Goal: Task Accomplishment & Management: Use online tool/utility

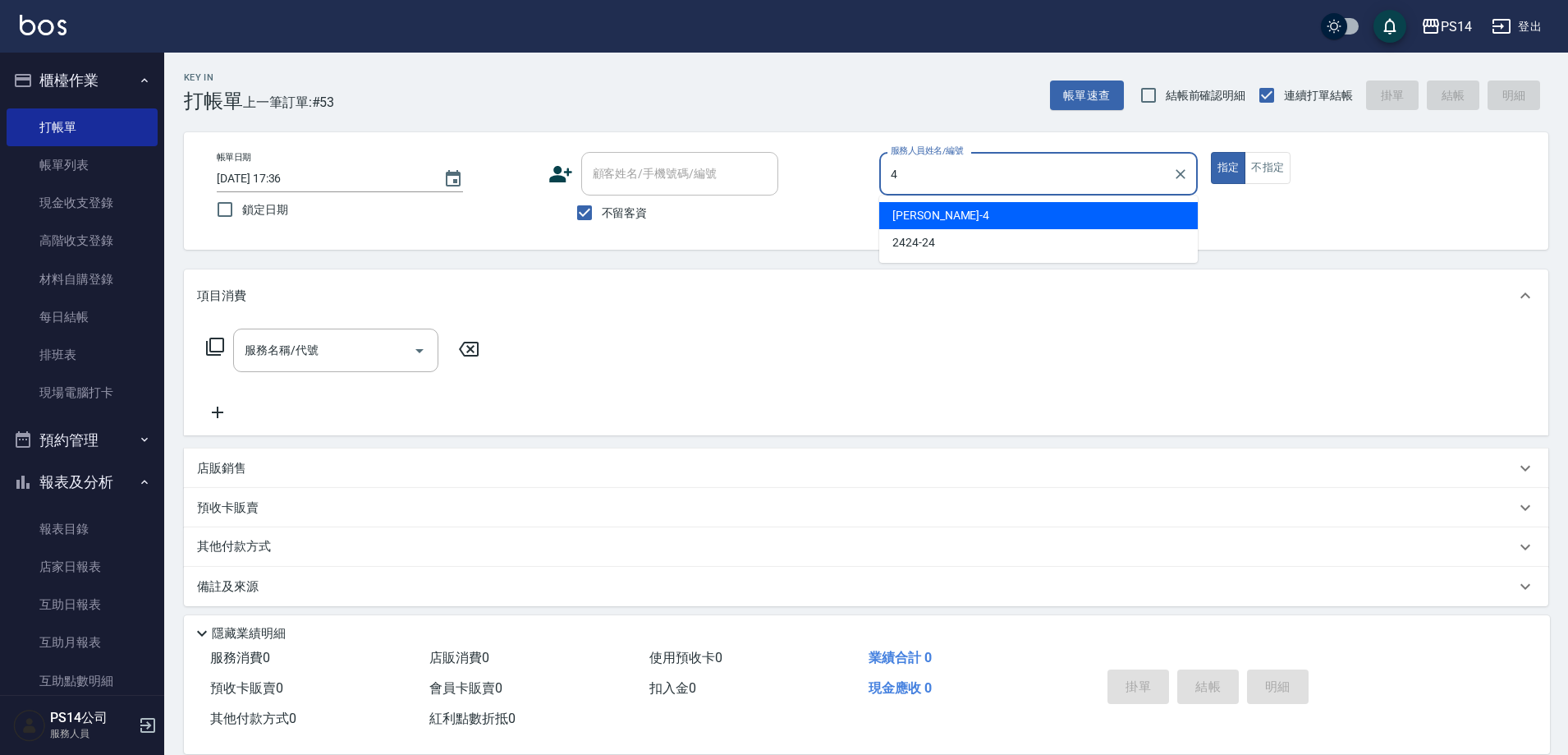
type input "[PERSON_NAME]-4"
type button "true"
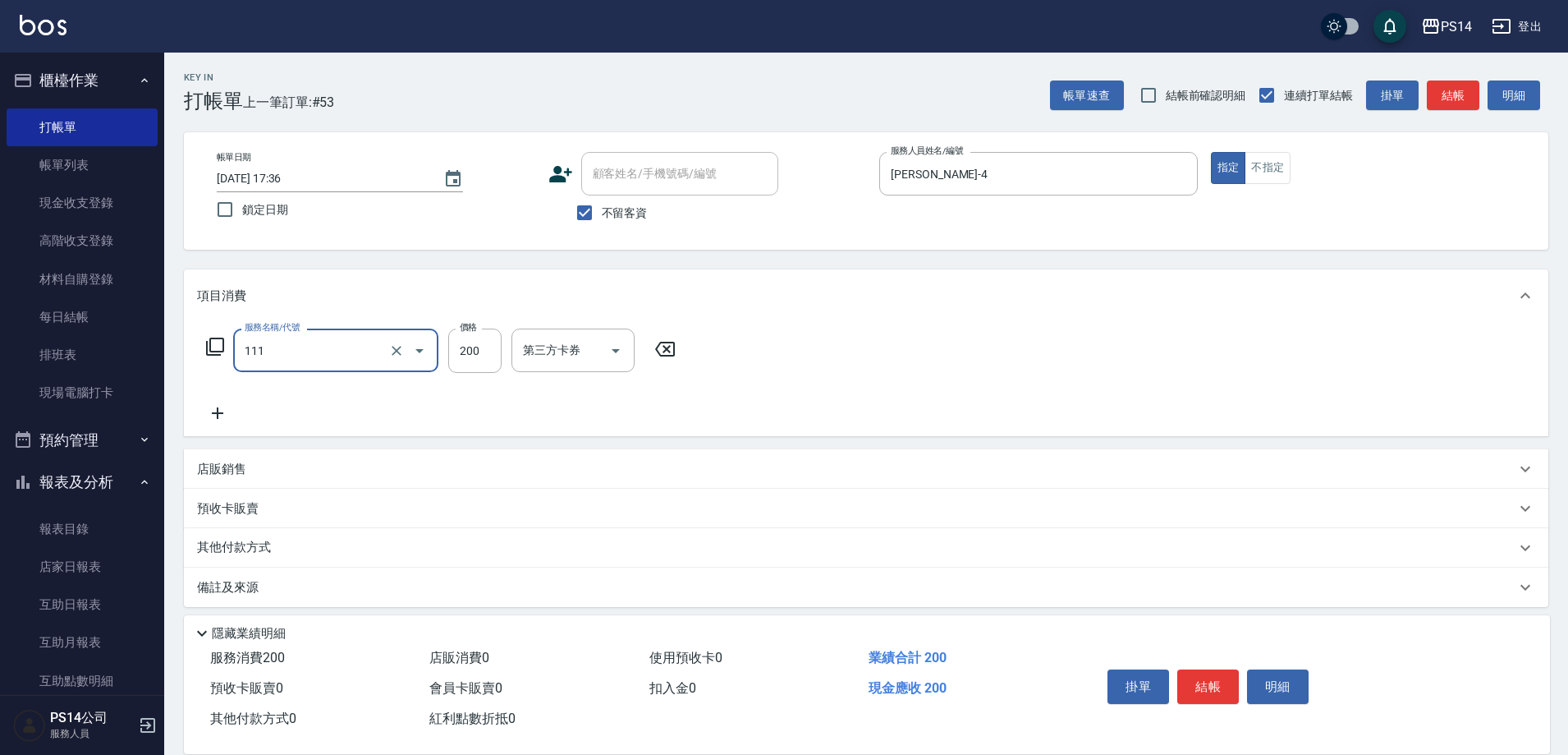
type input "200(111)"
type input "[PERSON_NAME]-17"
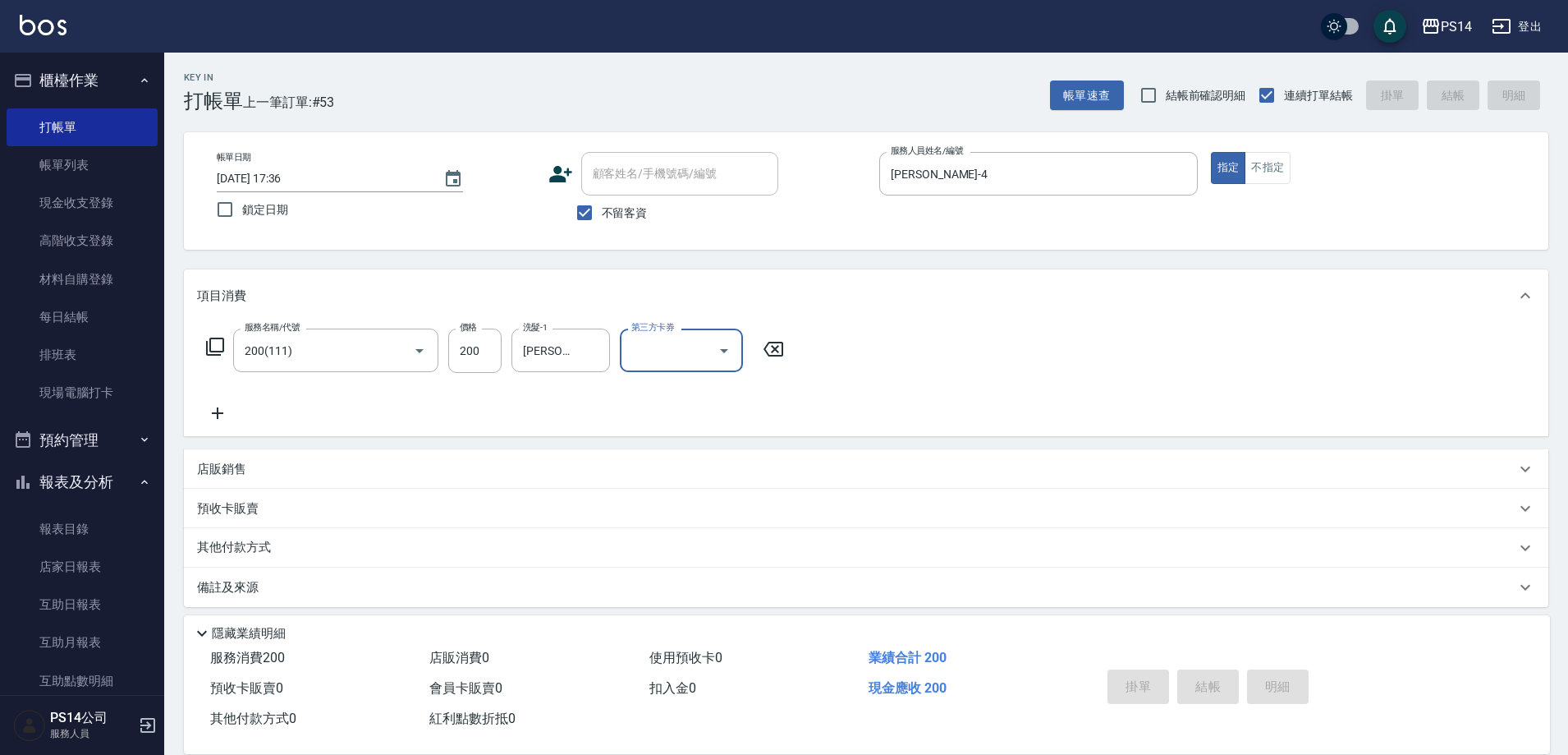
type input "[DATE] 20:03"
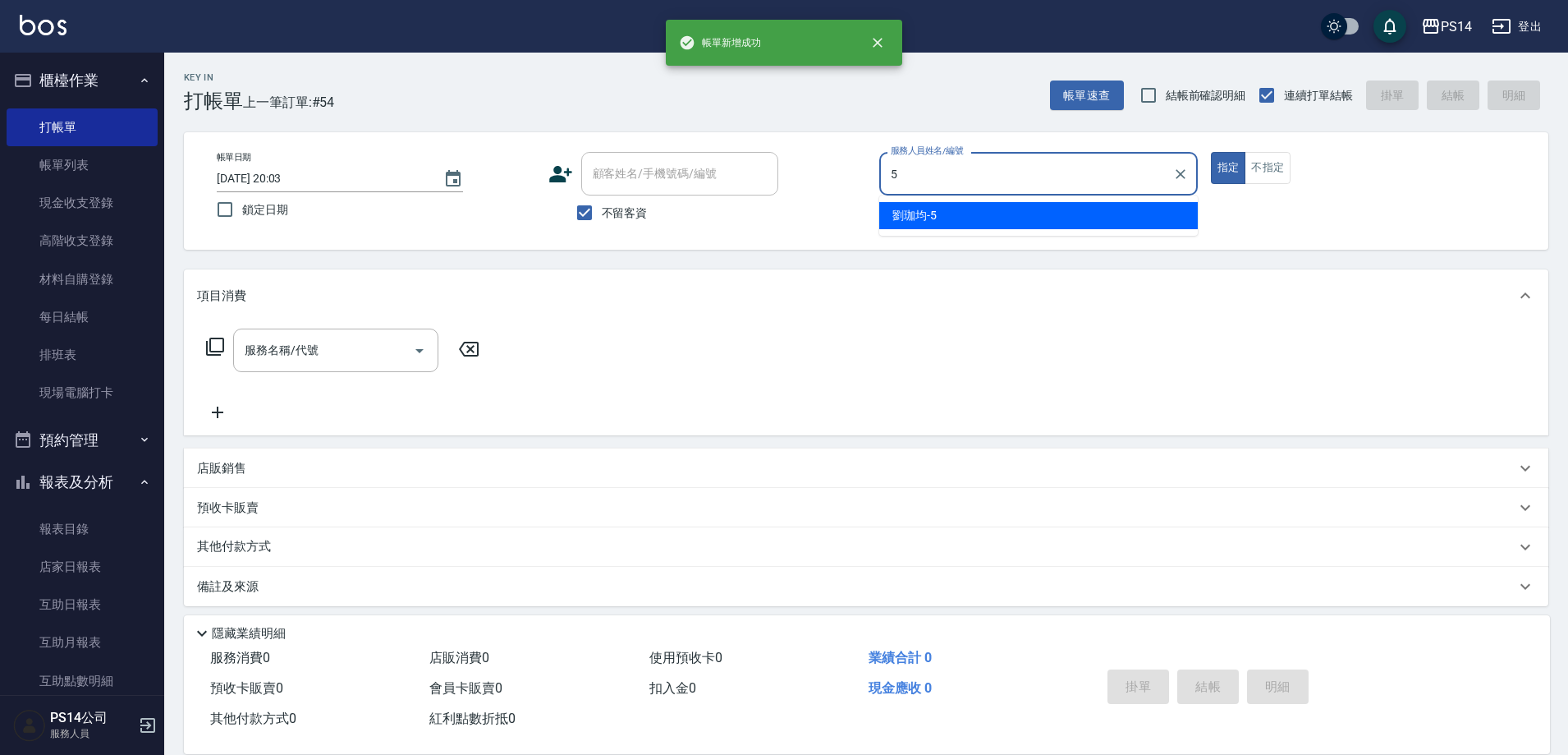
type input "[PERSON_NAME]-5"
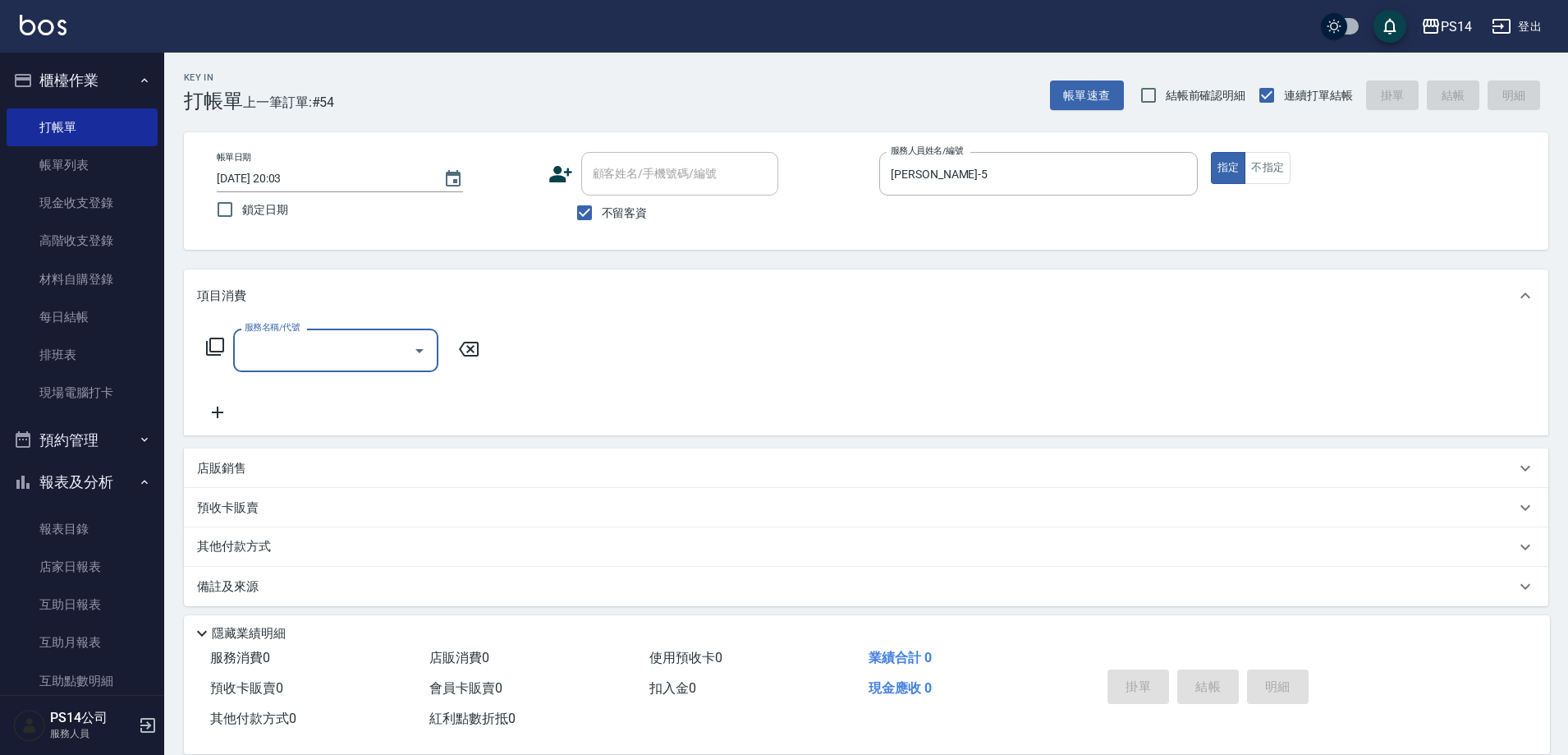
type input "3"
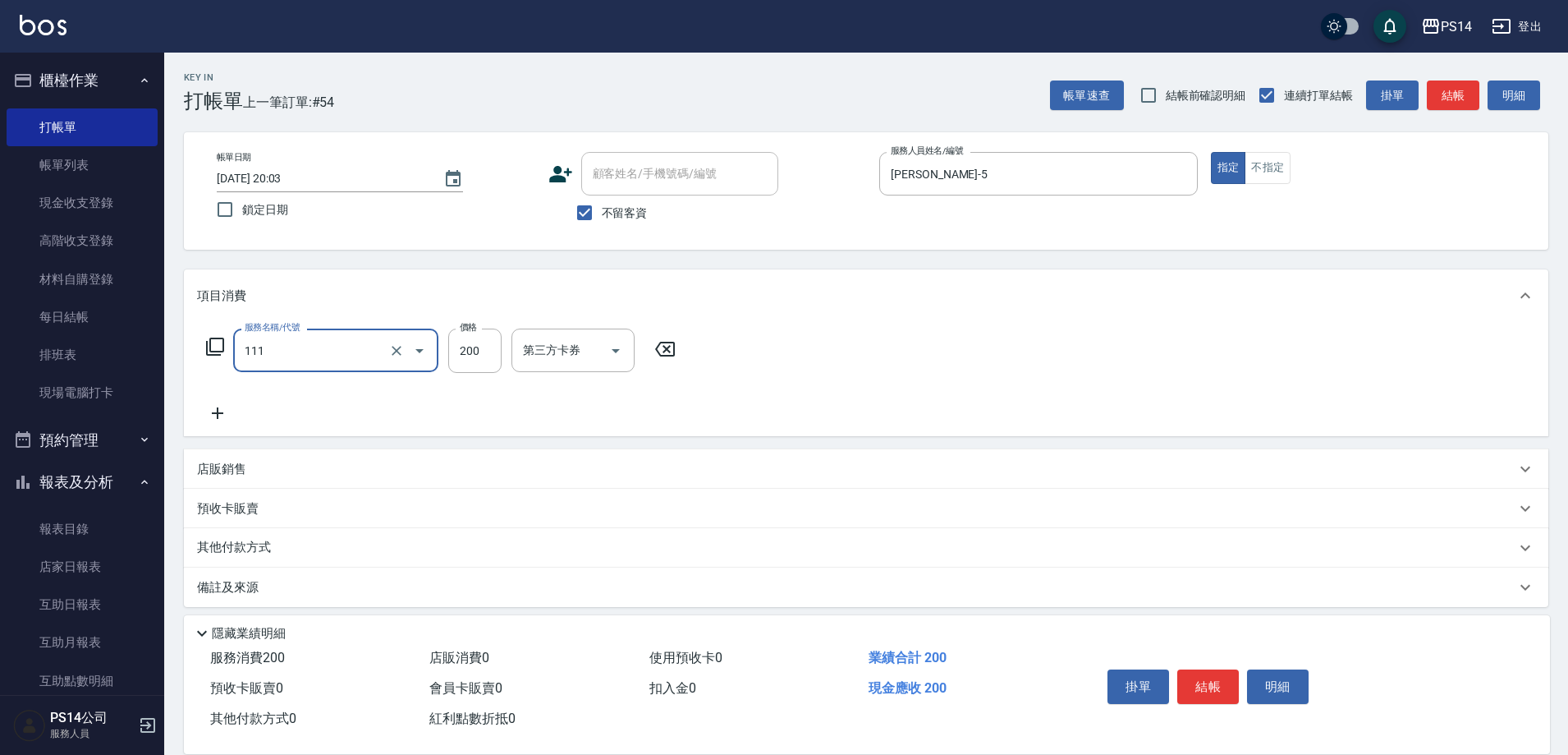
type input "200(111)"
type input "[PERSON_NAME]-17"
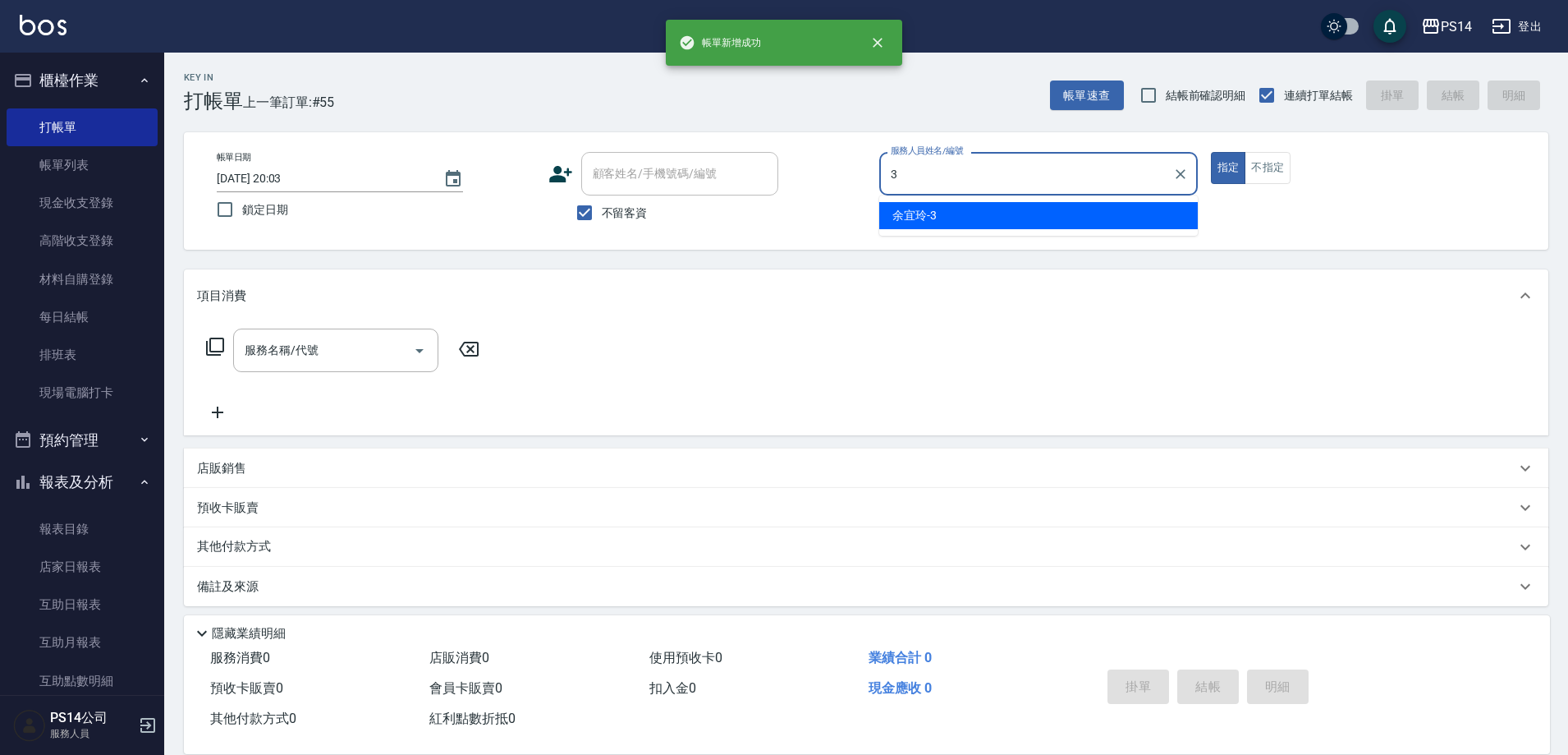
type input "[PERSON_NAME]-3"
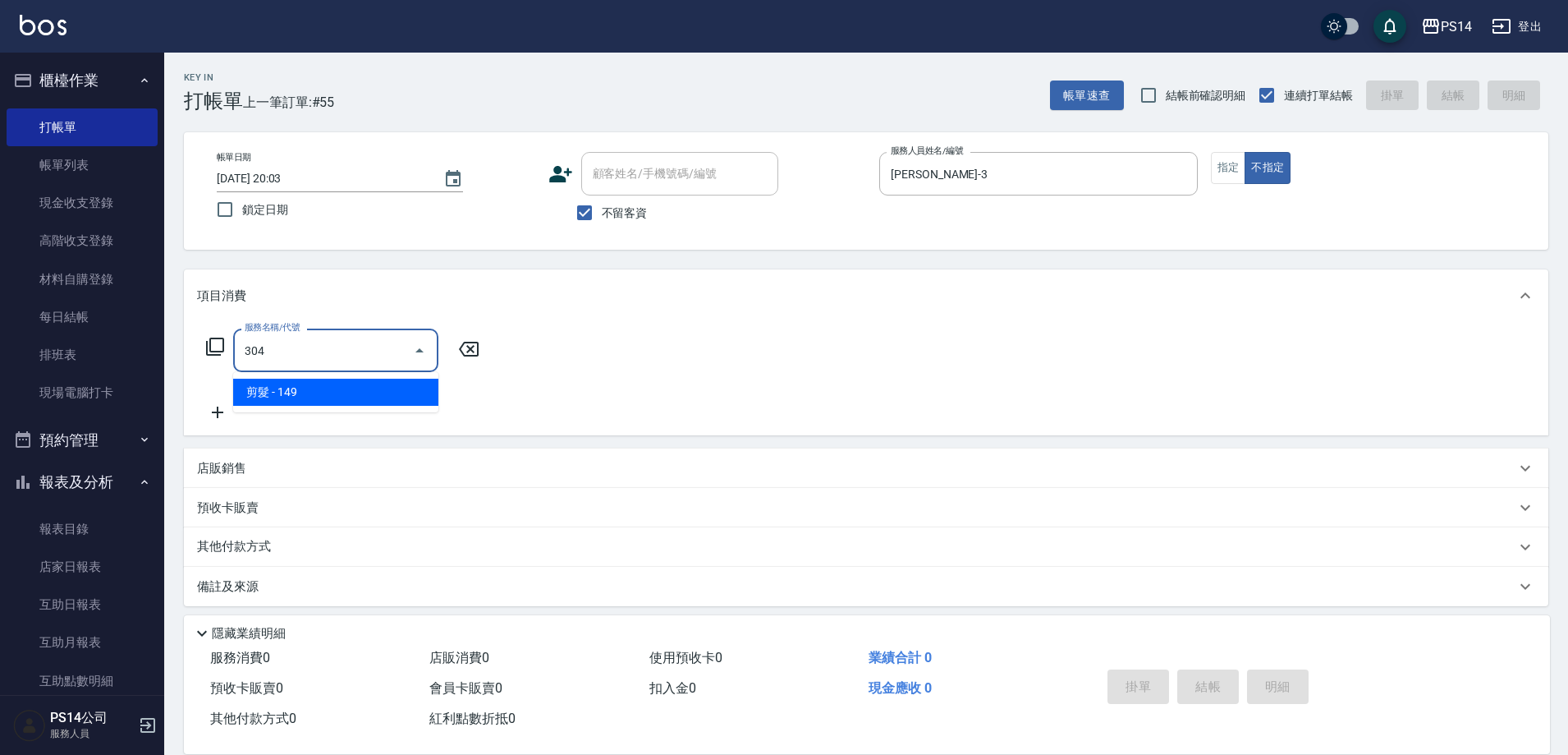
type input "剪髮(304)"
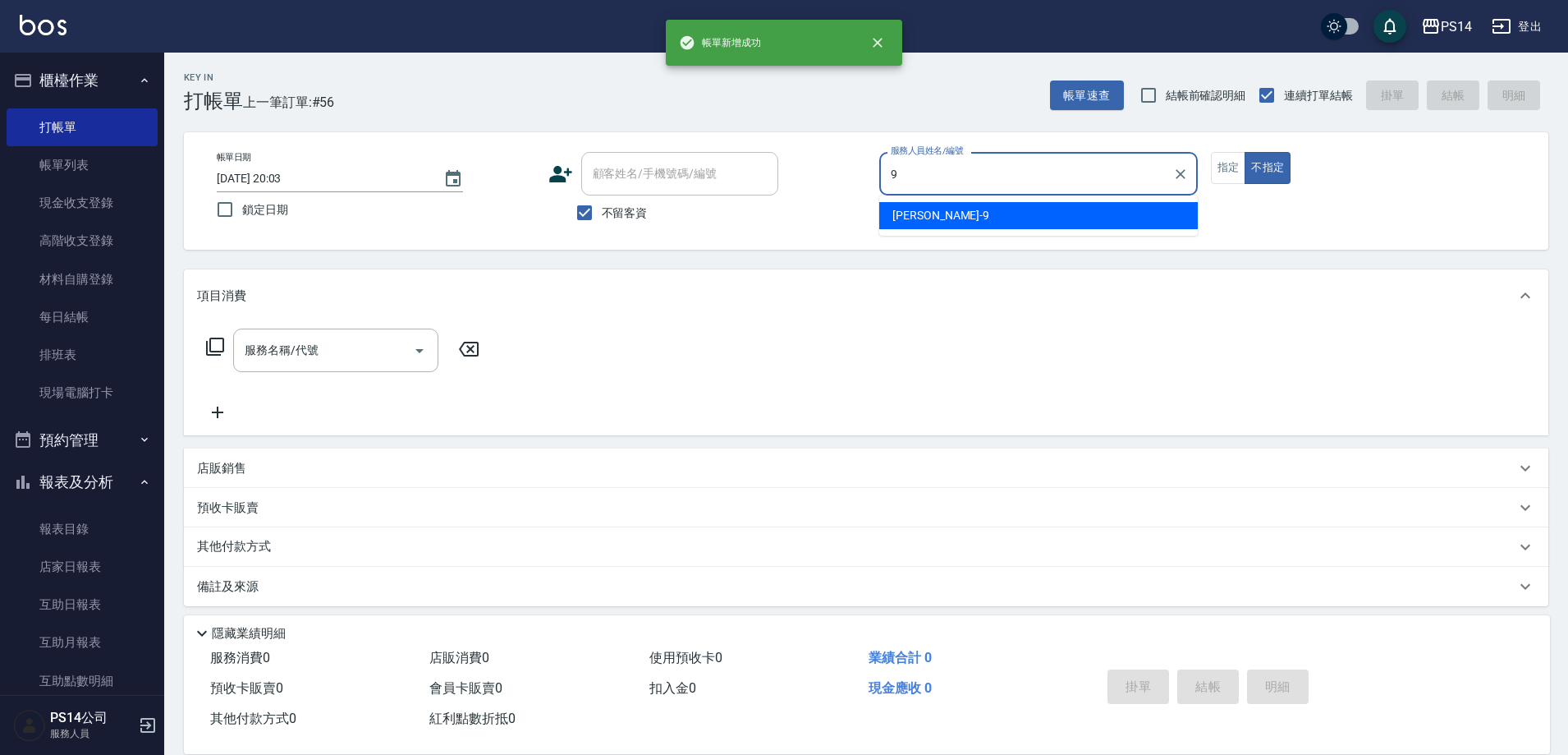
type input "[PERSON_NAME]-9"
type button "false"
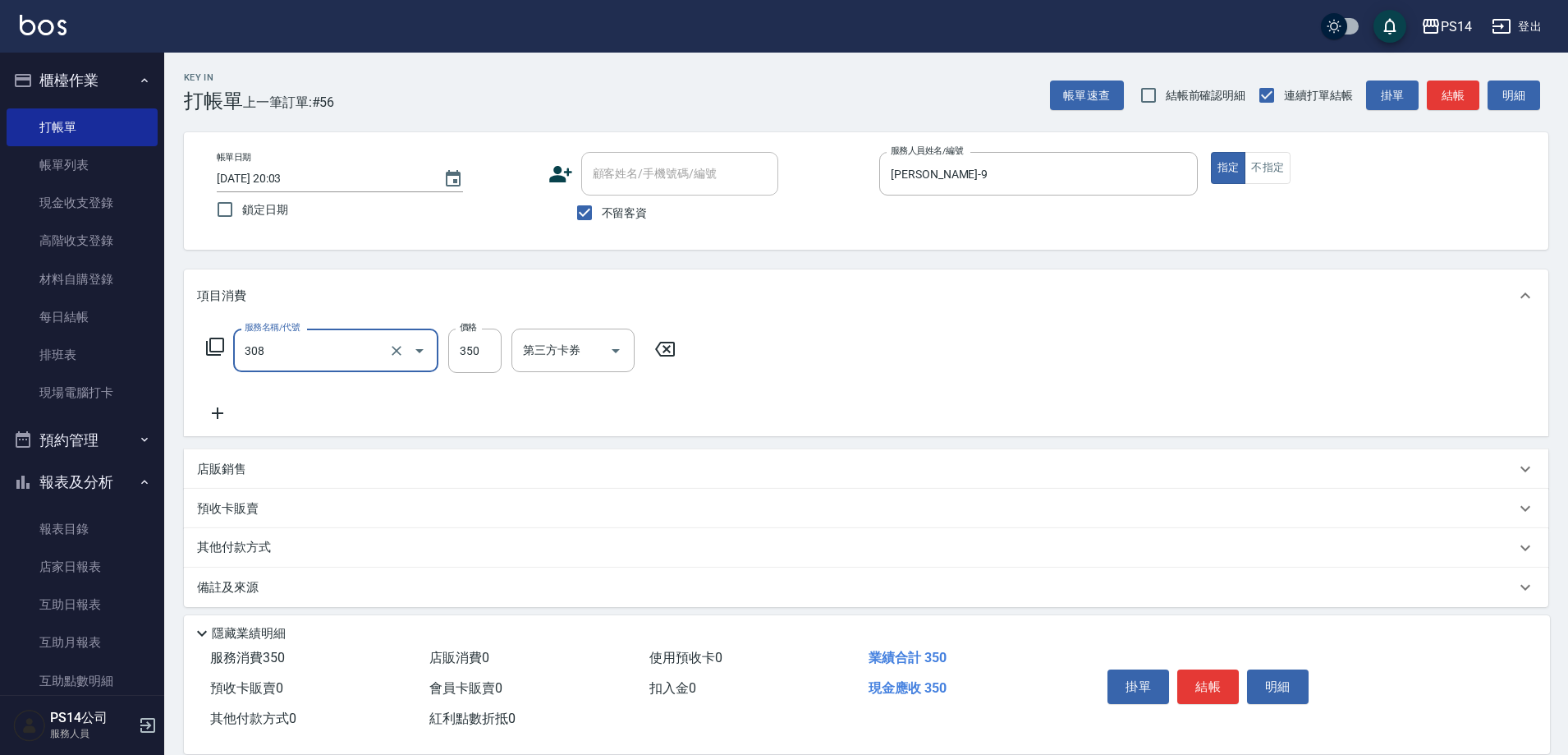
type input "洗+剪(308)"
type input "謝欣紜-28"
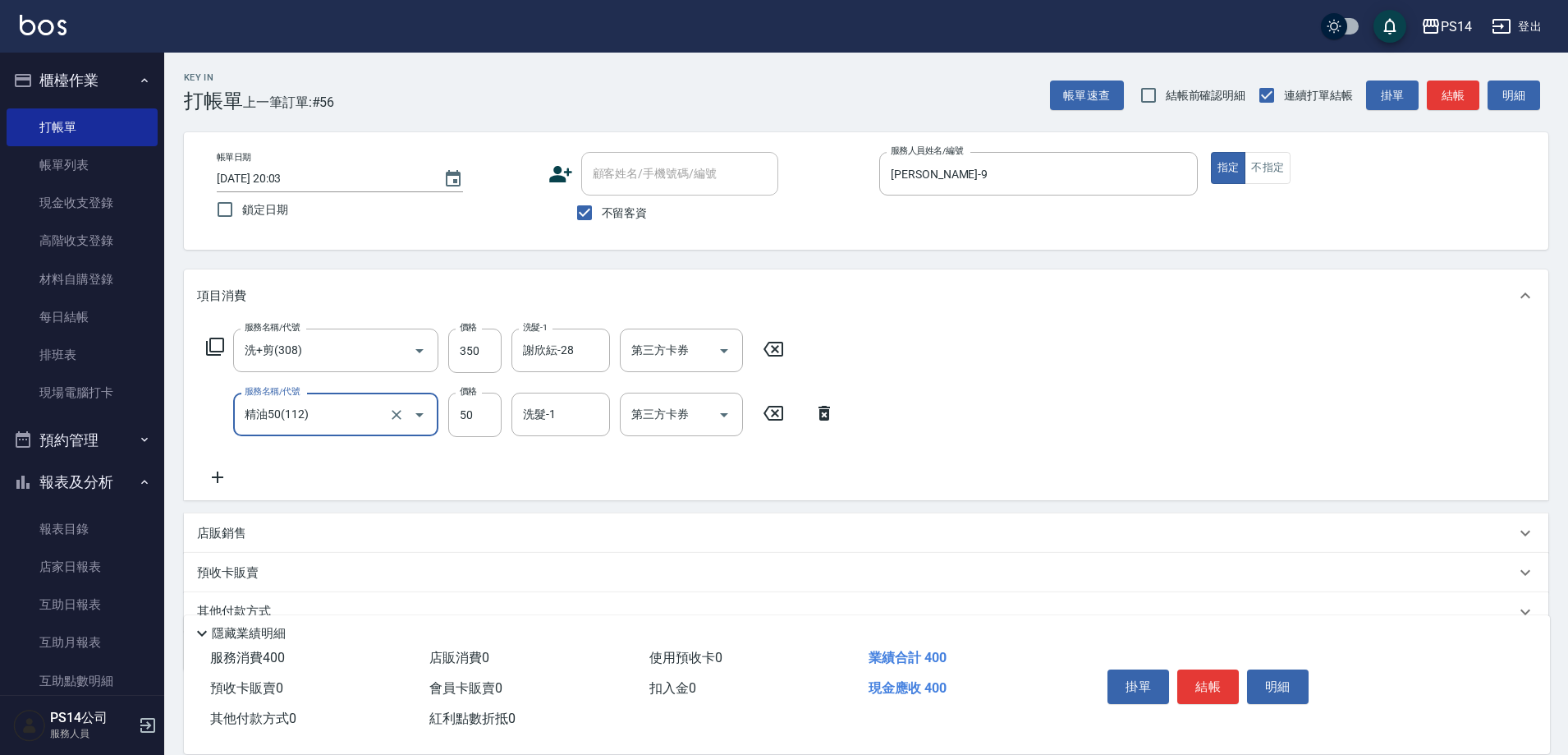
type input "精油50(112)"
type input "謝欣紜-28"
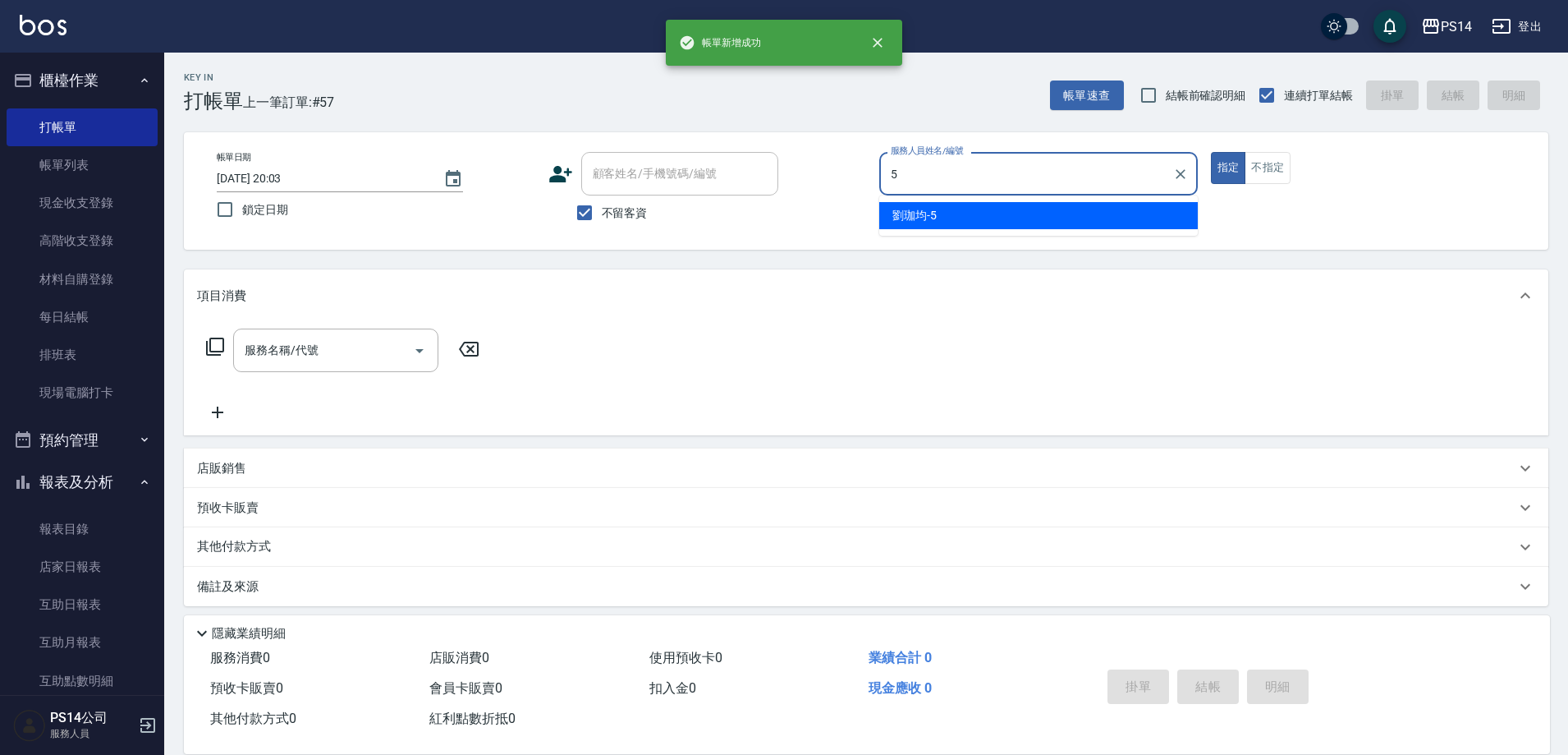
type input "[PERSON_NAME]-5"
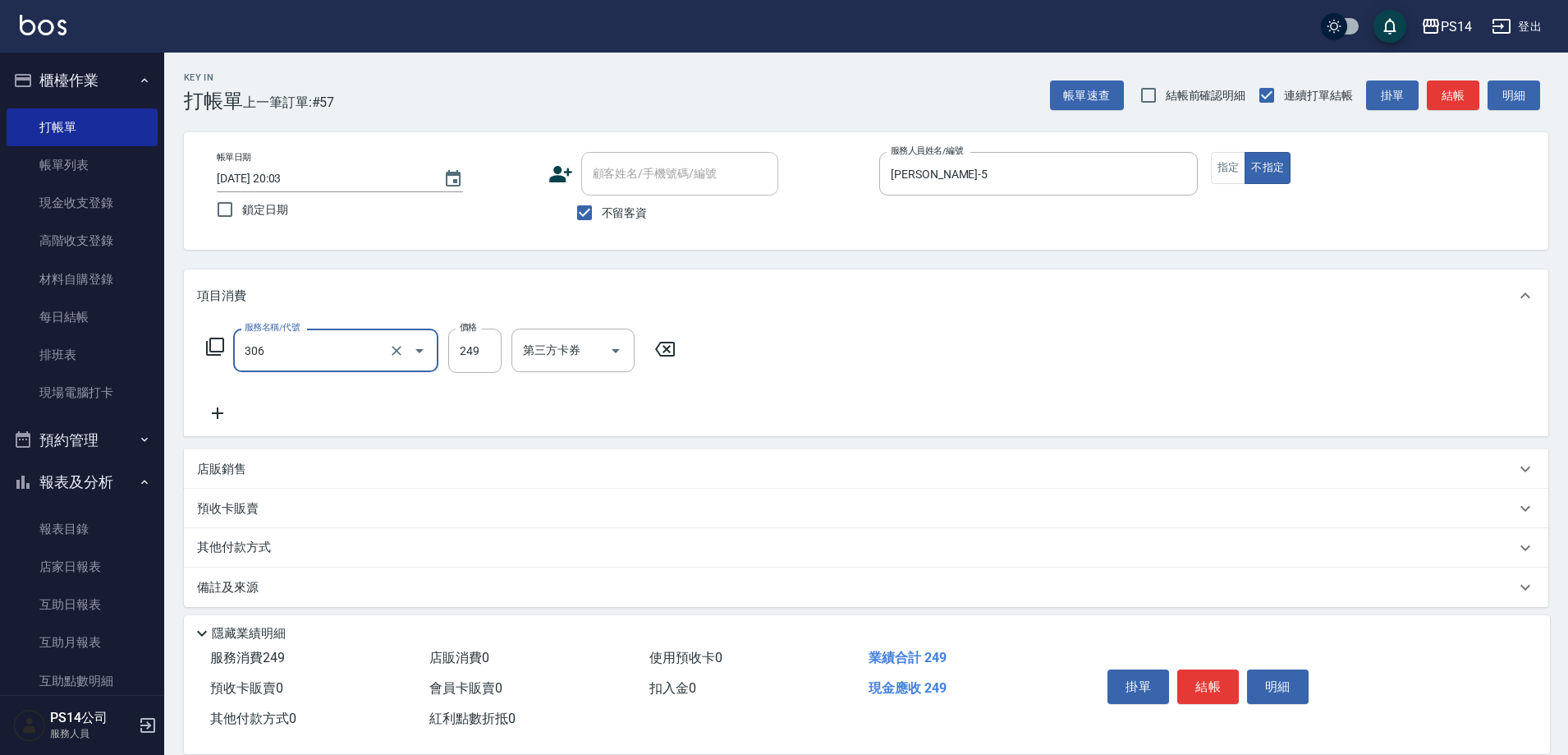
type input "剪髮(306)"
type input "[PERSON_NAME]-11"
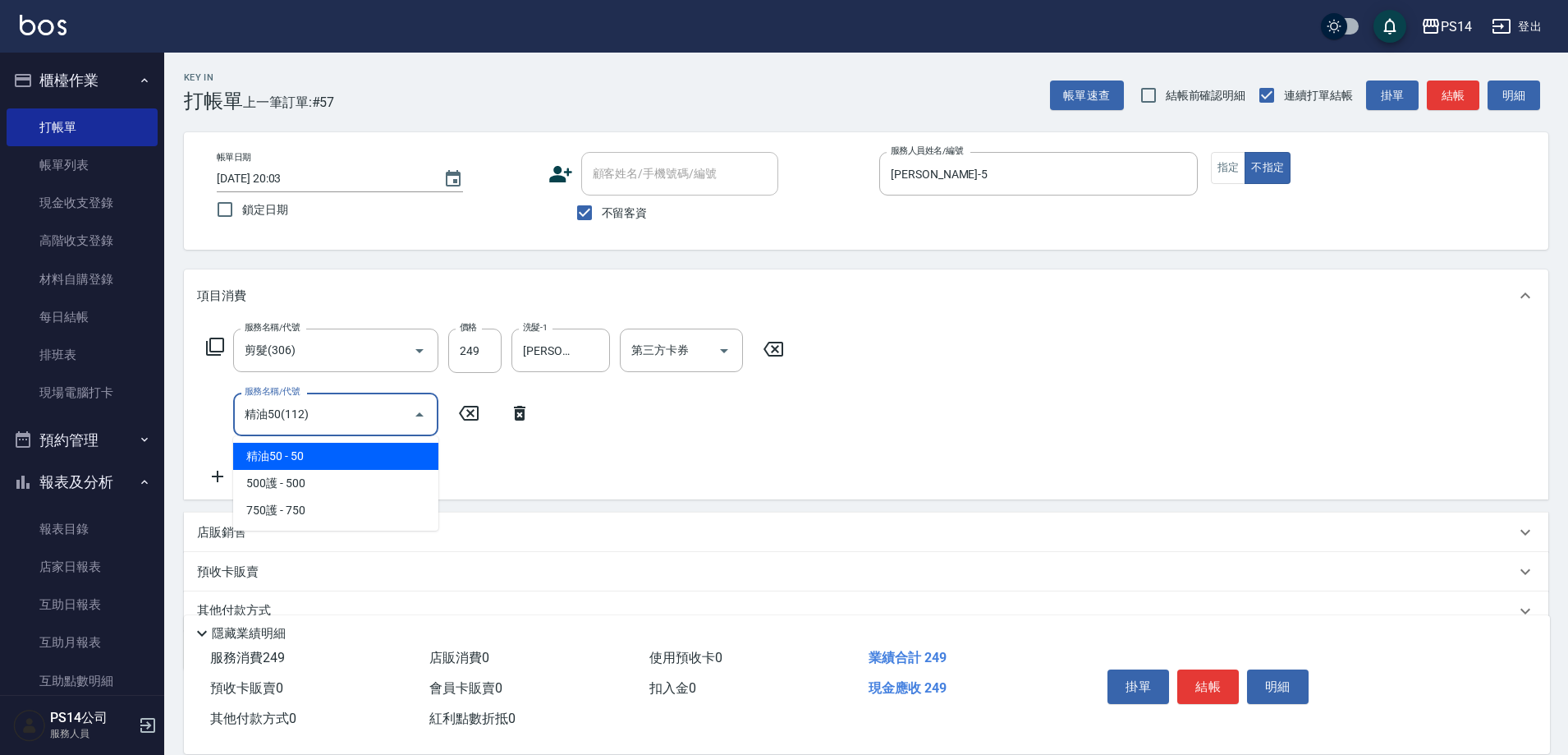
type input "精油50(112)"
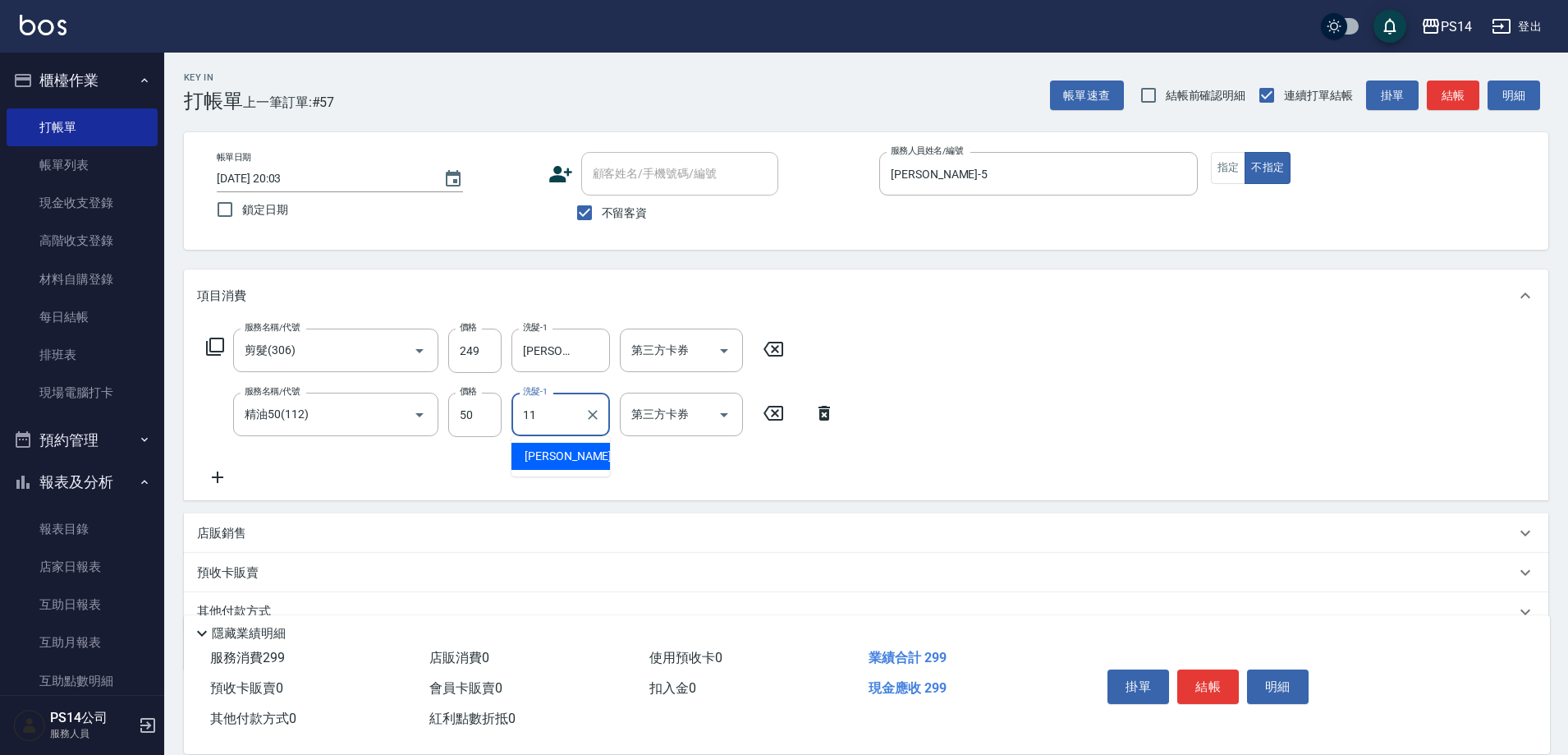
type input "[PERSON_NAME]-11"
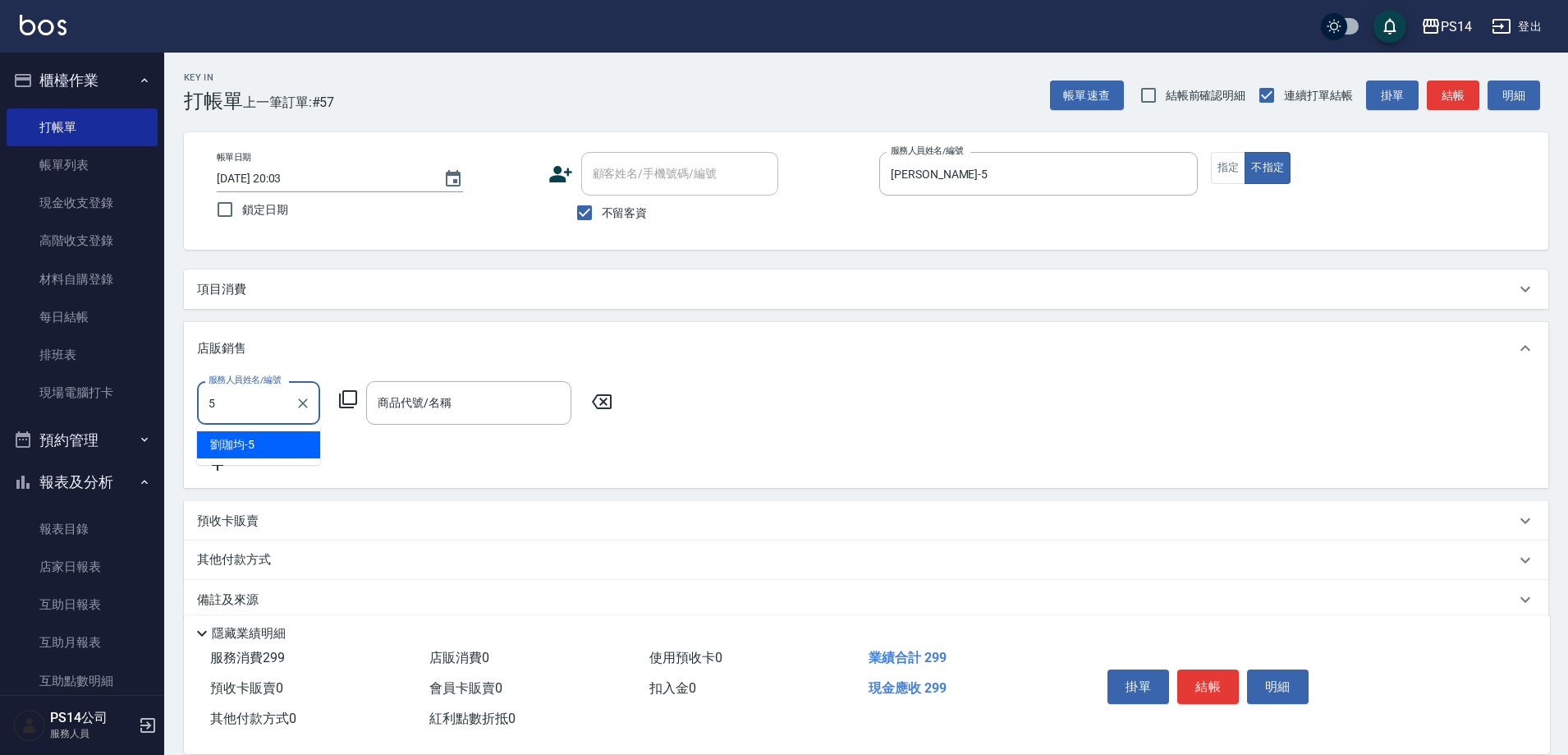
type input "[PERSON_NAME]-5"
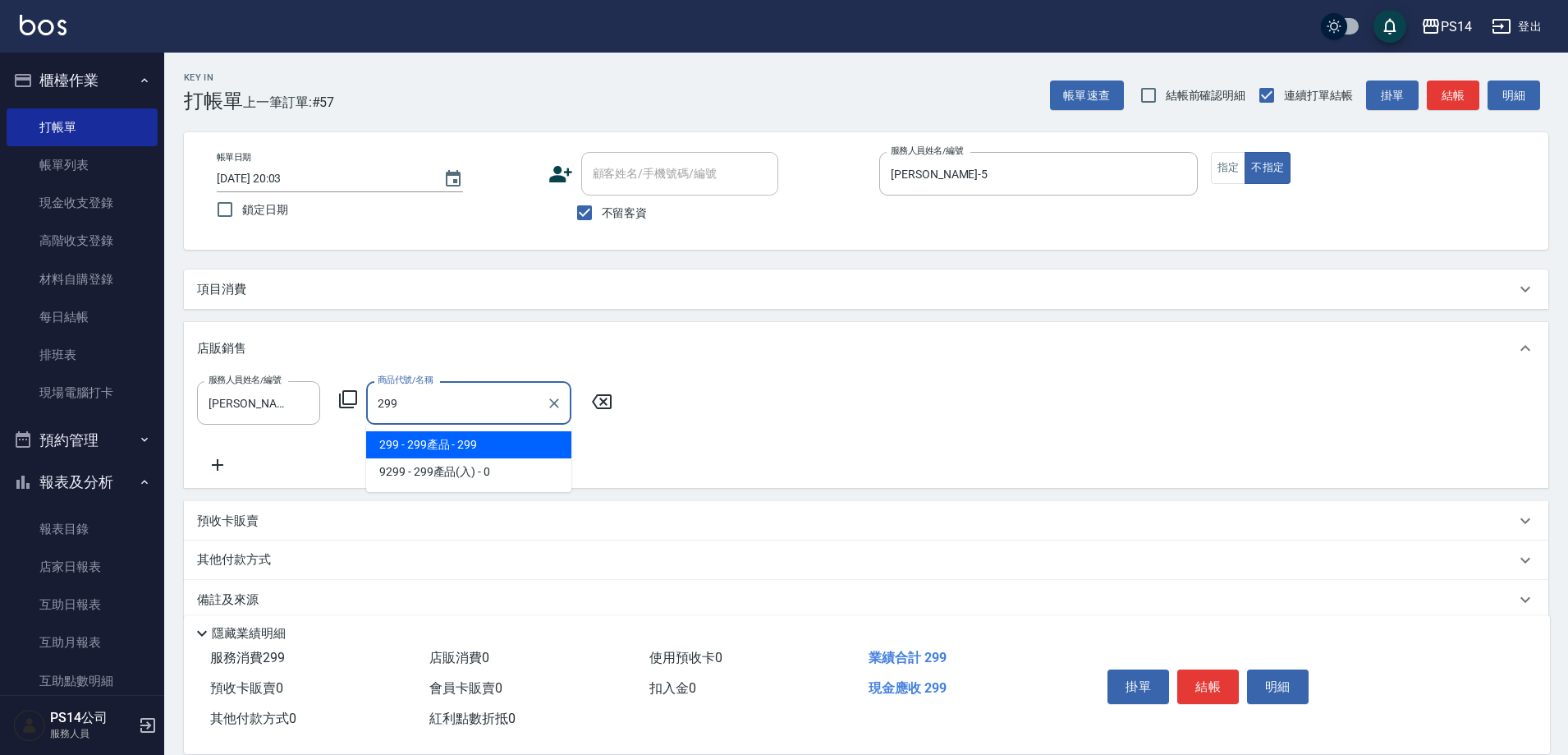
type input "299產品"
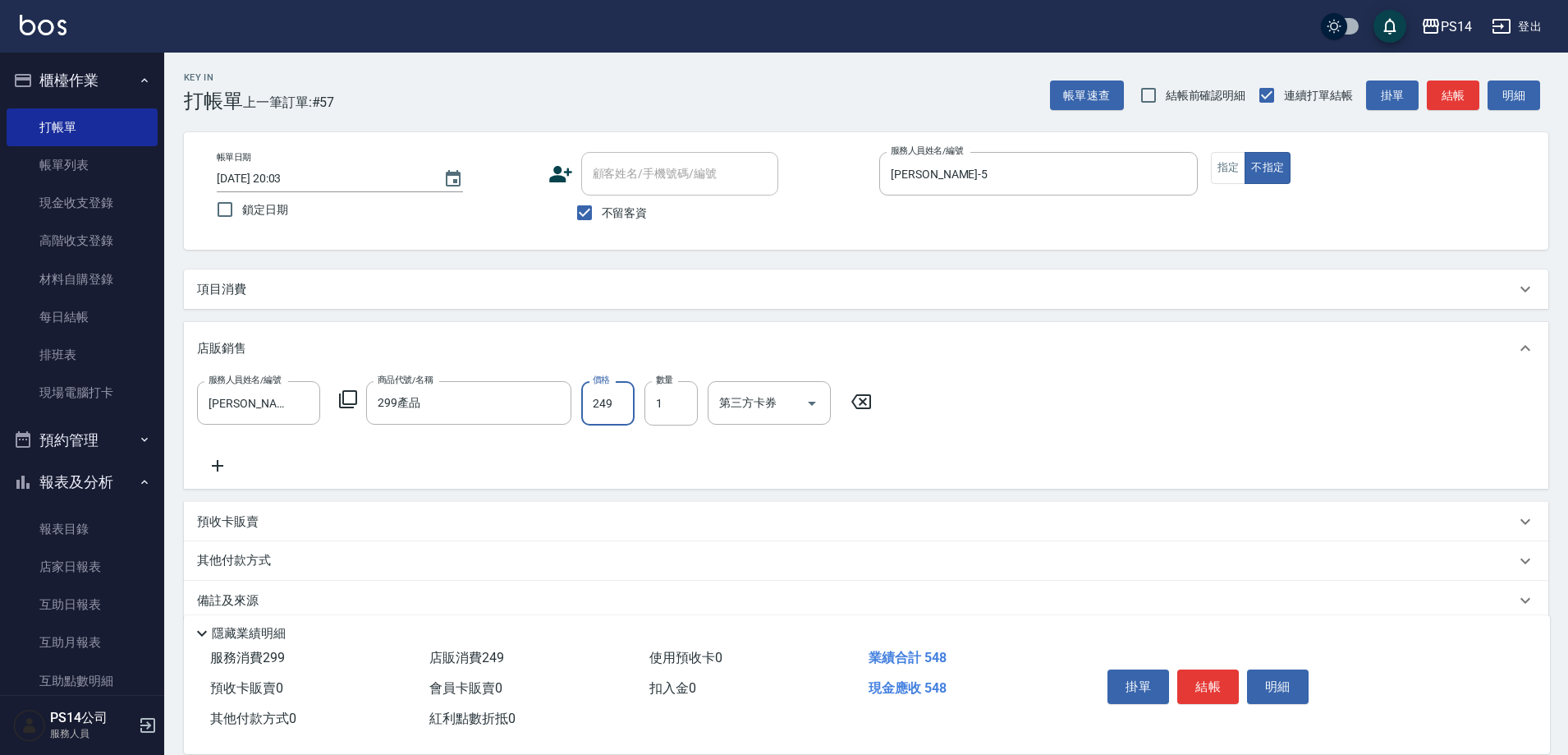
type input "249"
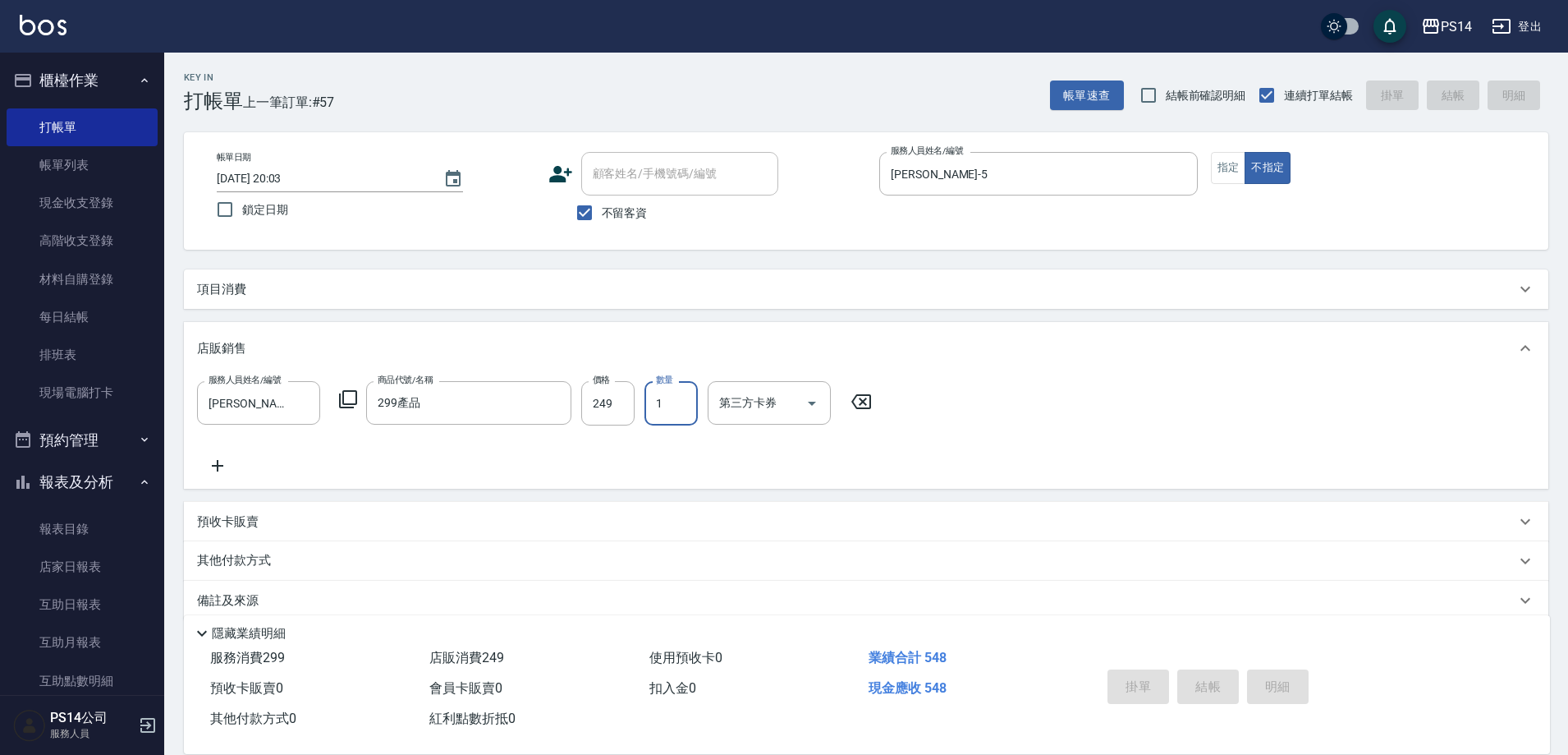
type input "[DATE] 20:04"
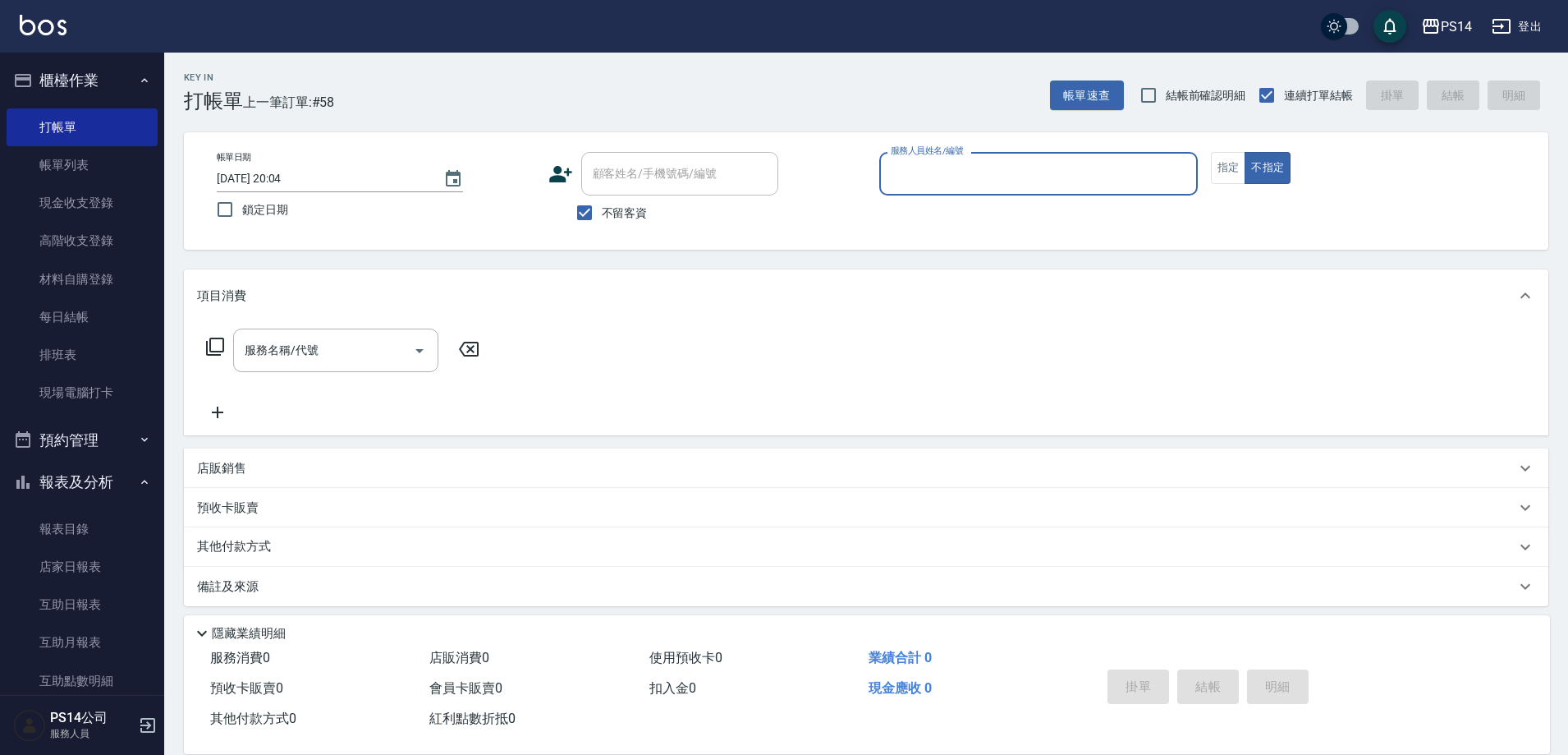
type input "5"
type input "許寶財-7"
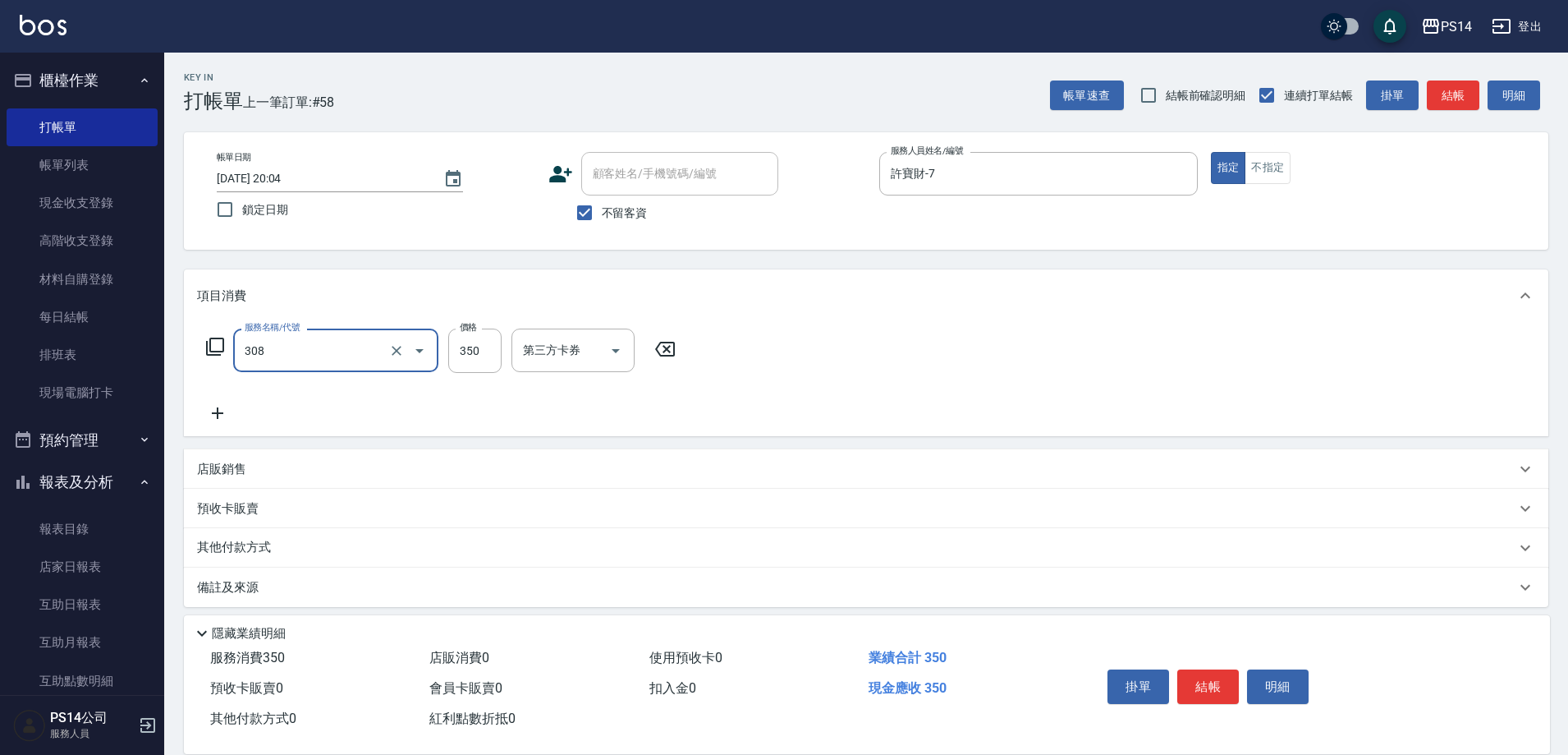
type input "洗+剪(308)"
type input "[PERSON_NAME]-18"
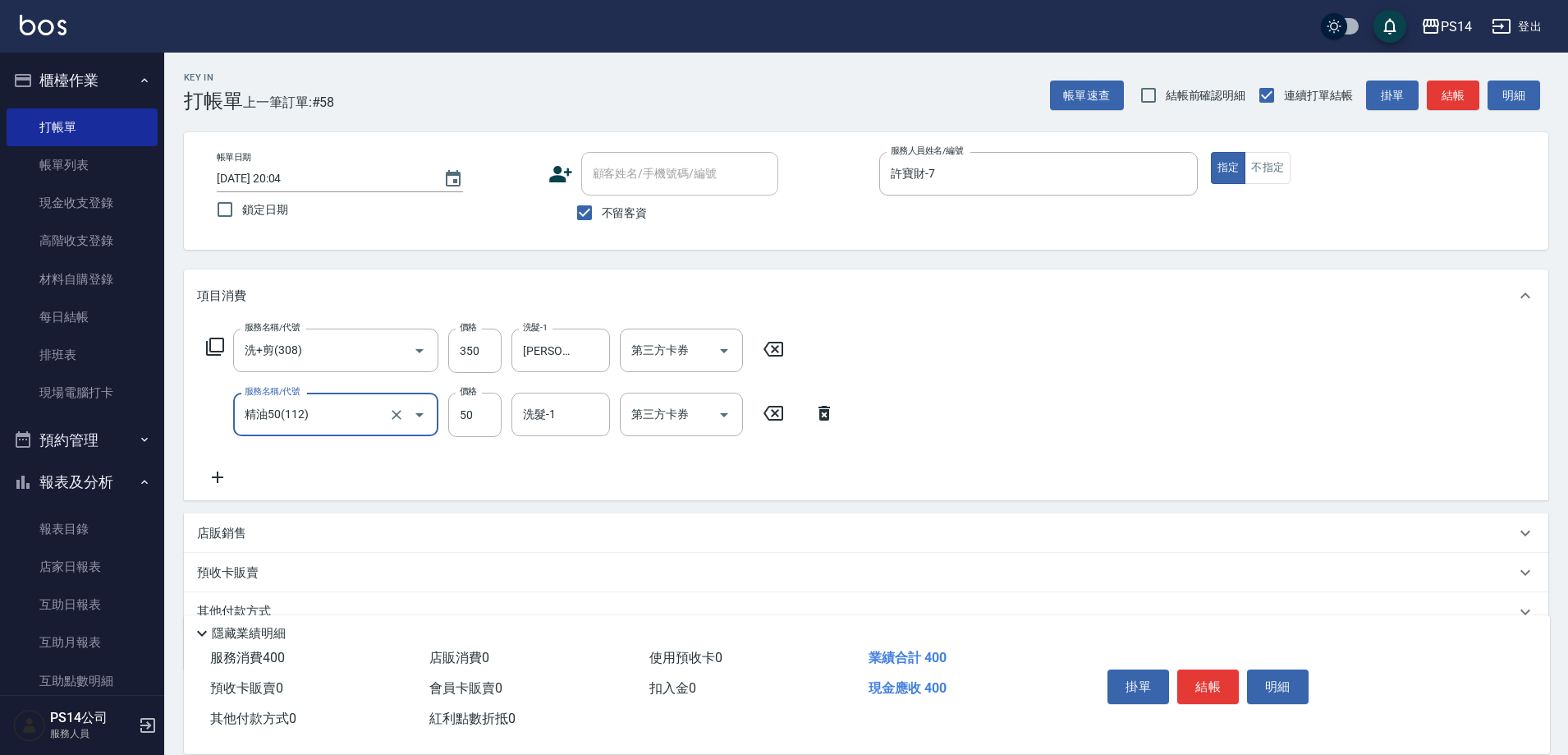
type input "精油50(112)"
type input "[PERSON_NAME]-18"
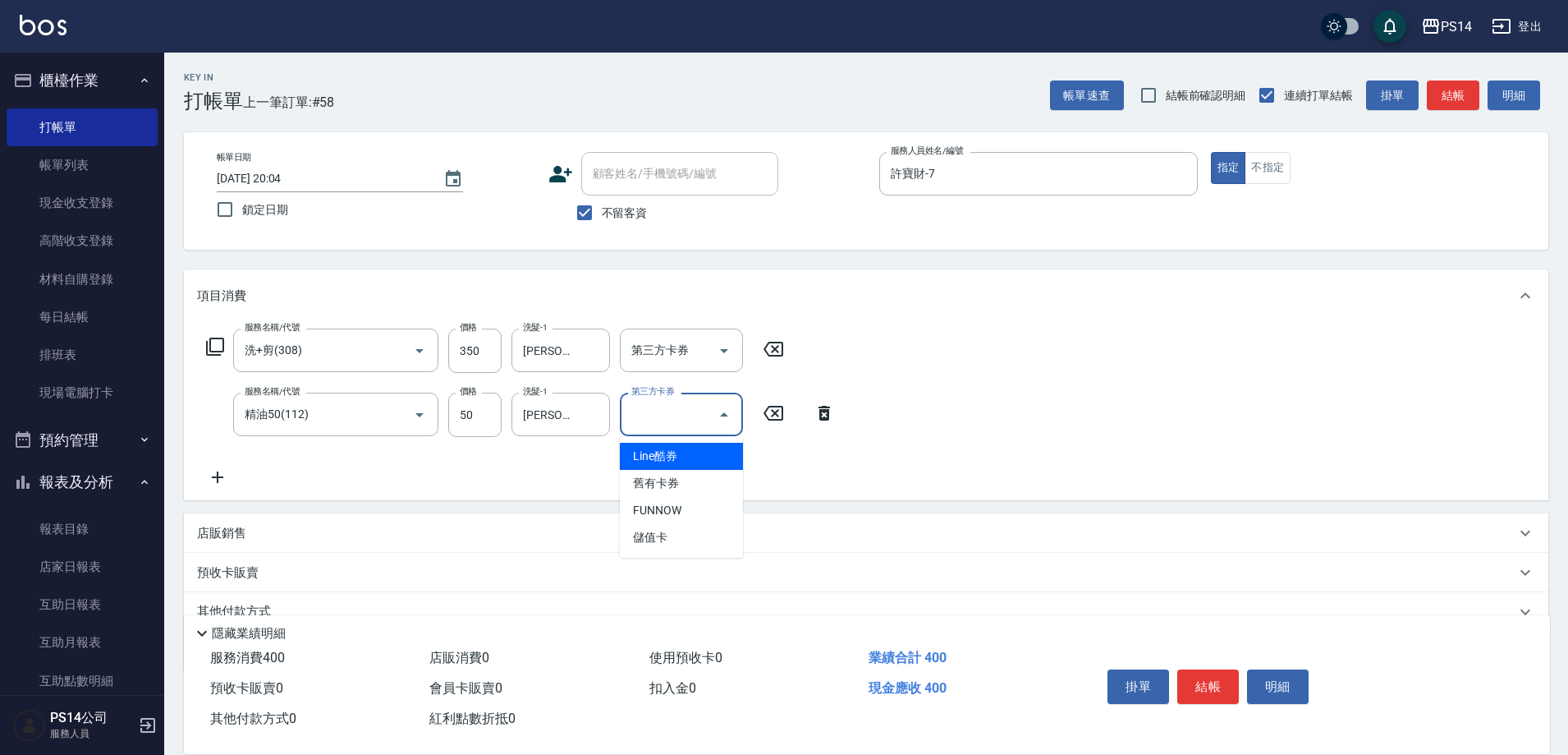
type input "Line酷券"
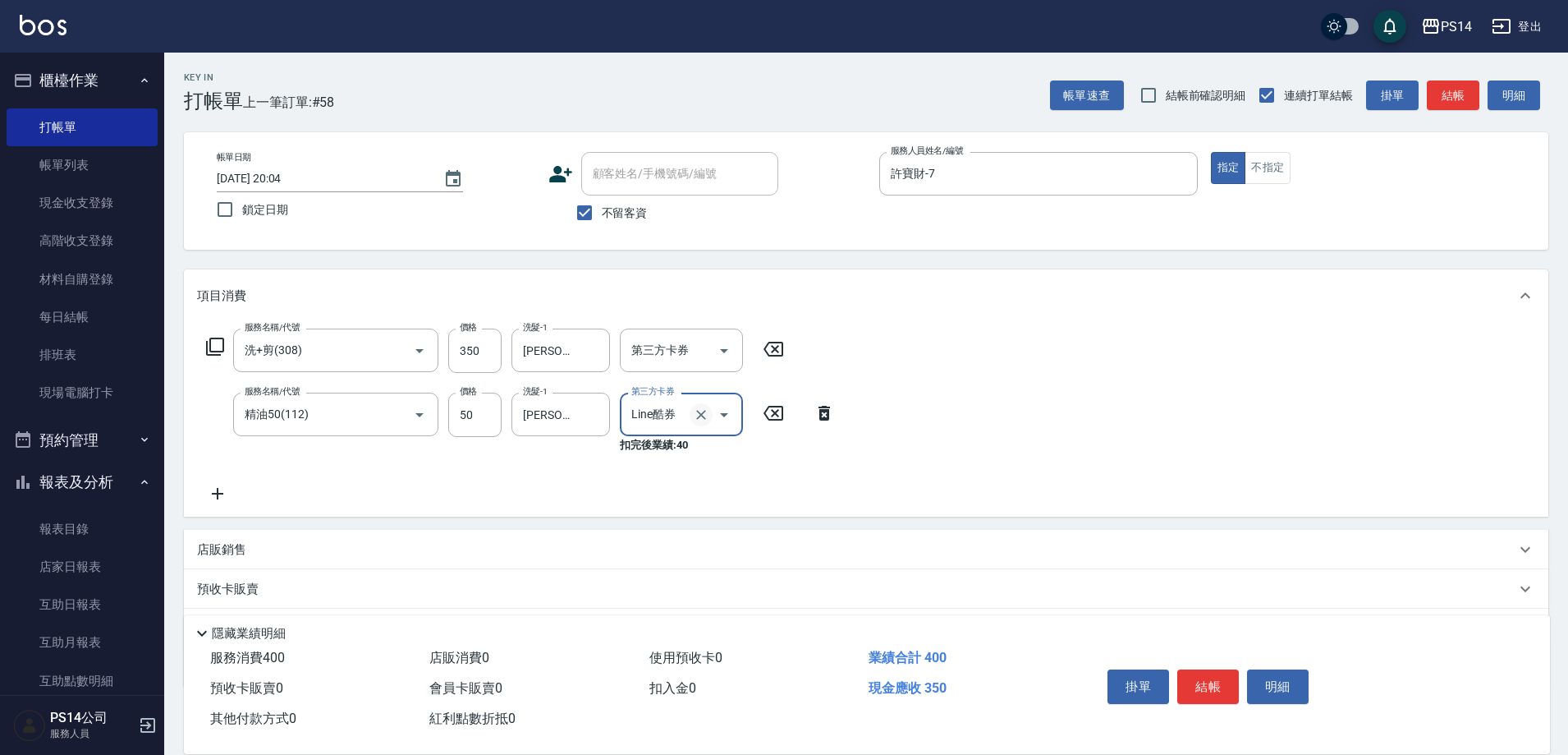
click at [701, 420] on icon "Clear" at bounding box center [701, 415] width 17 height 17
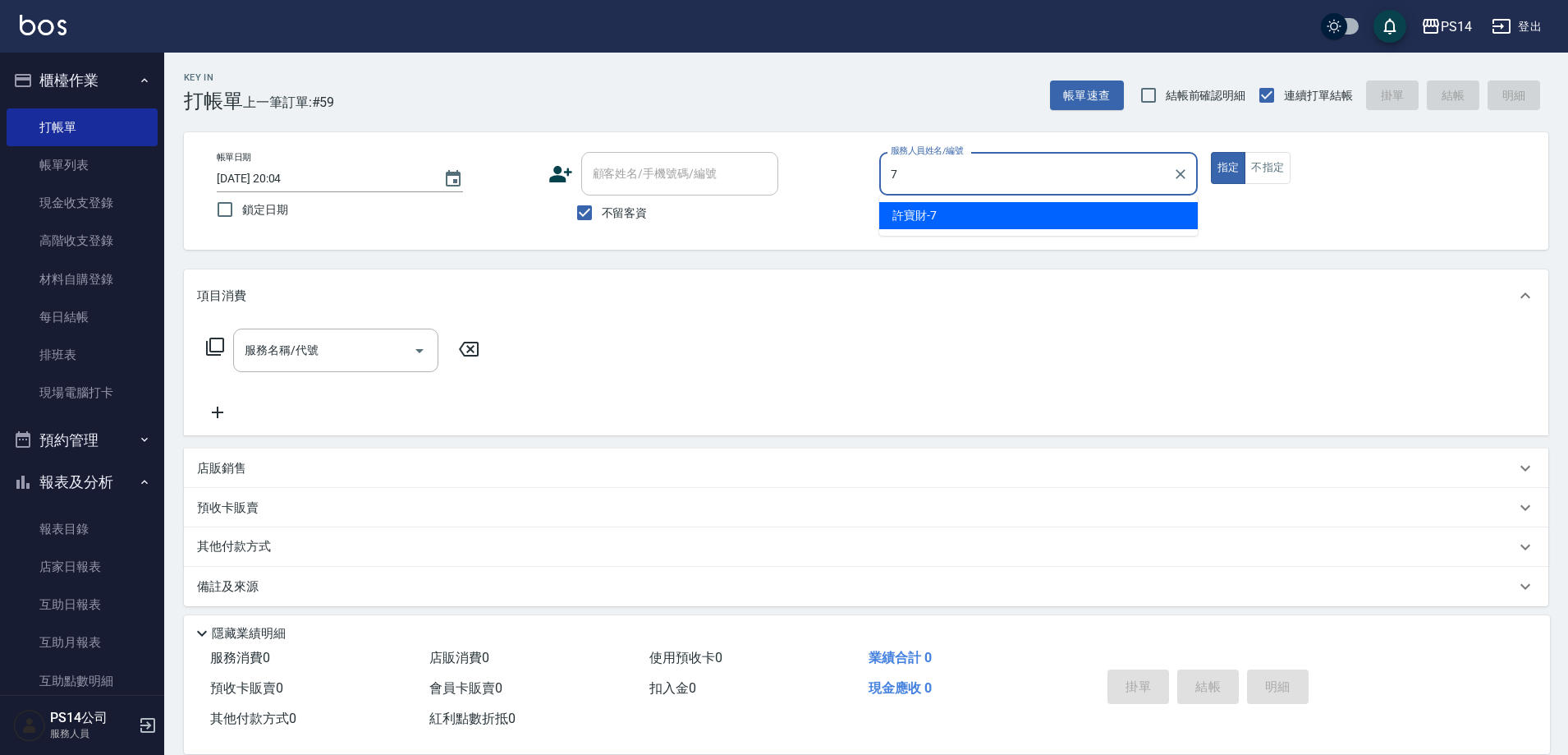
type input "許寶財-7"
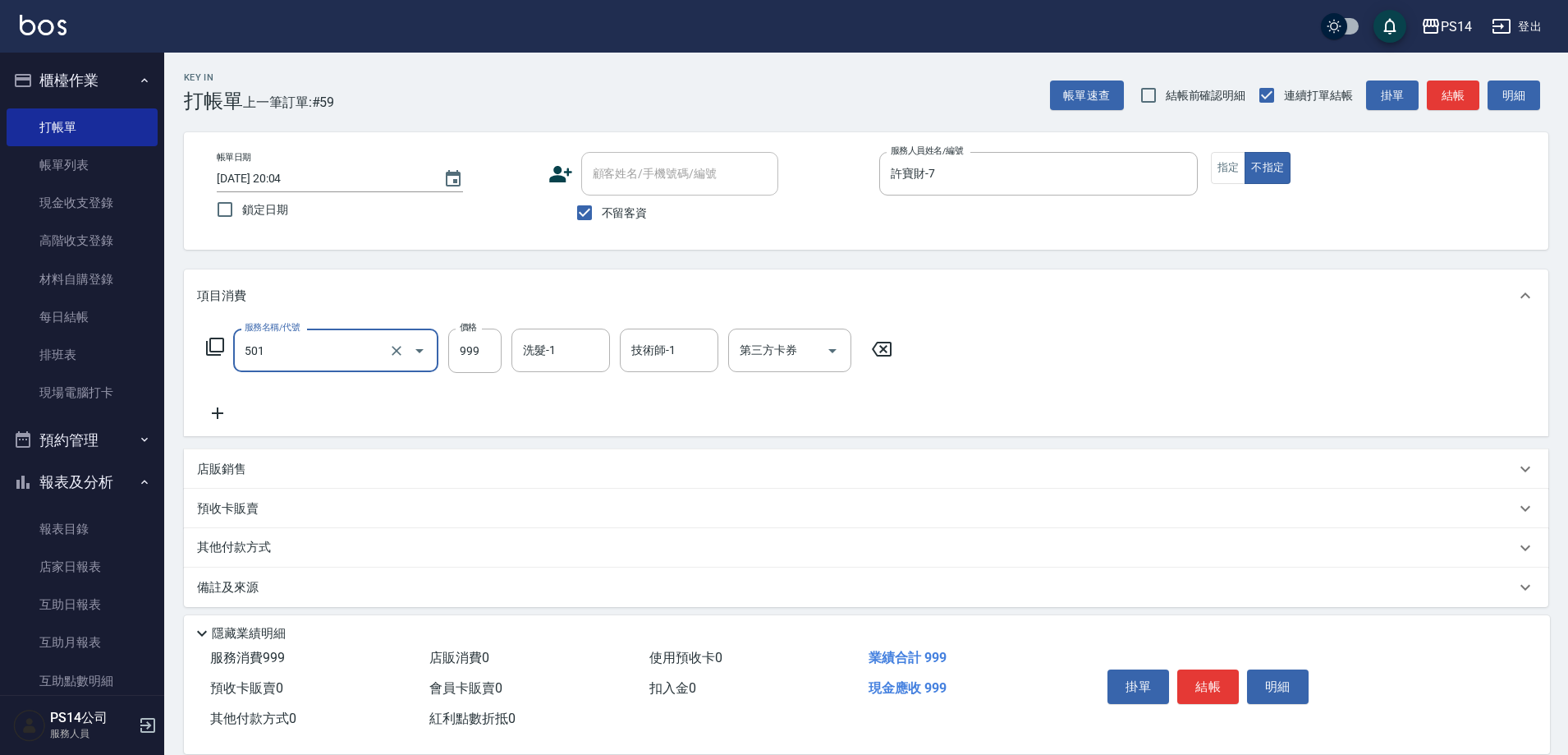
type input "染髮(501)"
type input "1000"
type input "[PERSON_NAME]-26"
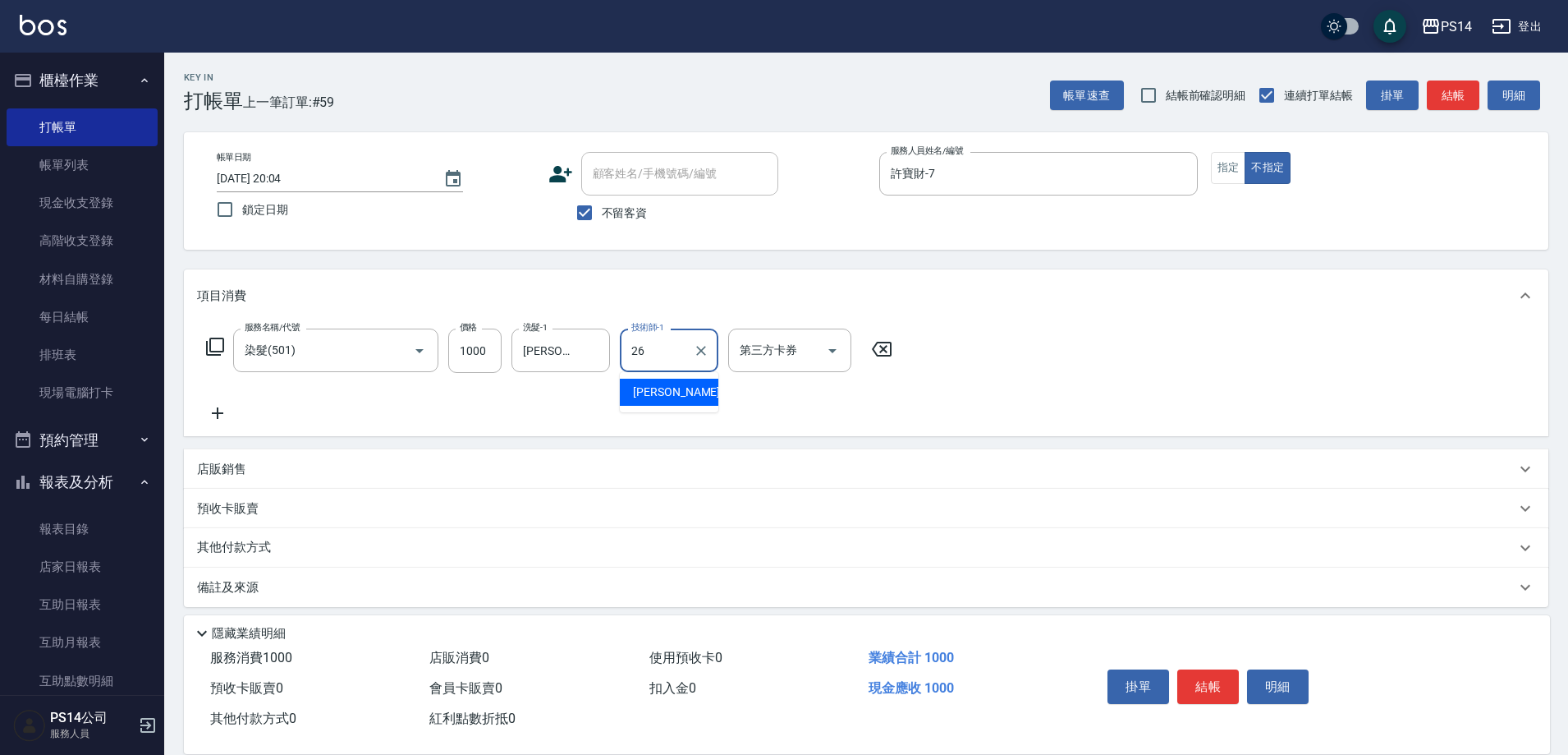
type input "[PERSON_NAME]-26"
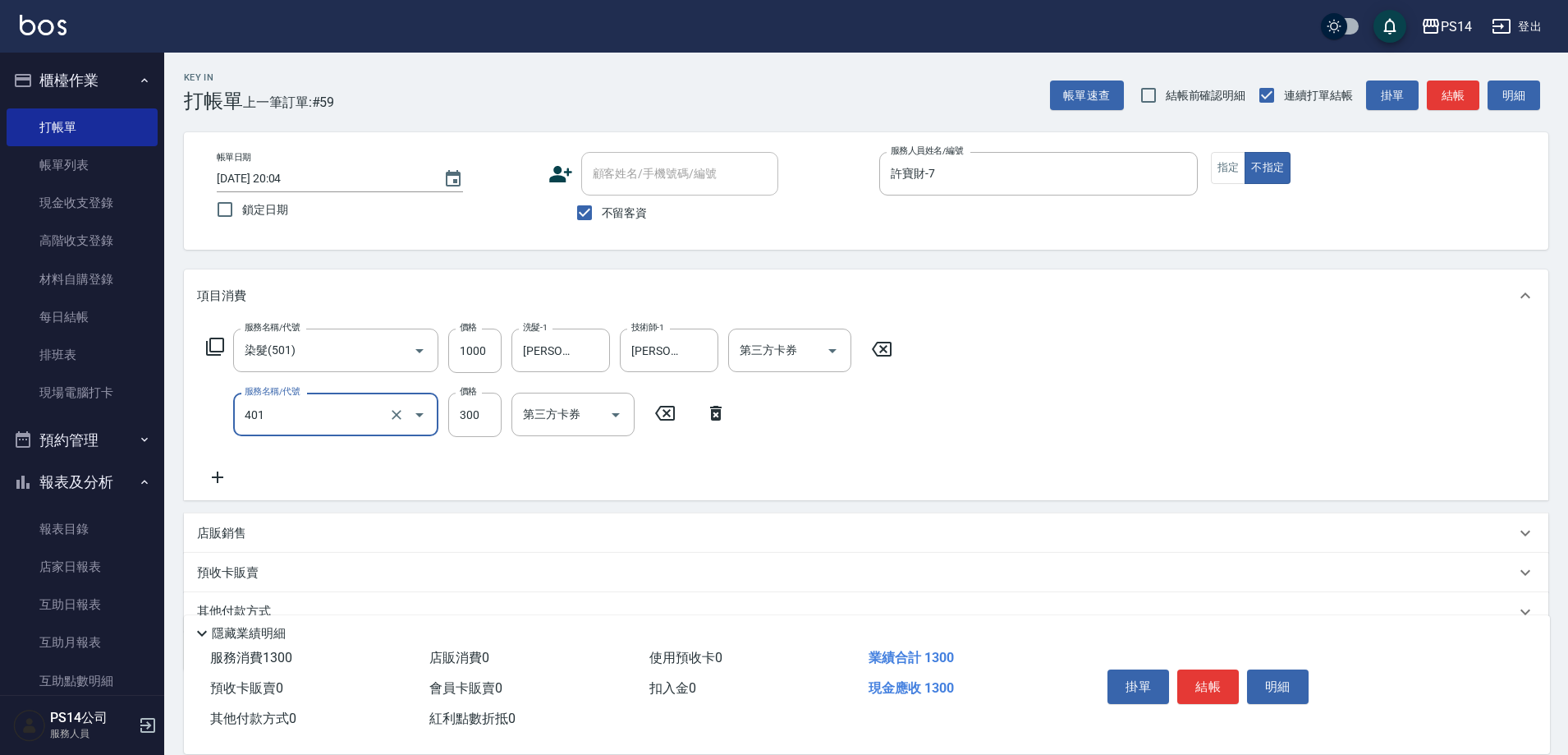
type input "300護(401)"
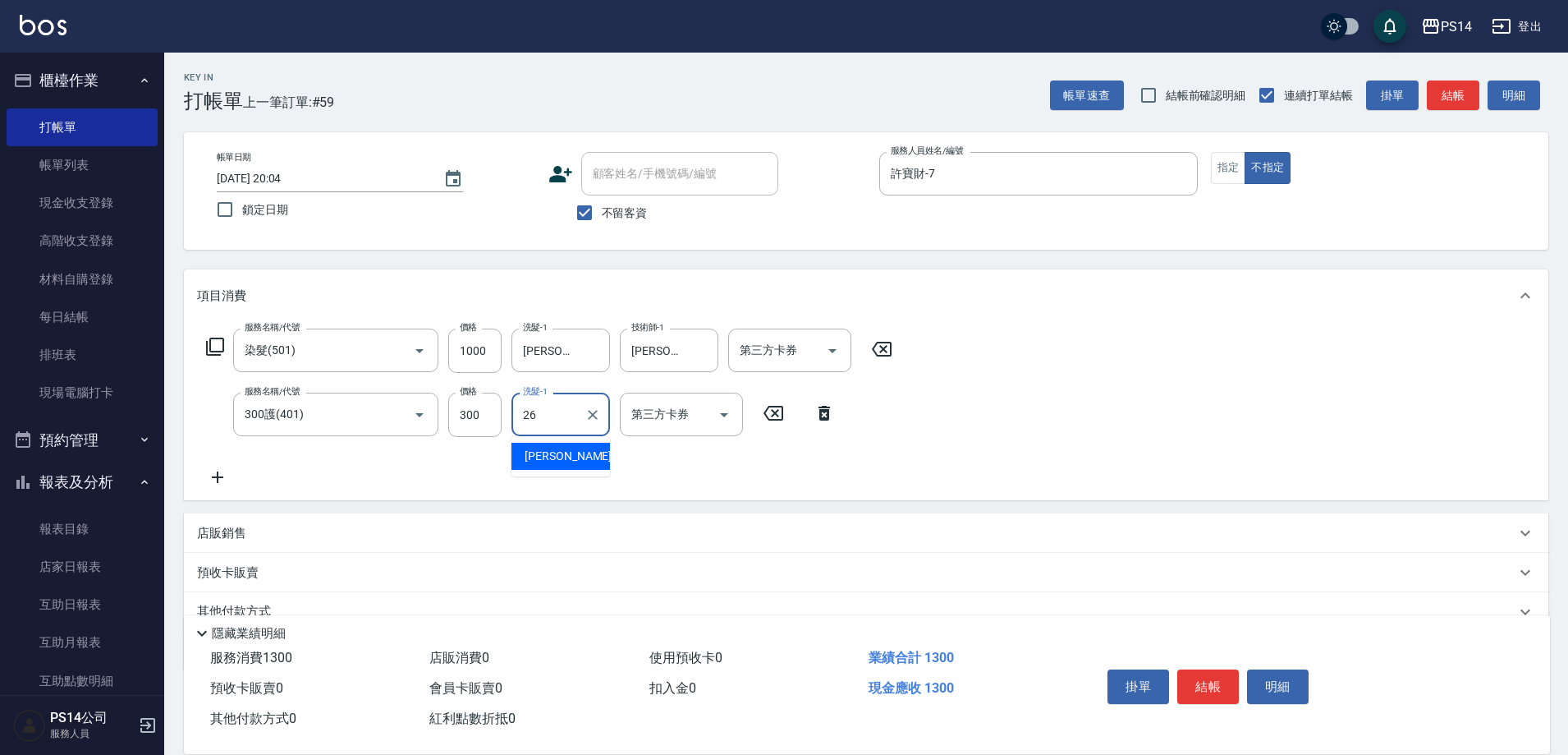
type input "[PERSON_NAME]-26"
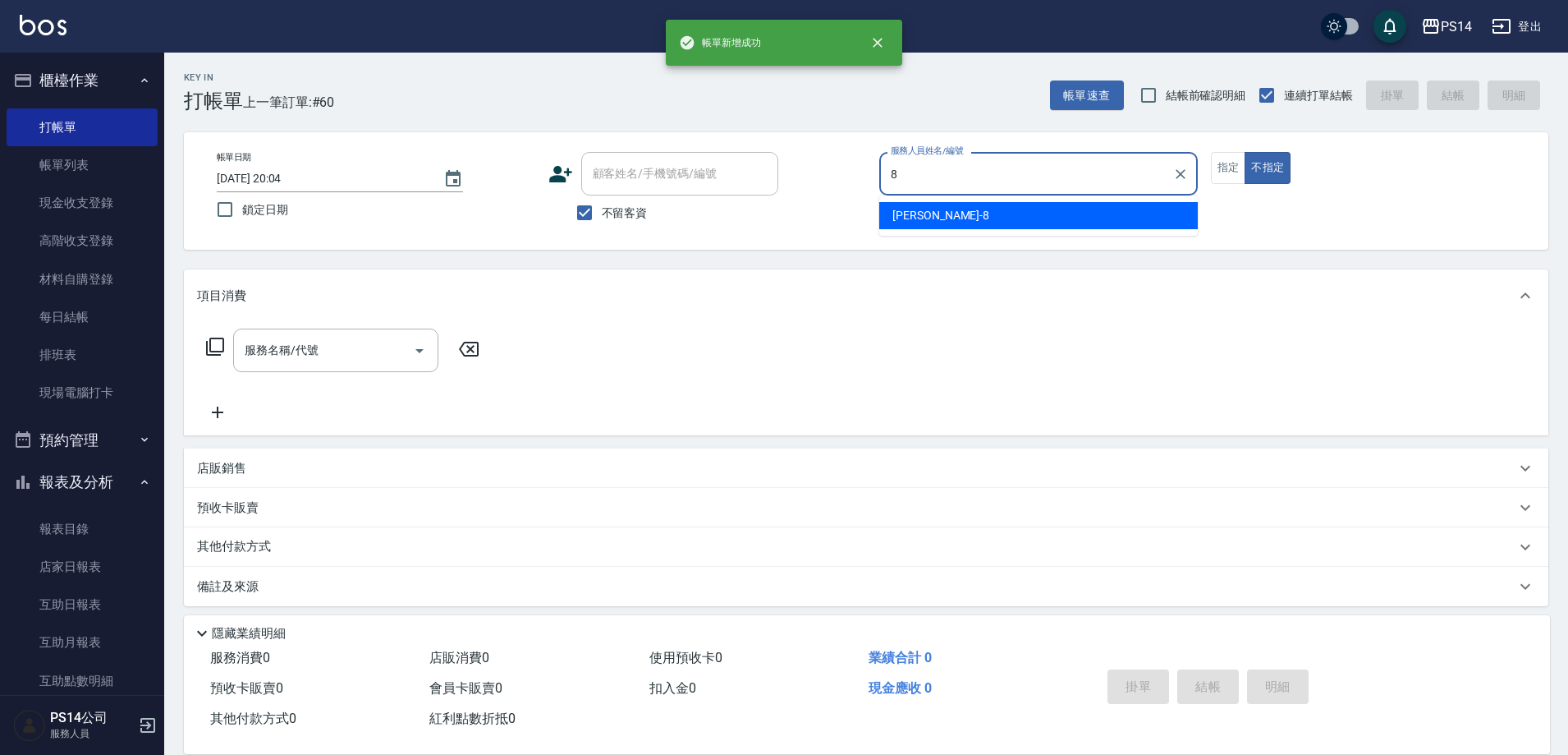
type input "[PERSON_NAME]-8"
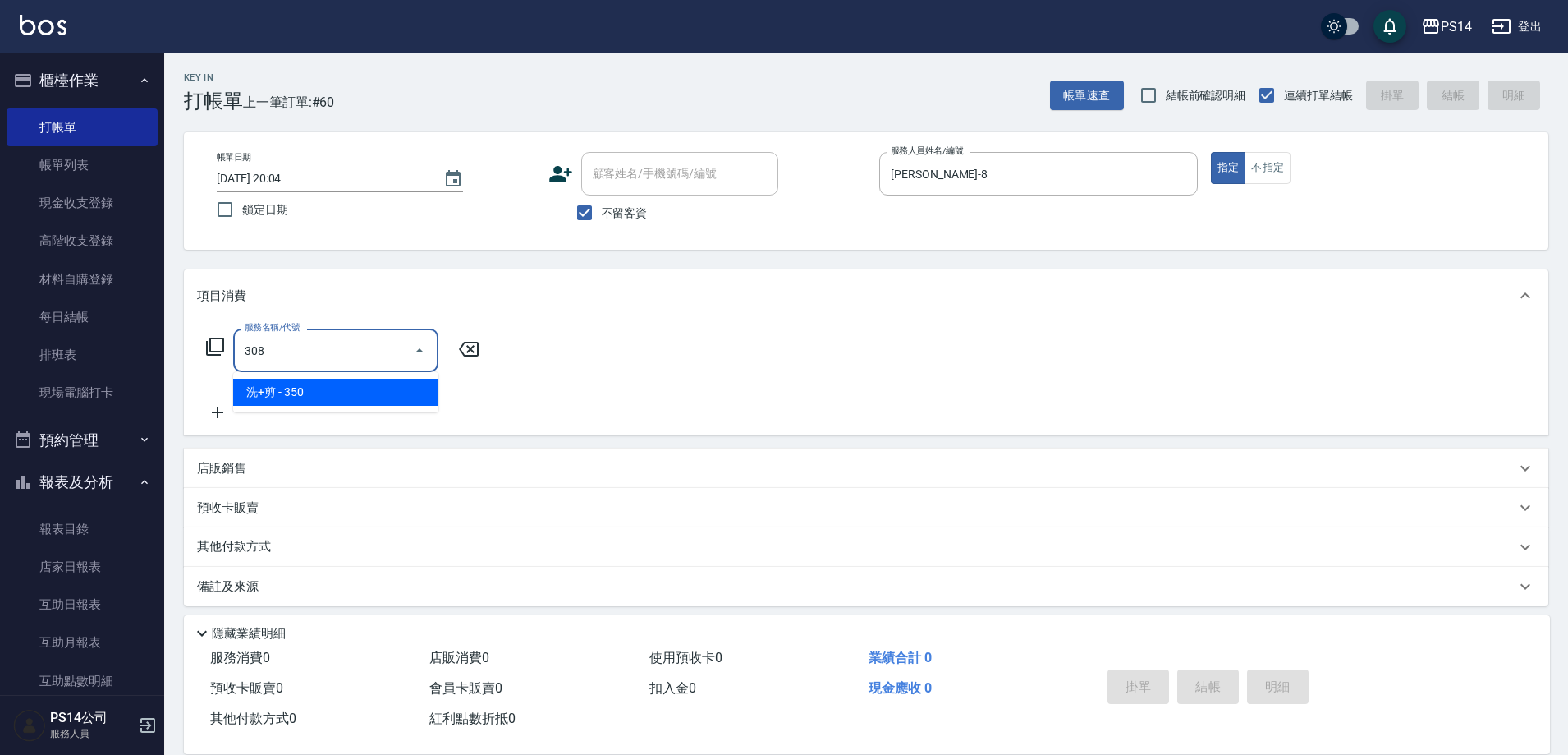
type input "洗+剪(308)"
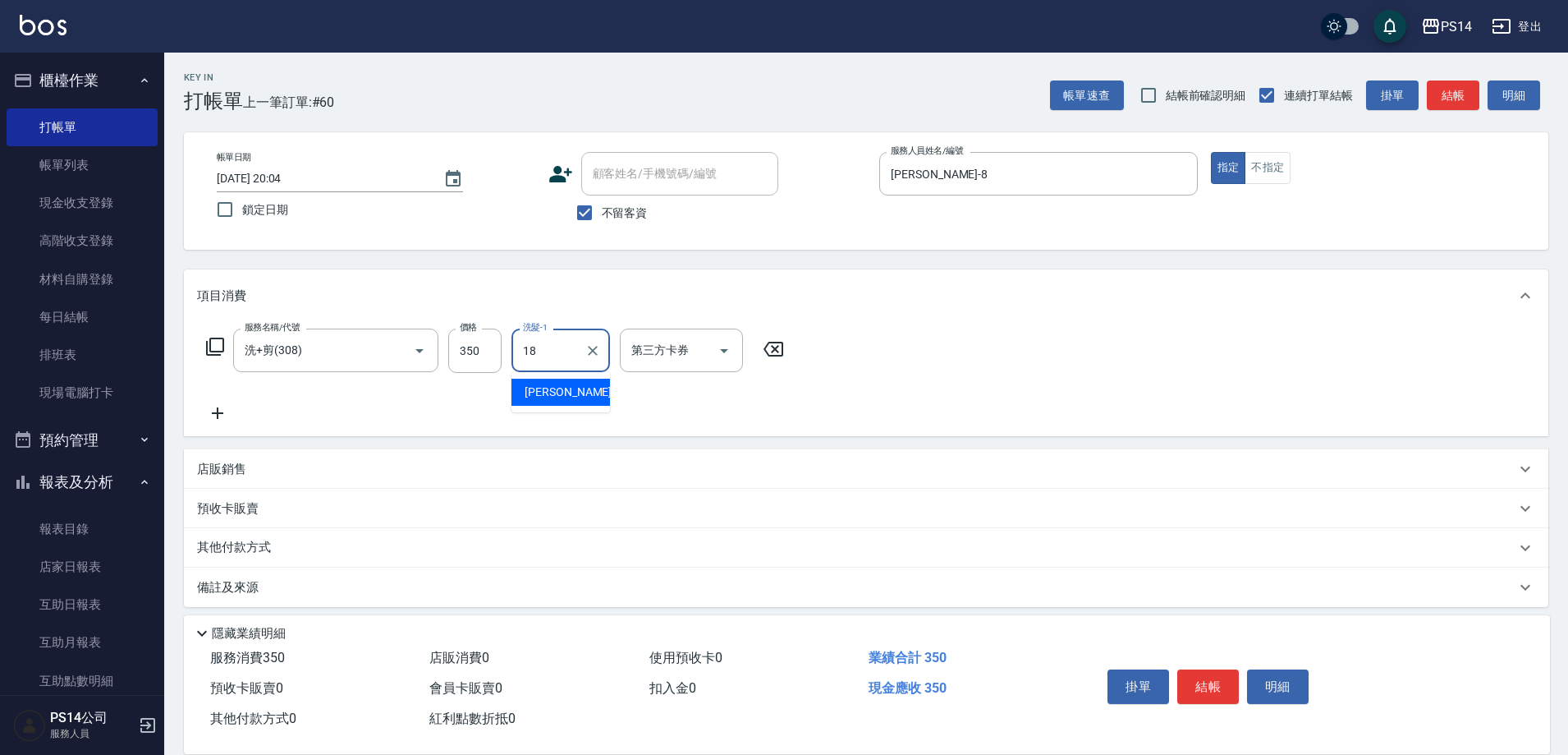
type input "[PERSON_NAME]-18"
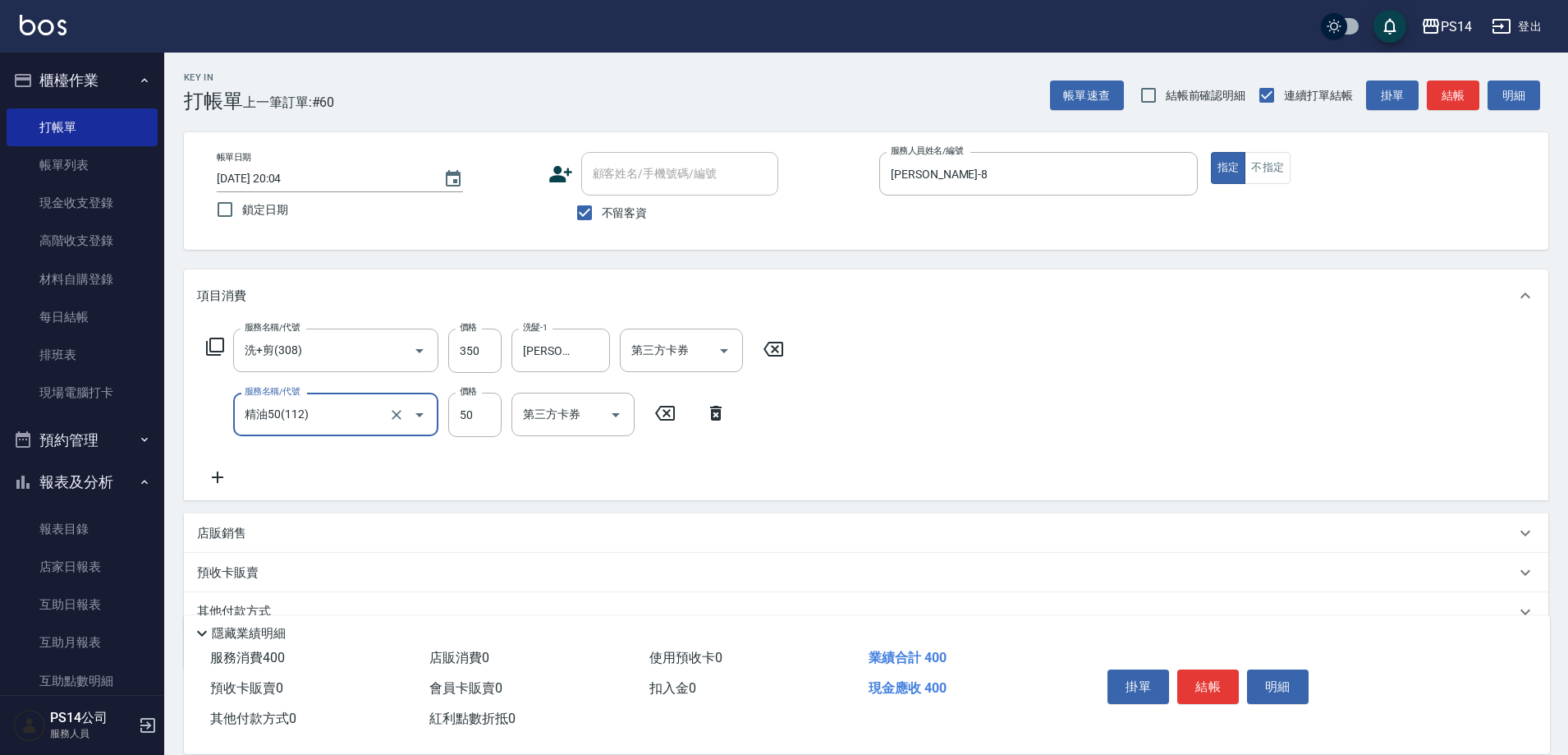
type input "精油50(112)"
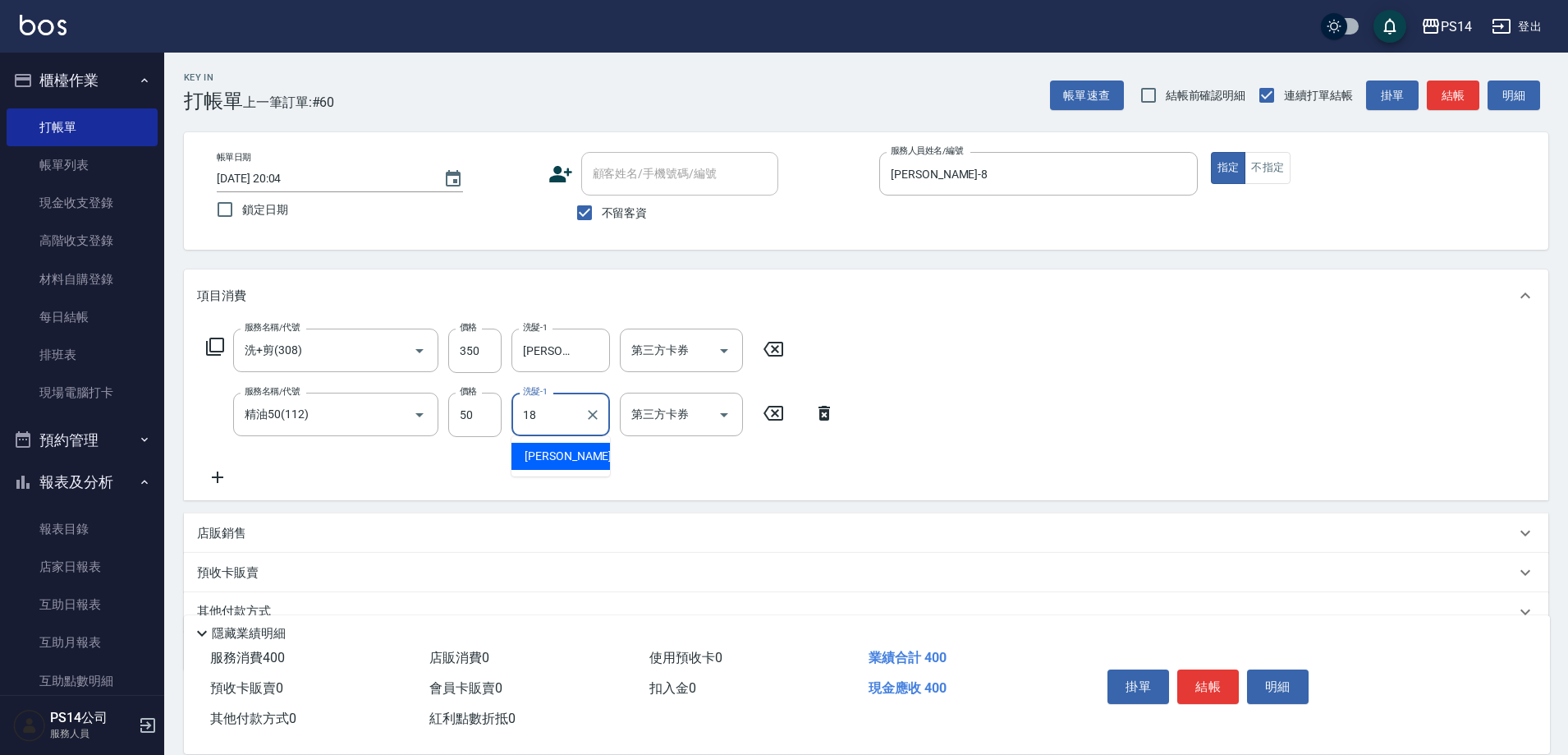
type input "[PERSON_NAME]-18"
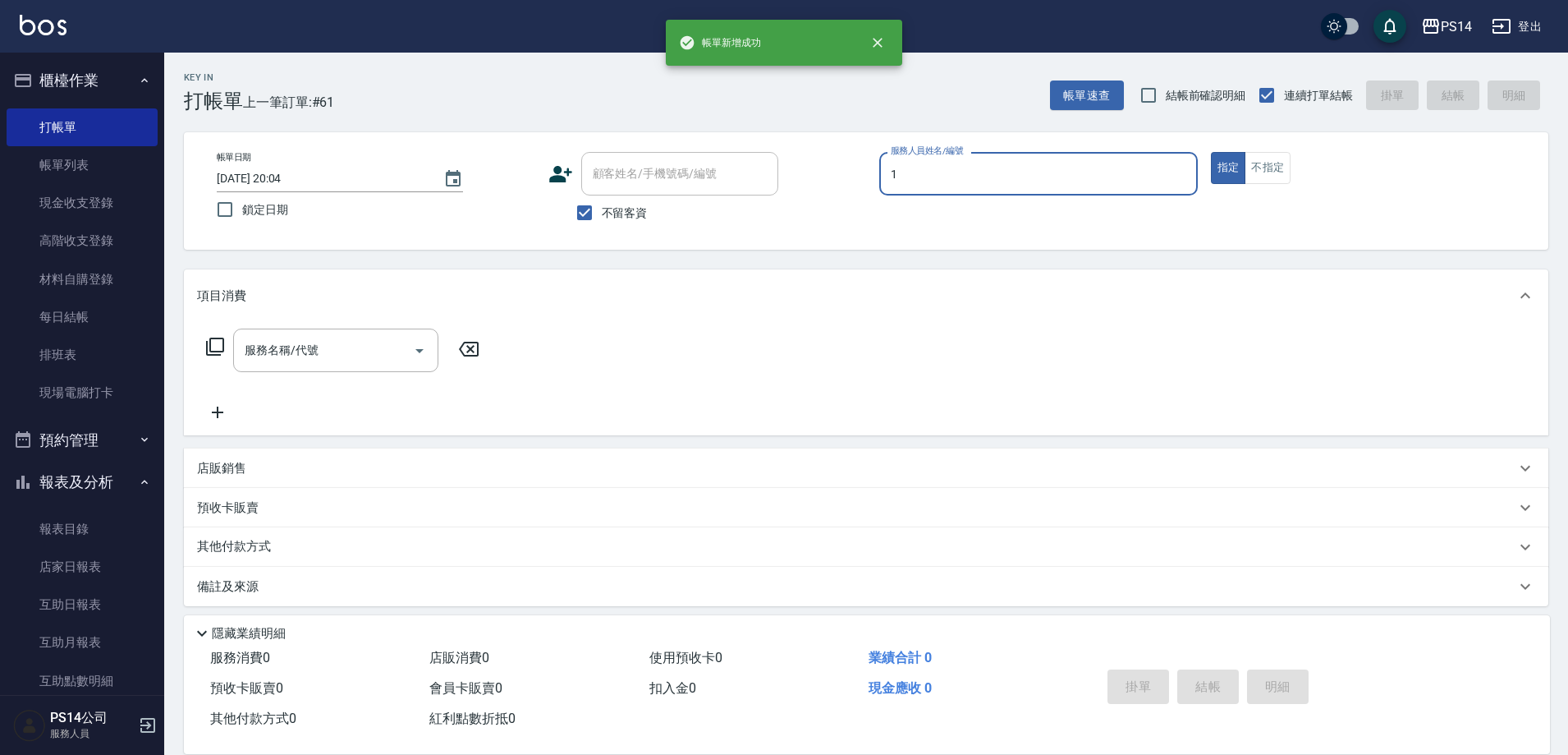
type input "[PERSON_NAME]-1"
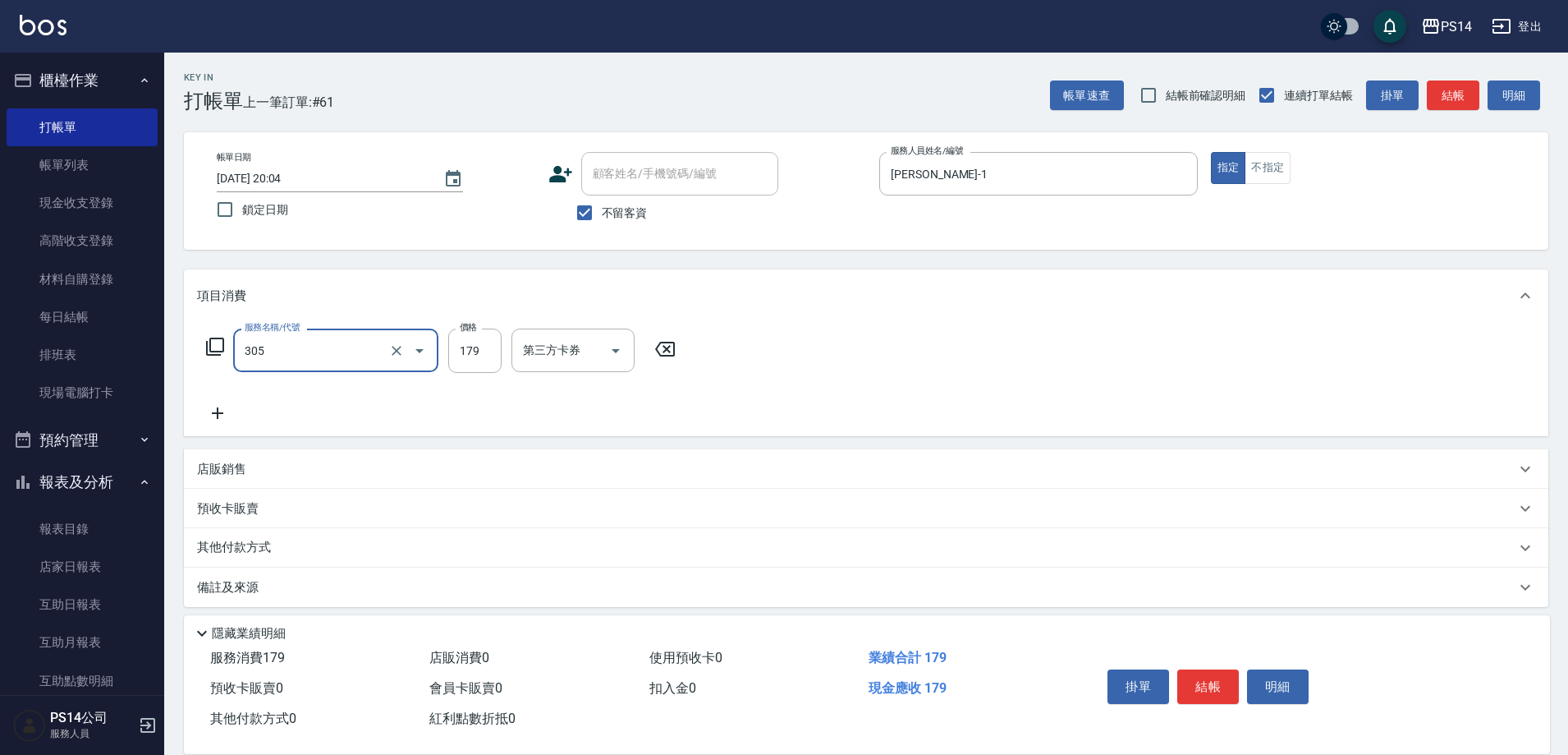
type input "剪髮(305)"
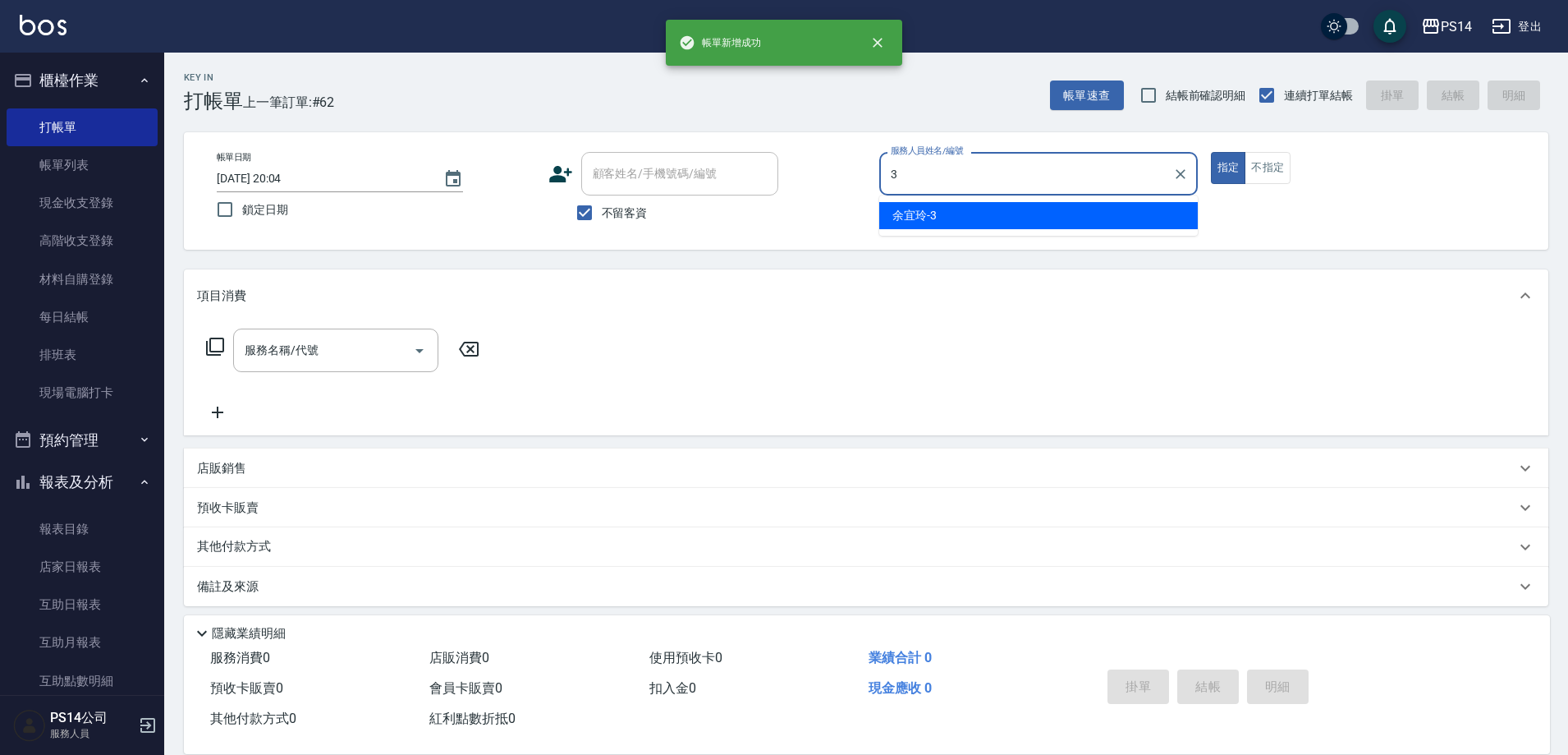
type input "[PERSON_NAME]-3"
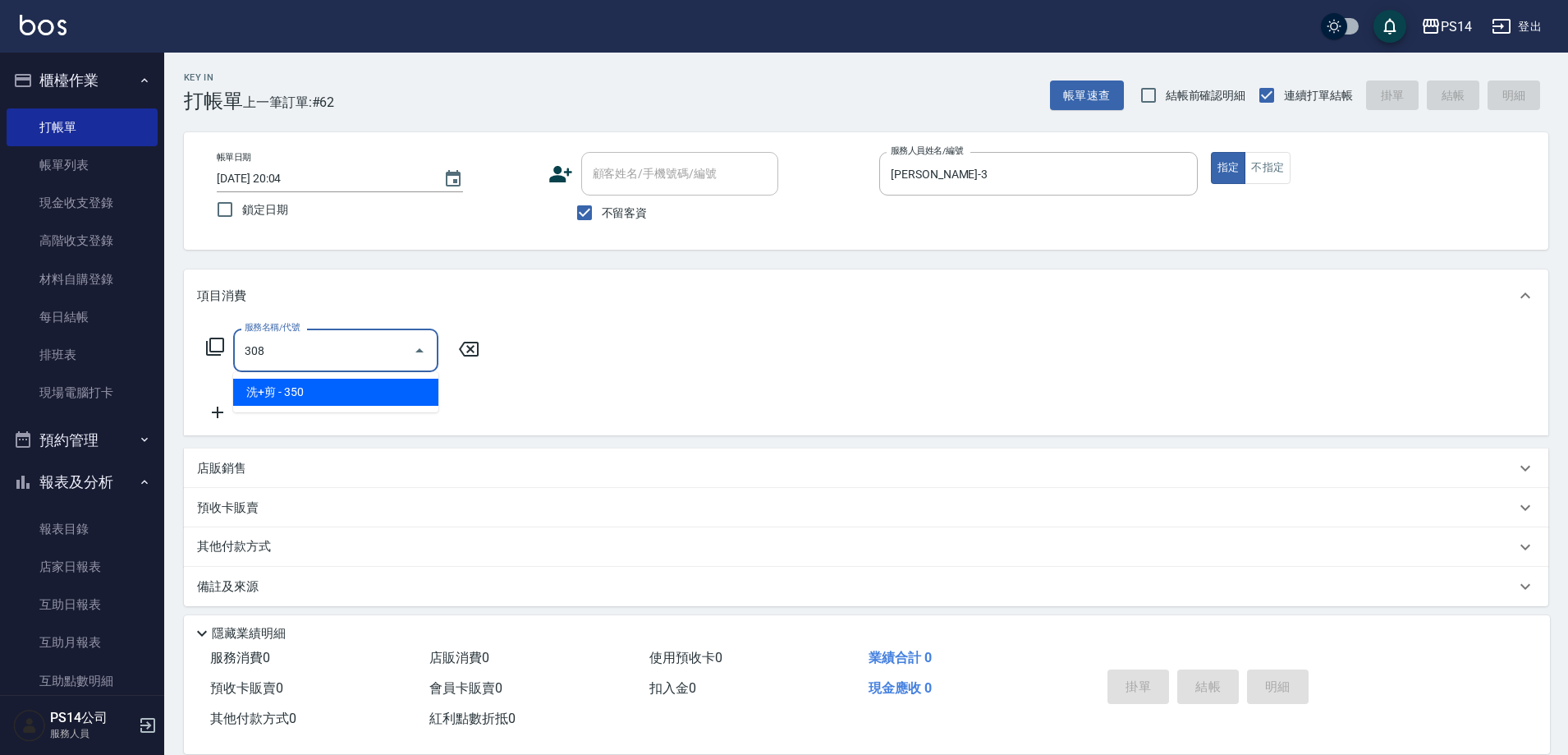
type input "洗+剪(308)"
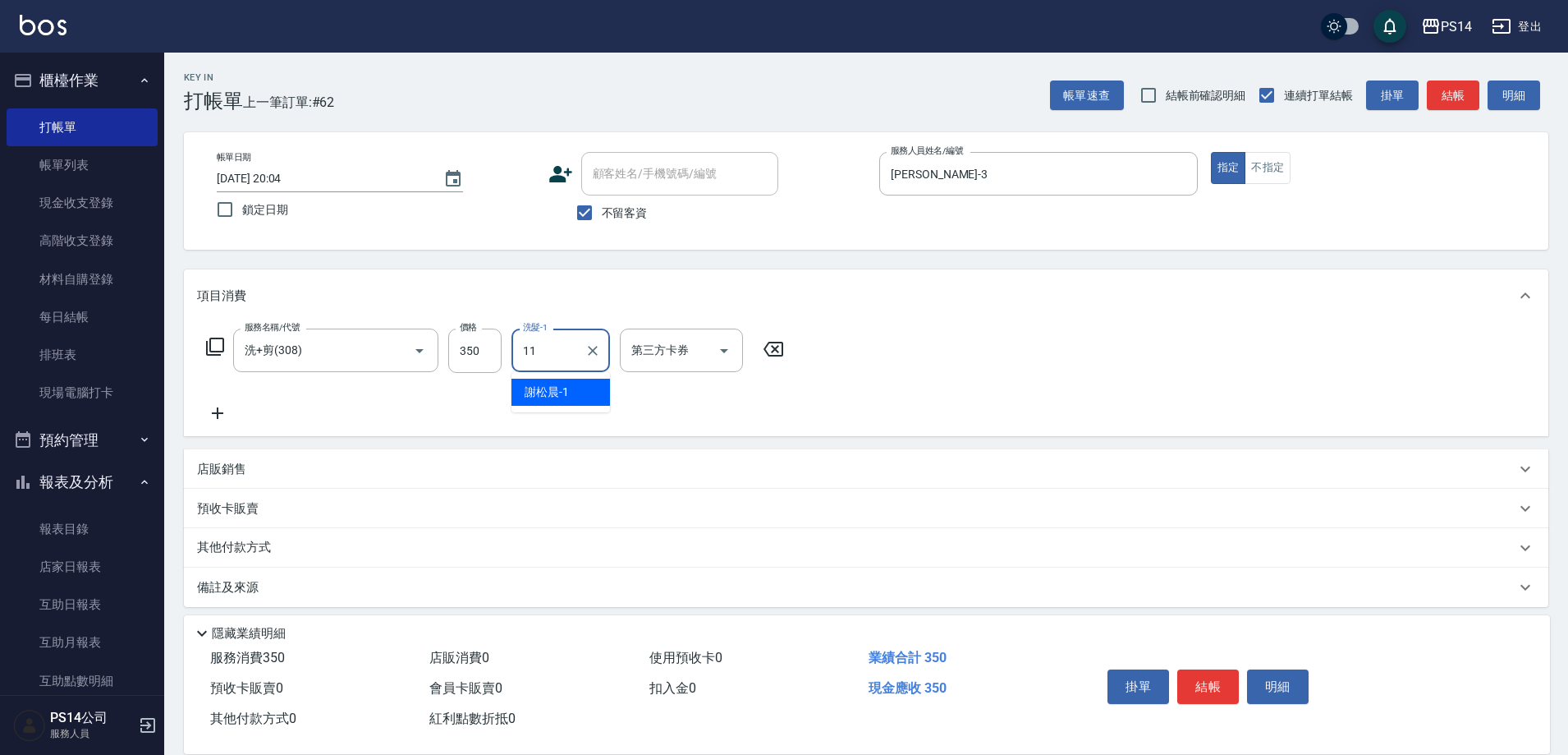
type input "[PERSON_NAME]-11"
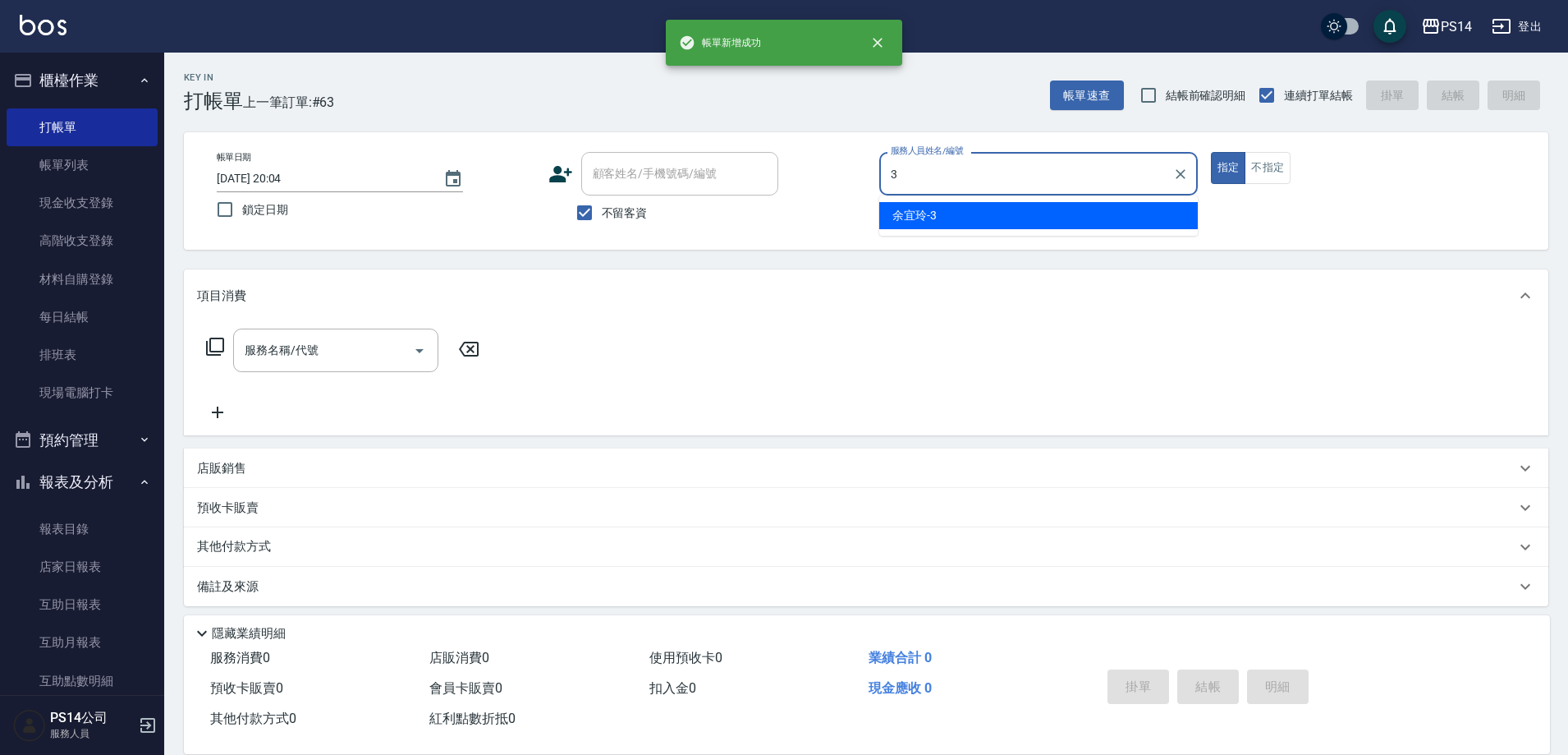
type input "[PERSON_NAME]-3"
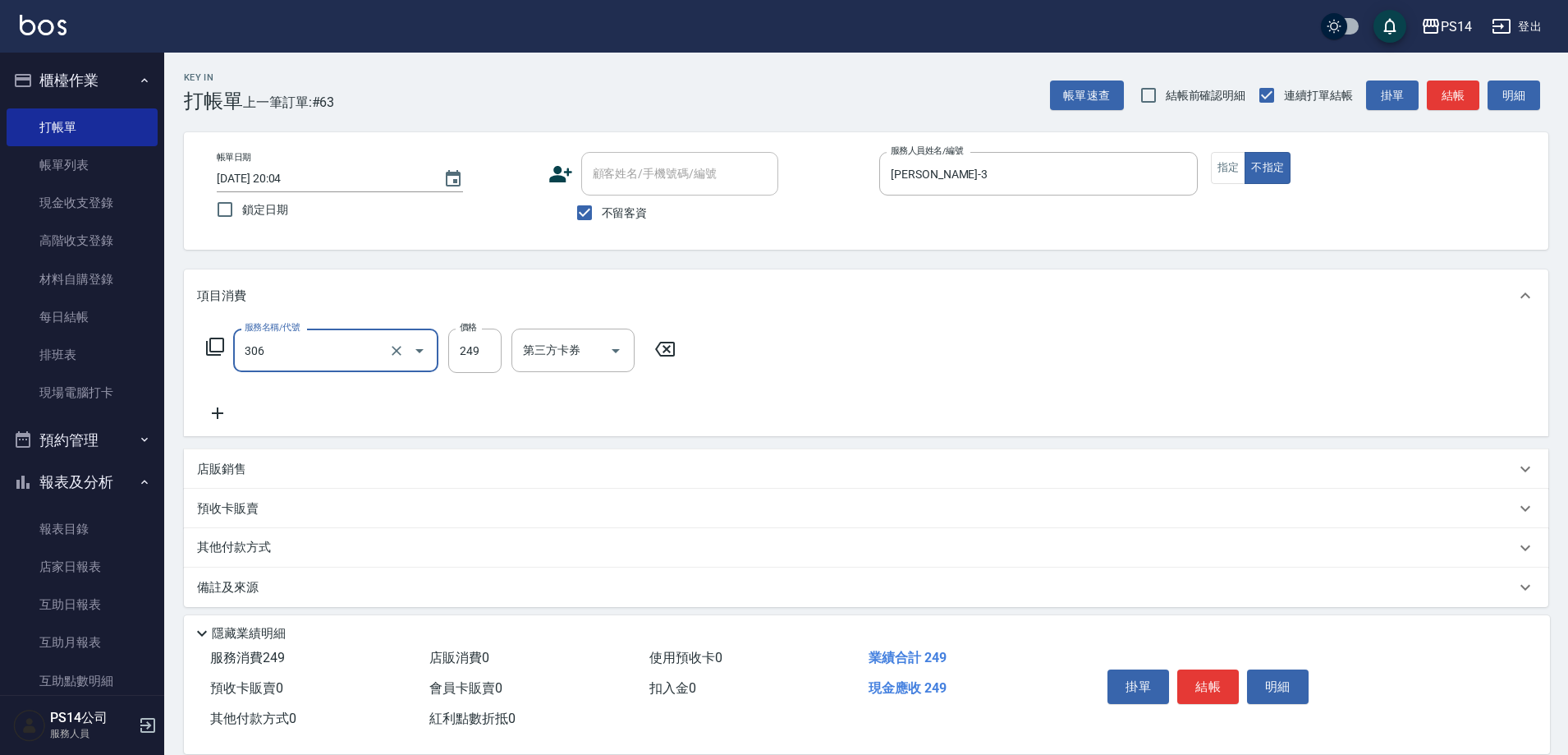
type input "剪髮(306)"
type input "[PERSON_NAME]-11"
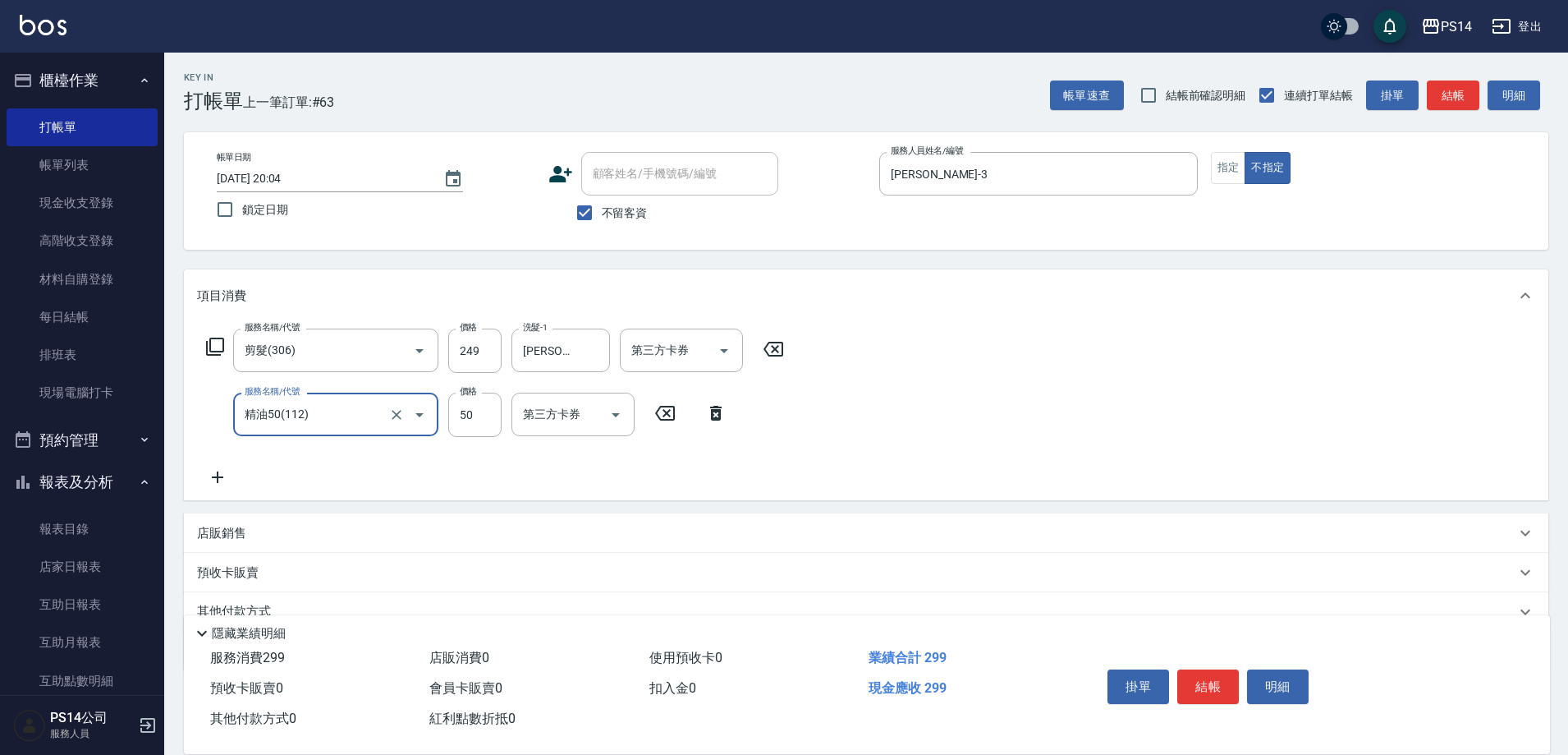
type input "精油50(112)"
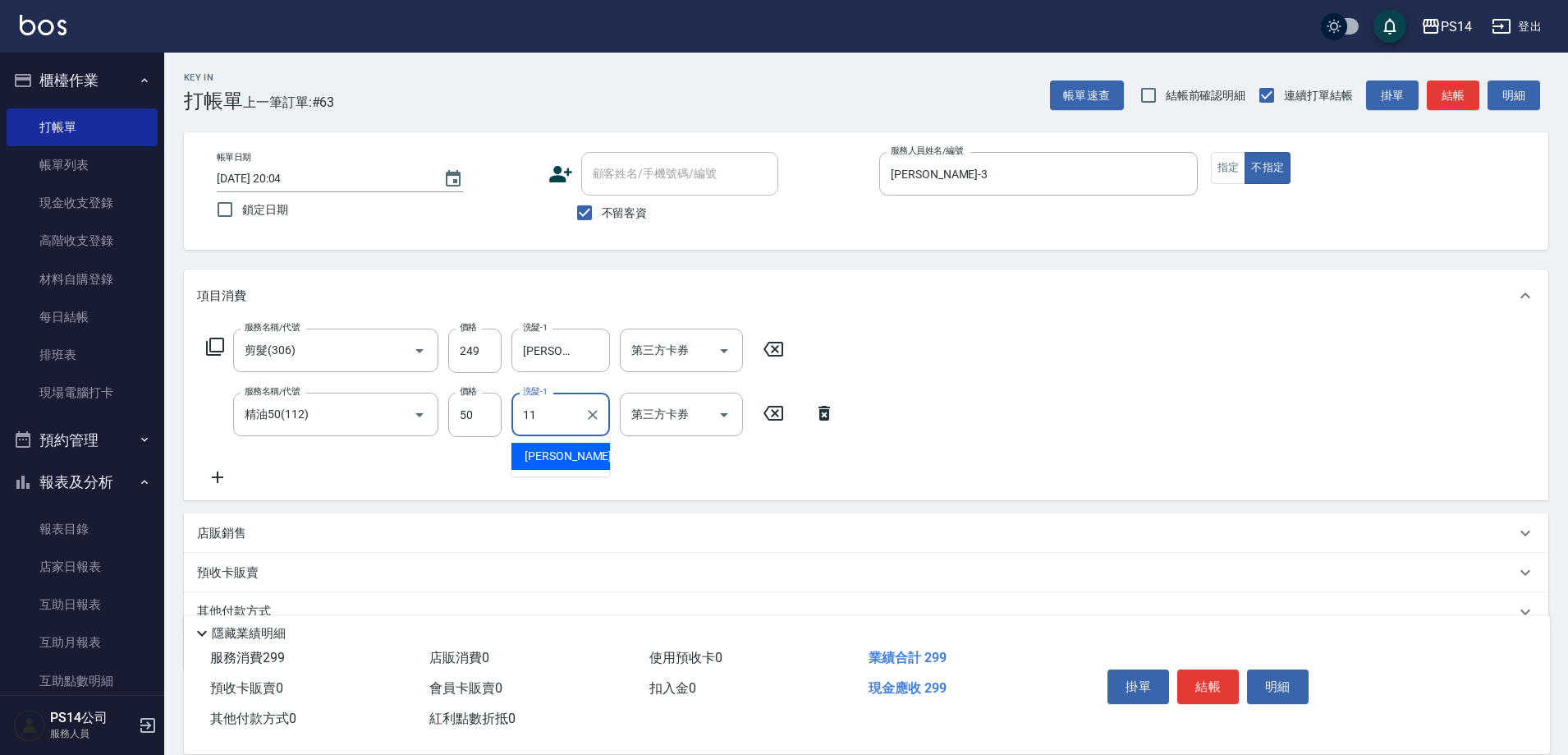
type input "[PERSON_NAME]-11"
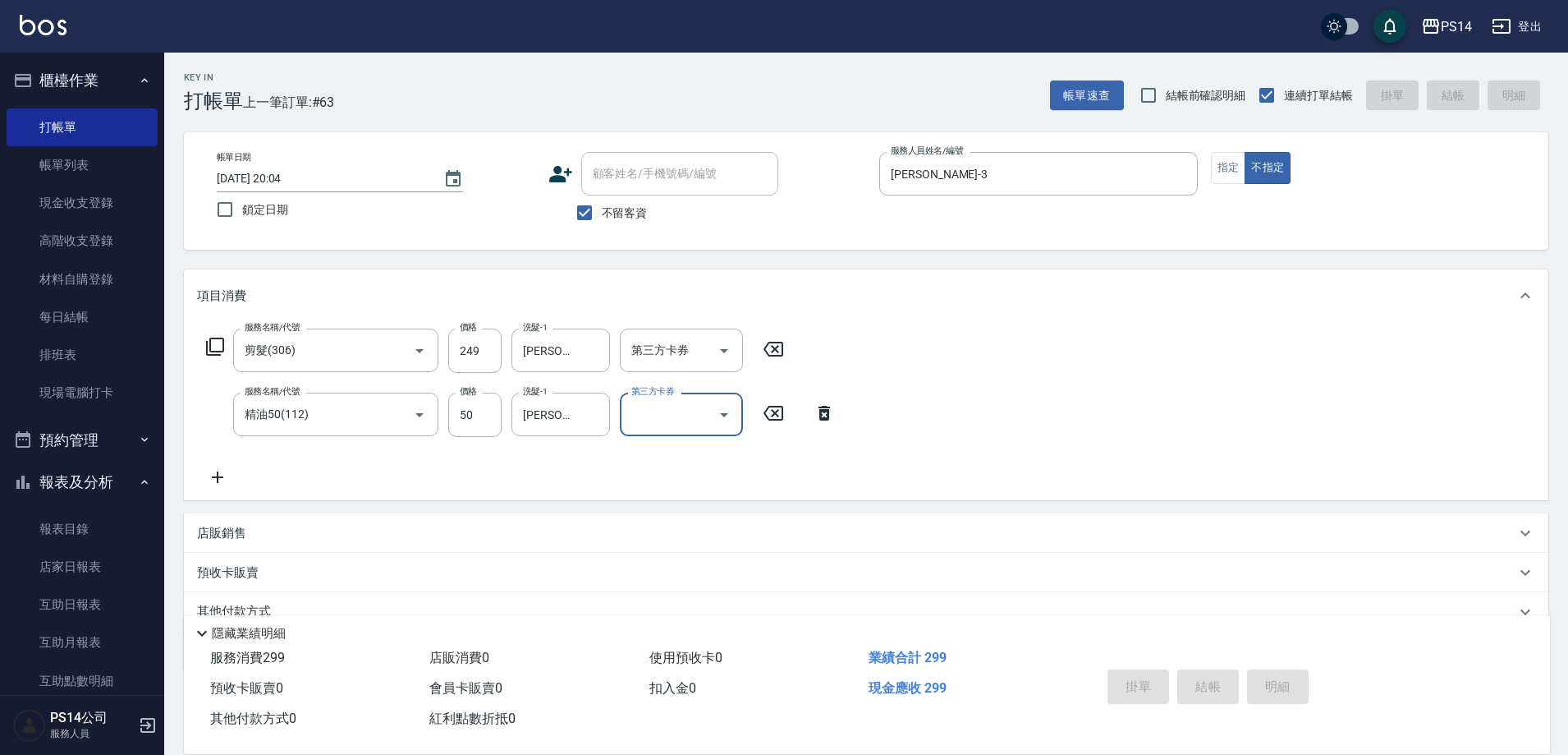
type input "[DATE] 20:05"
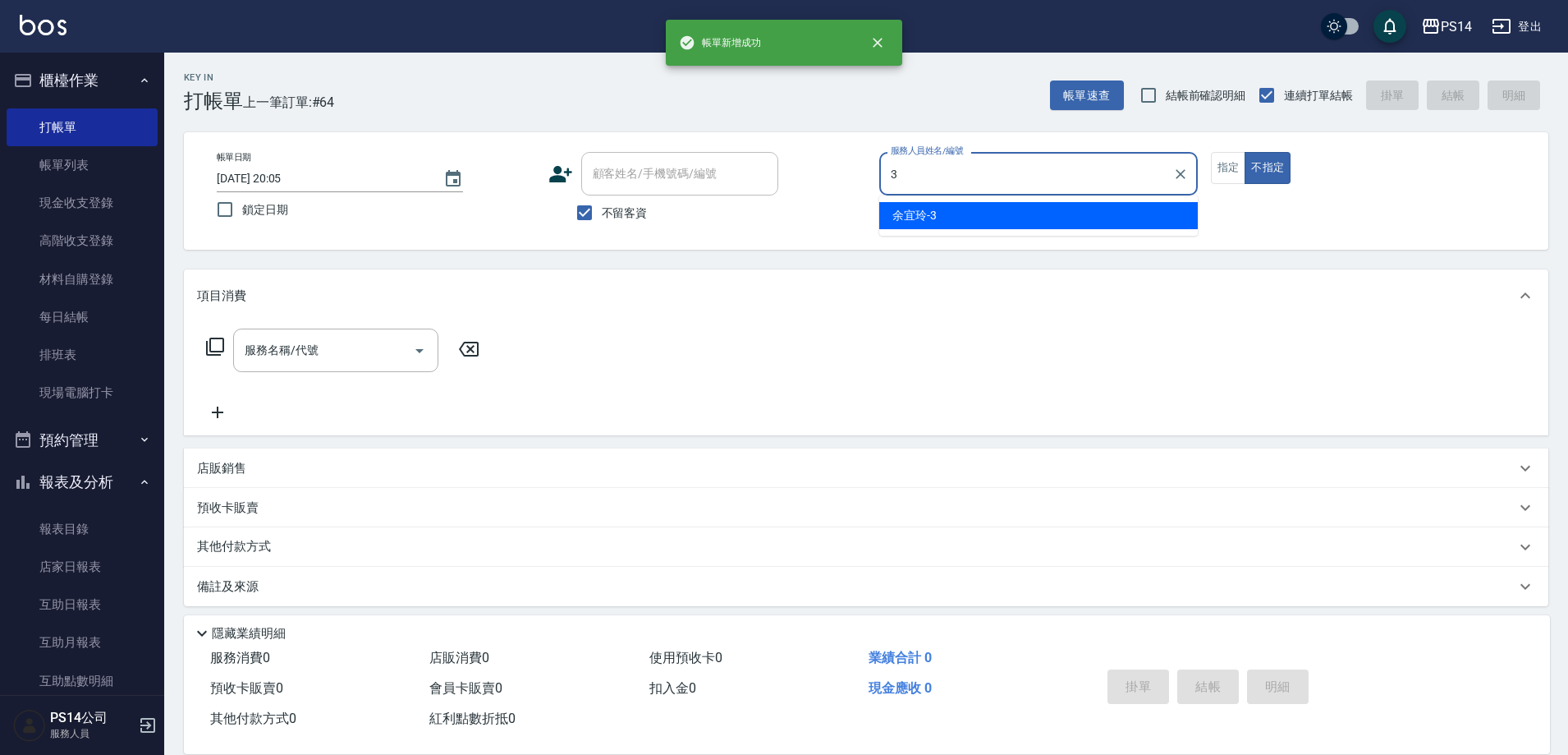
type input "[PERSON_NAME]-3"
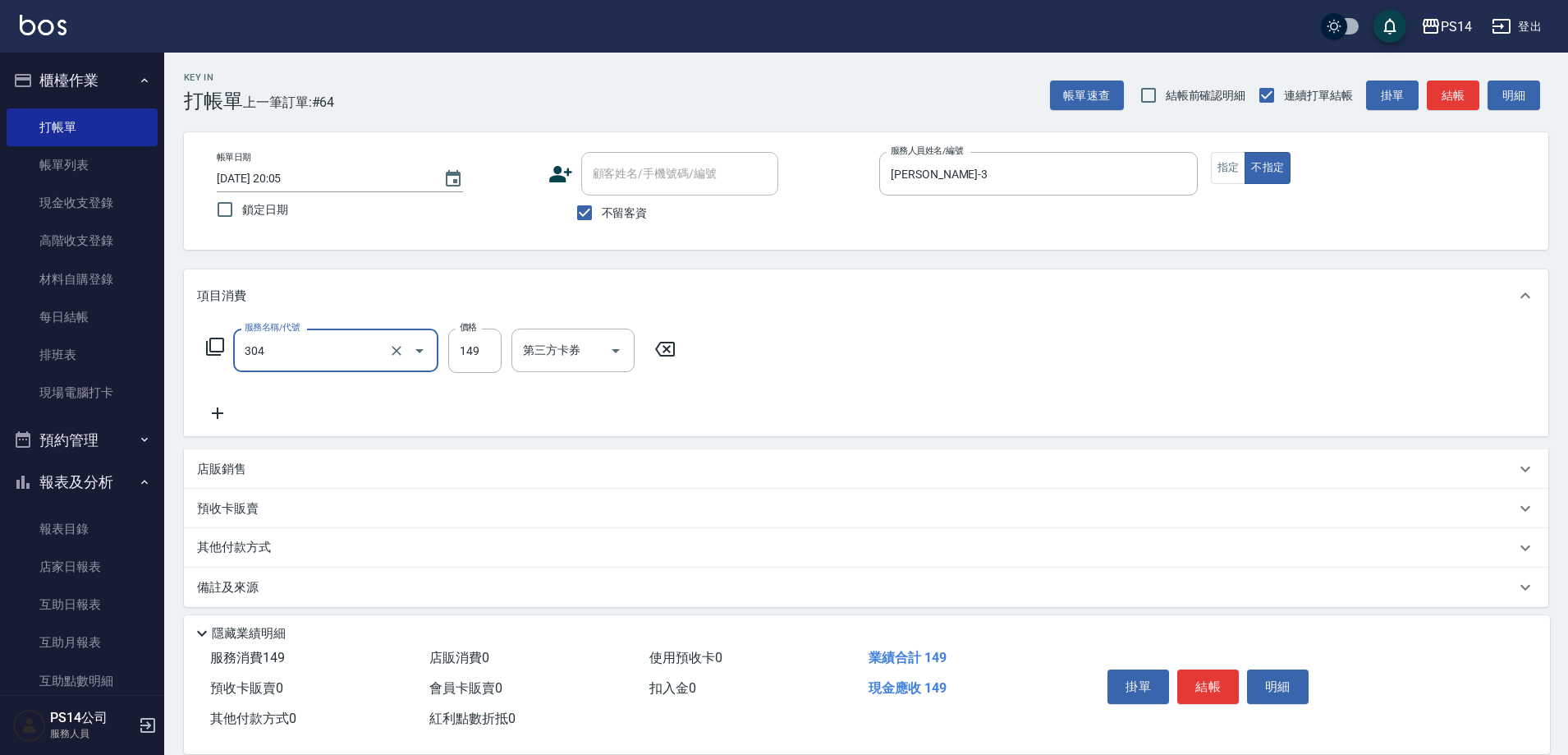
type input "剪髮(304)"
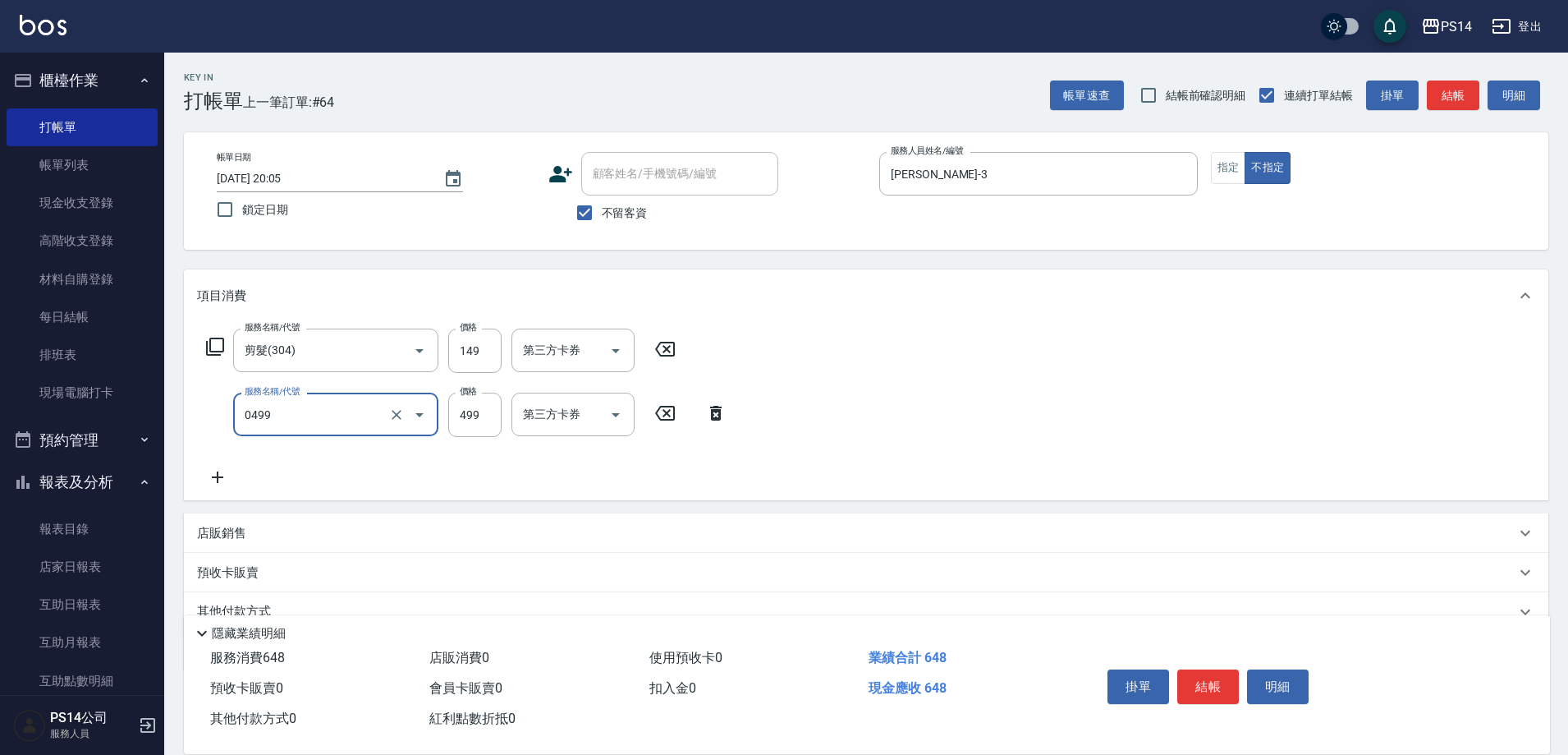
type input "[PERSON_NAME]499(0499)"
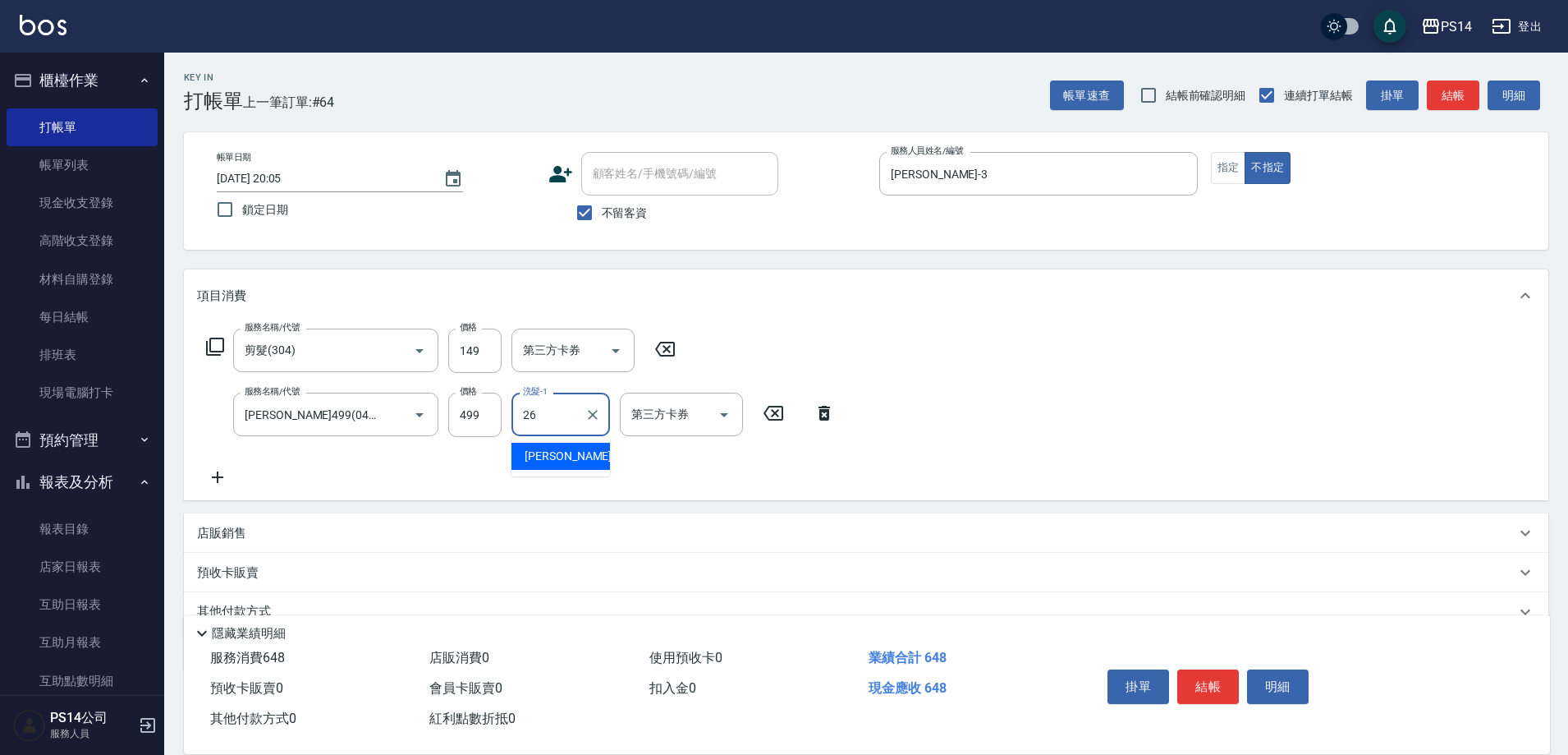
type input "[PERSON_NAME]-26"
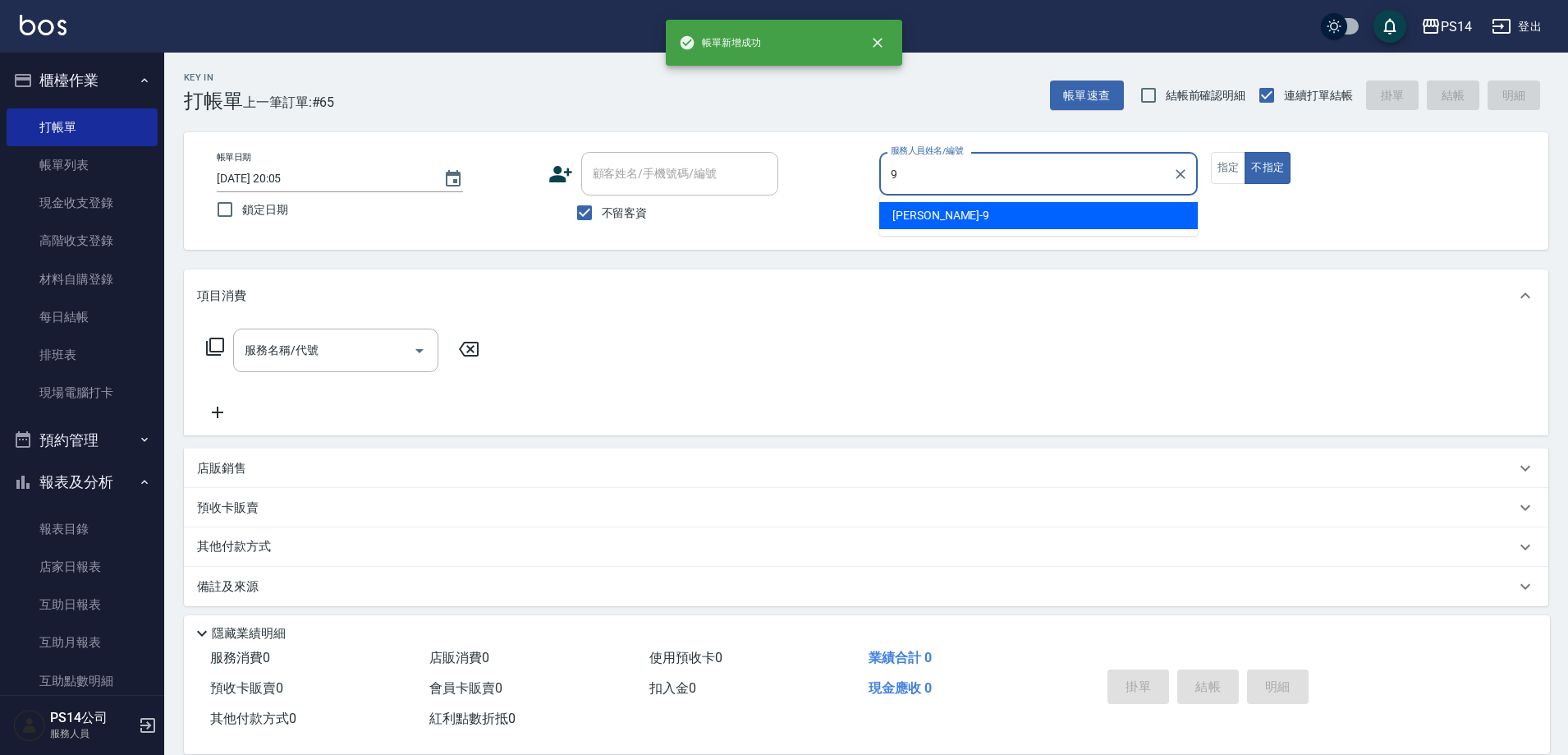
type input "[PERSON_NAME]-9"
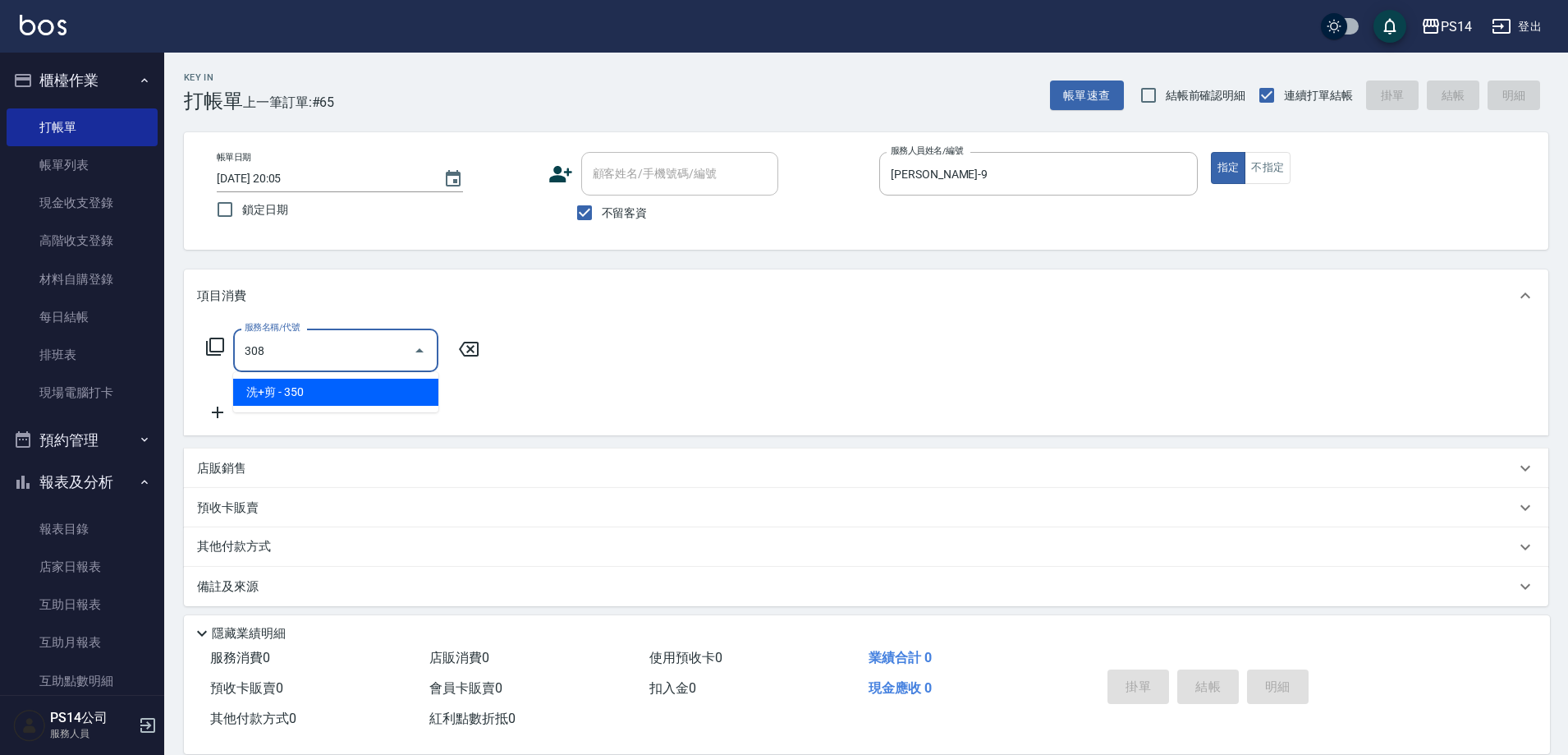
type input "洗+剪(308)"
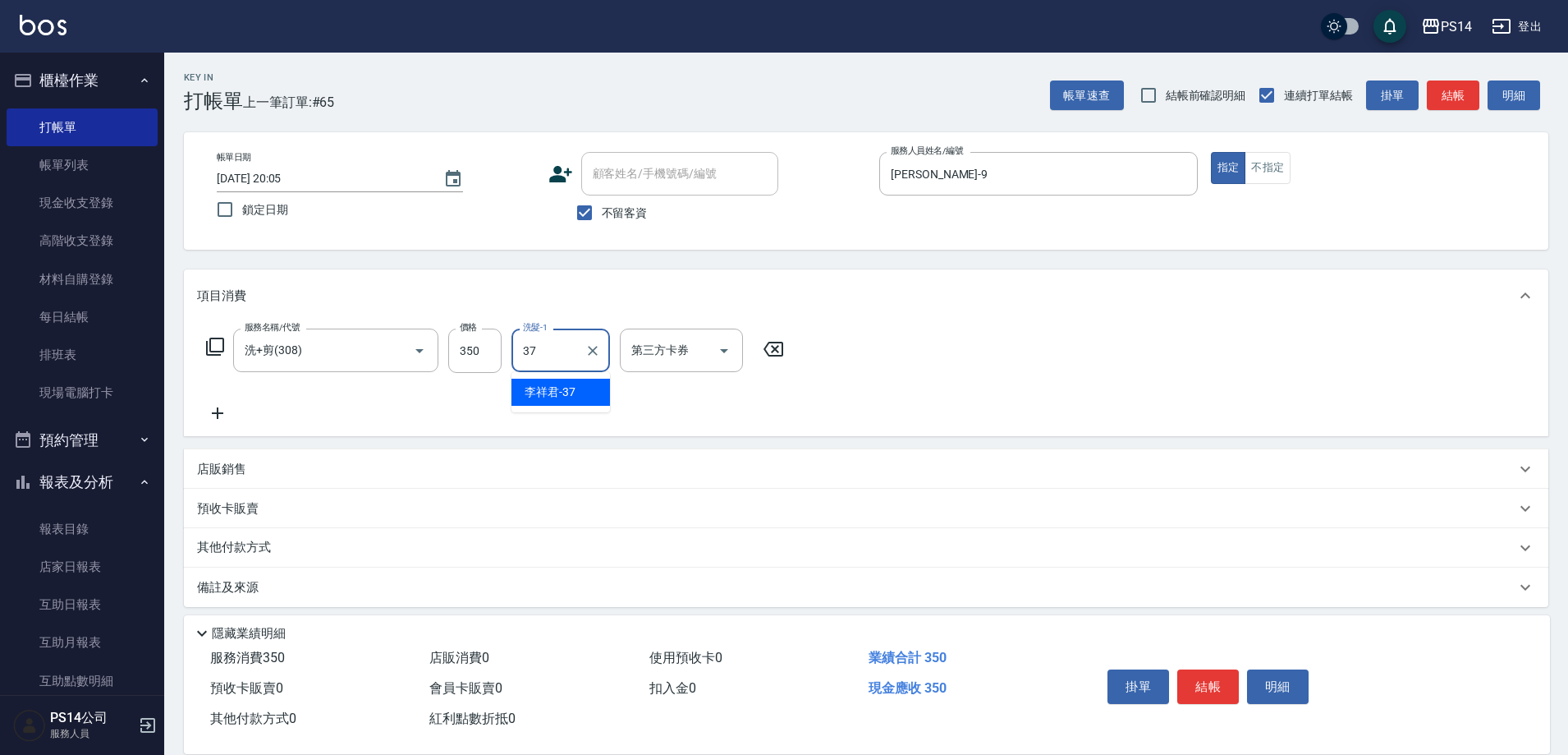
type input "李祥君 -37"
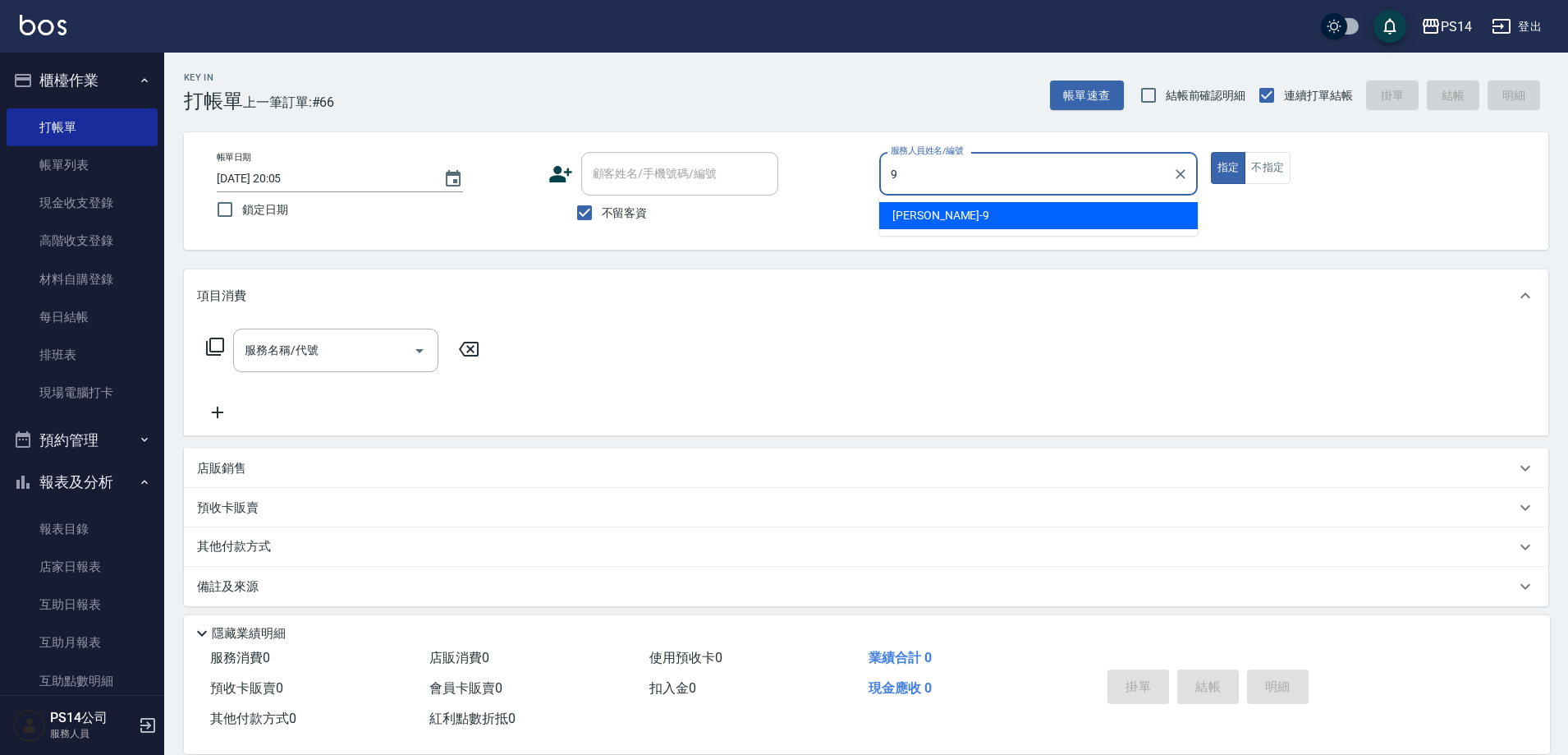
type input "[PERSON_NAME]-9"
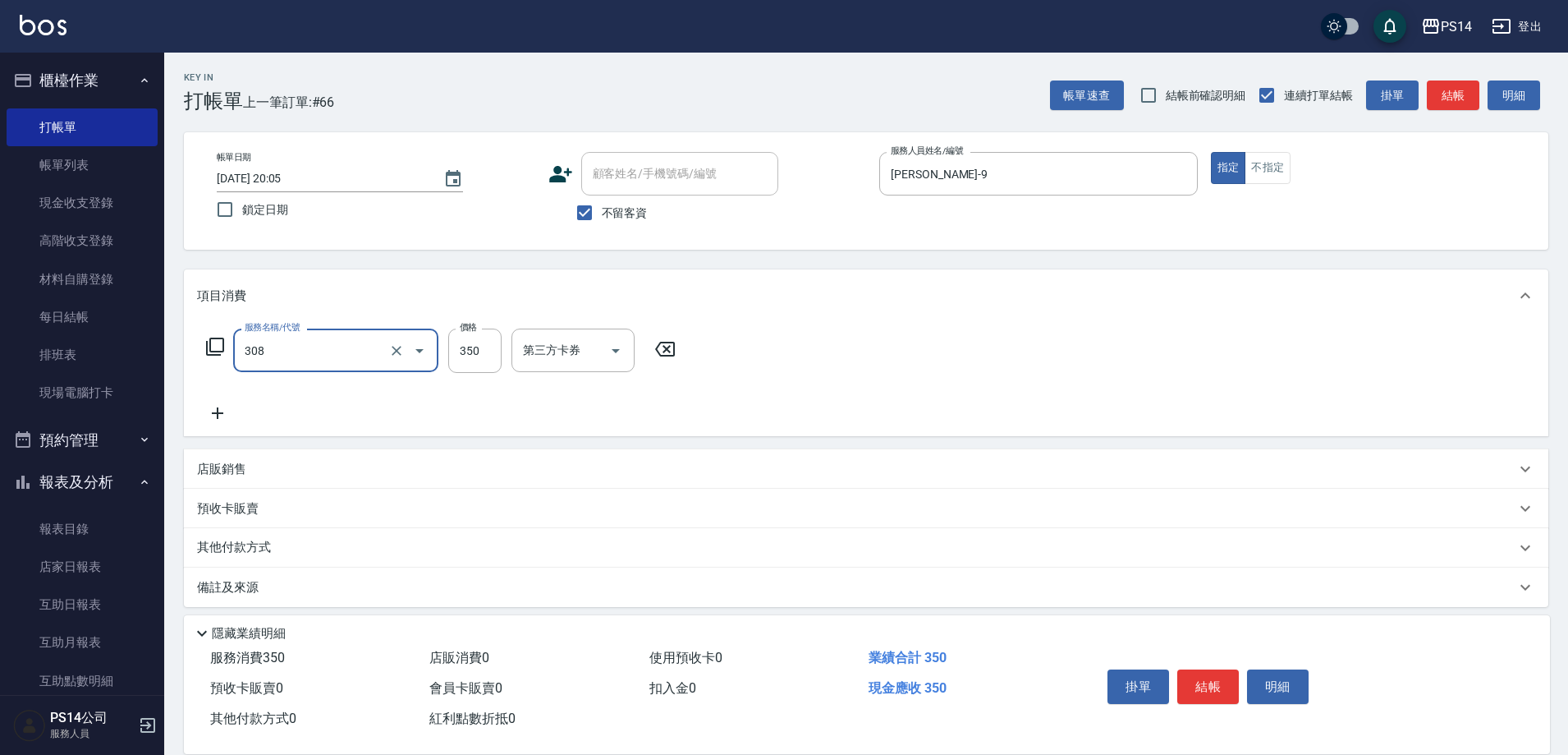
type input "洗+剪(308)"
type input "[PERSON_NAME]-18"
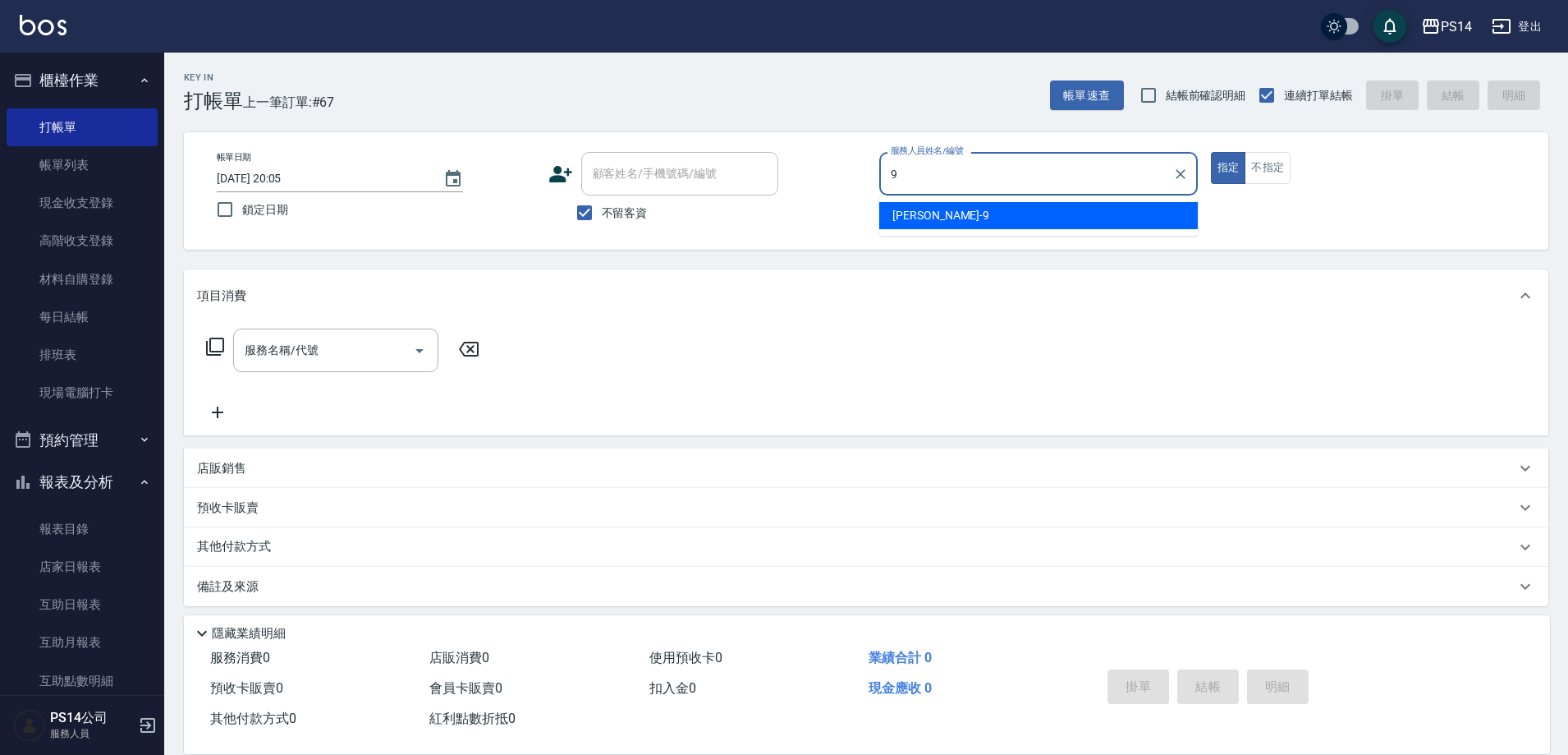
type input "[PERSON_NAME]-9"
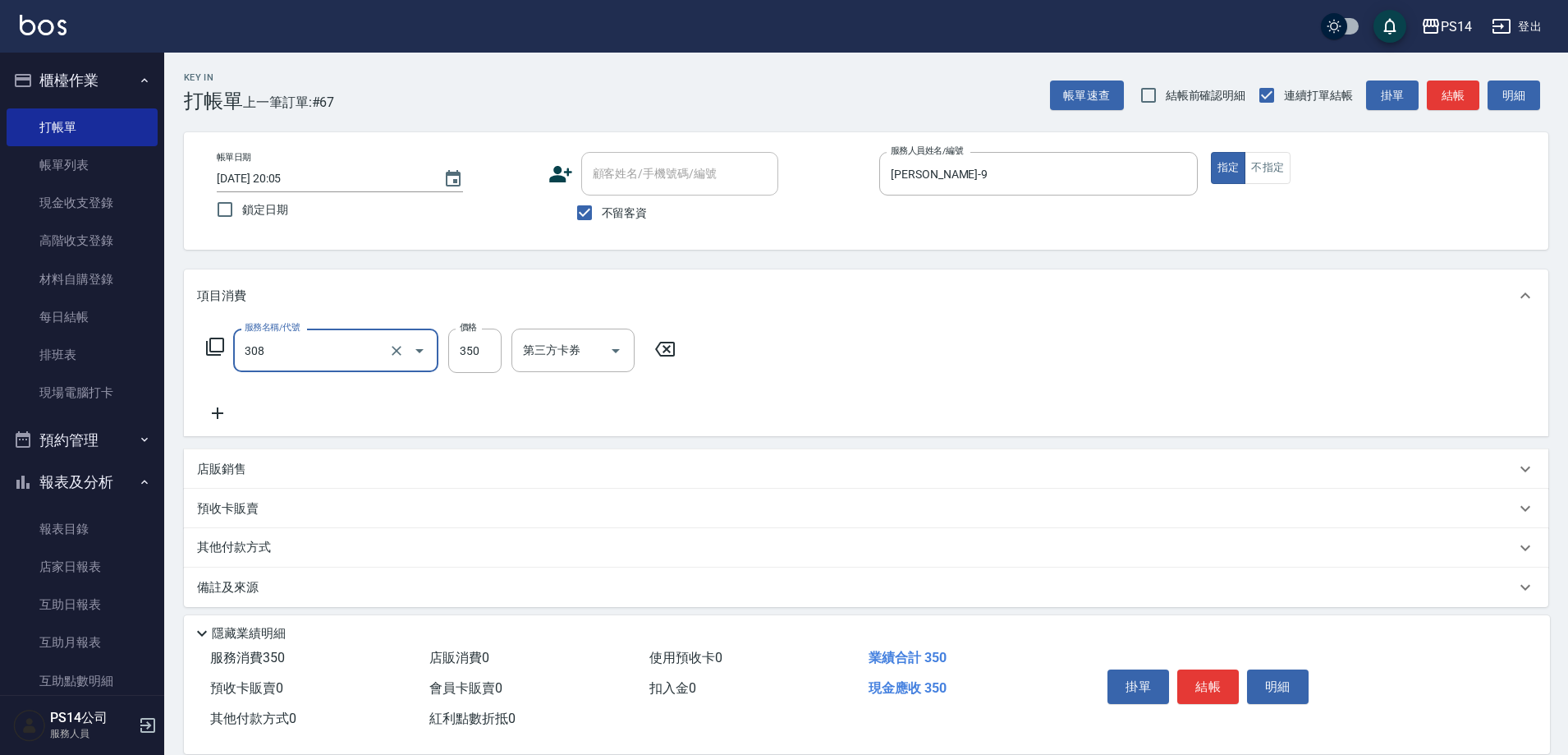
type input "洗+剪(308)"
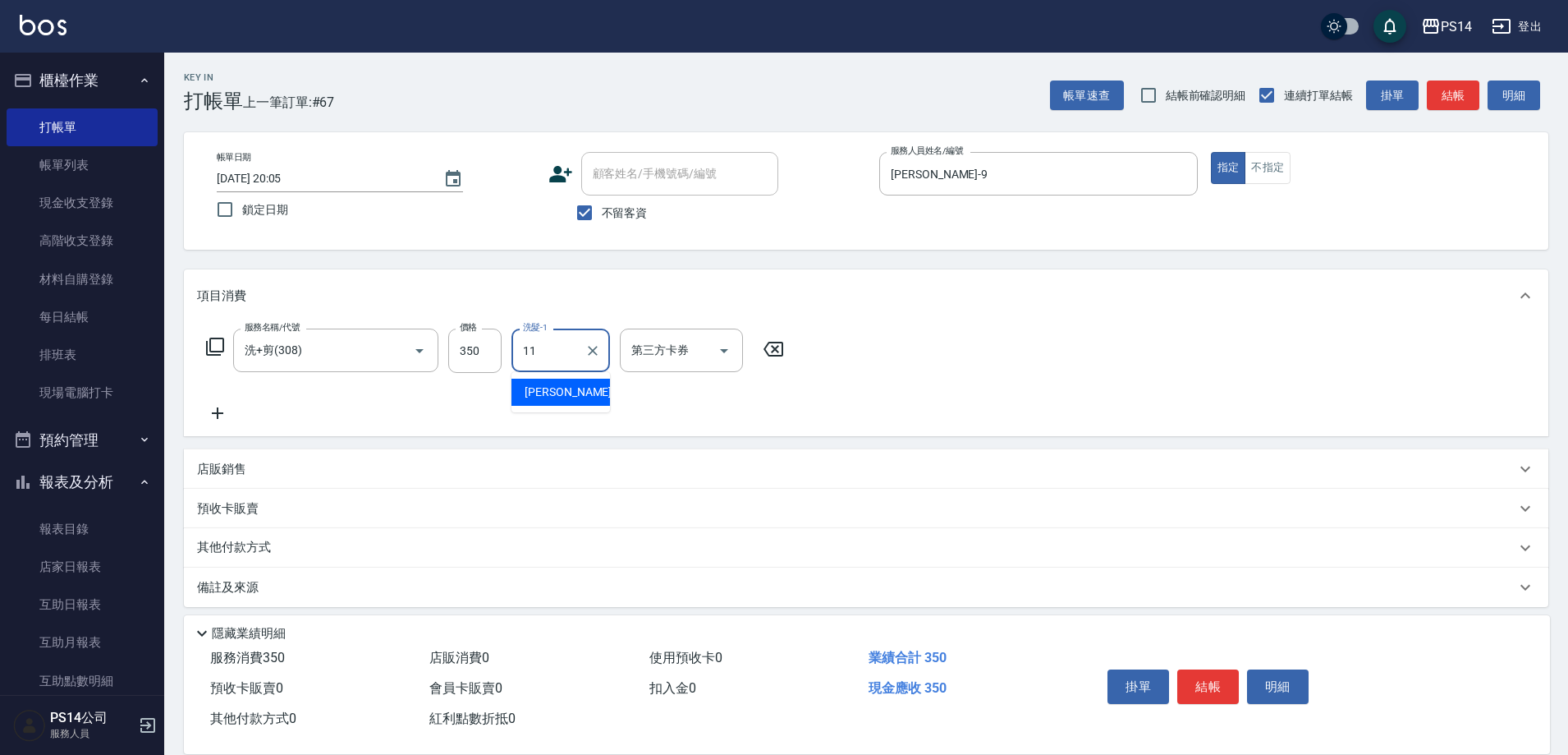
type input "[PERSON_NAME]-11"
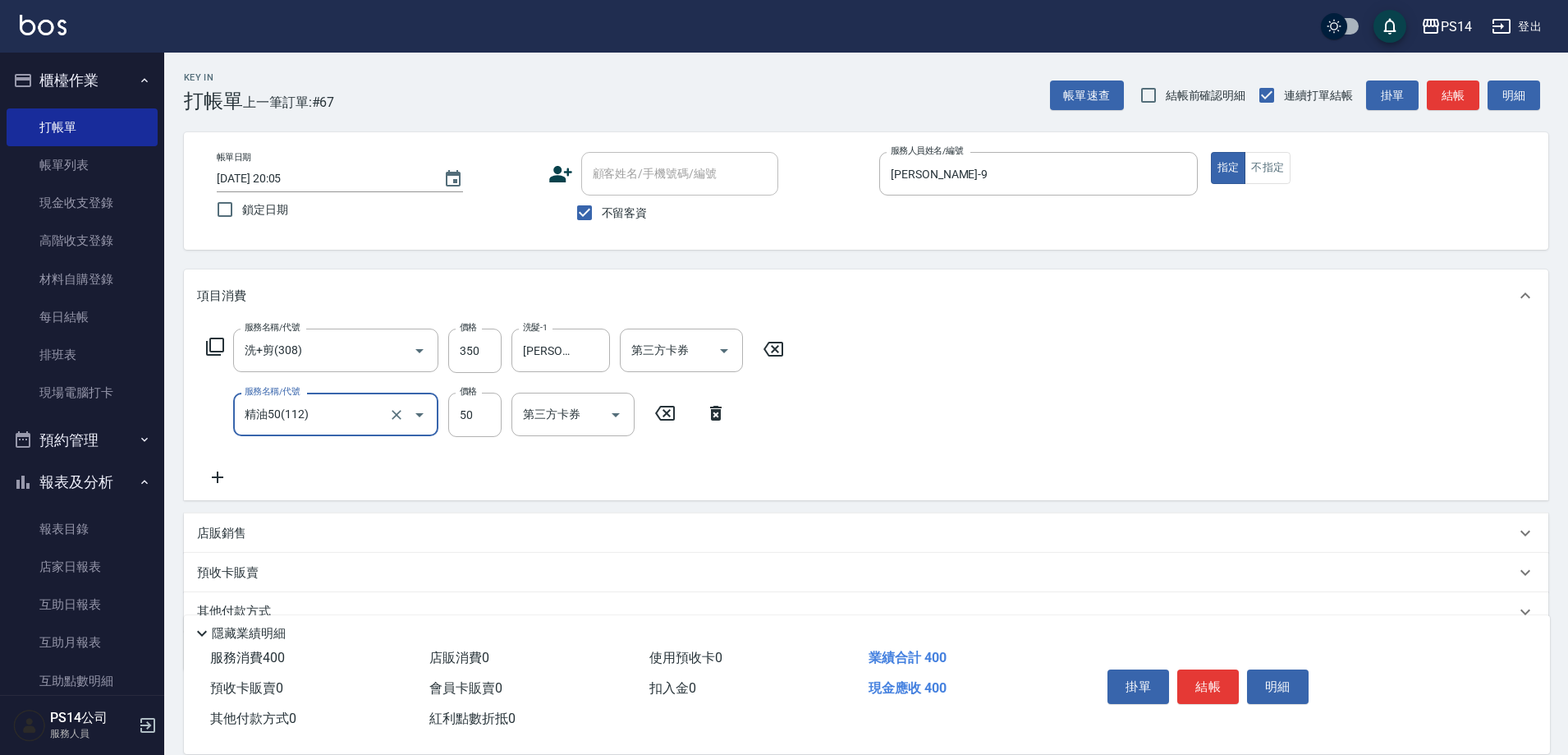
type input "精油50(112)"
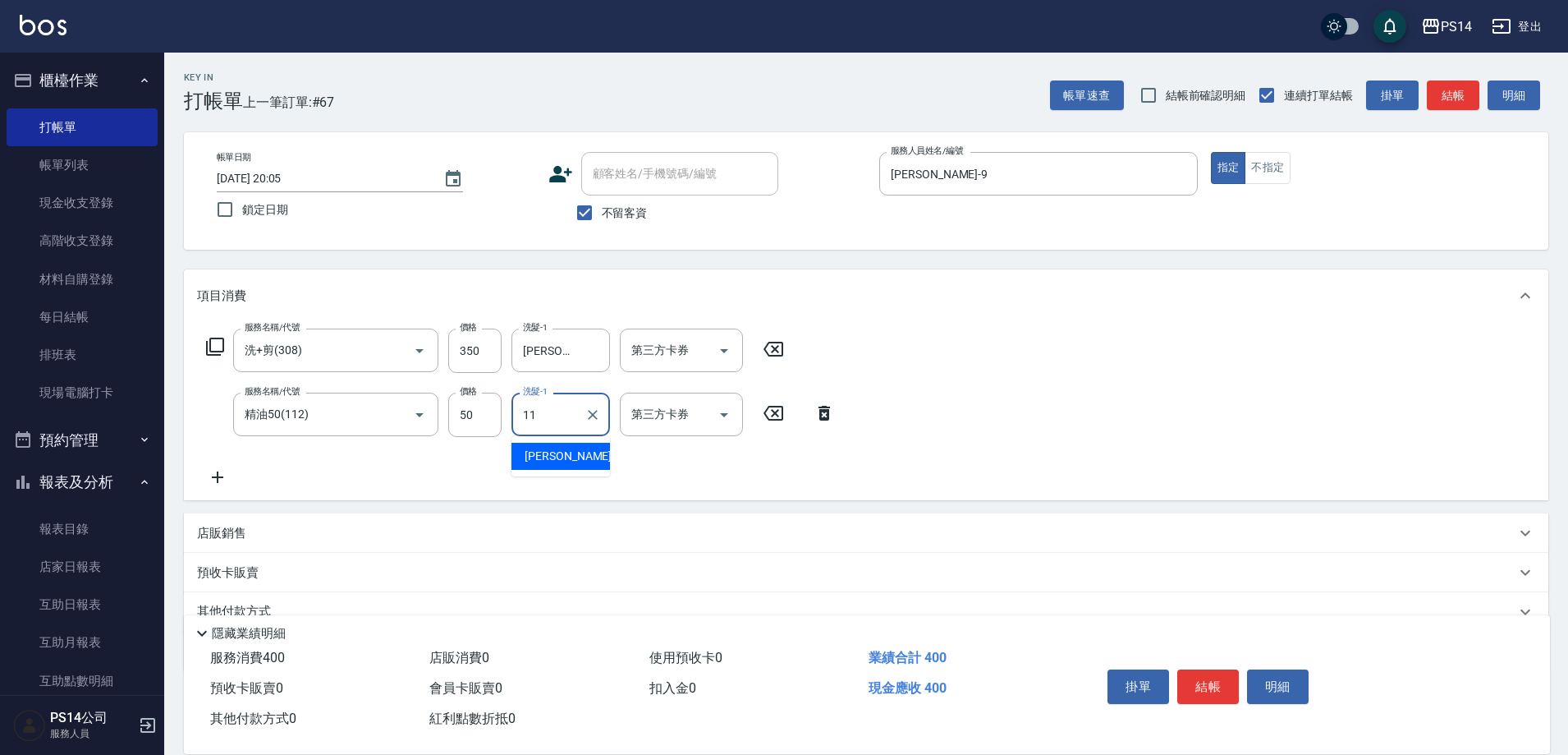
type input "[PERSON_NAME]-11"
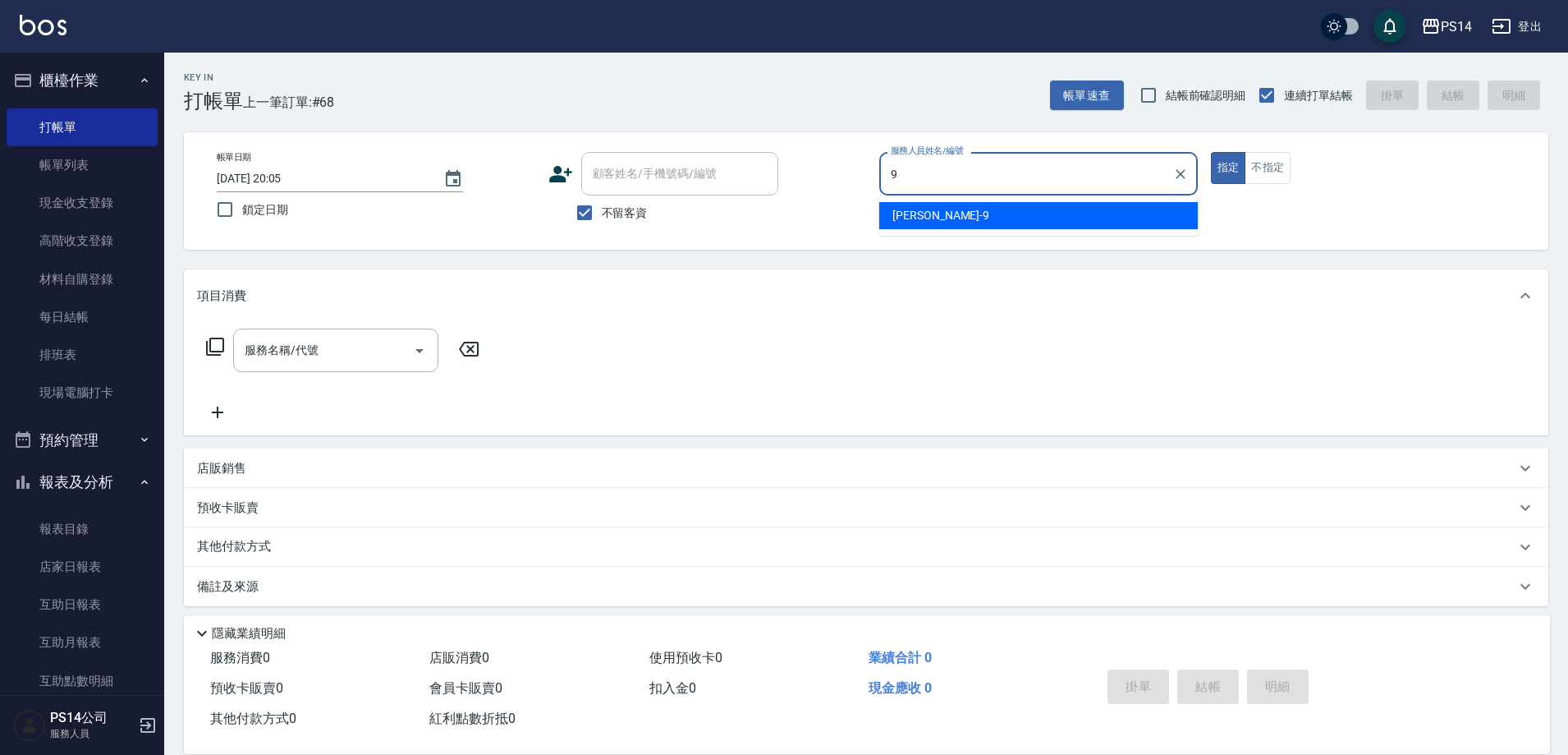
type input "[PERSON_NAME]-9"
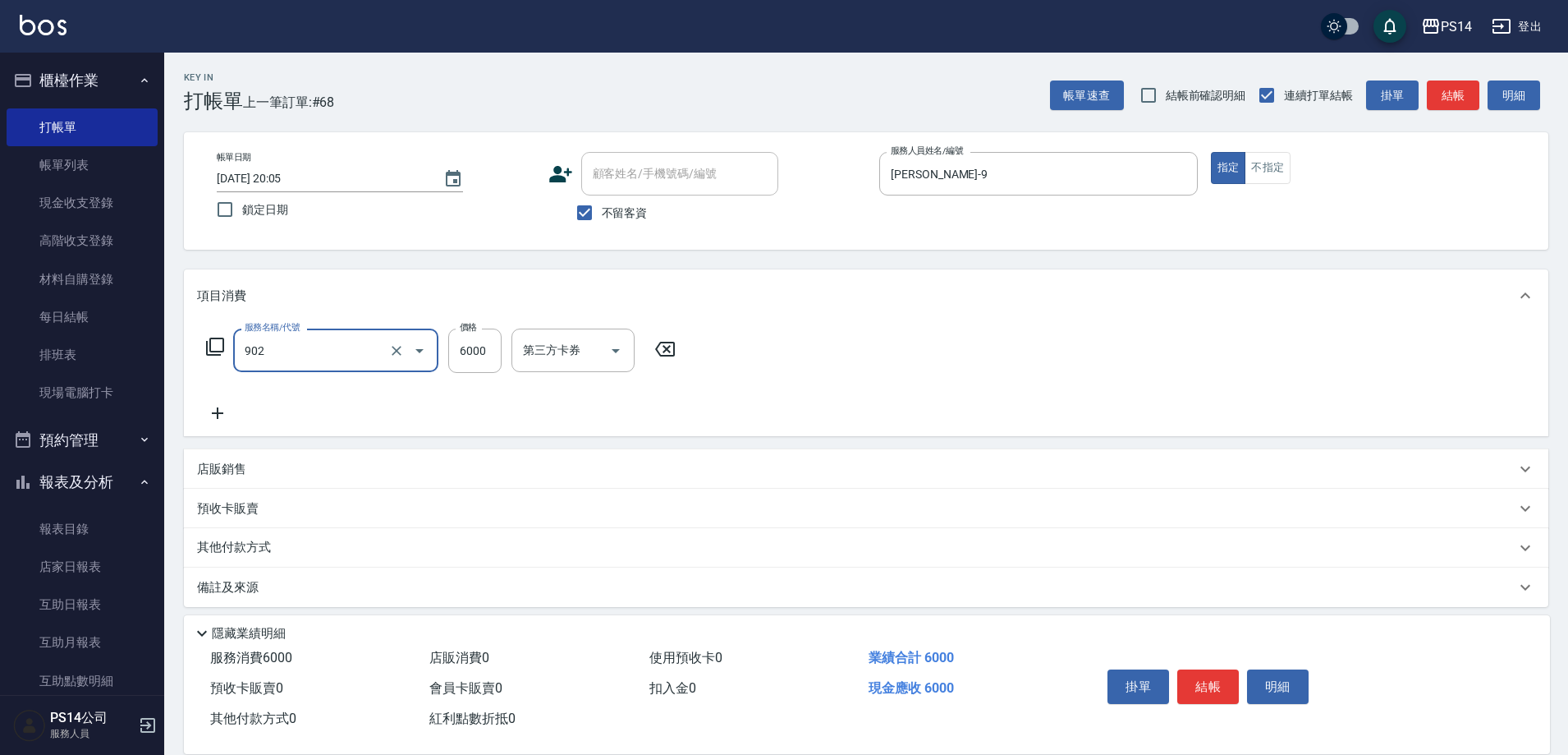
type input "儲值6000(902)"
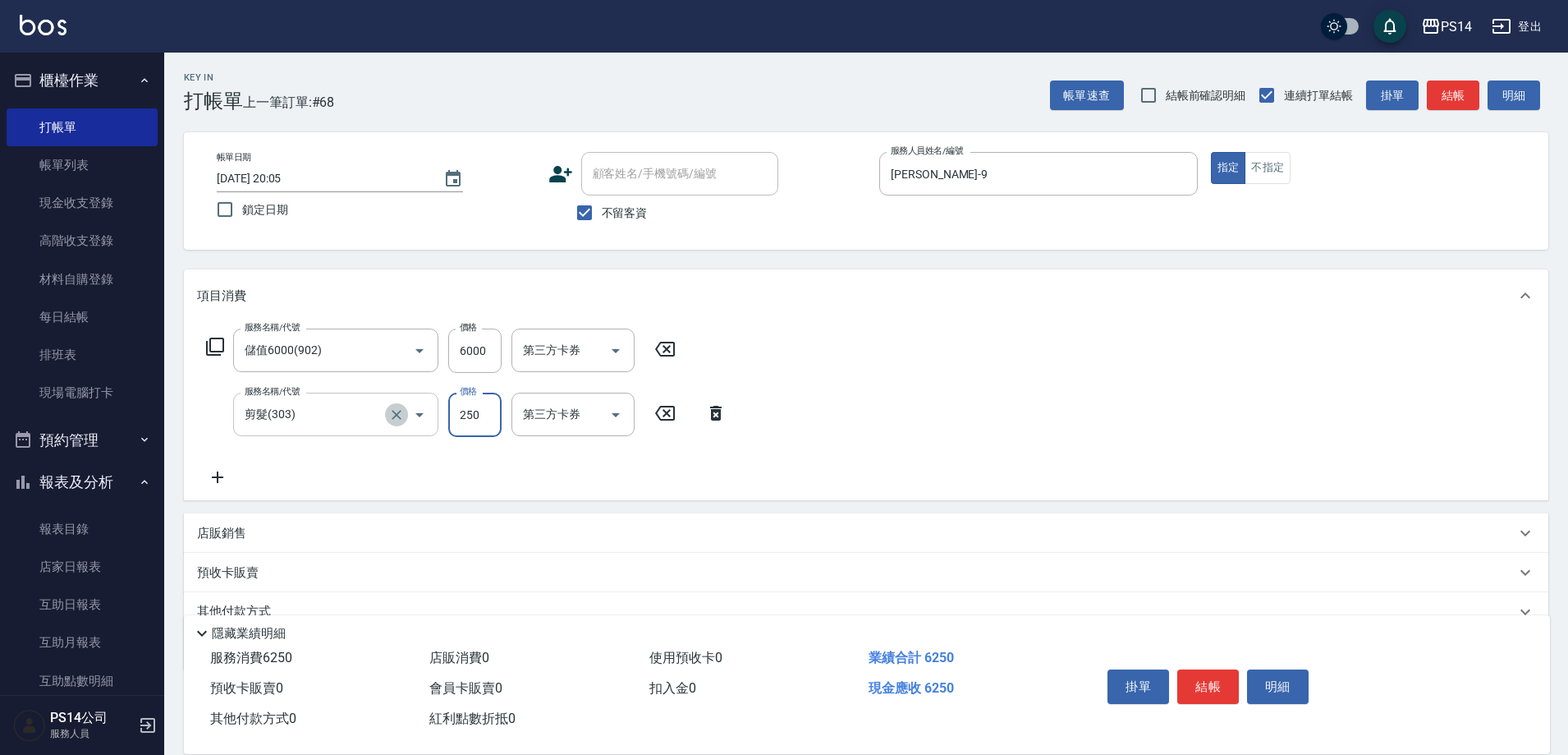
click at [396, 423] on button "Clear" at bounding box center [397, 415] width 23 height 23
type input "剪髮(303)"
type input "0"
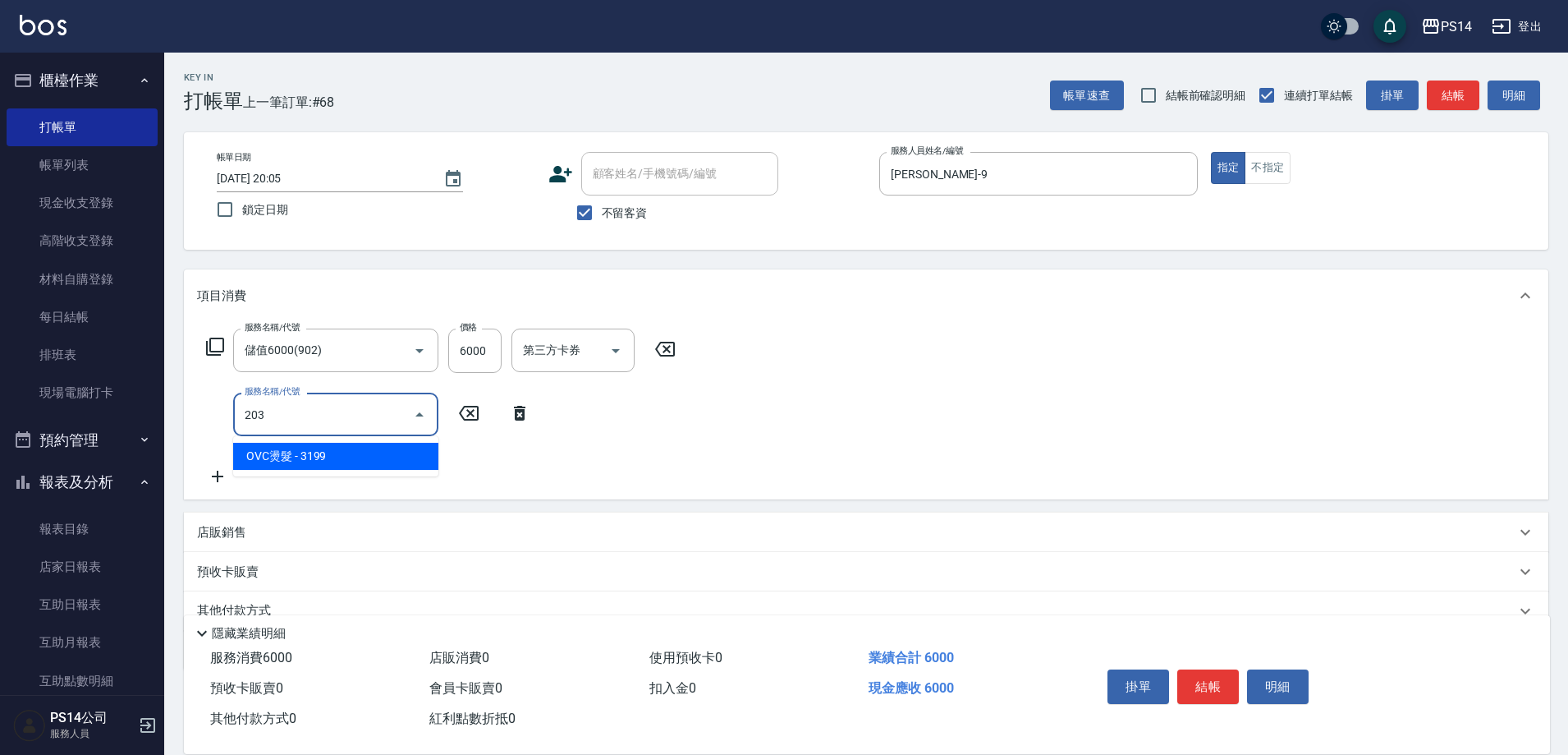
type input "OVC燙髮(203)"
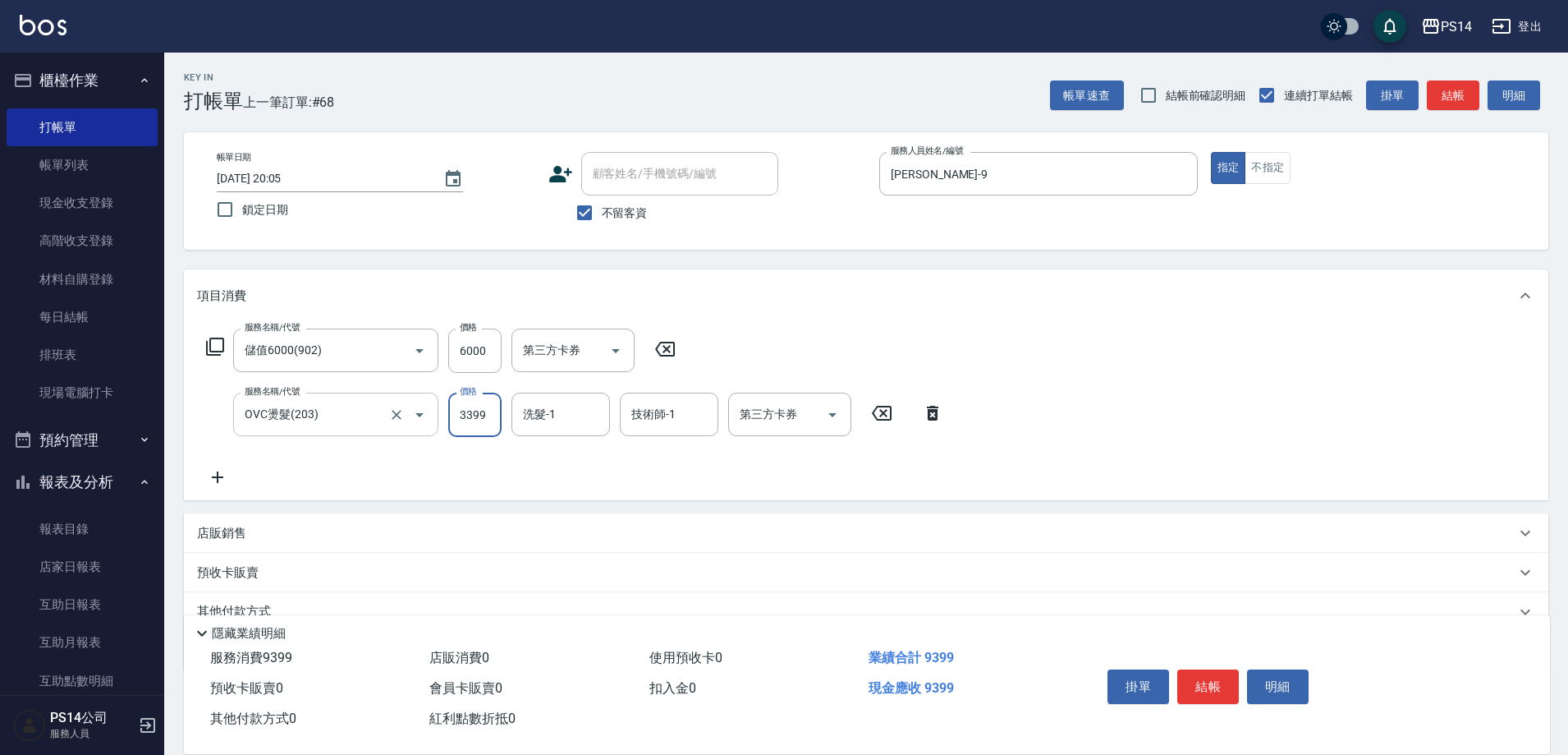
type input "3399"
type input "李祥君 -37"
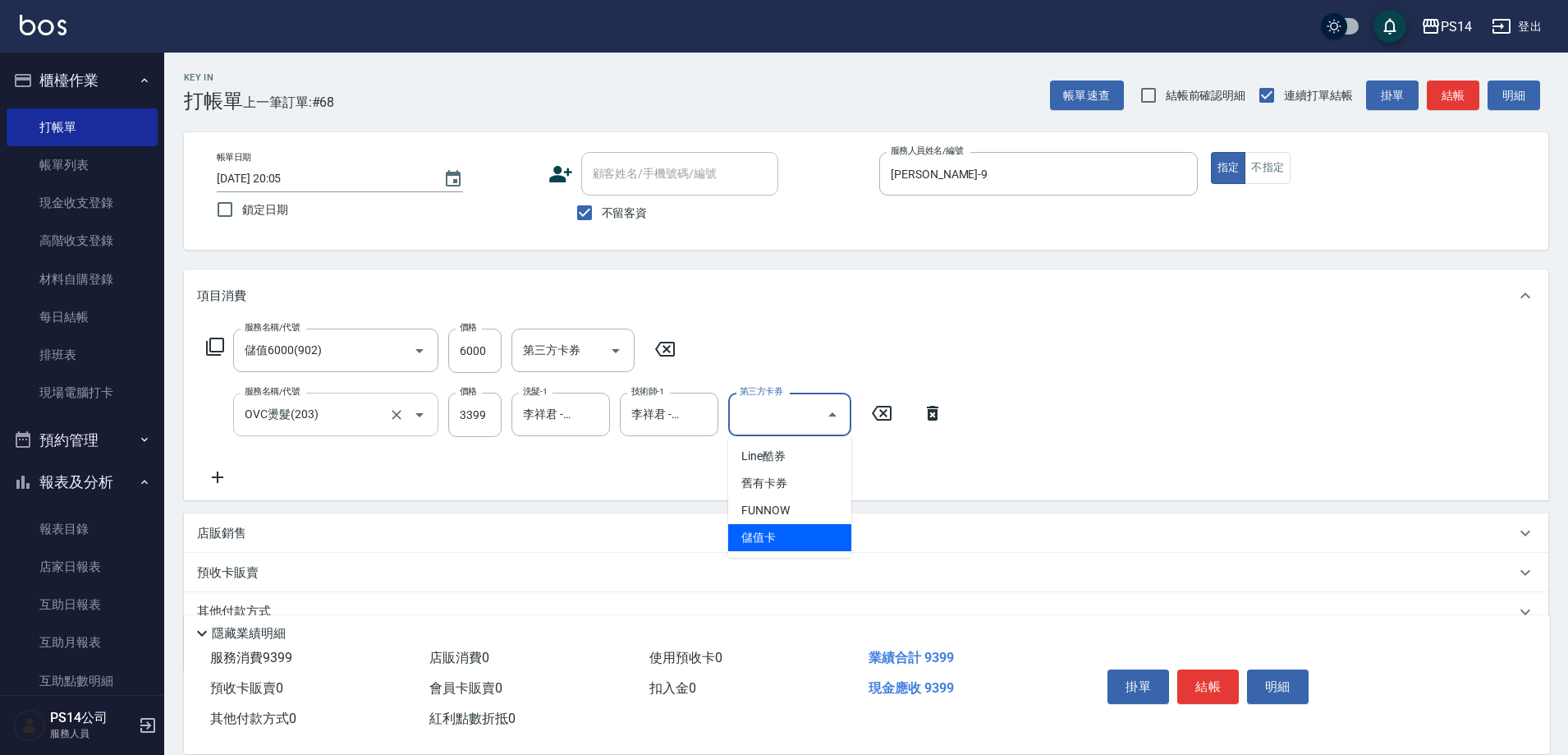
type input "儲值卡"
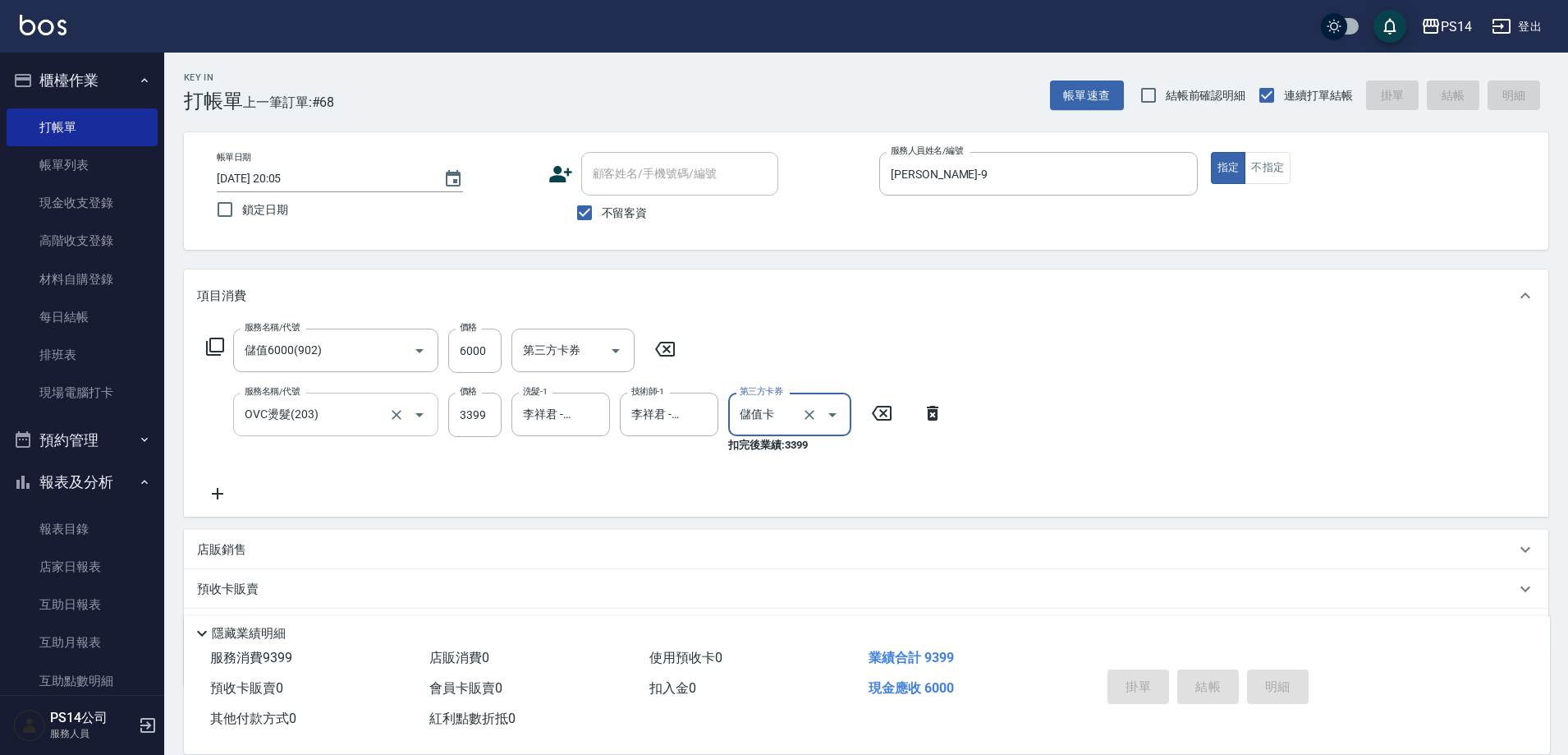
type input "[DATE] 20:13"
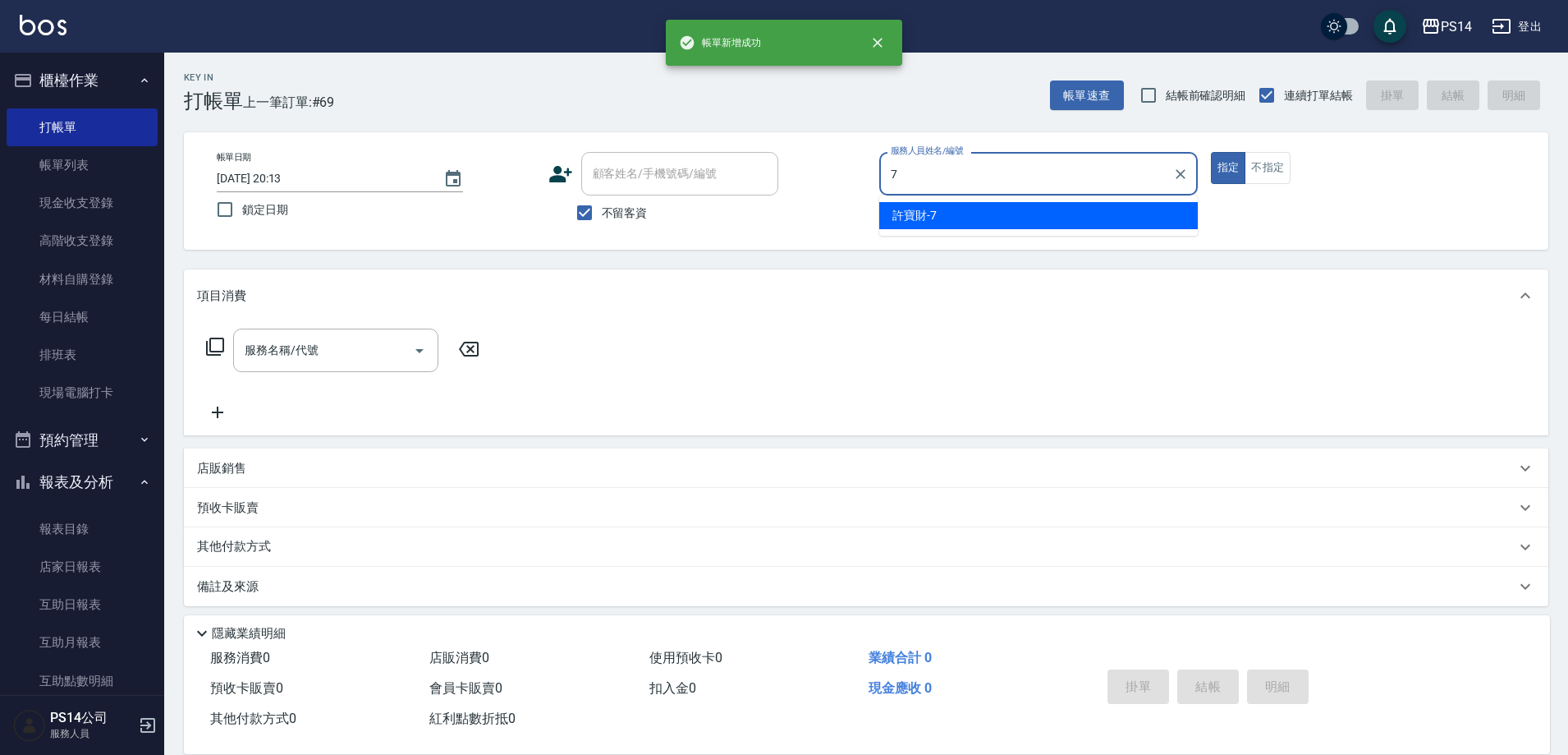
type input "許寶財-7"
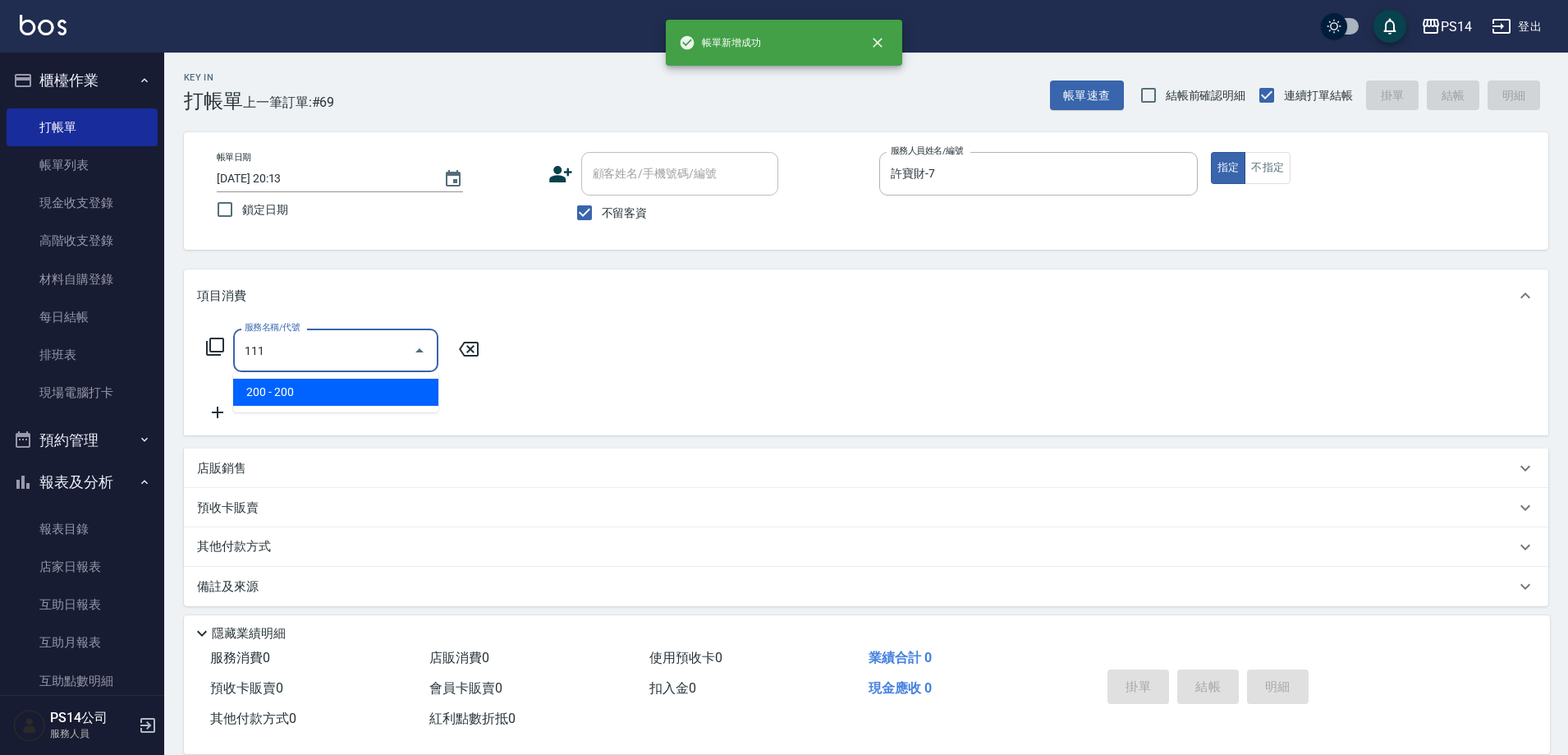
type input "200(111)"
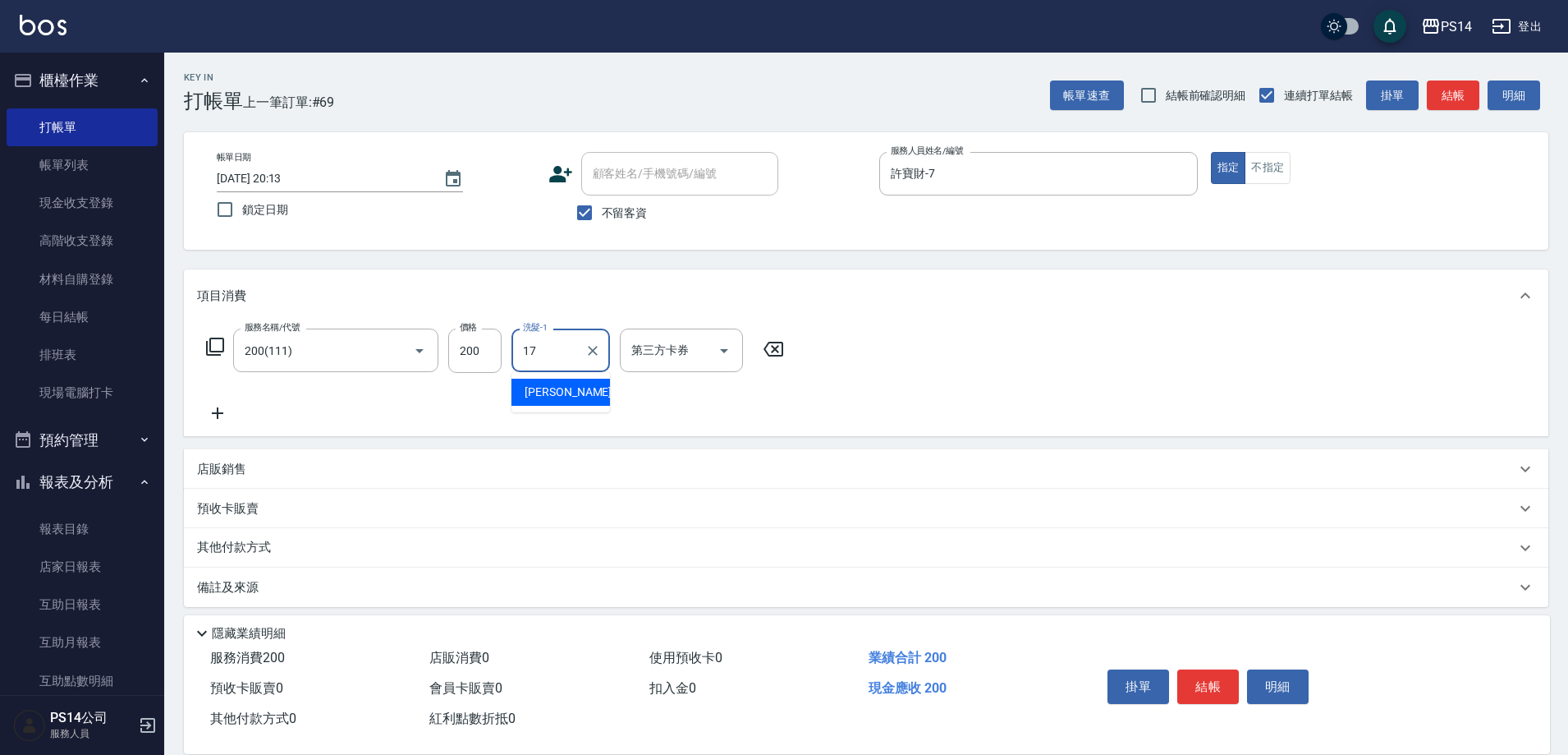
type input "[PERSON_NAME]-17"
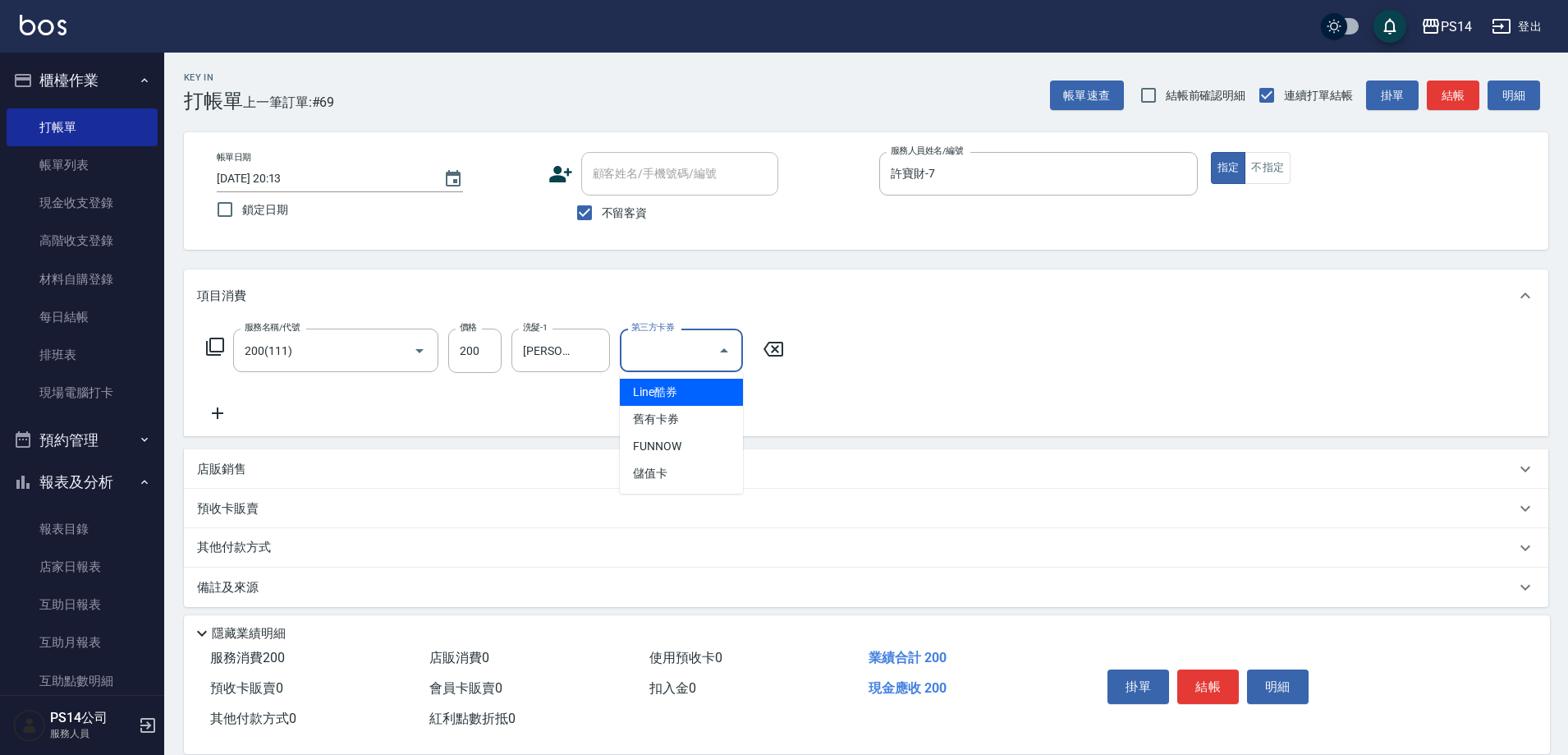
type input "儲值卡"
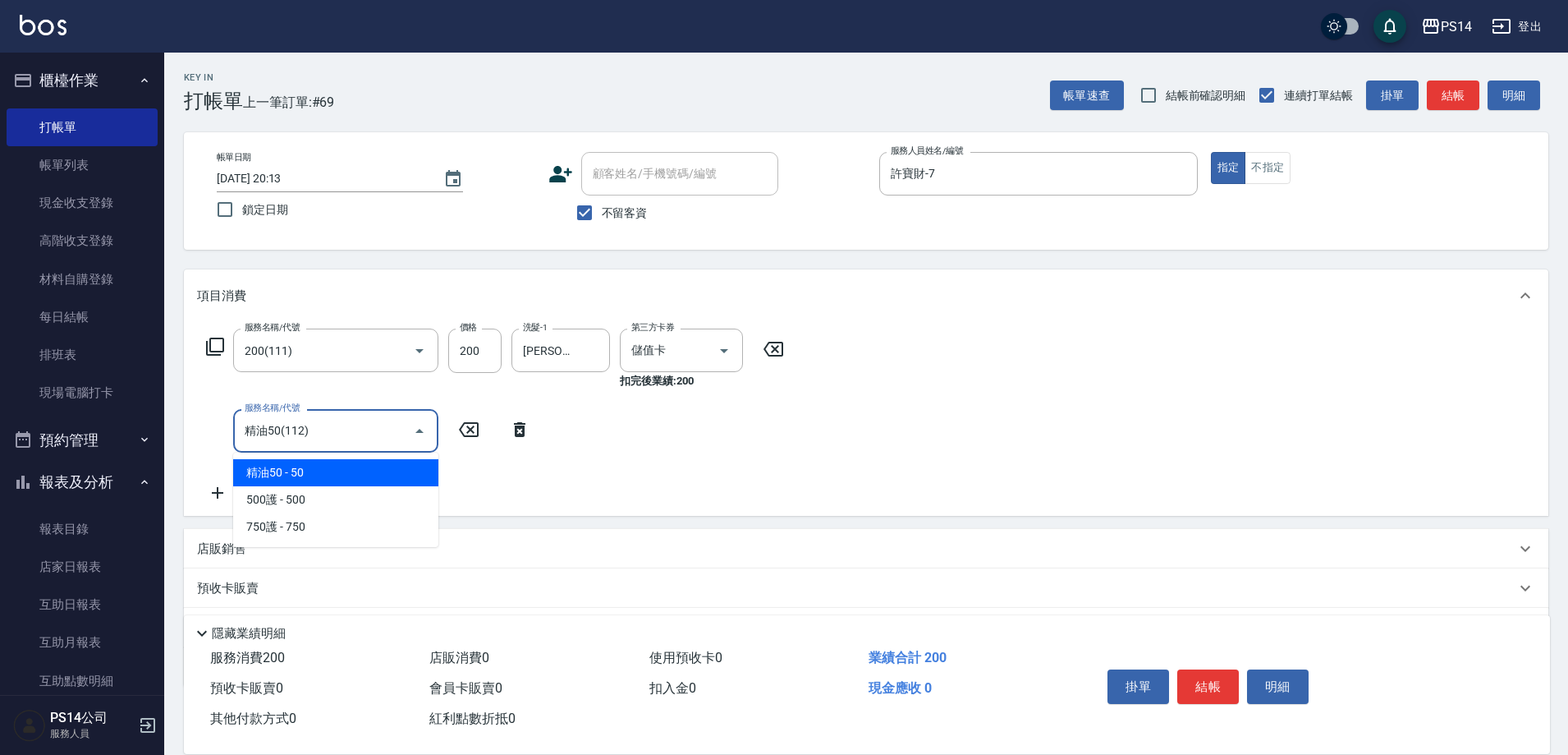
type input "精油50(112)"
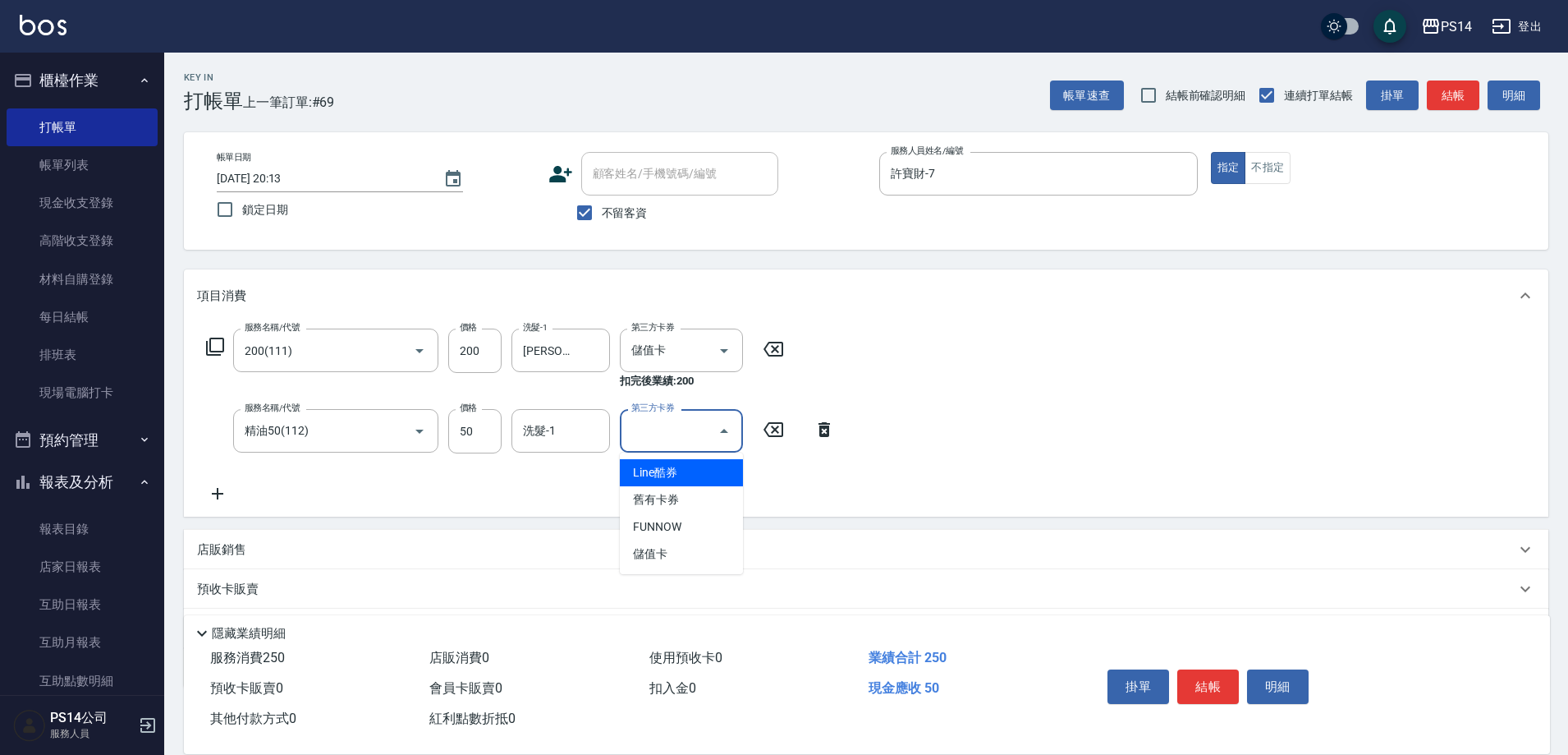
type input "儲值卡"
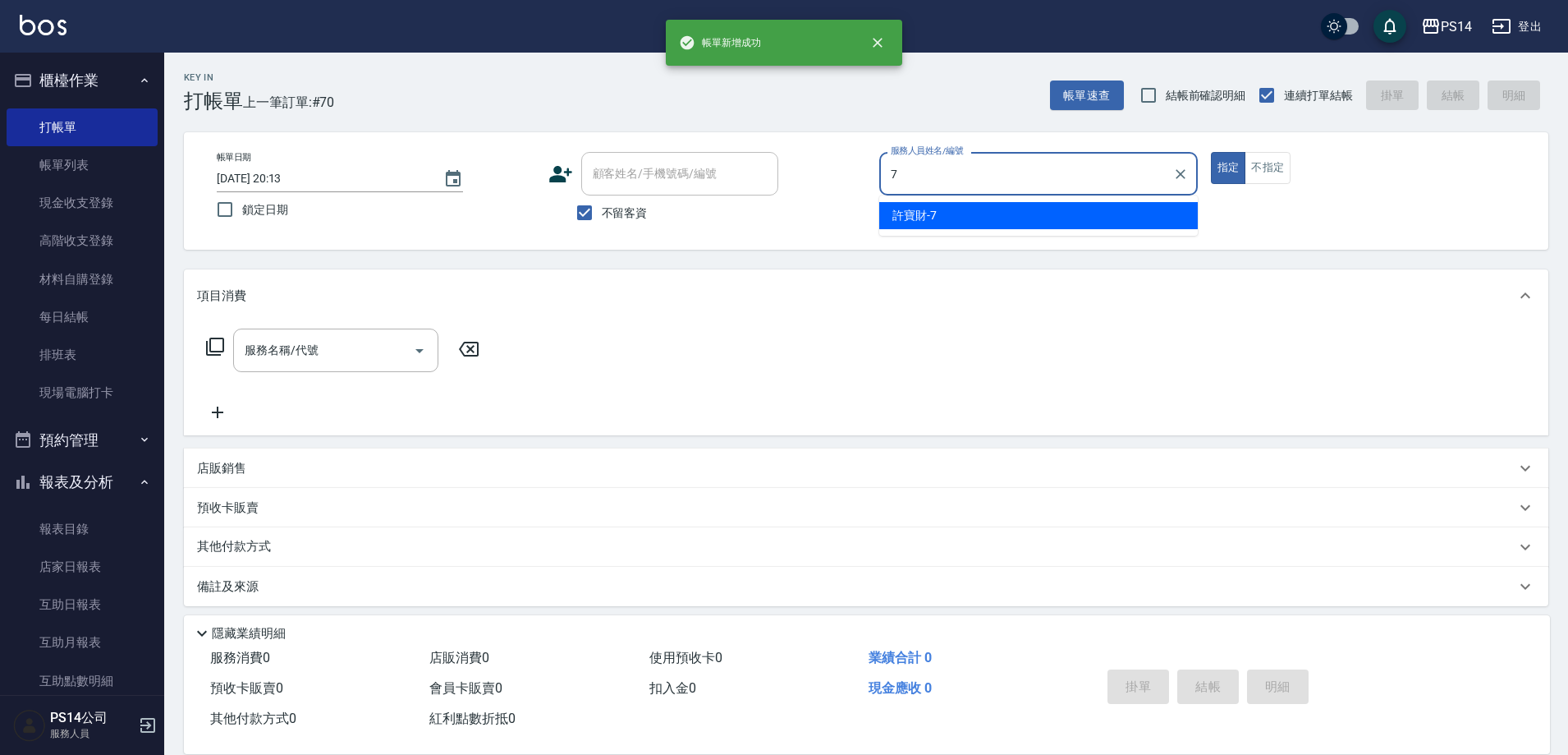
type input "許寶財-7"
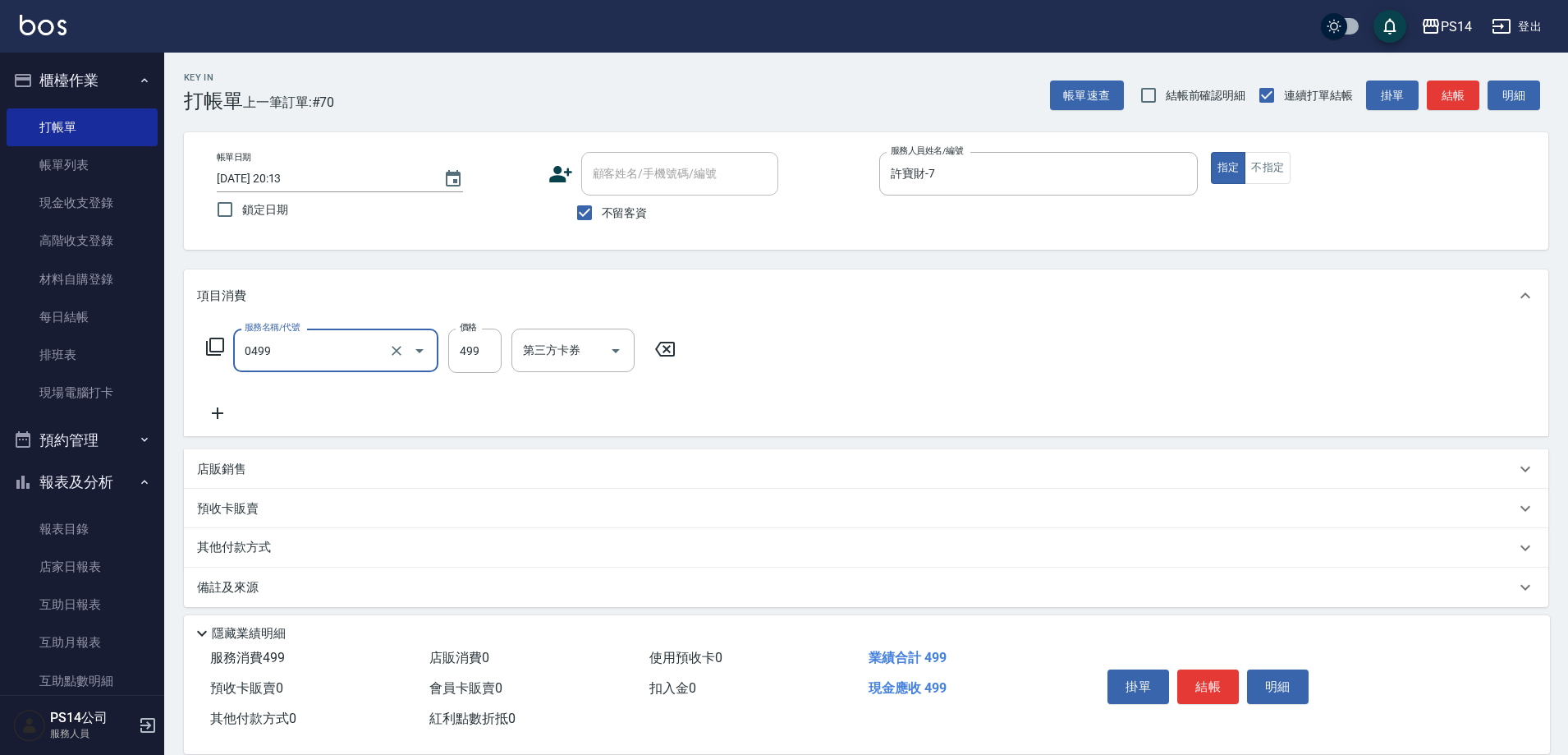
type input "[PERSON_NAME]499(0499)"
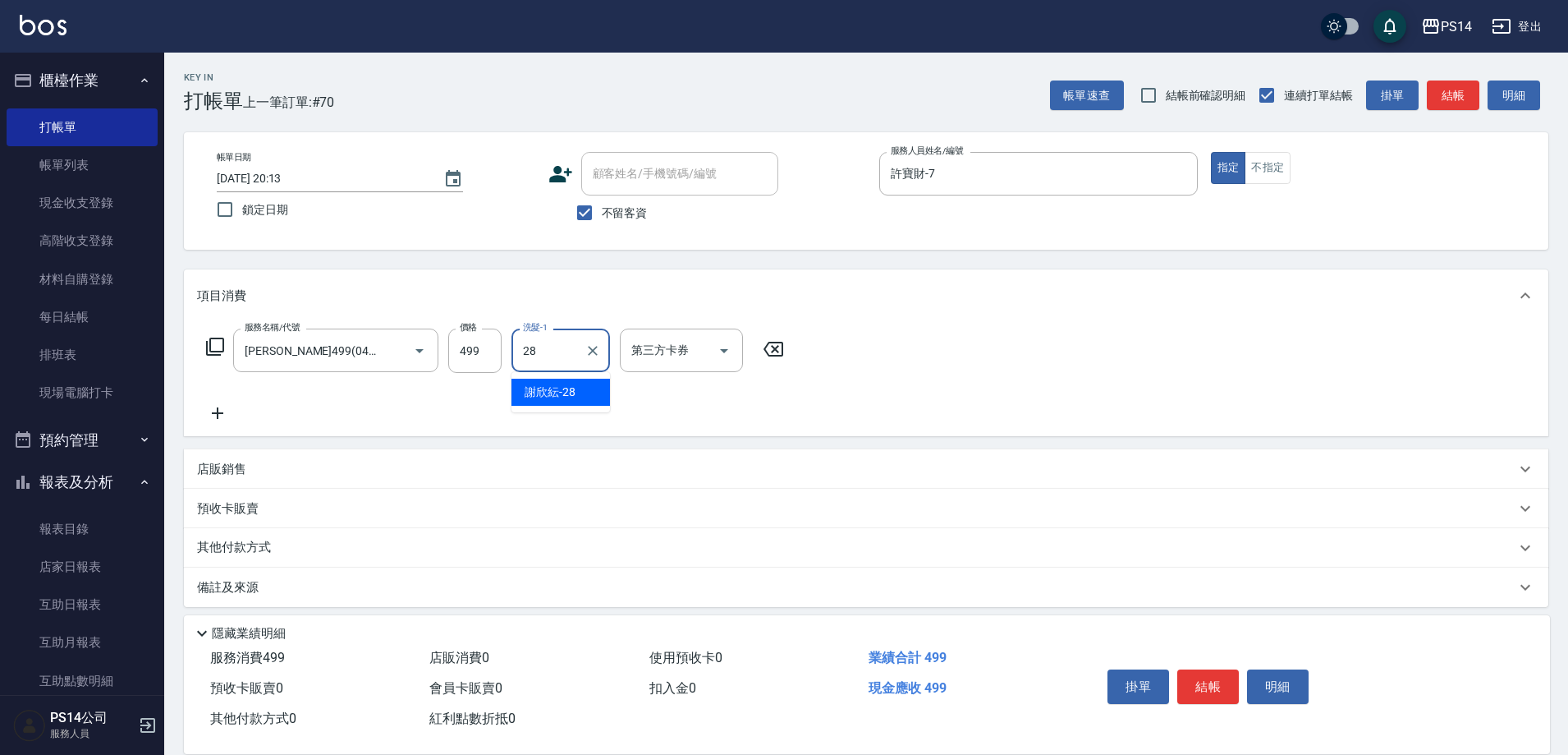
type input "謝欣紜-28"
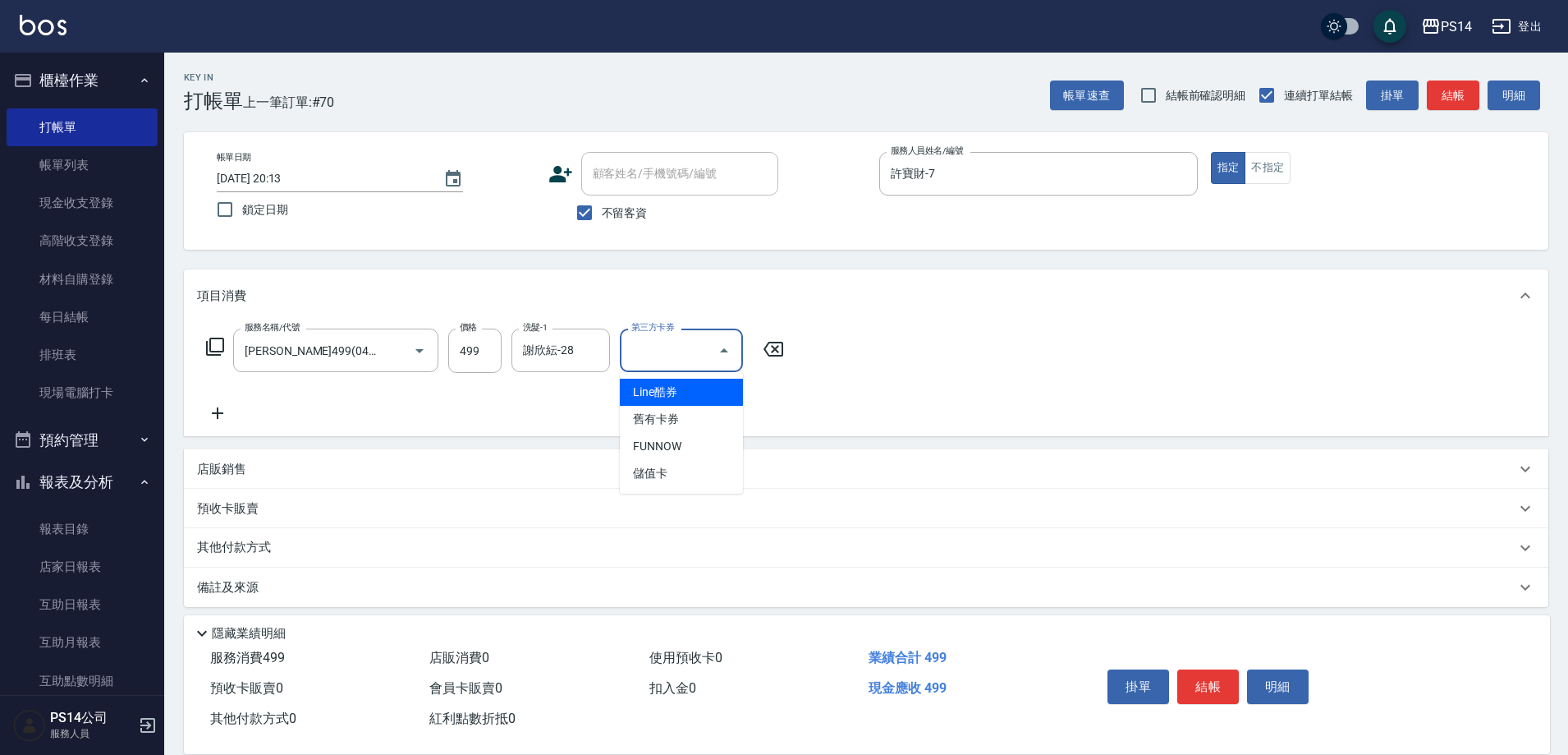
type input "儲值卡"
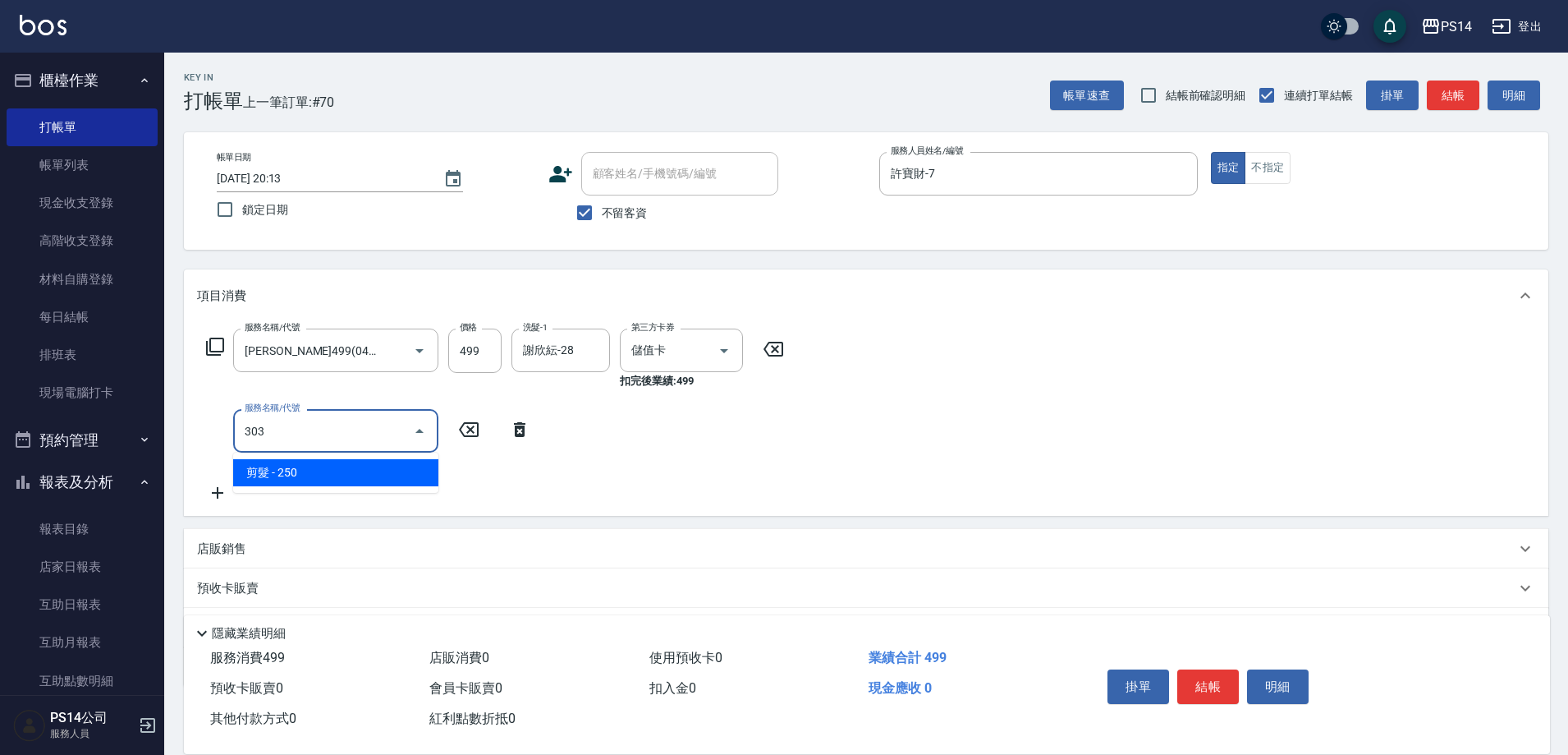
type input "剪髮(303)"
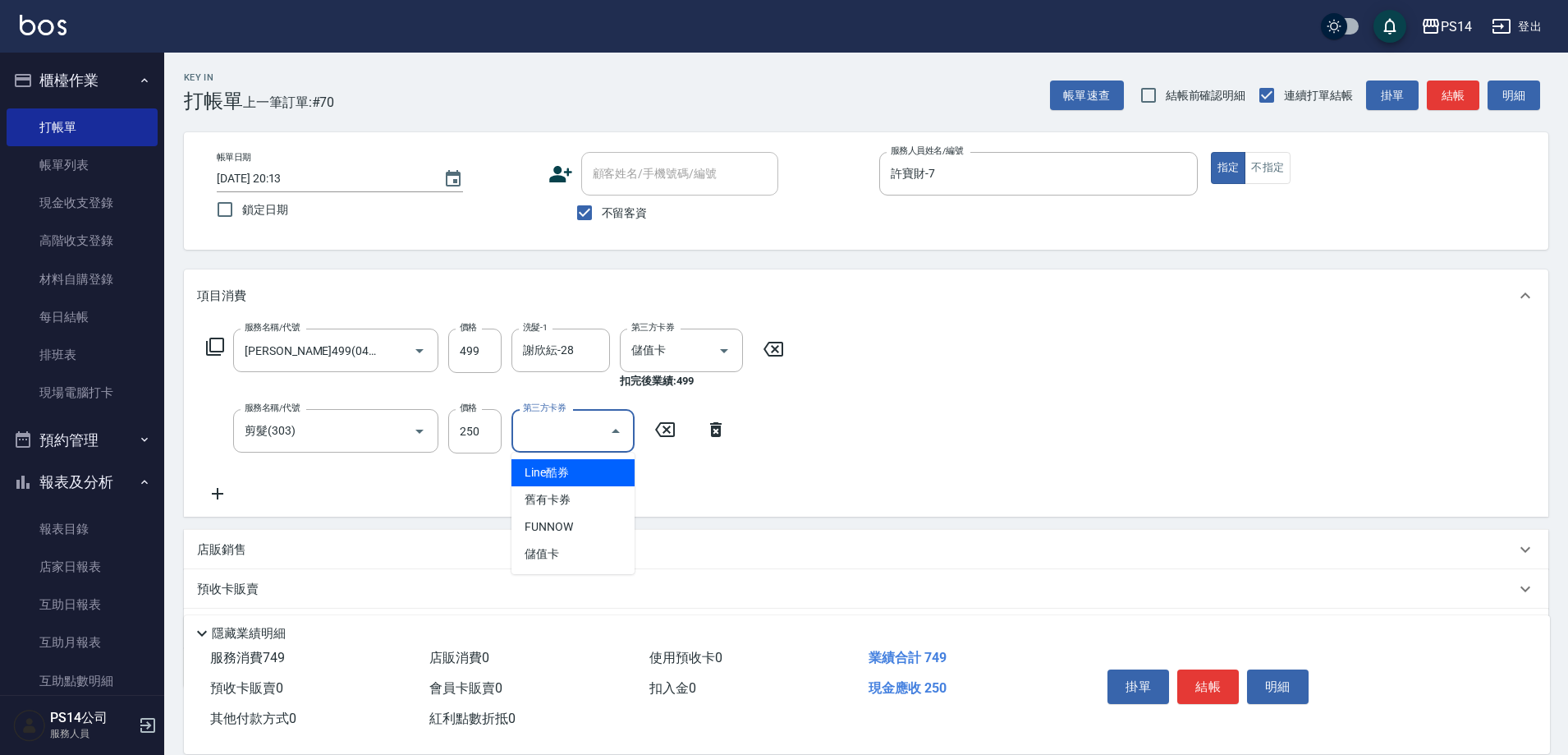
type input "儲值卡"
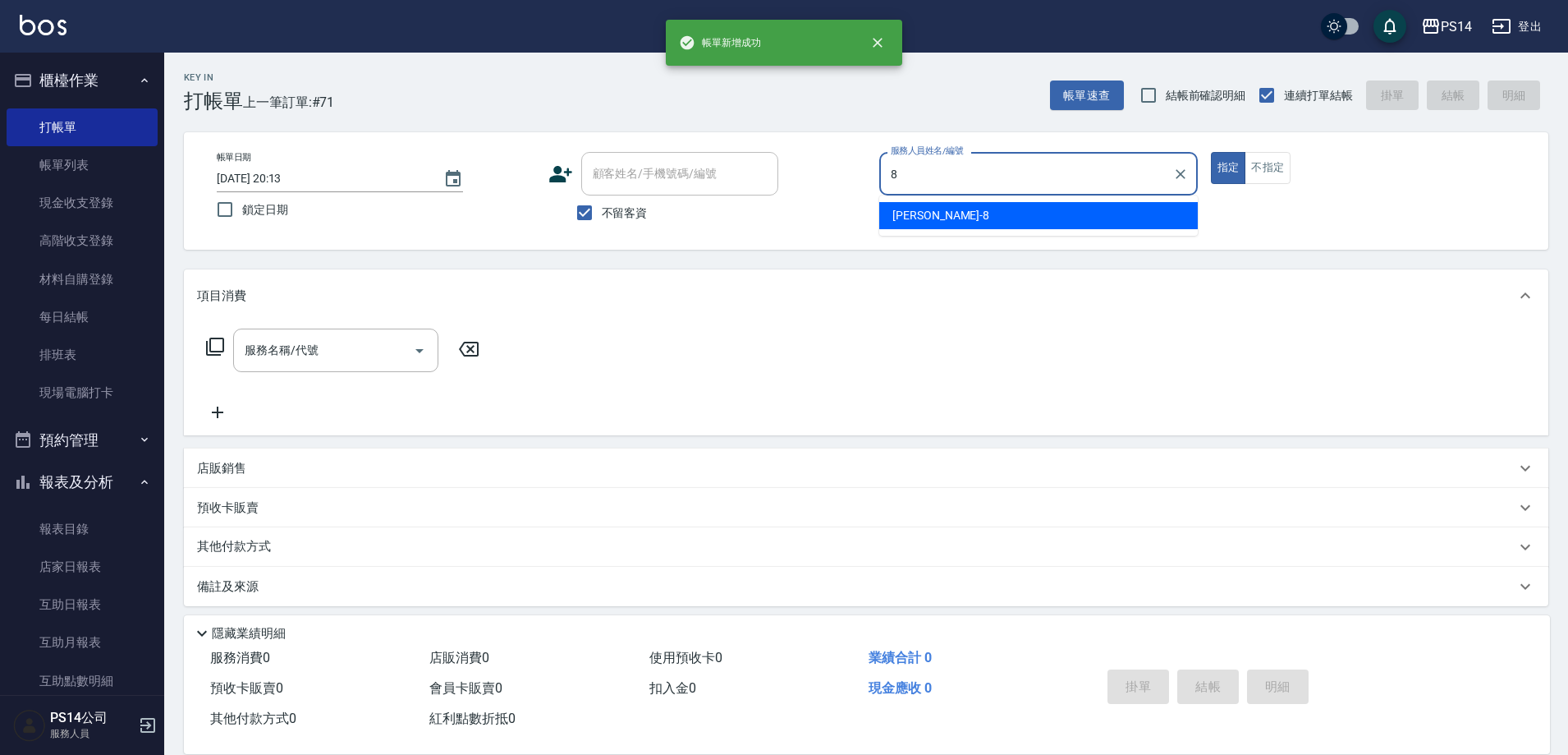
type input "[PERSON_NAME]-8"
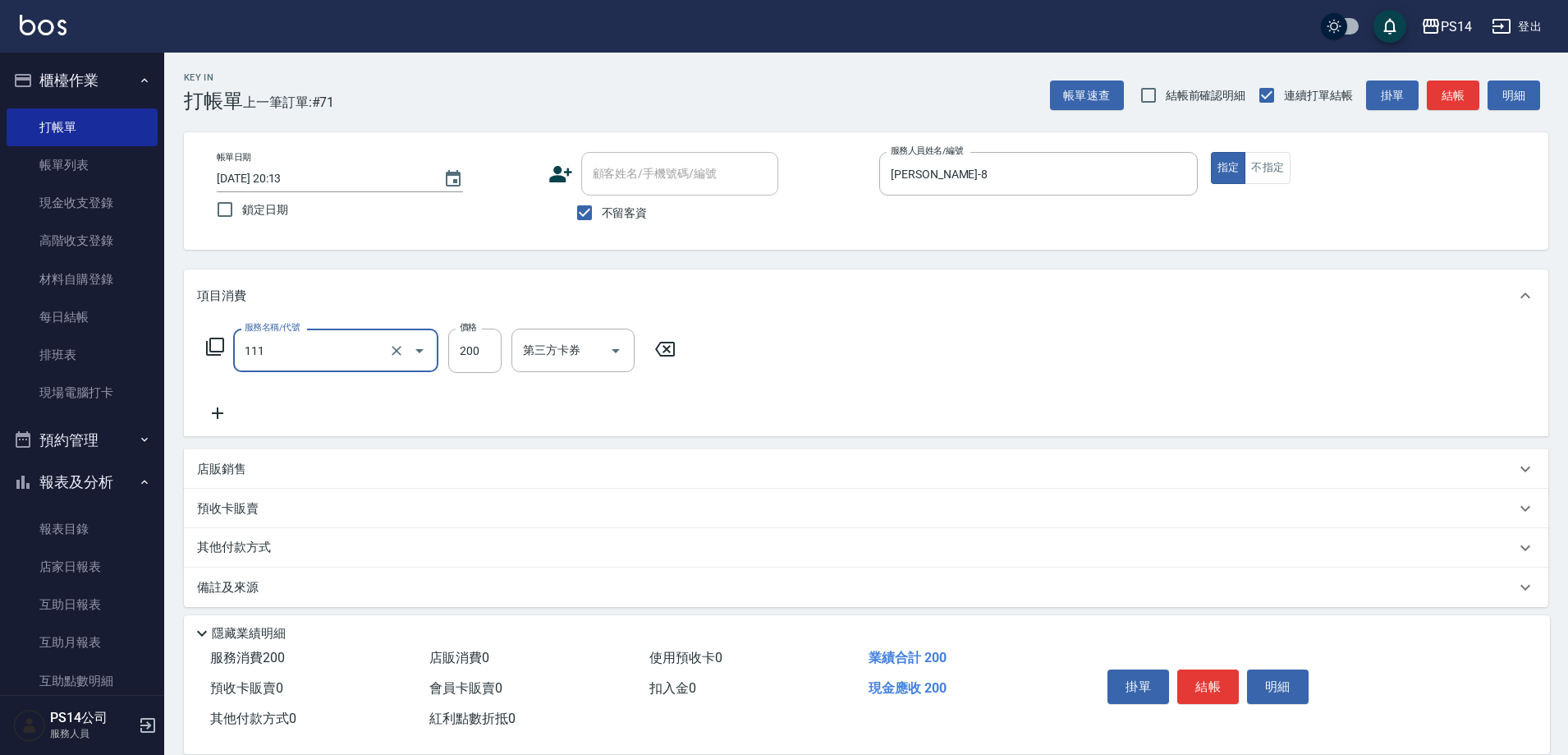
type input "200(111)"
type input "謝欣紜-28"
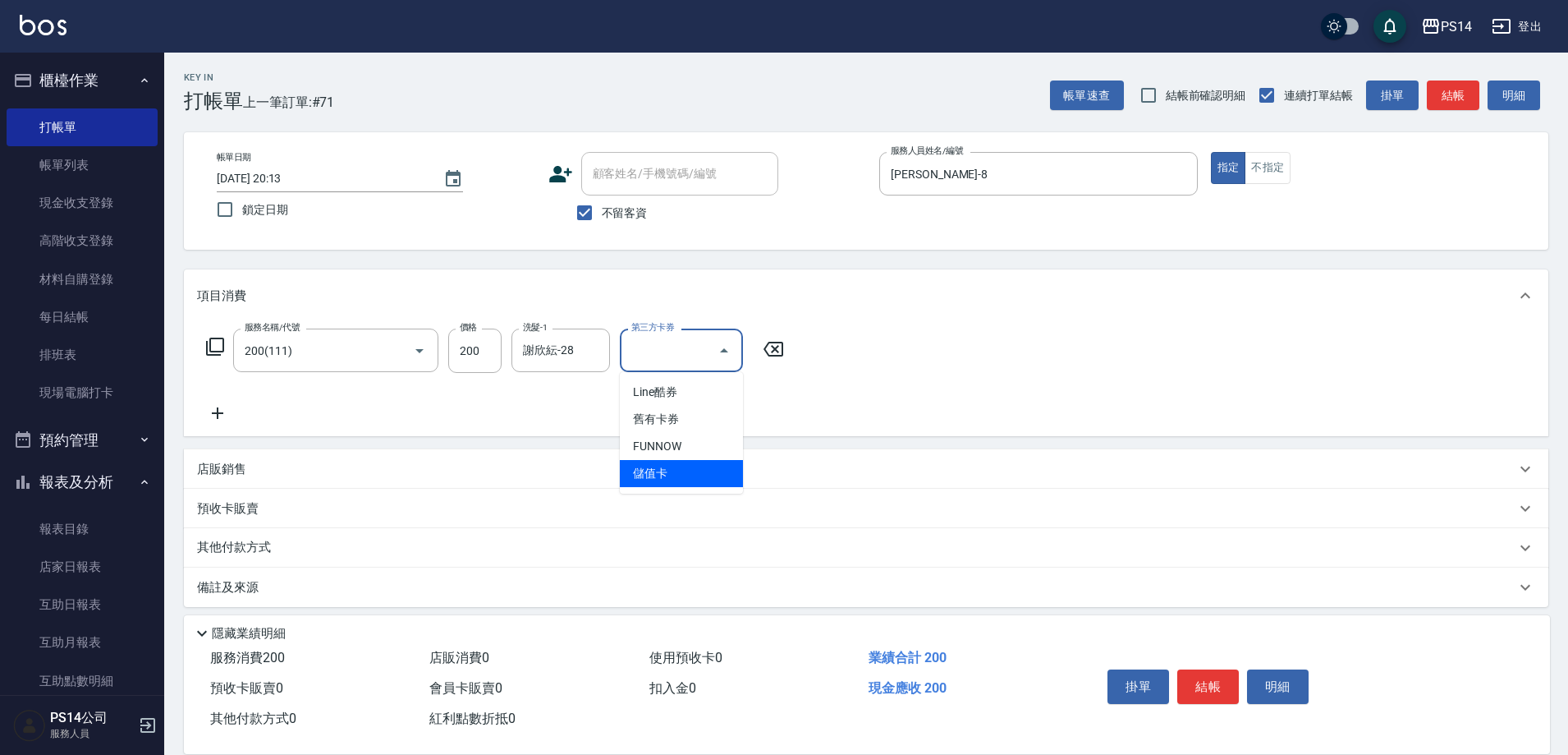
type input "儲值卡"
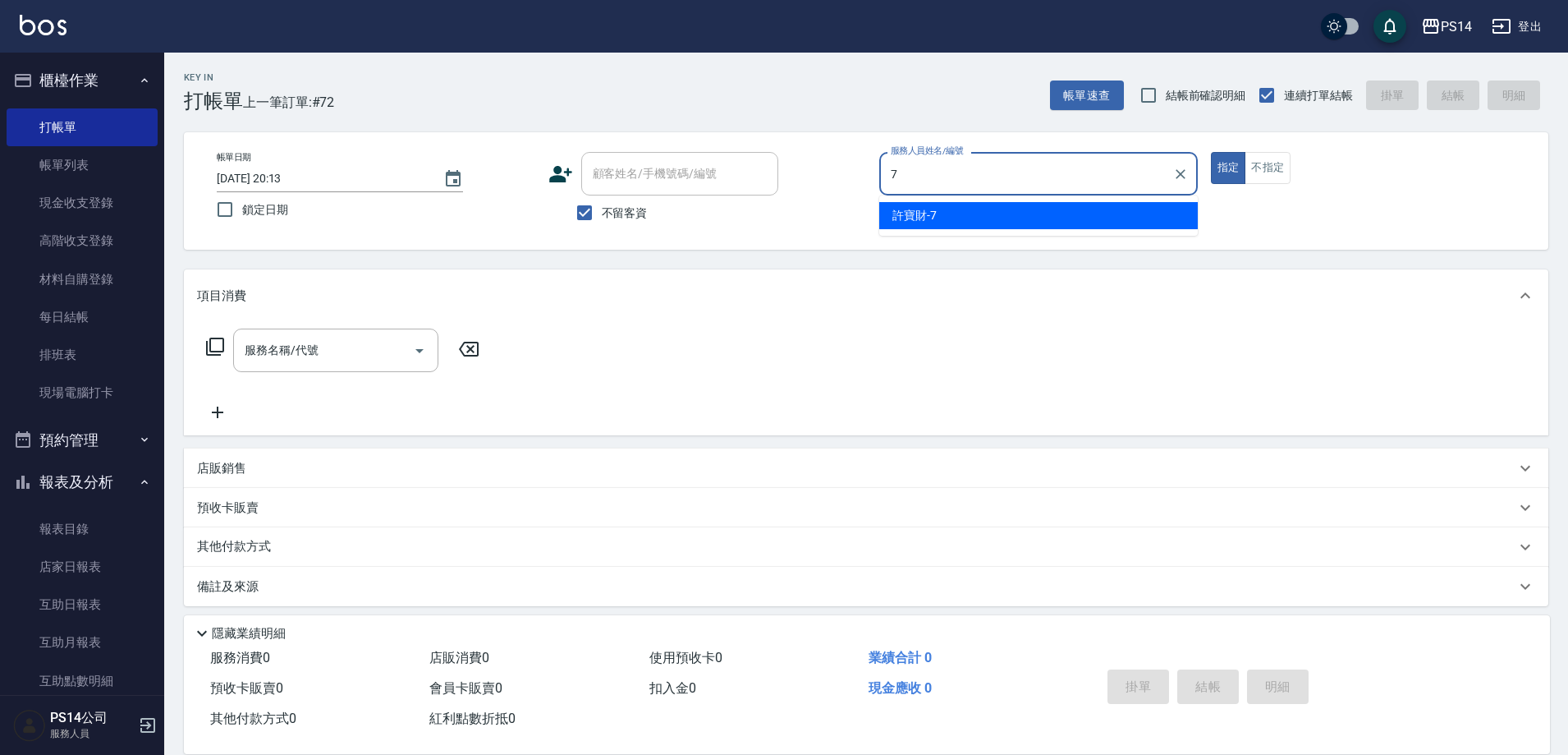
type input "許寶財-7"
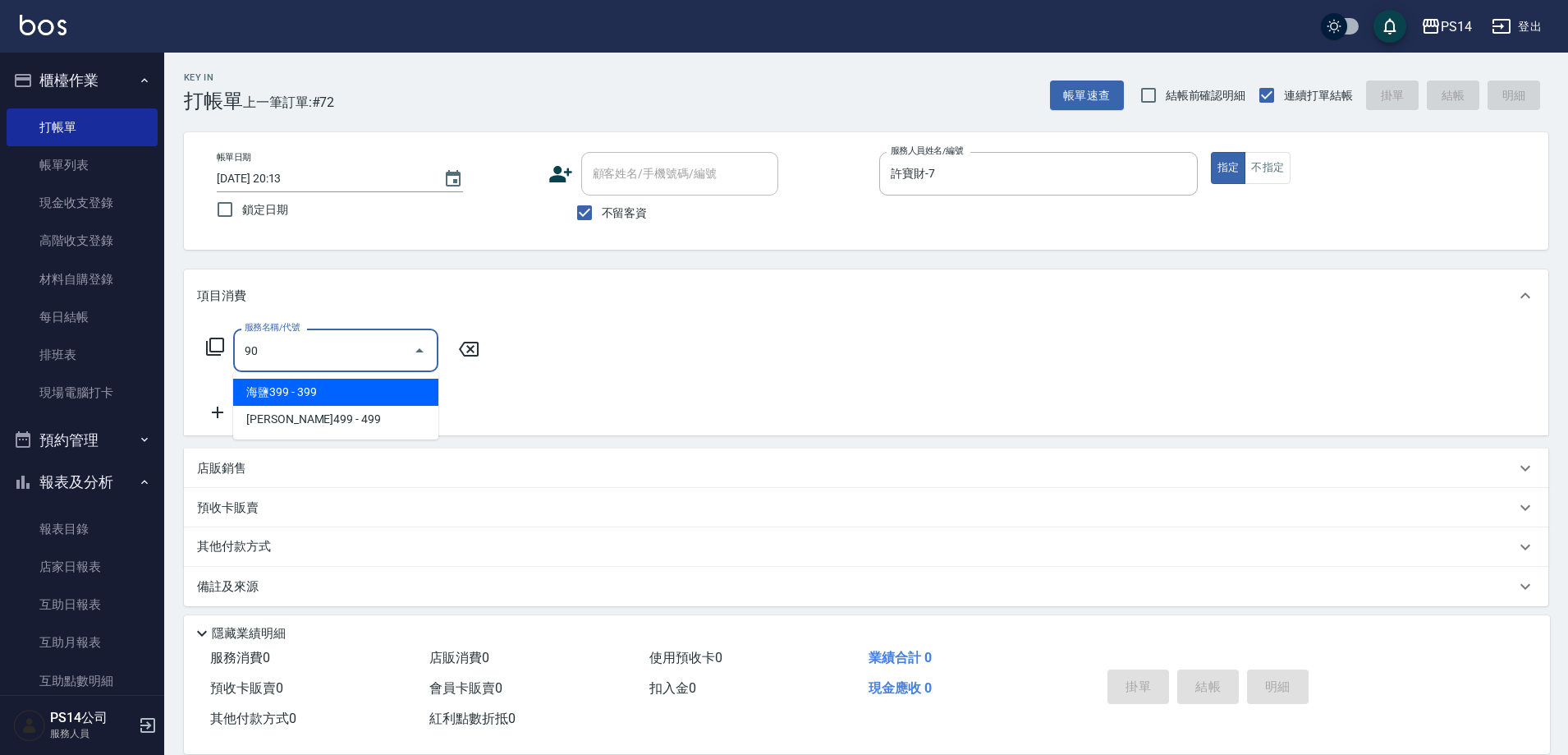
type input "9"
type input "海鹽399(0399)"
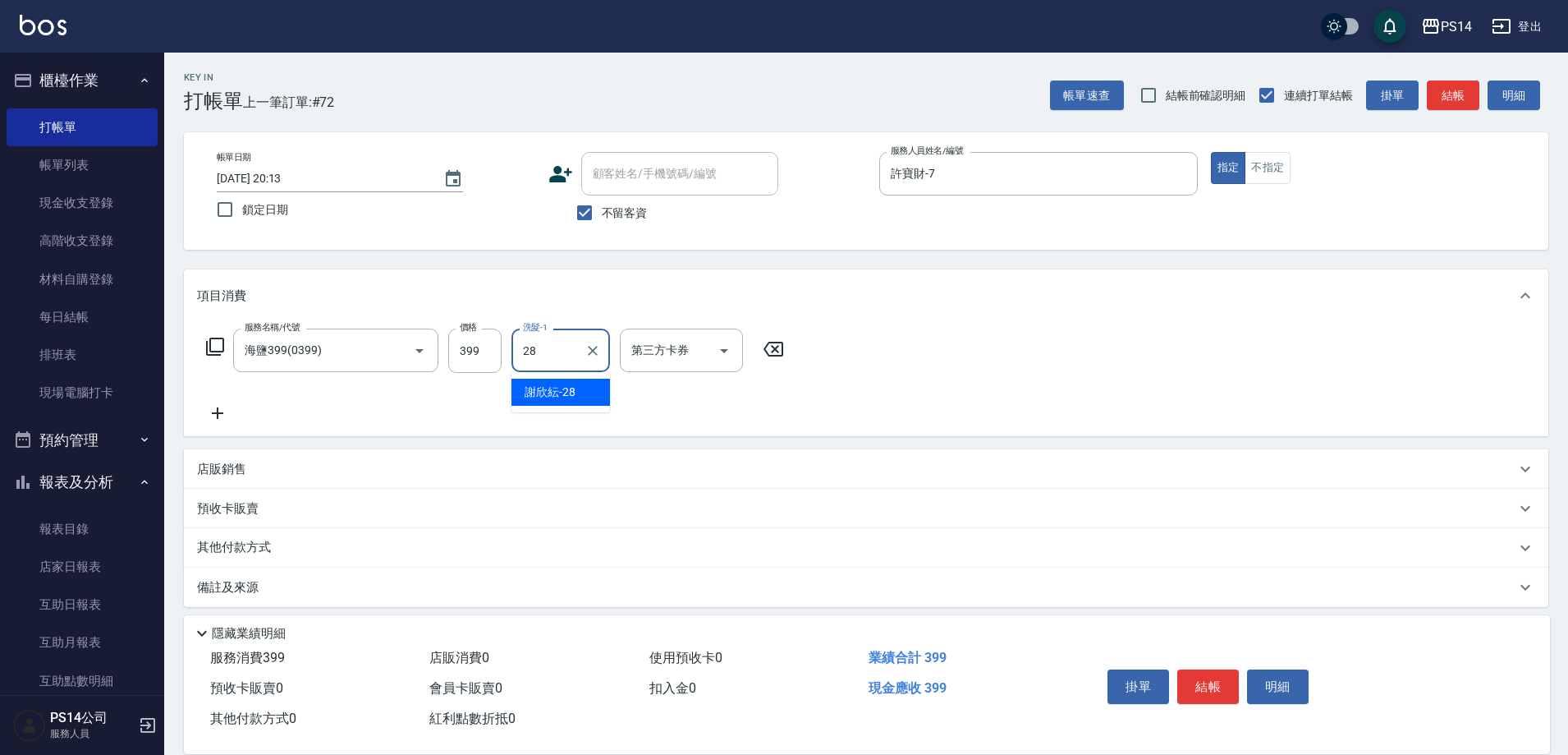
type input "謝欣紜-28"
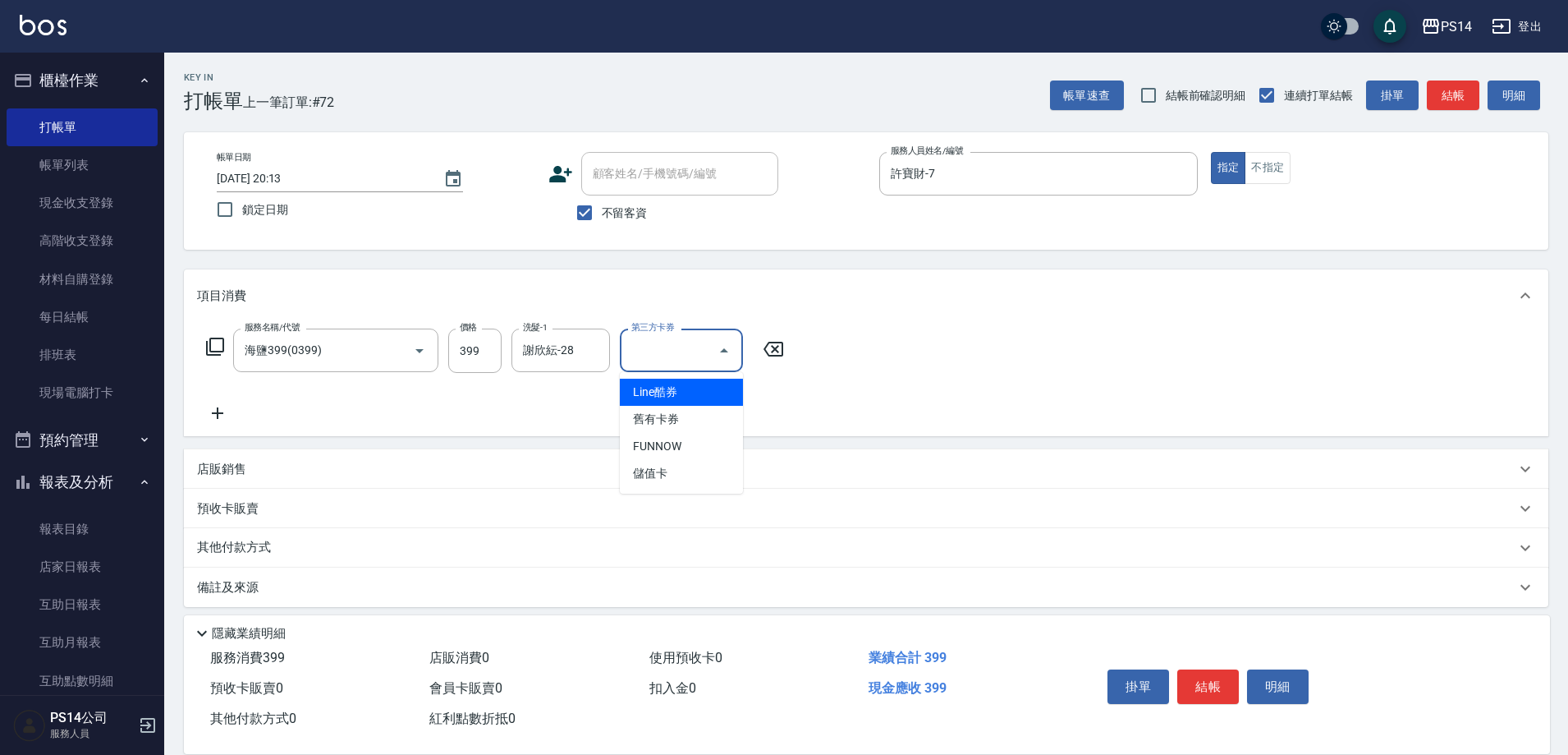
type input "儲值卡"
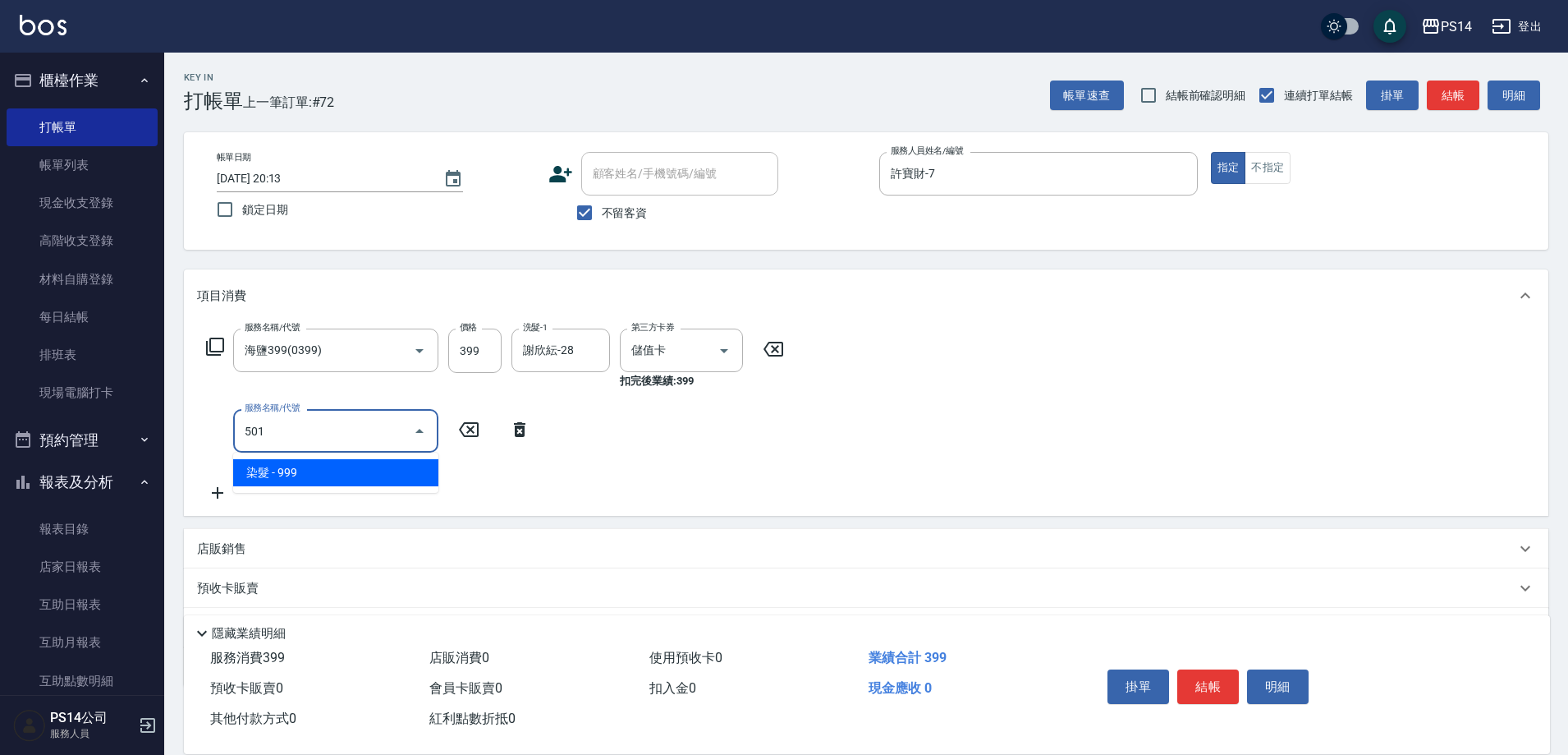
type input "染髮(501)"
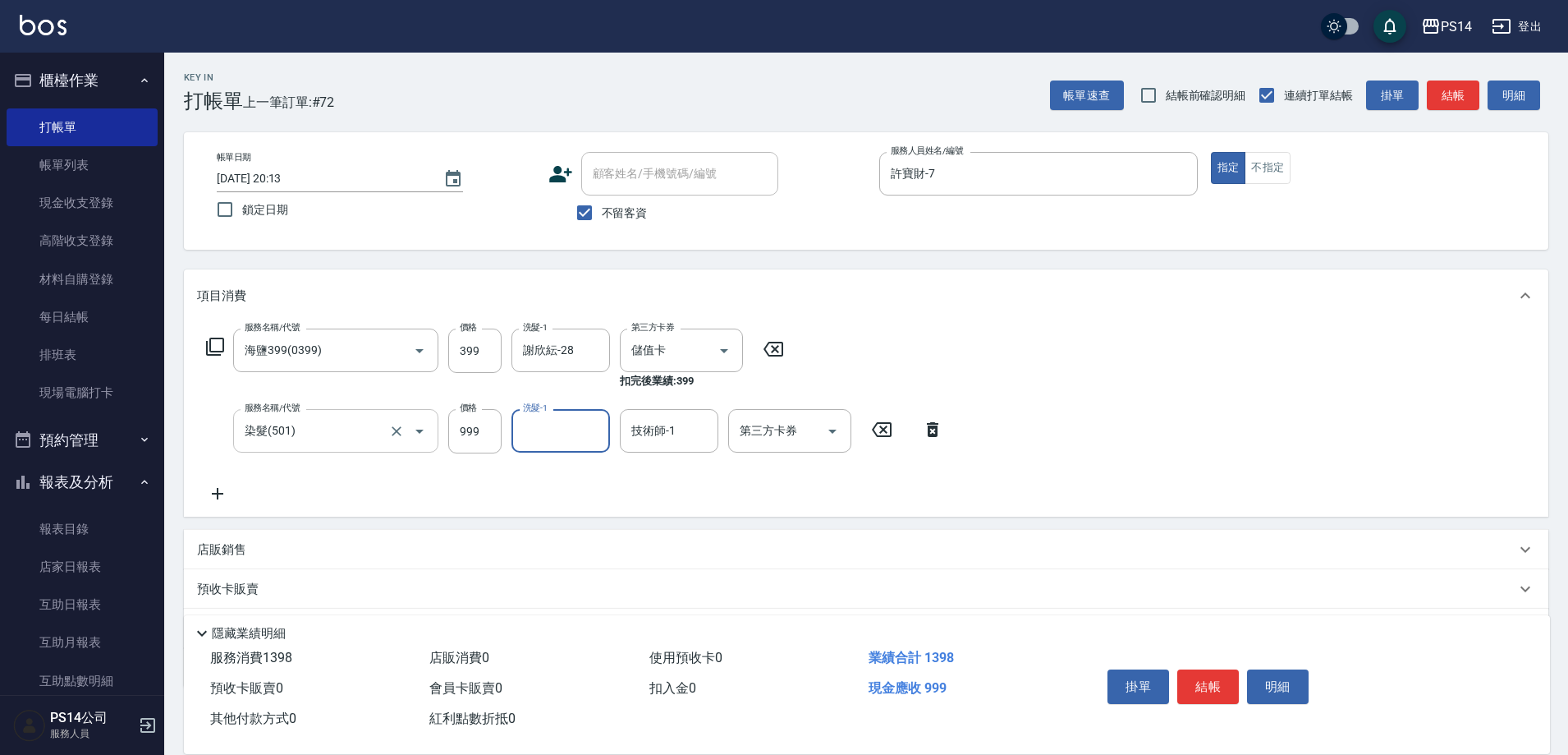
drag, startPoint x: 454, startPoint y: 430, endPoint x: 416, endPoint y: 427, distance: 38.1
click at [451, 430] on input "999" at bounding box center [475, 430] width 53 height 44
type input "1200"
type input "謝欣紜-28"
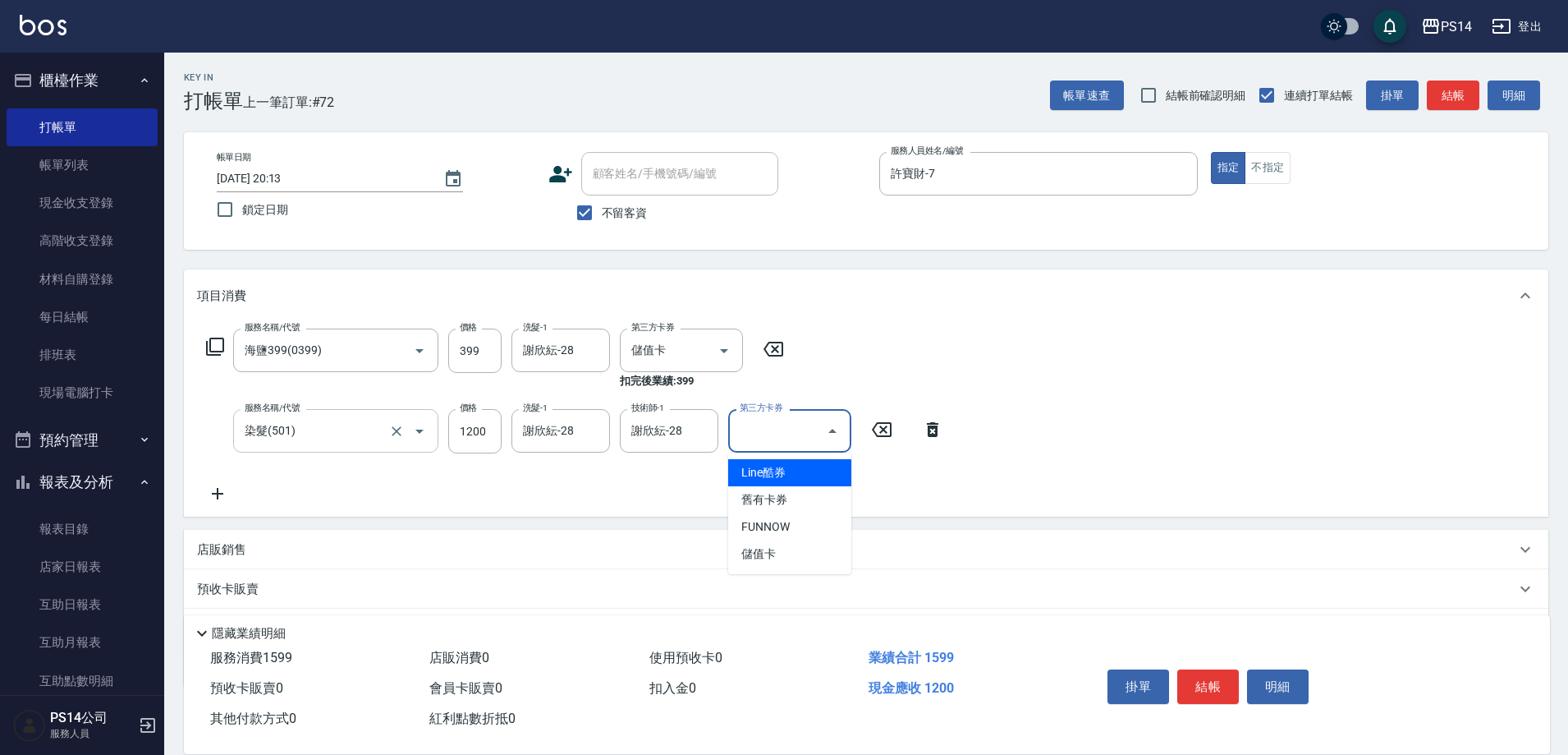
type input "儲值卡"
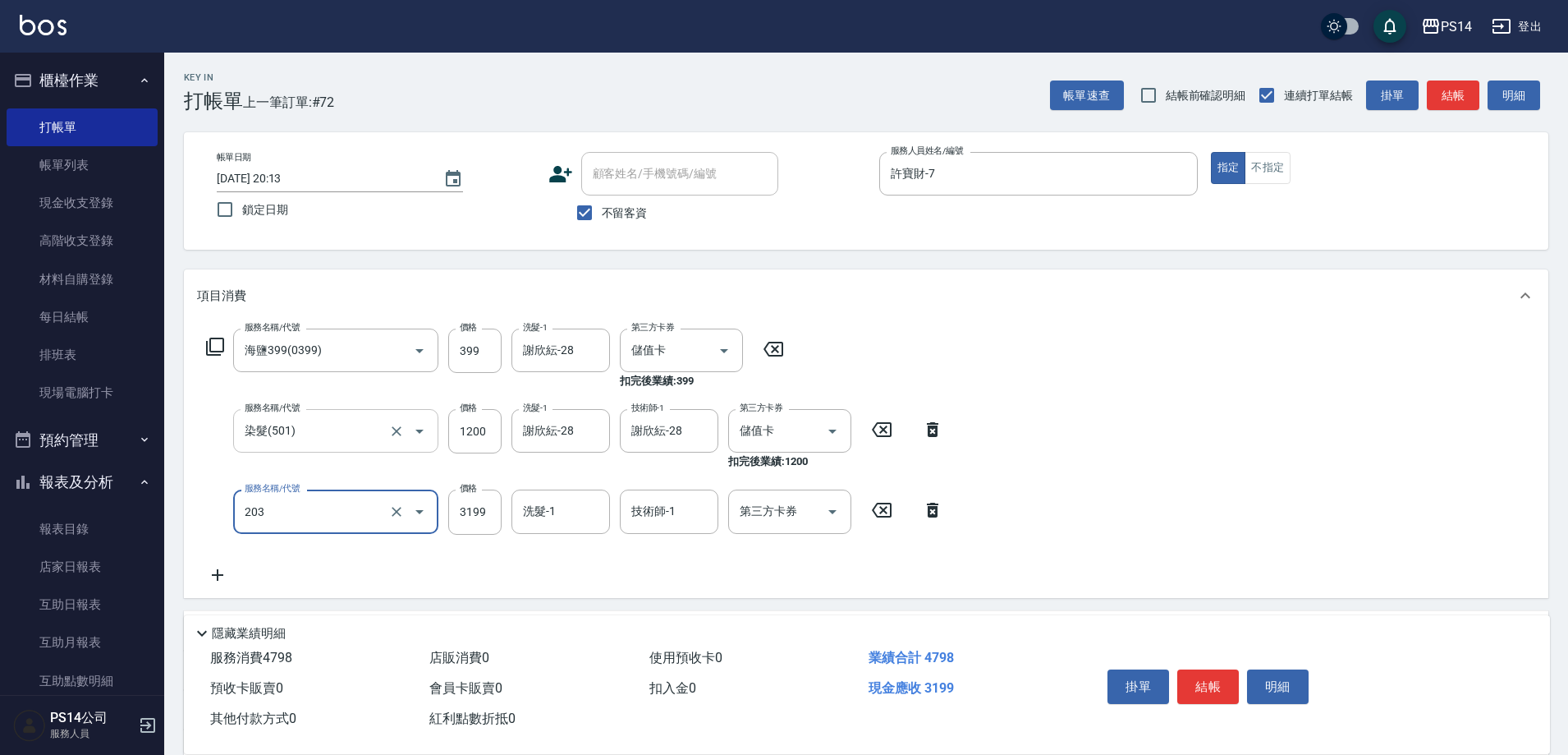
type input "OVC燙髮(203)"
type input "2899"
type input "謝欣紜-28"
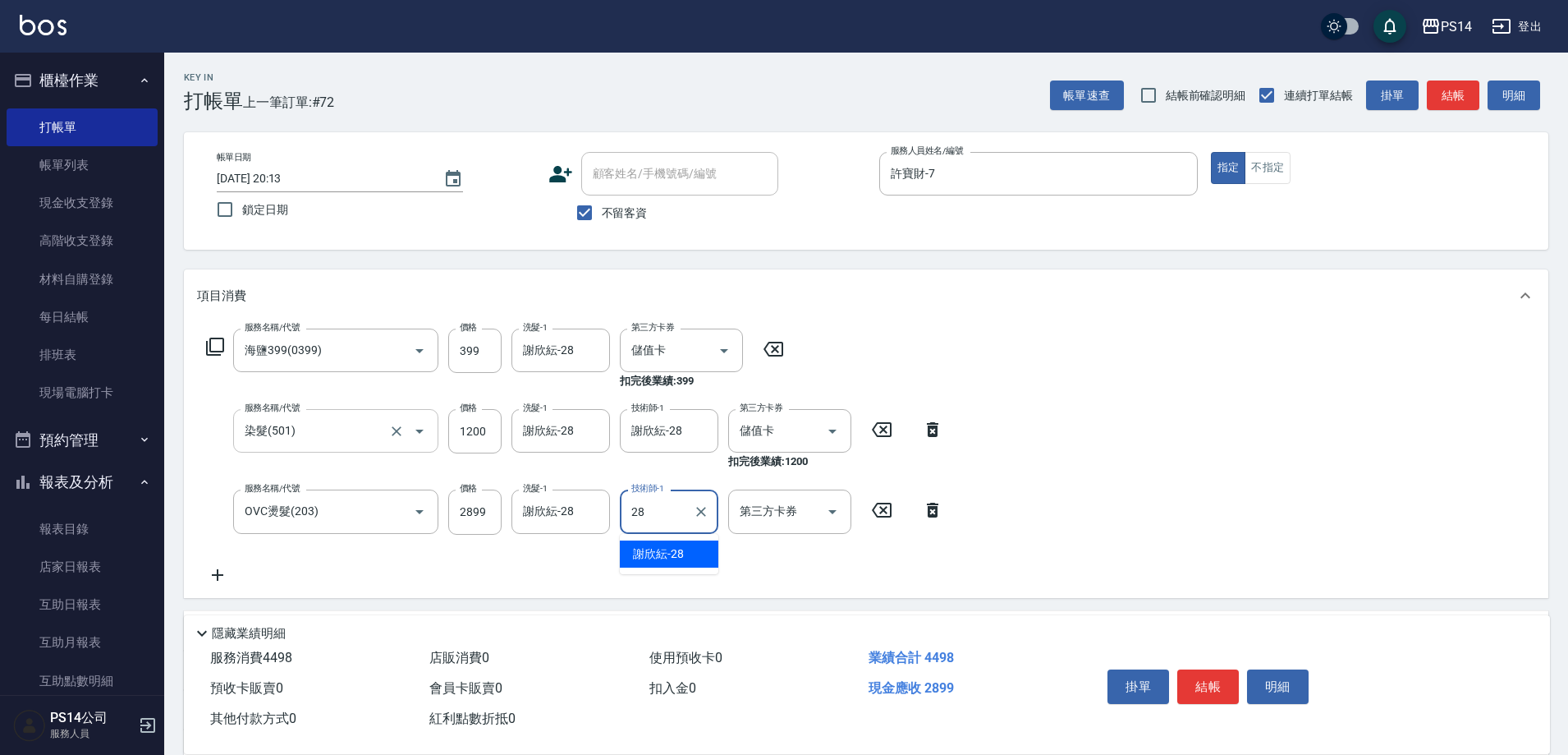
type input "謝欣紜-28"
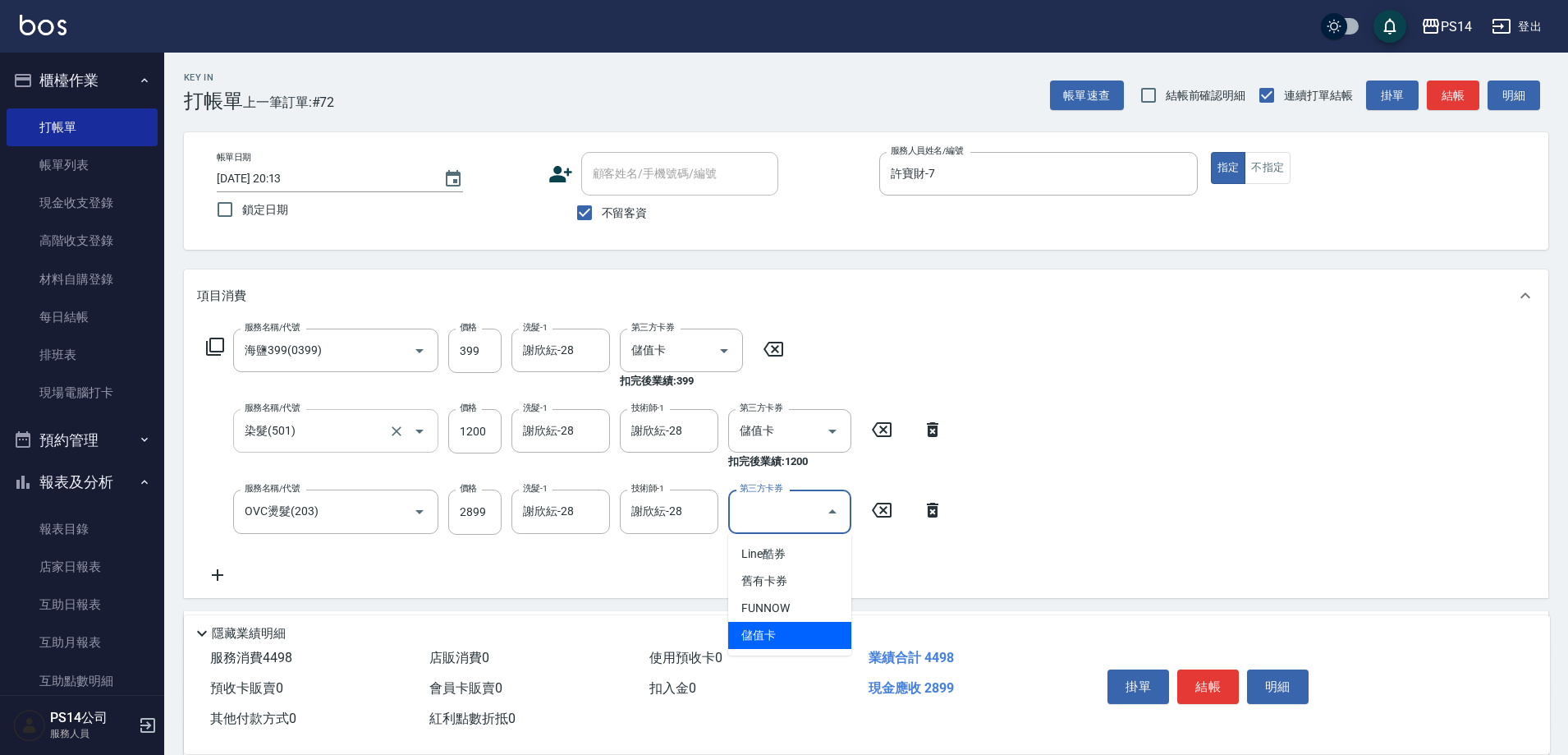
type input "儲值卡"
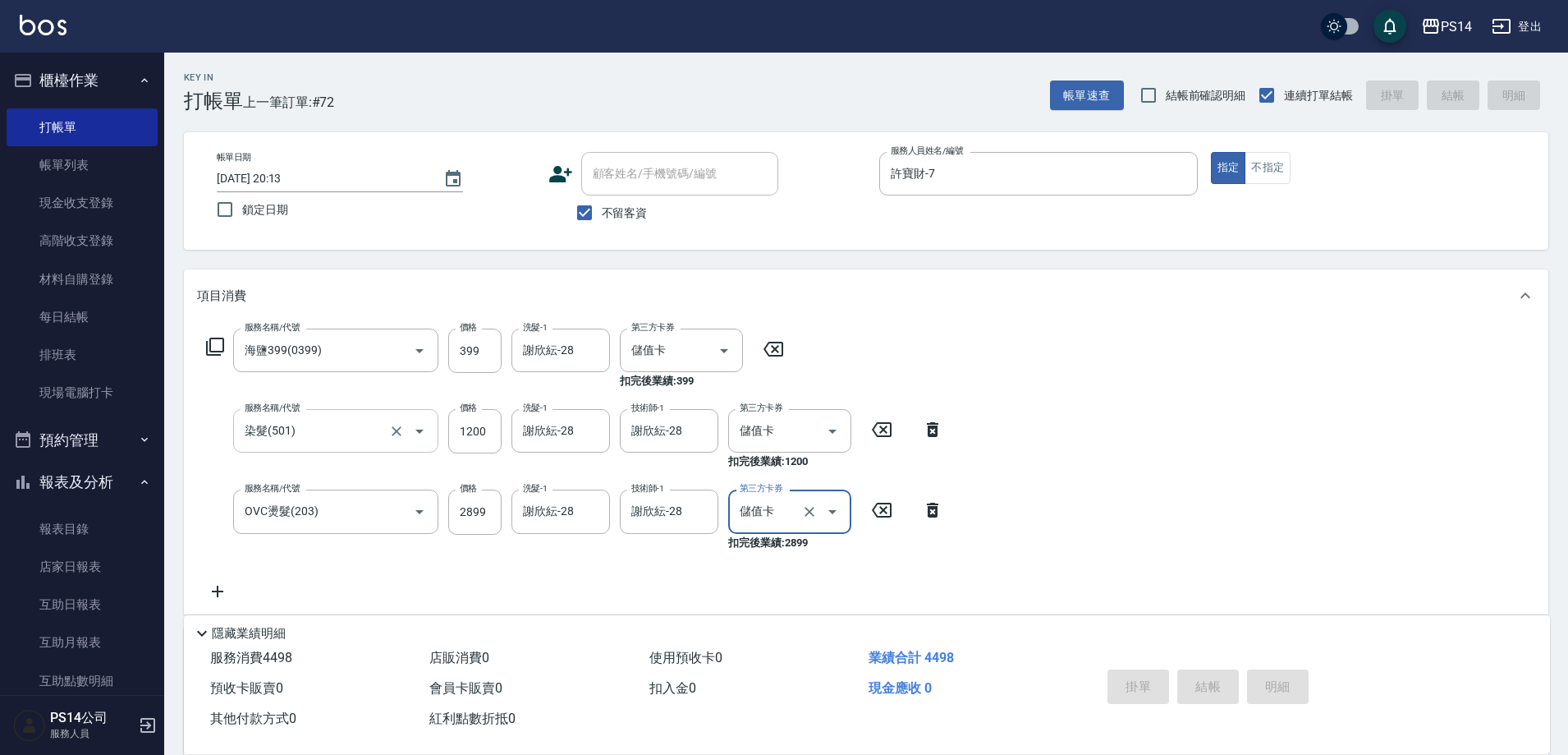
type input "[DATE] 20:14"
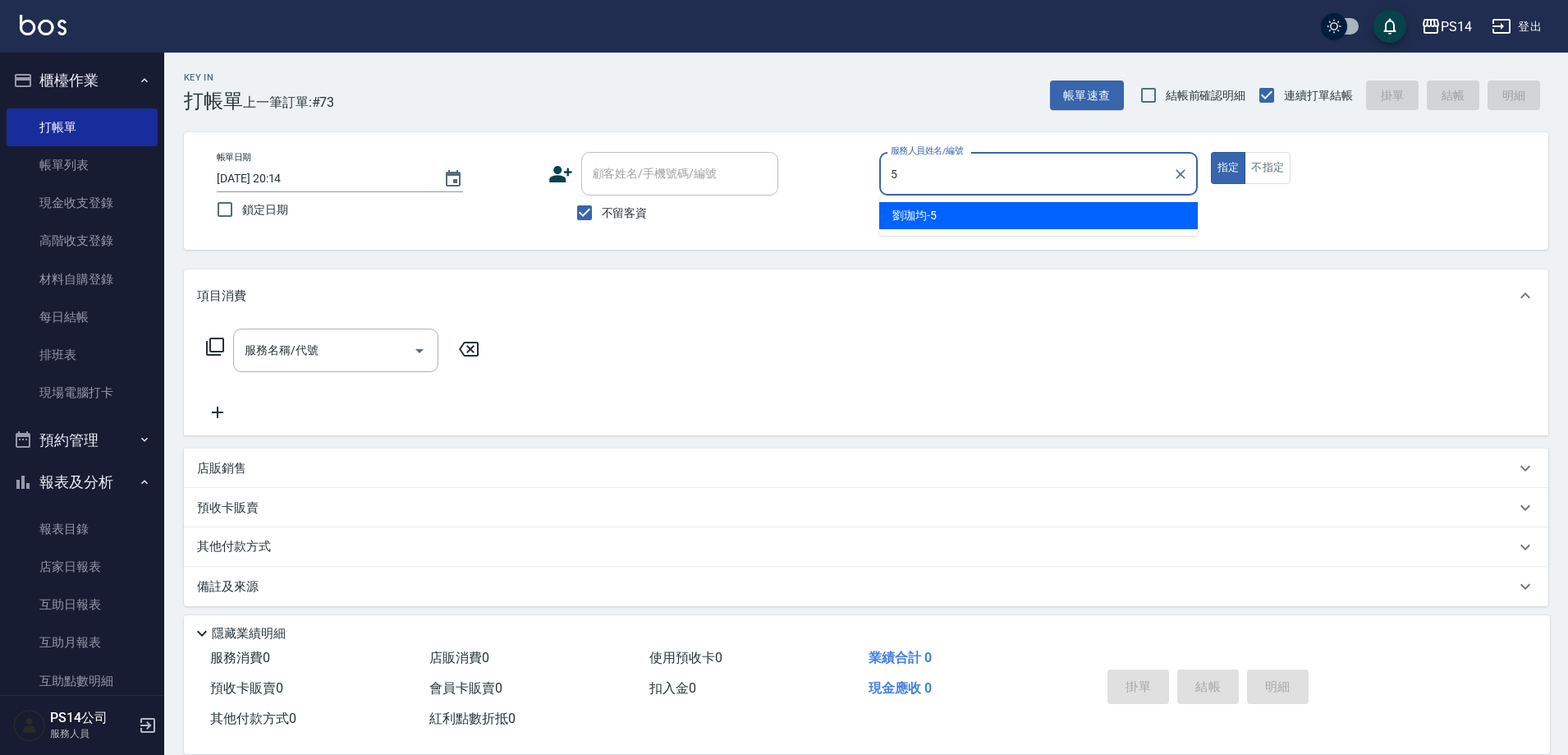
type input "[PERSON_NAME]-5"
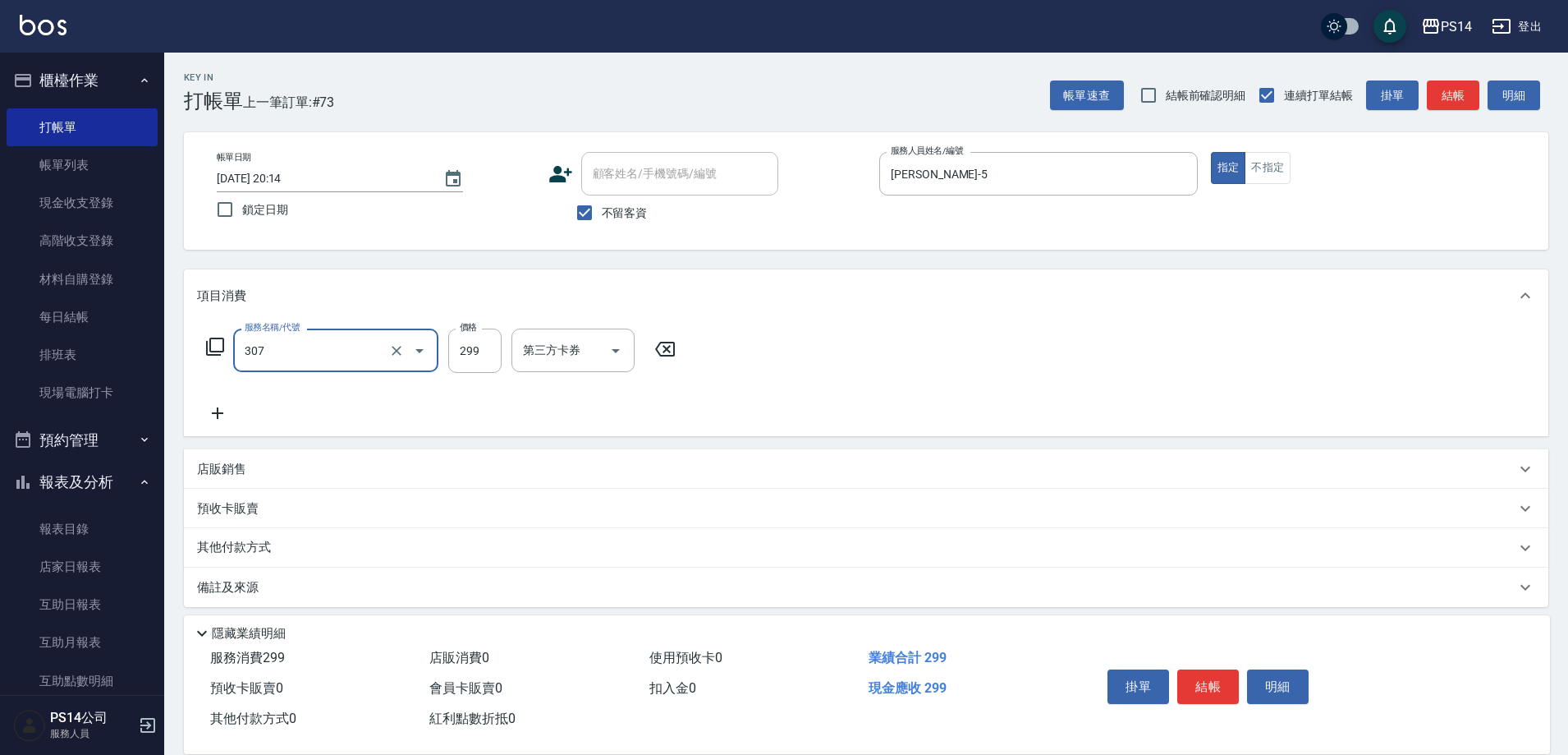
type input "剪髮(307)"
type input "[PERSON_NAME]-18"
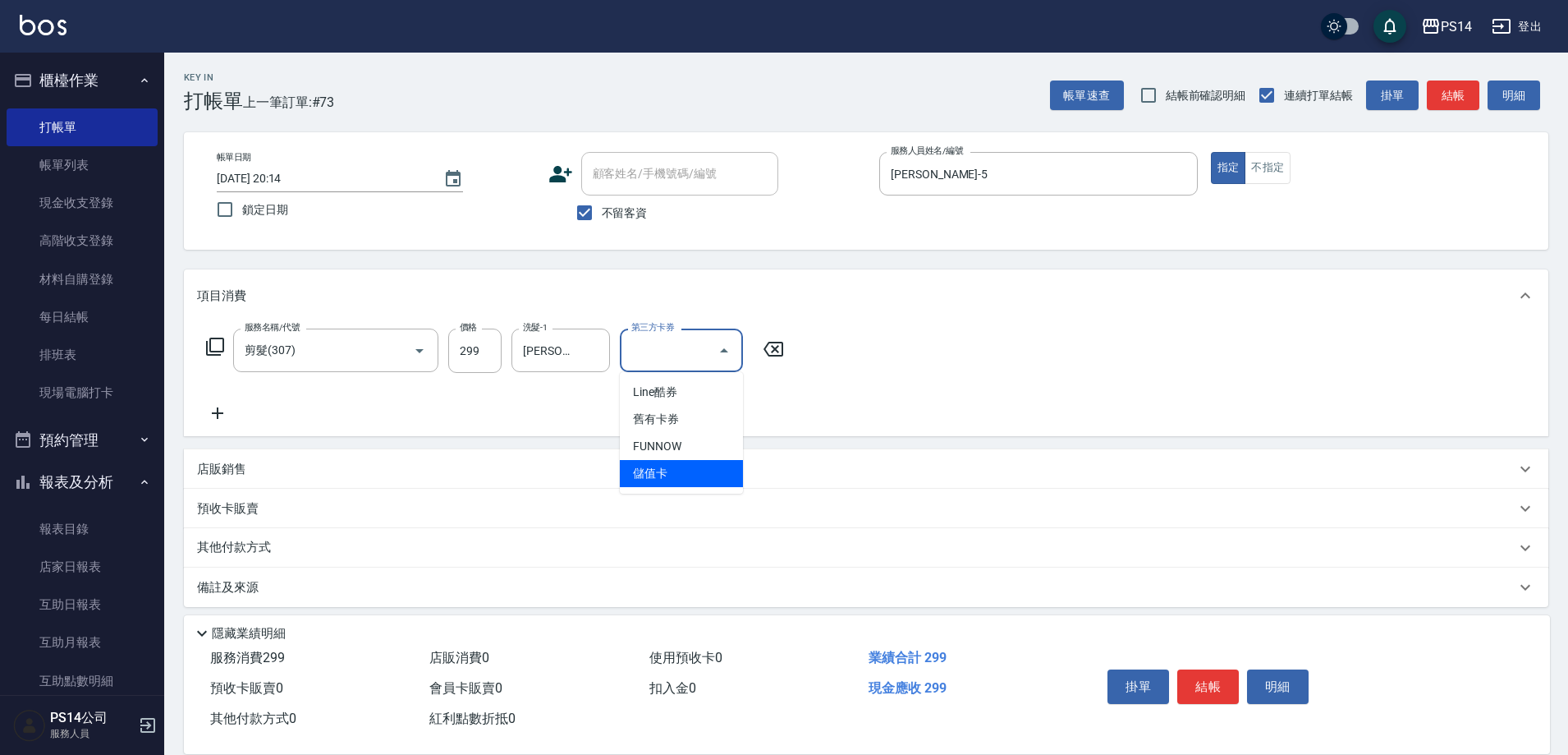
type input "儲值卡"
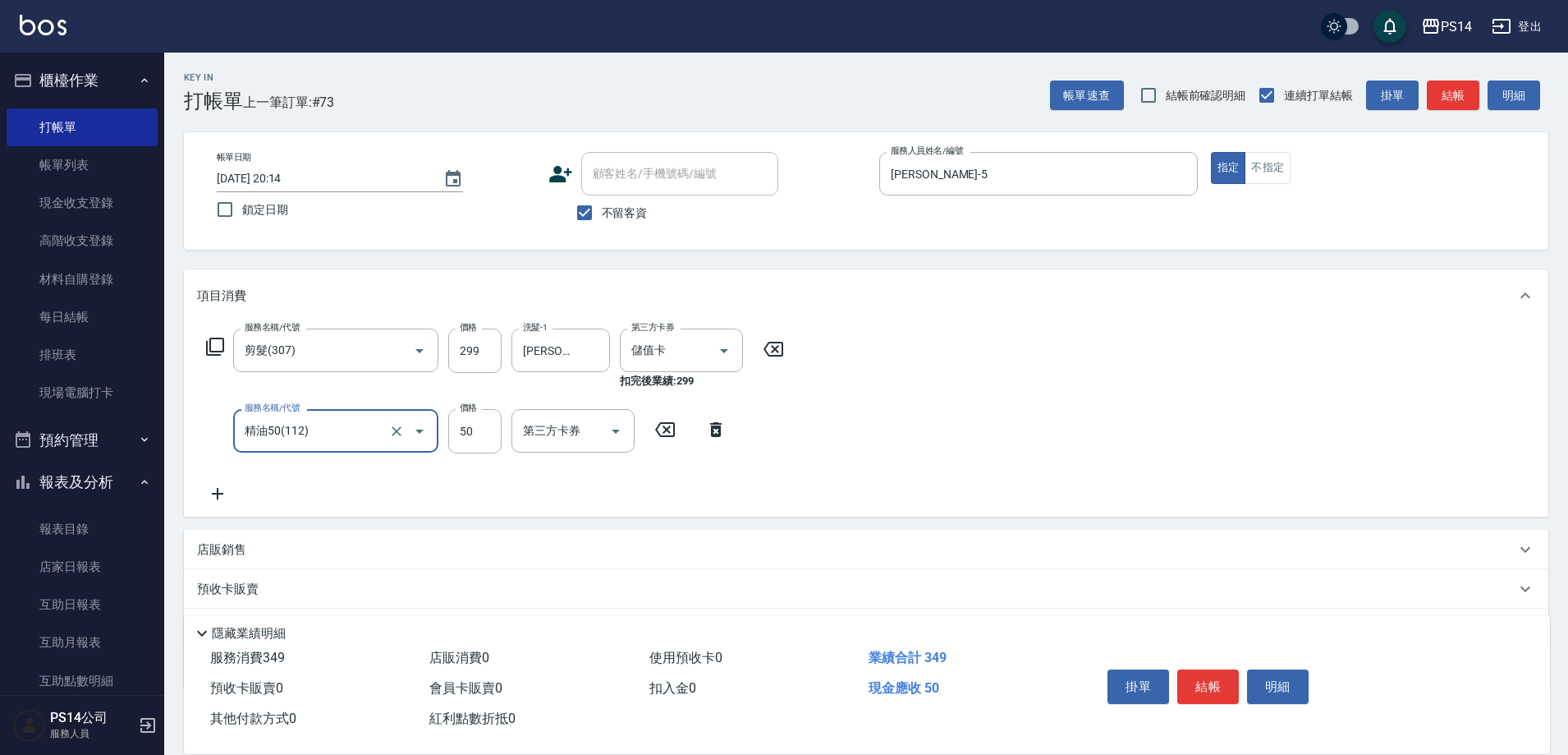
type input "精油50(112)"
type input "[PERSON_NAME]-18"
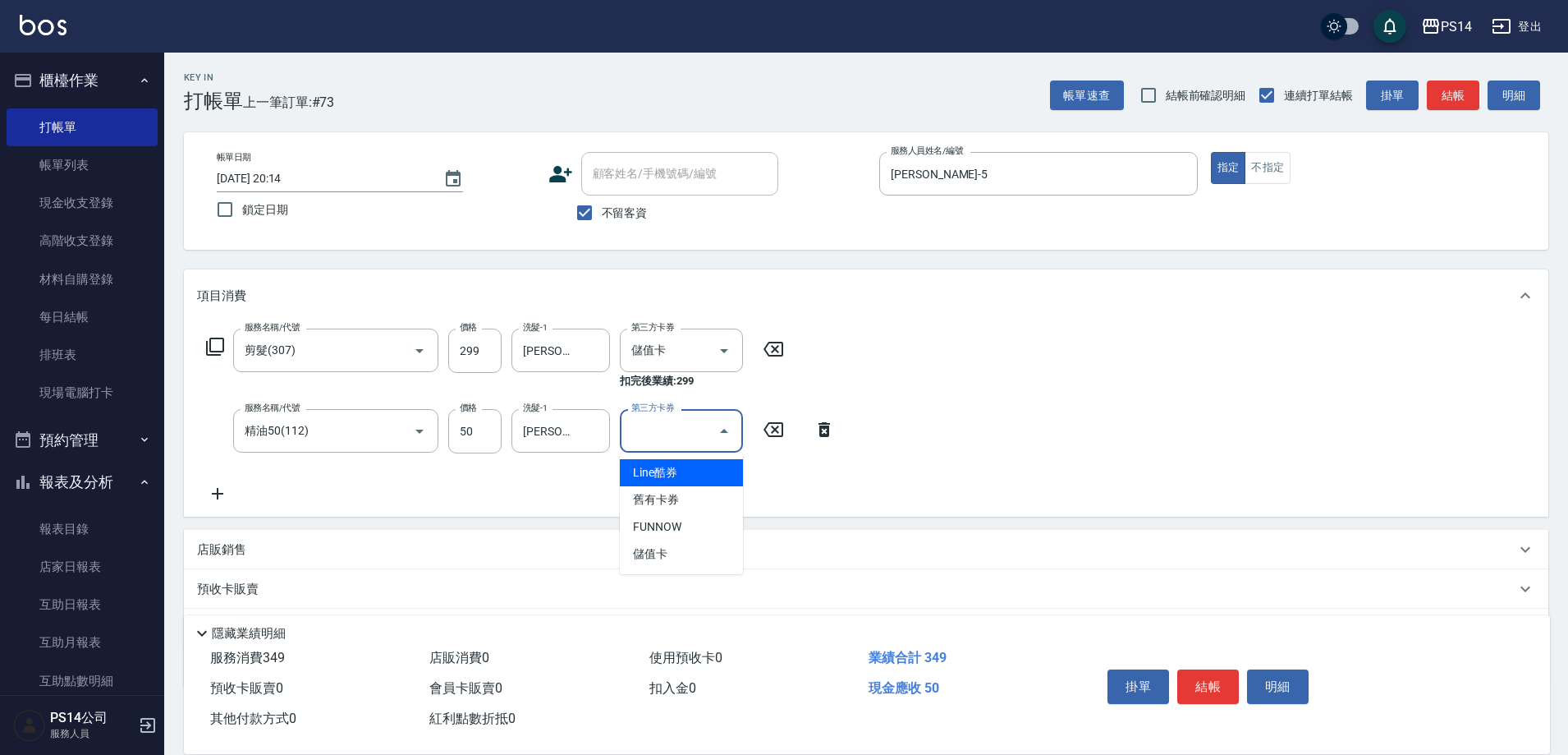
type input "儲值卡"
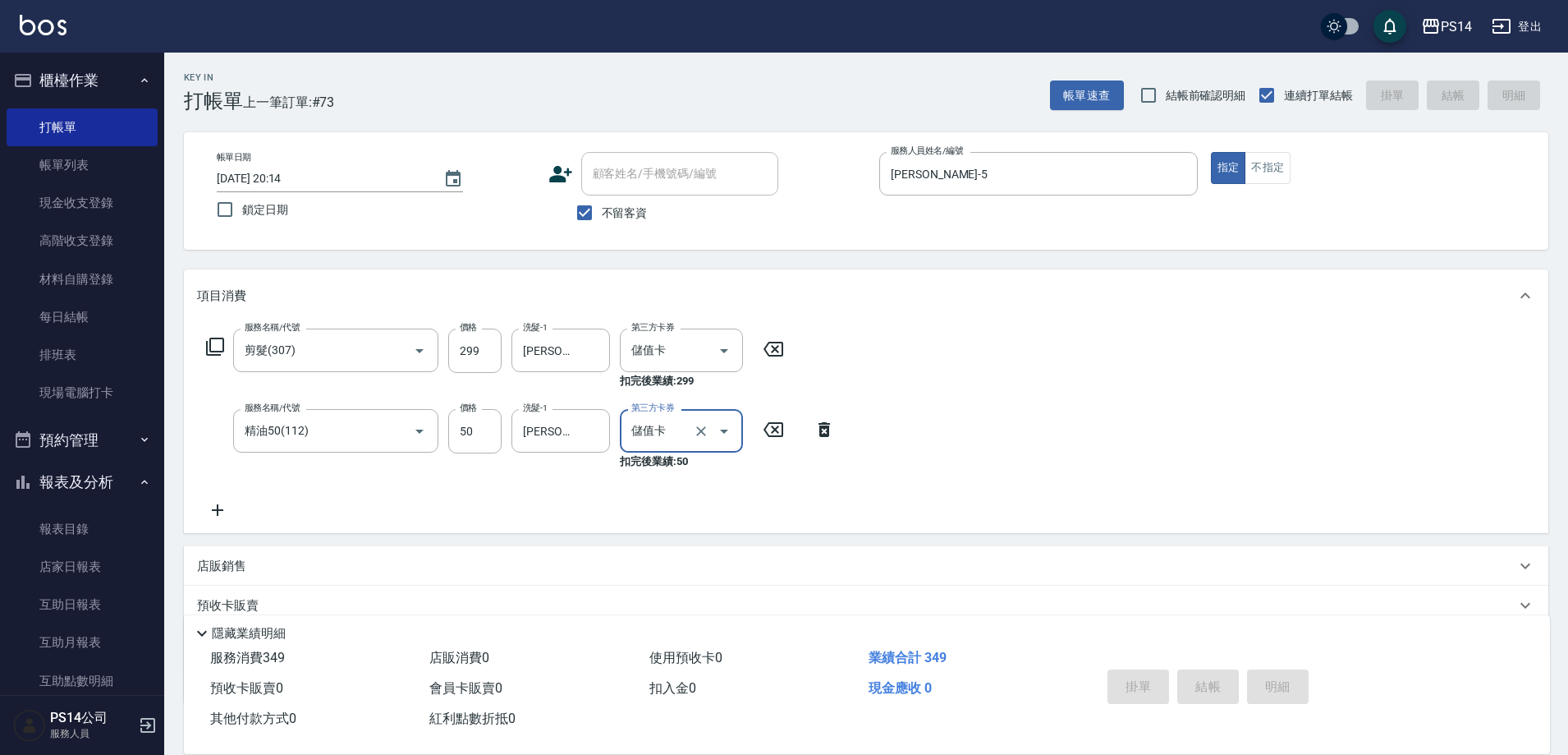
type input "[DATE] 20:15"
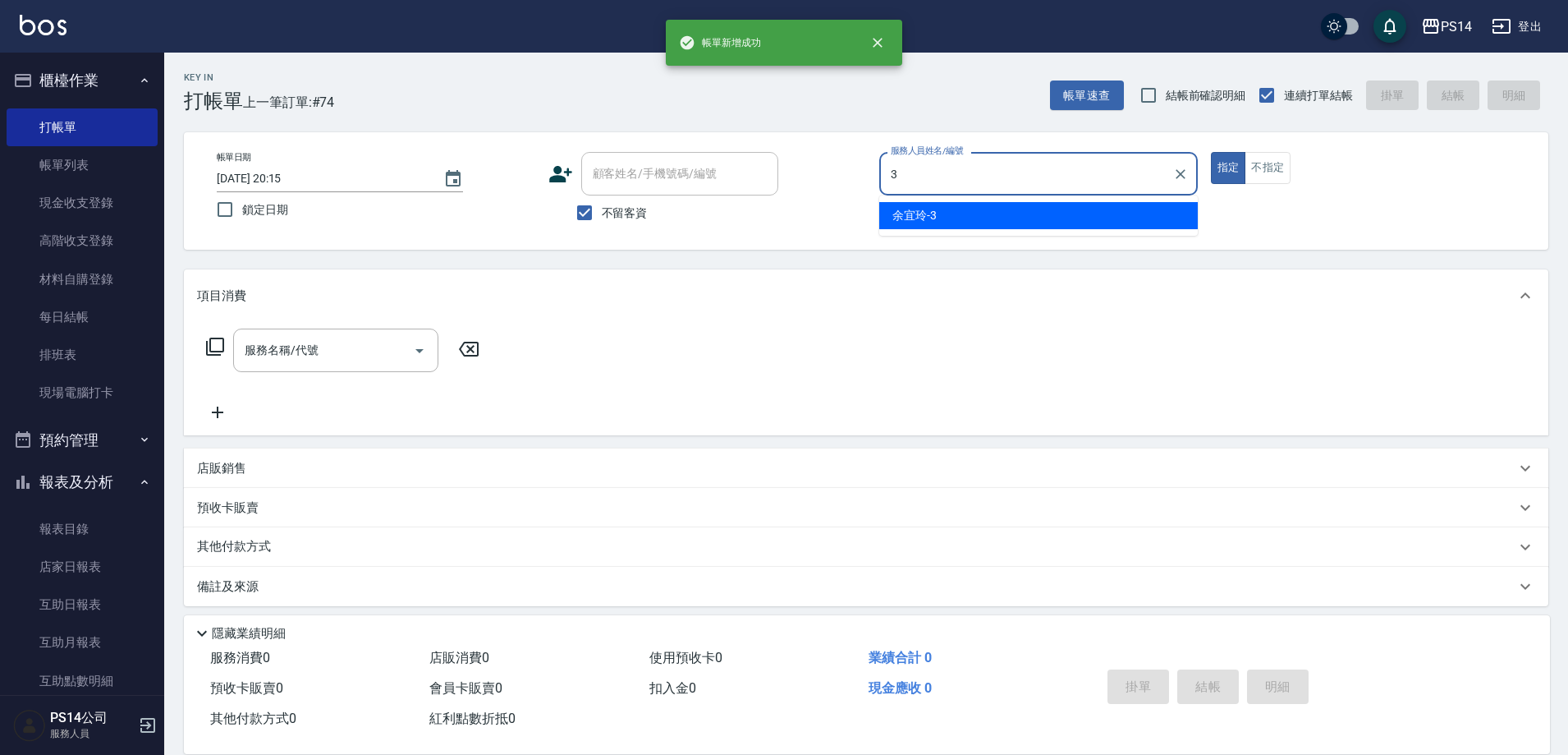
type input "[PERSON_NAME]-3"
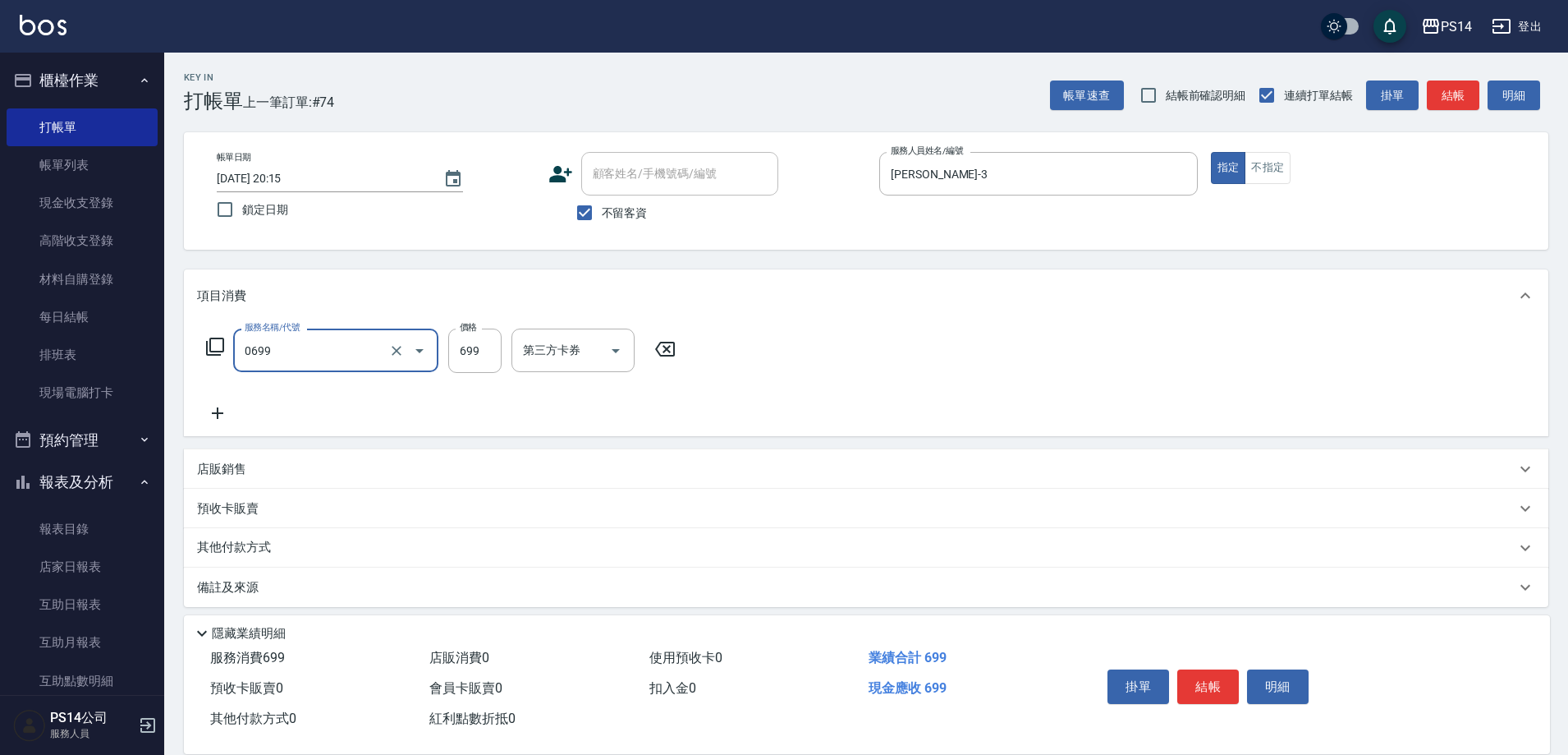
type input "精油SPA(0699)"
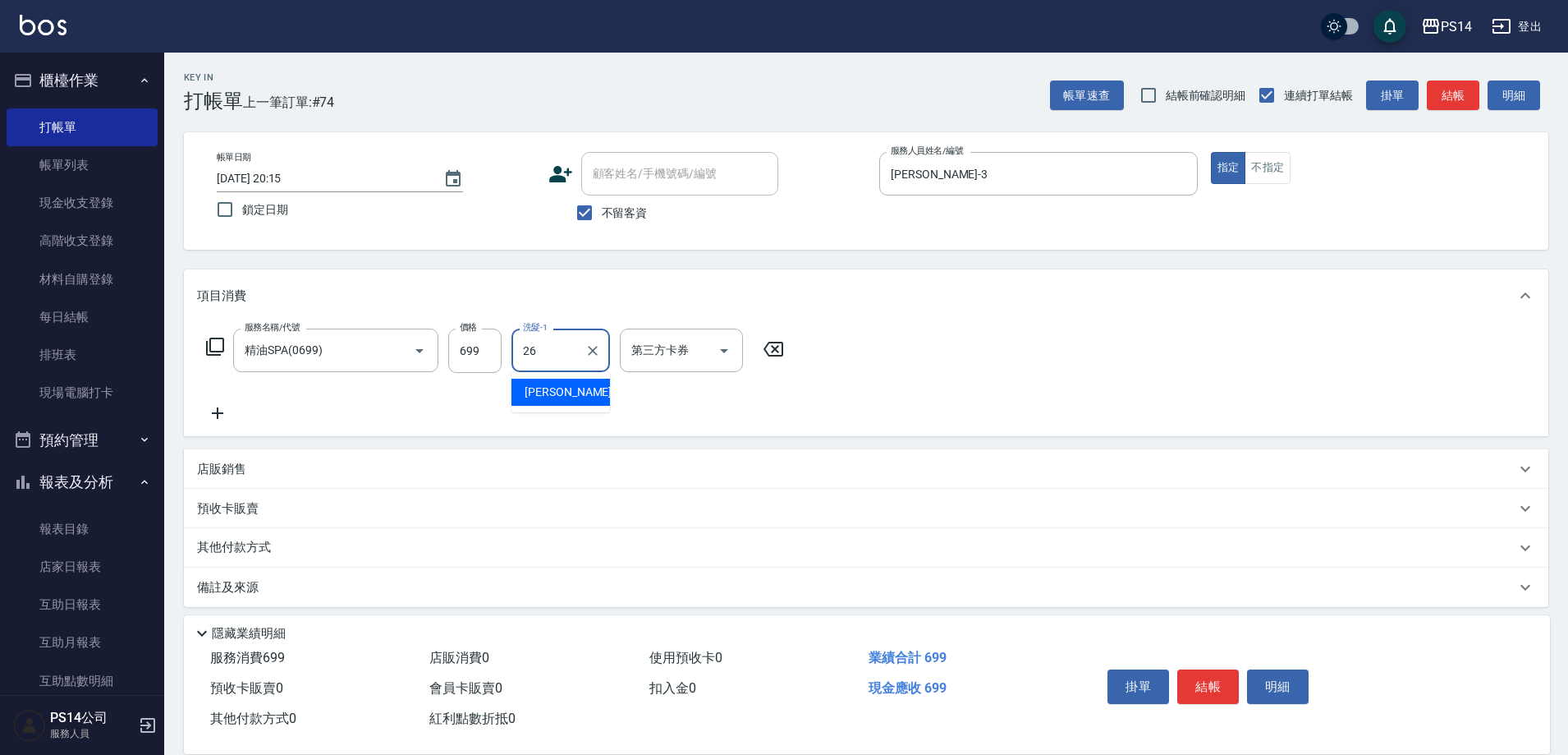
type input "[PERSON_NAME]-26"
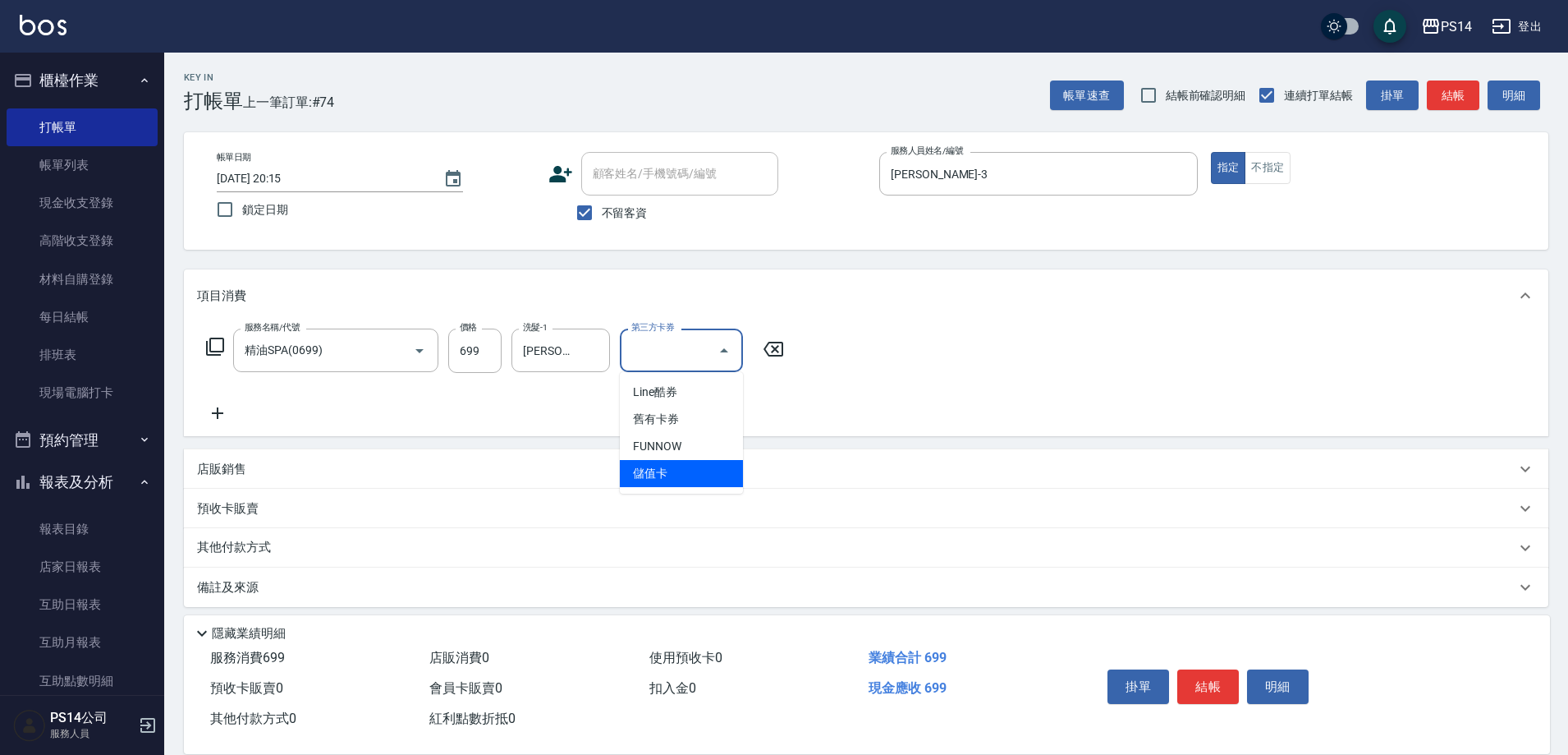
type input "儲值卡"
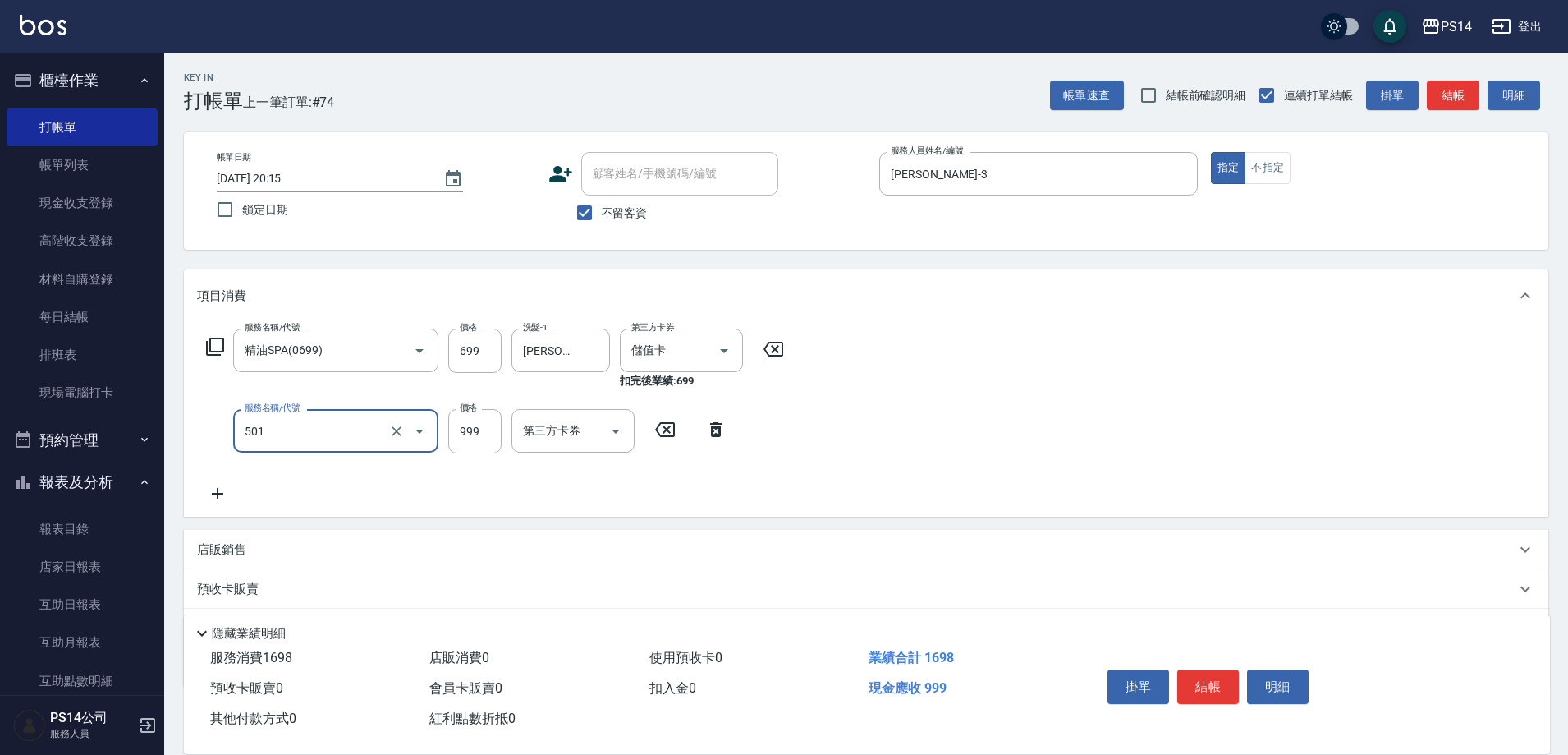
type input "染髮(501)"
type input "1800"
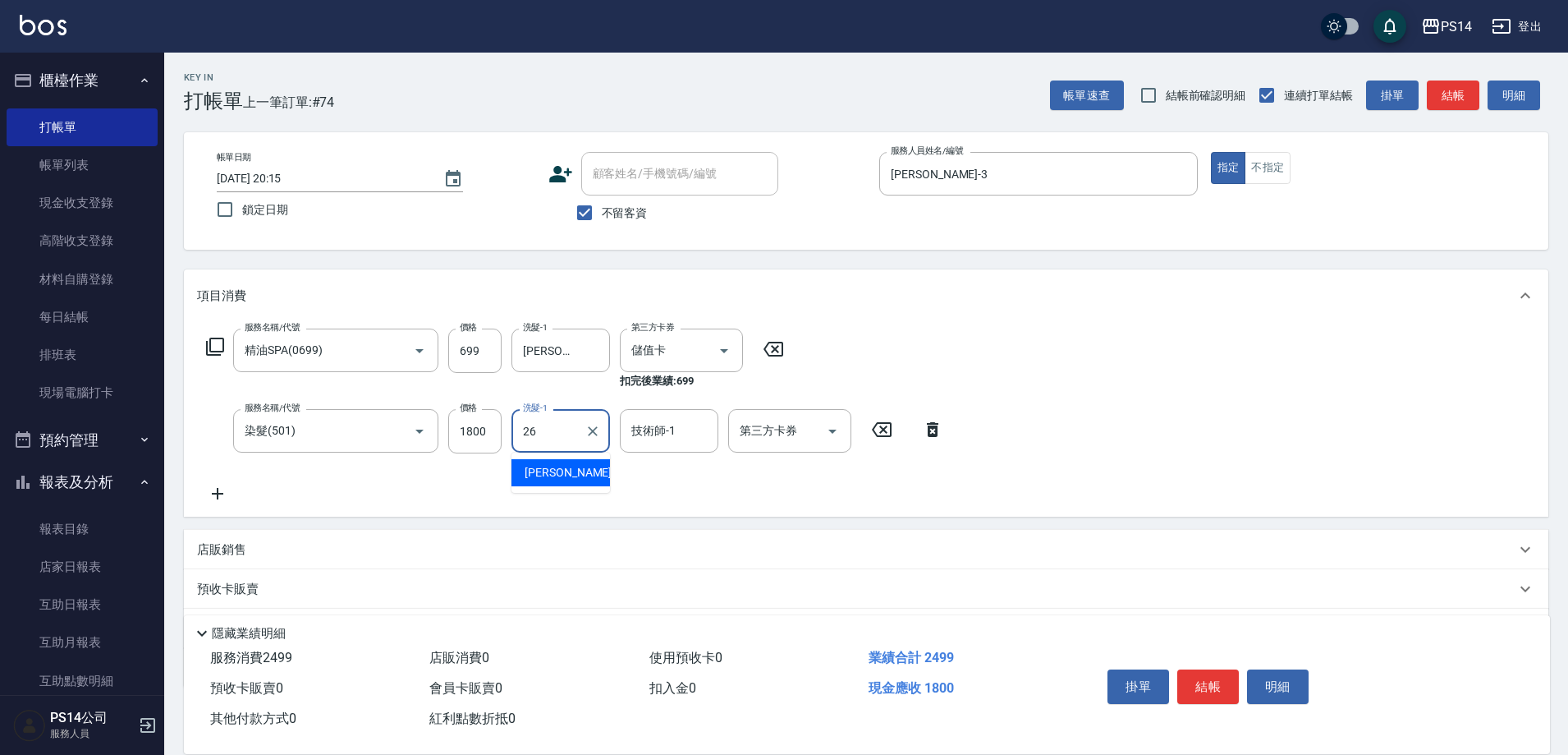
type input "[PERSON_NAME]-26"
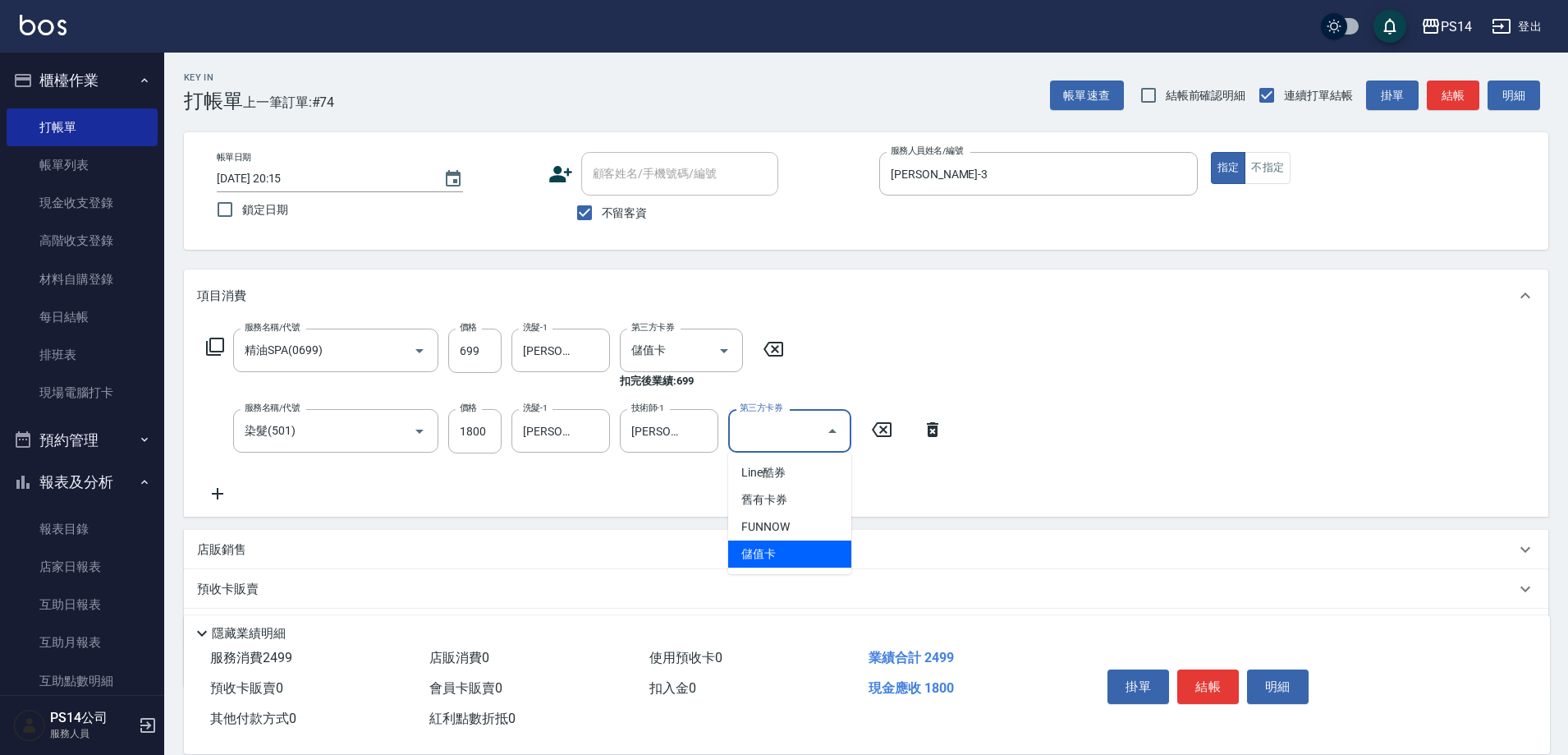
type input "儲值卡"
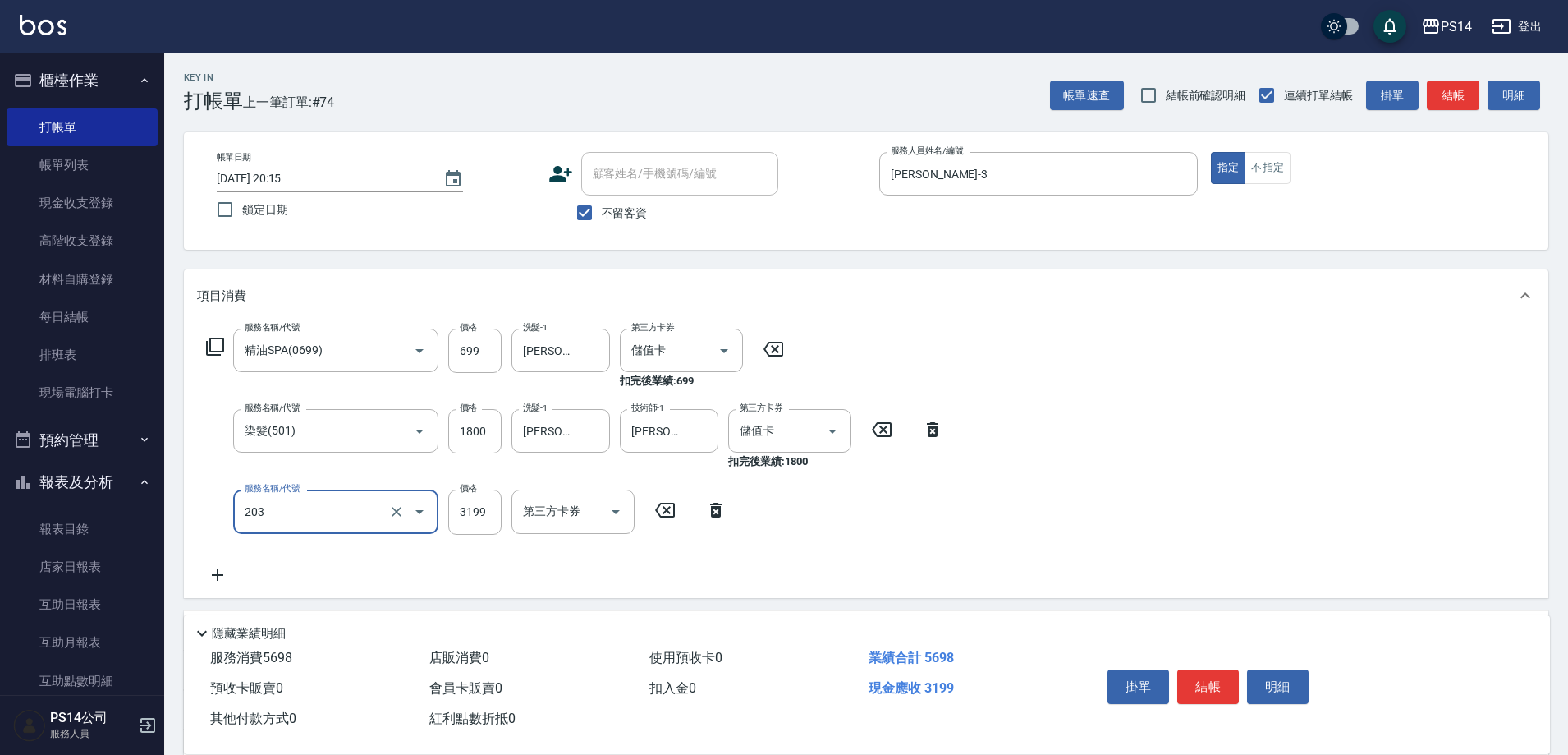
type input "OVC燙髮(203)"
type input "3399"
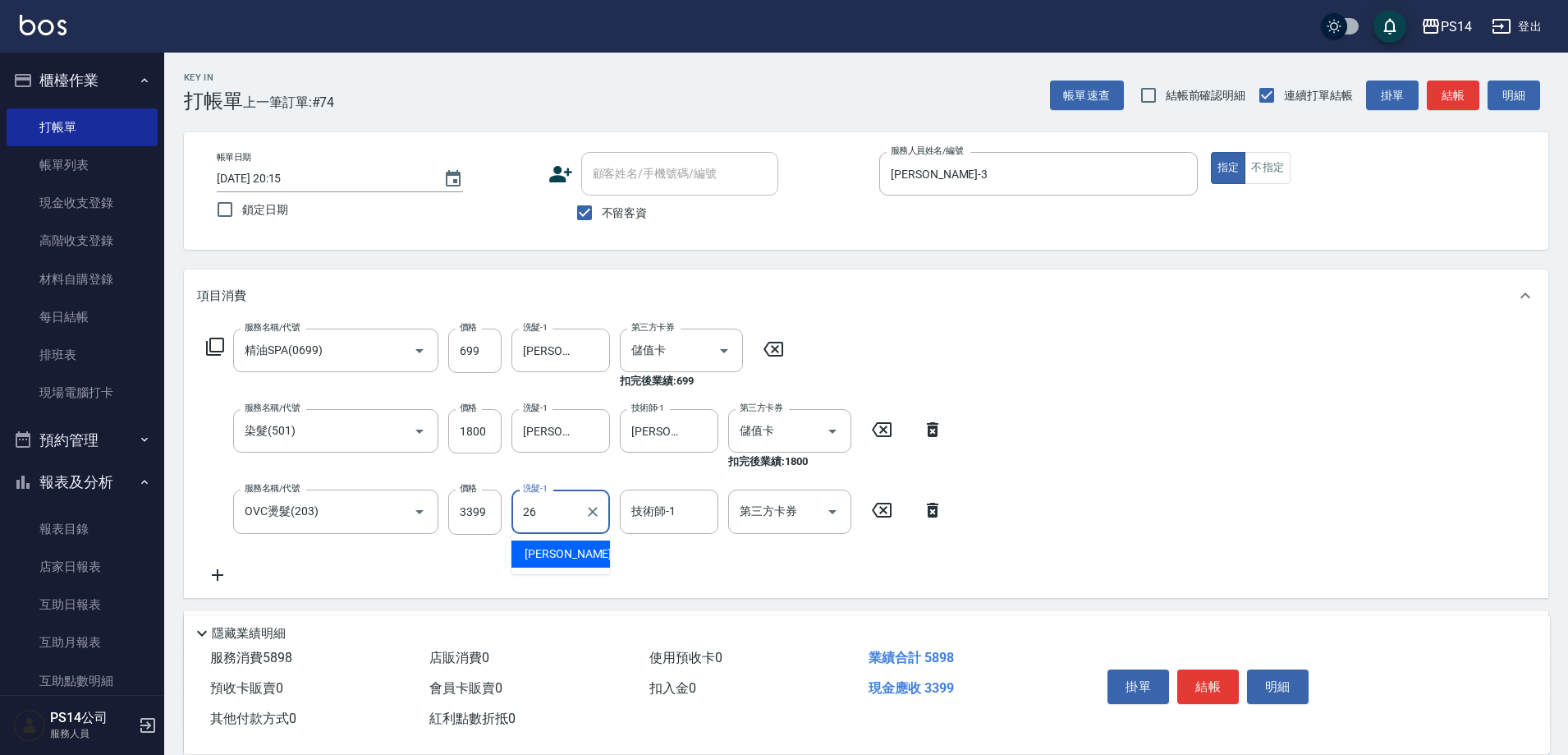
type input "[PERSON_NAME]-26"
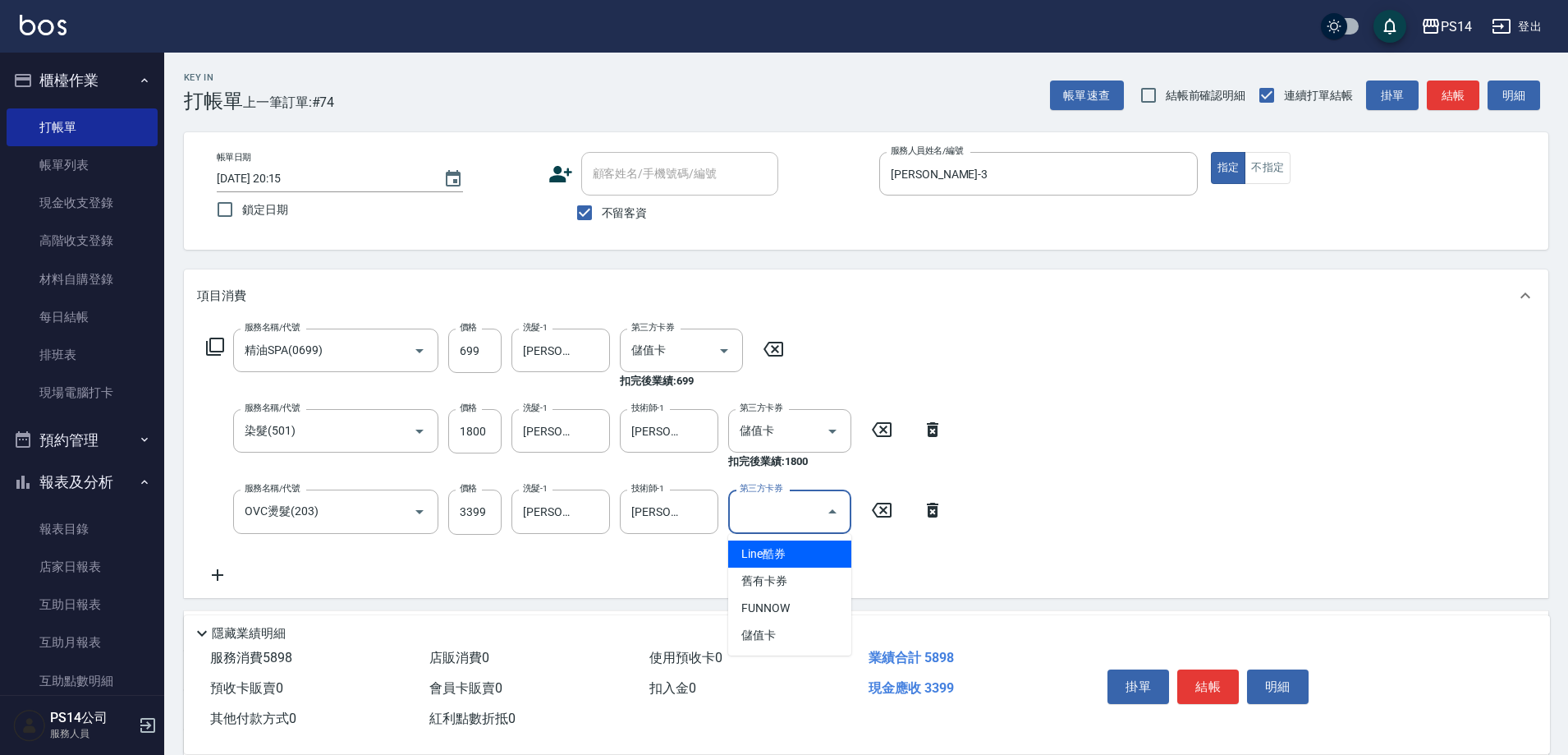
type input "儲值卡"
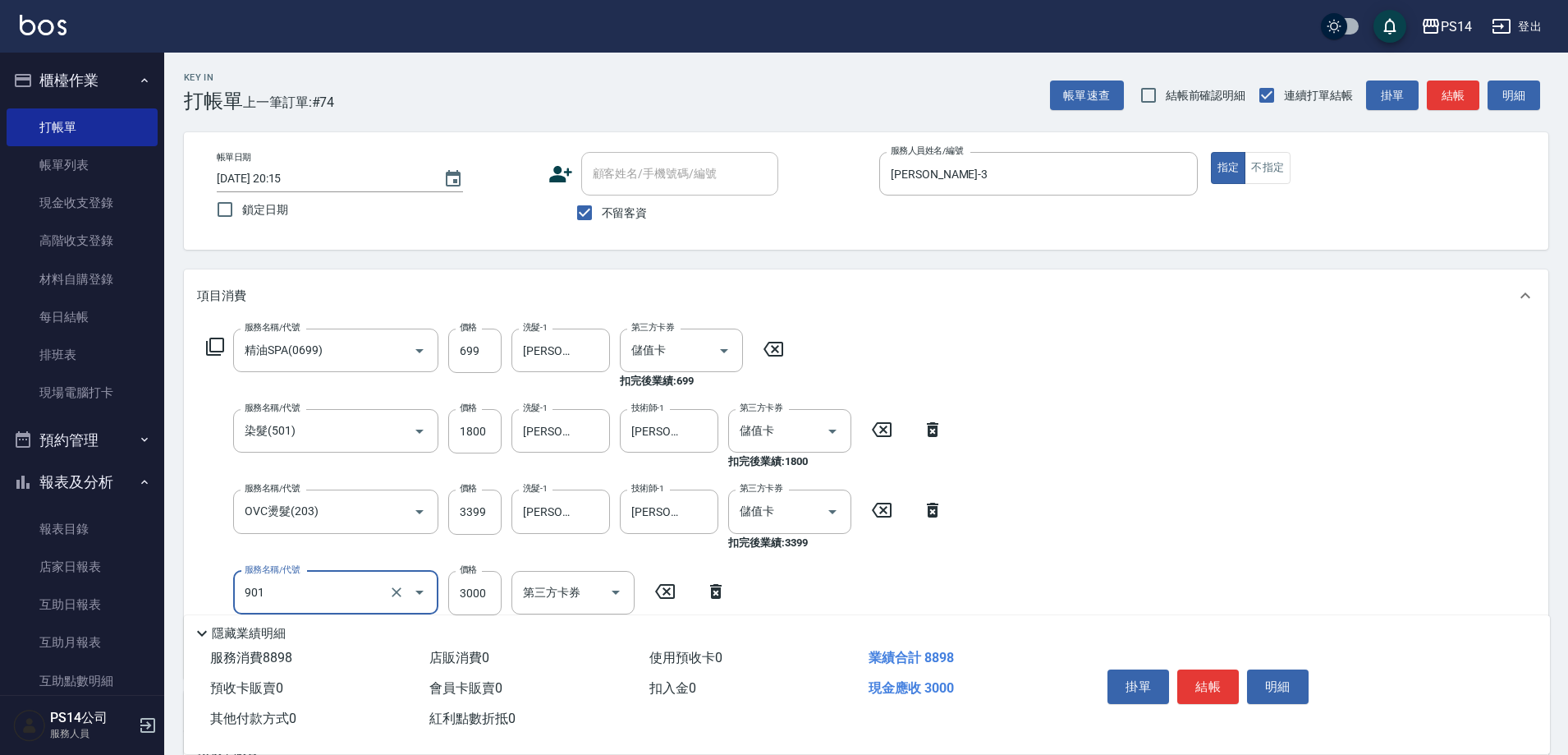
type input "儲值3000(901)"
type input "1000"
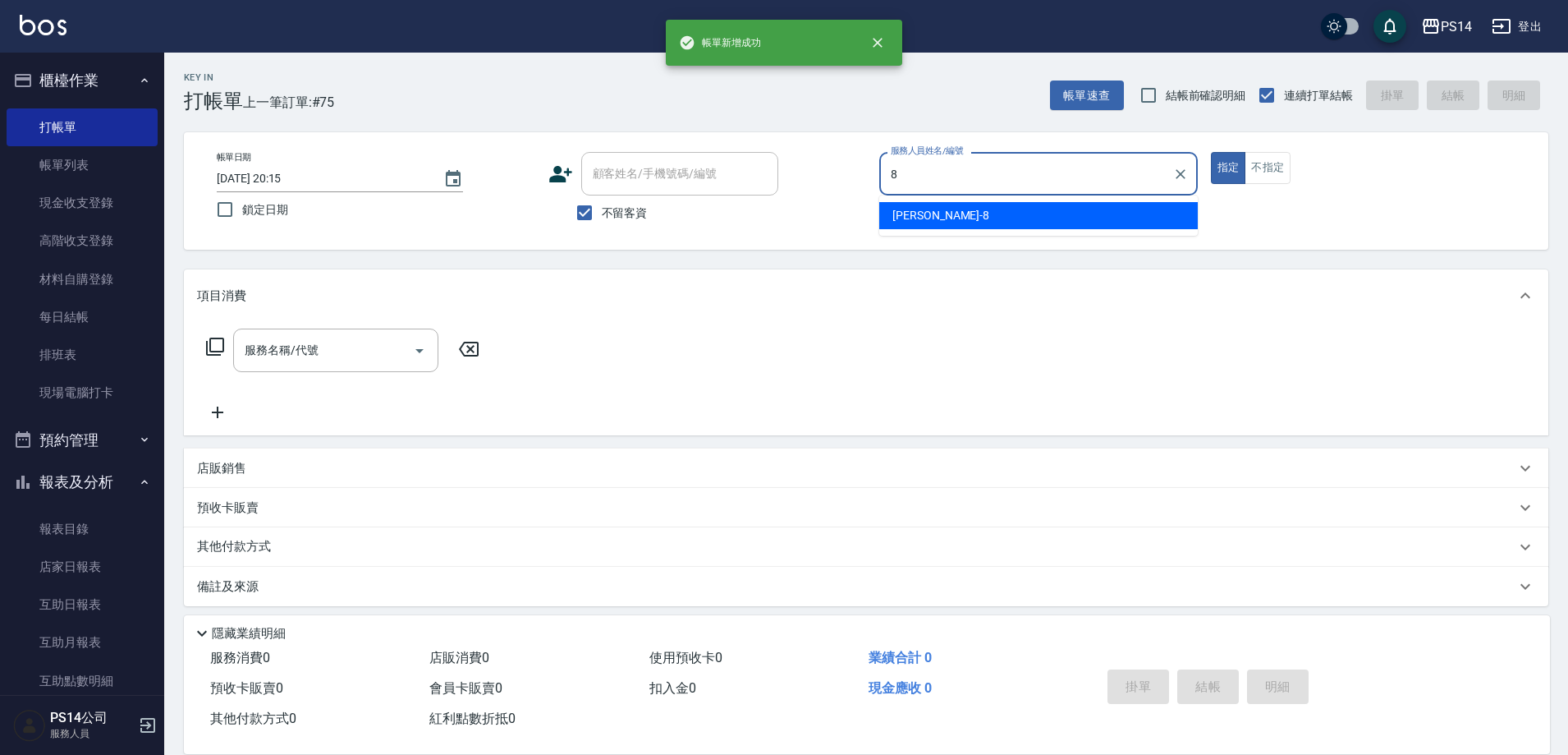
type input "[PERSON_NAME]-8"
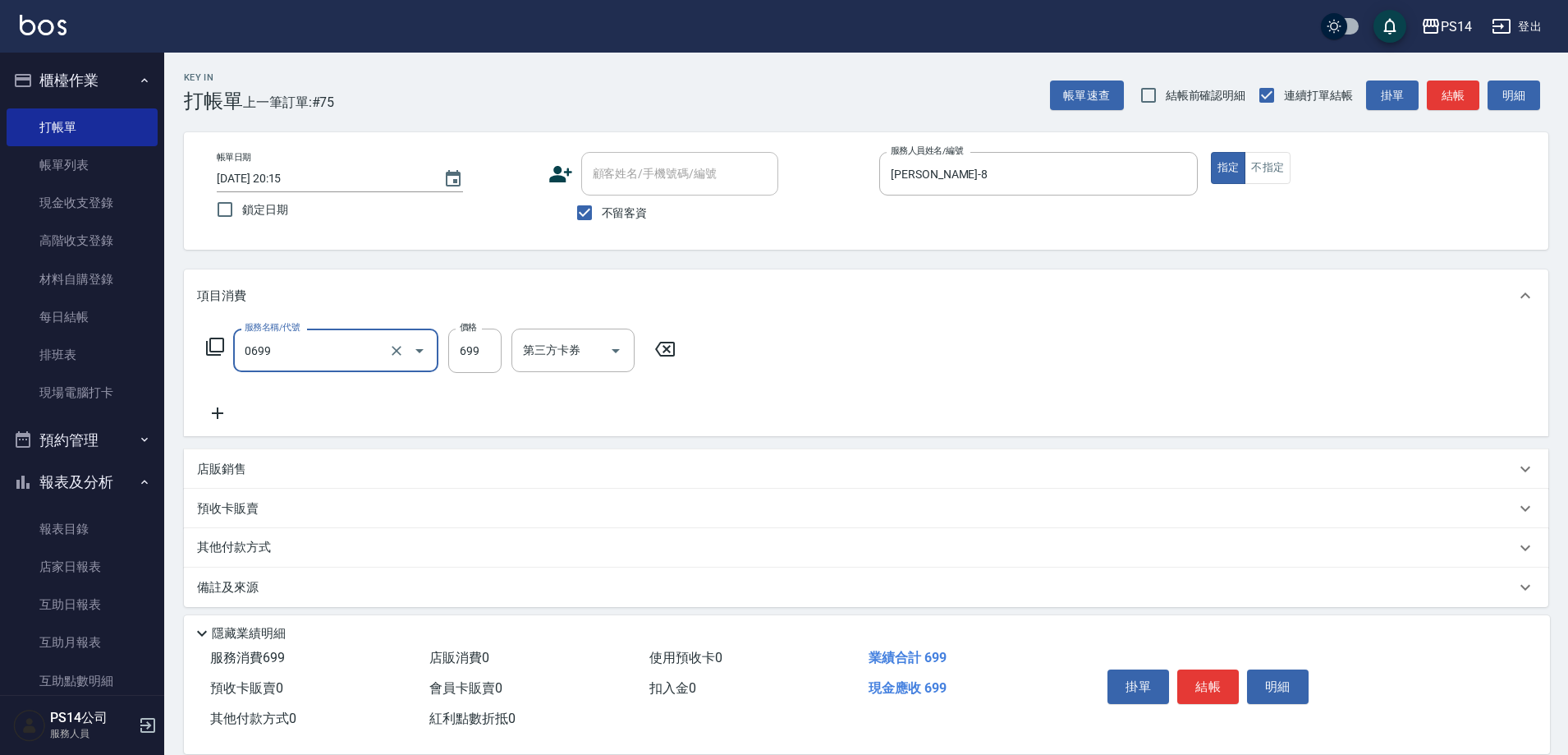
type input "精油SPA(0699)"
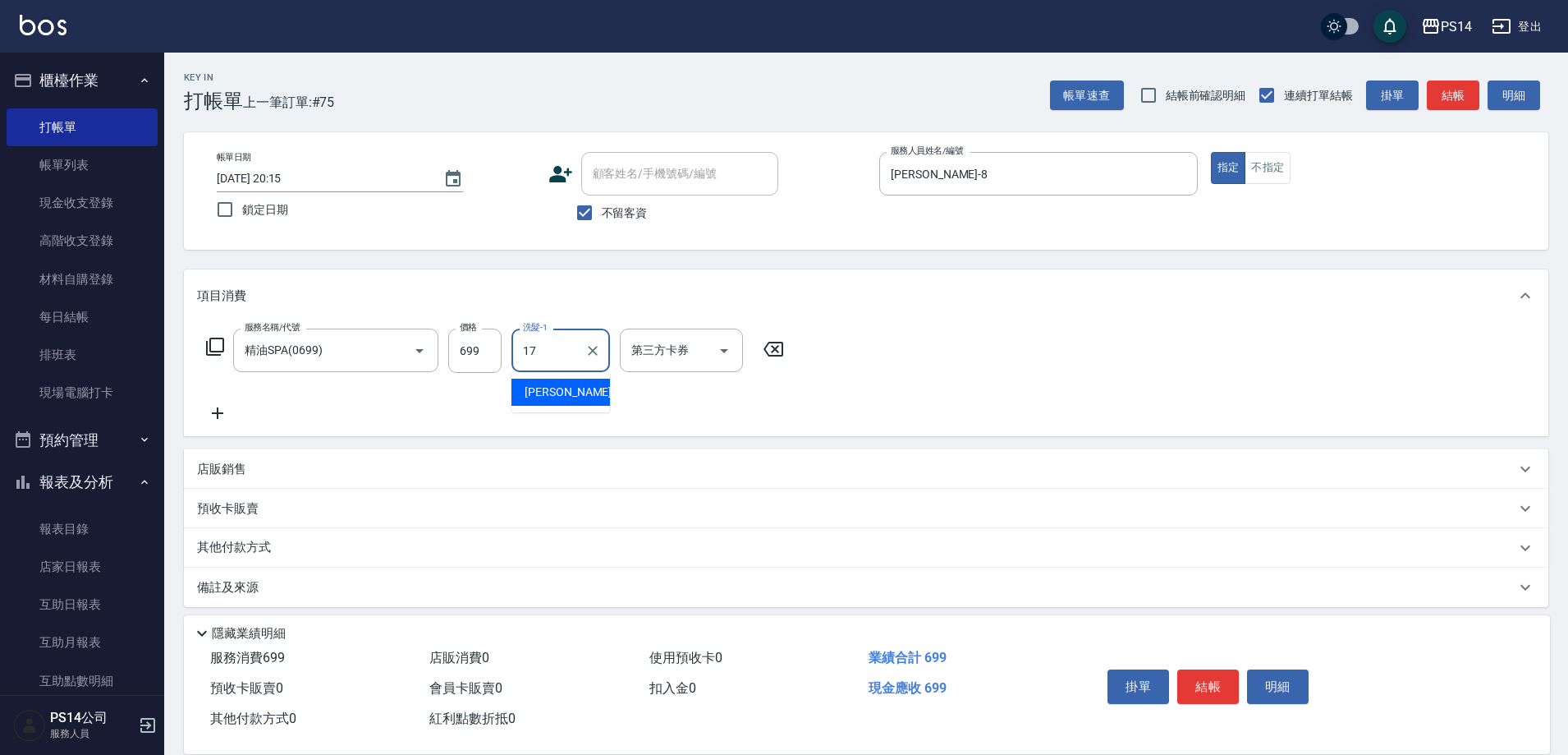
type input "[PERSON_NAME]-17"
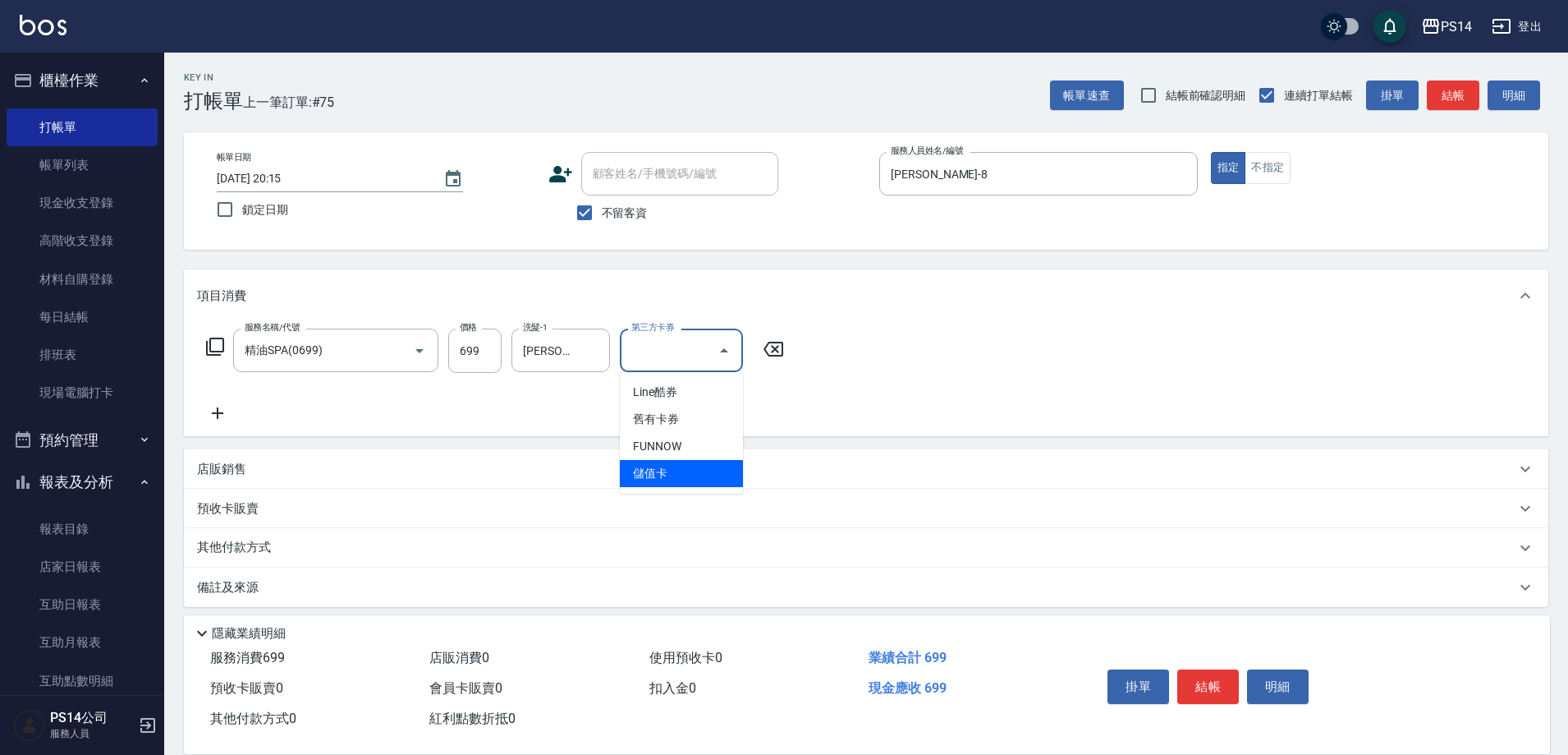
type input "儲值卡"
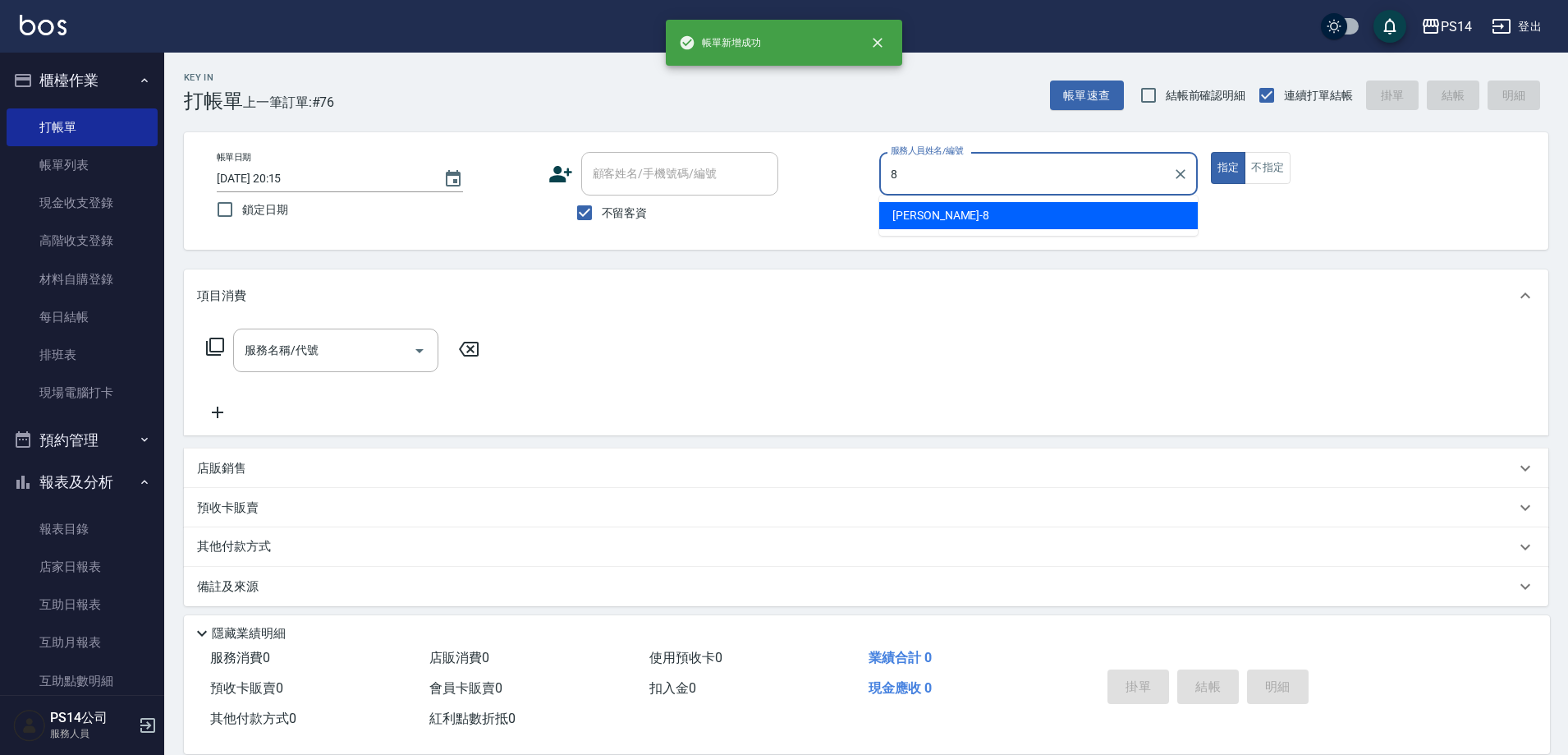
type input "[PERSON_NAME]-8"
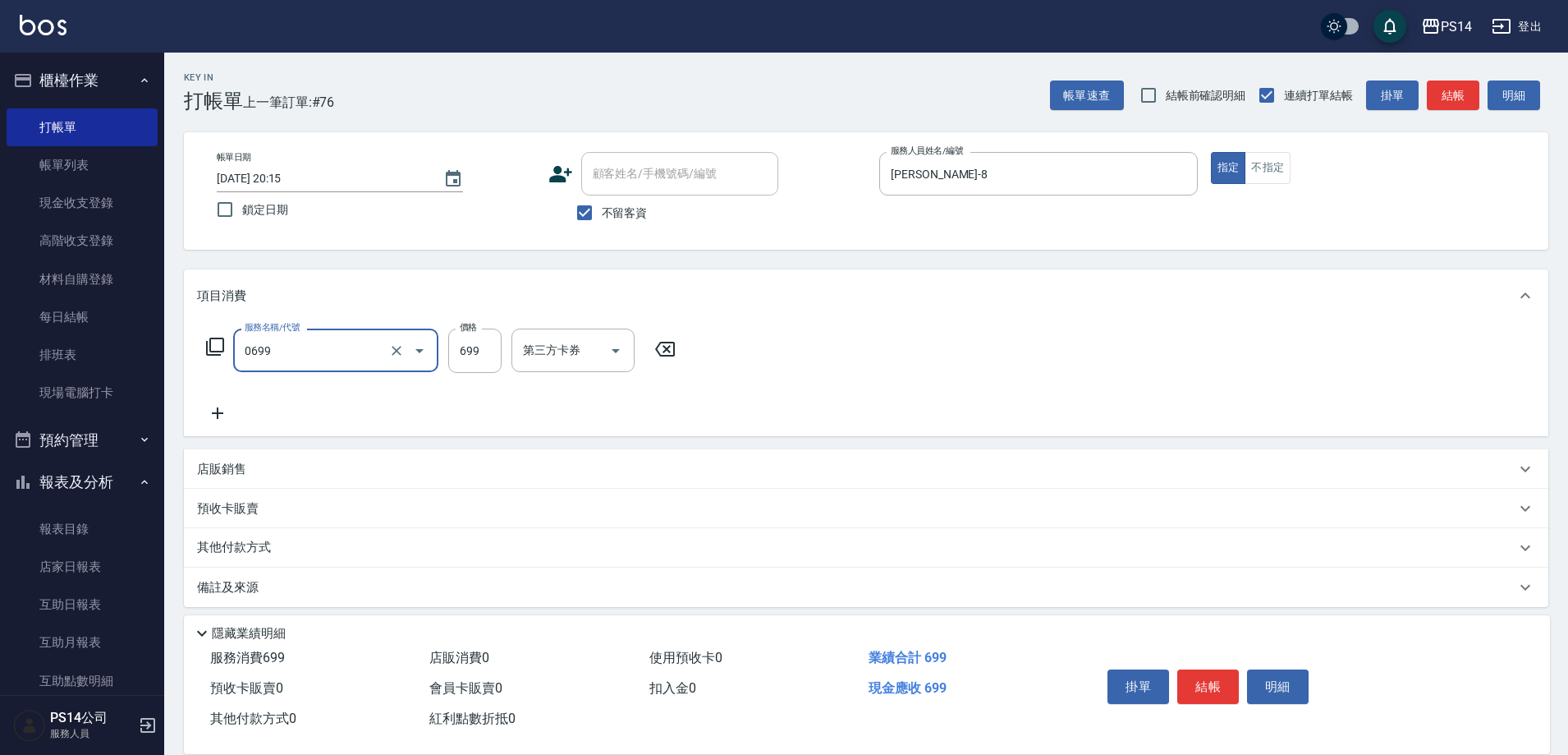
type input "精油SPA(0699)"
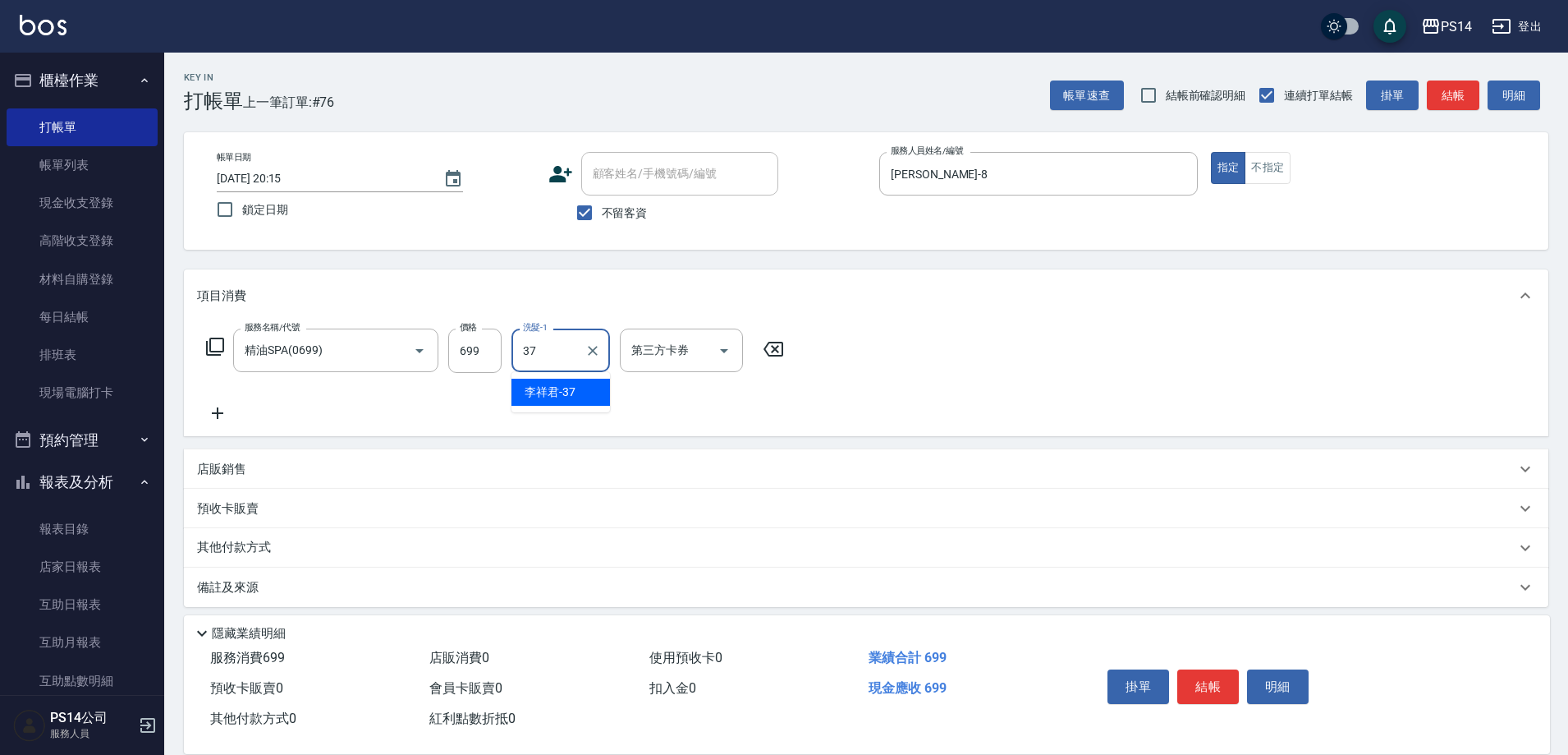
type input "李祥君 -37"
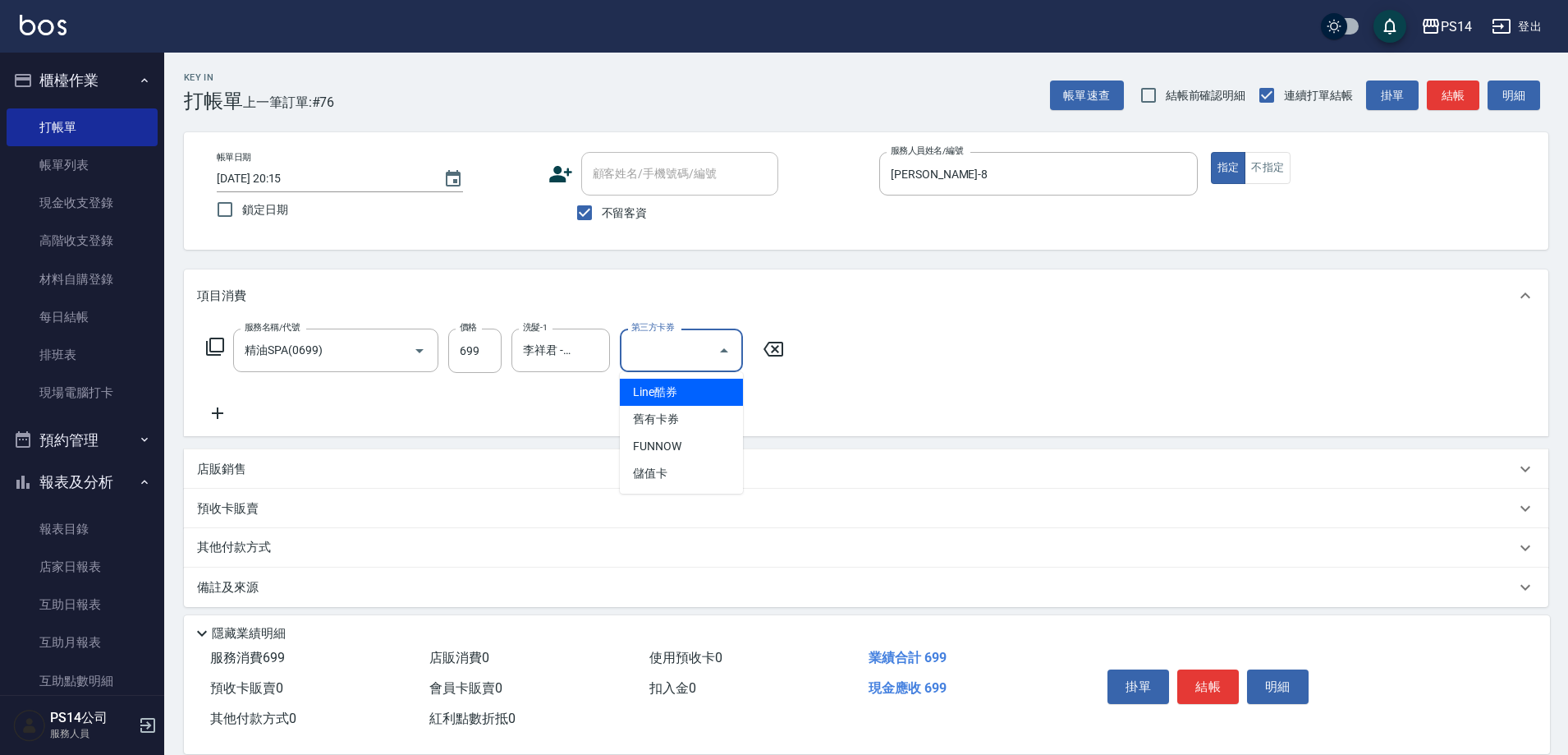
type input "儲值卡"
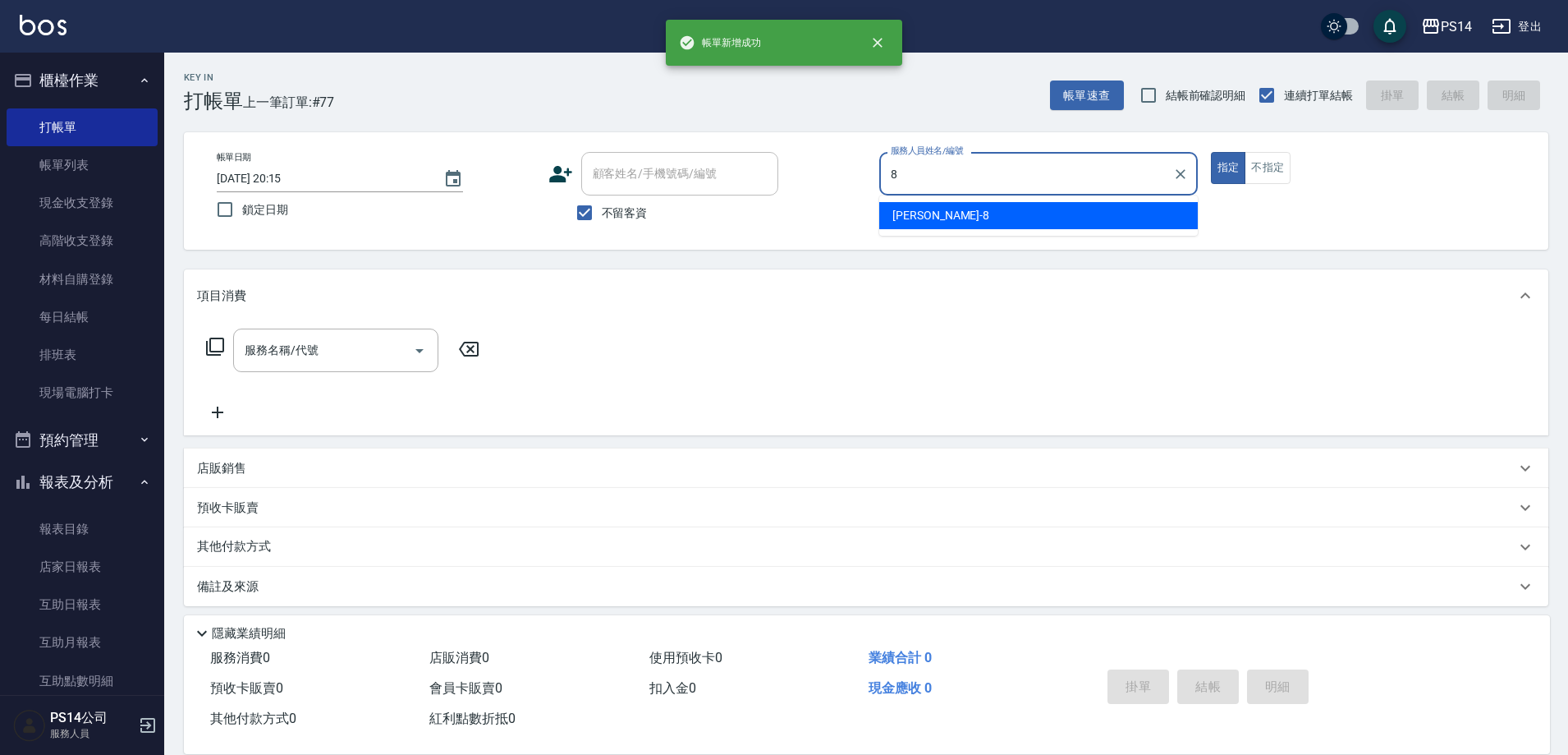
type input "[PERSON_NAME]-8"
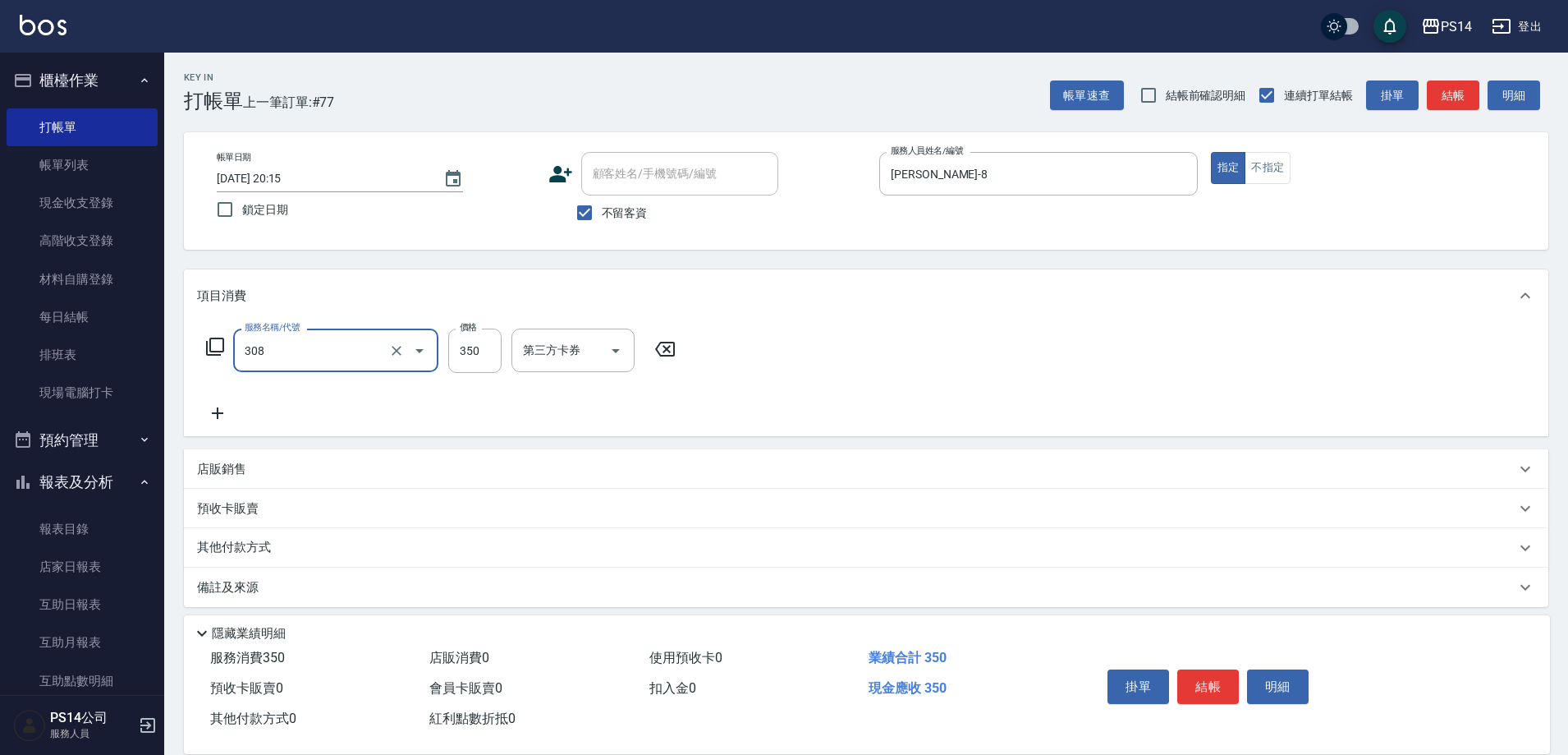
type input "洗+剪(308)"
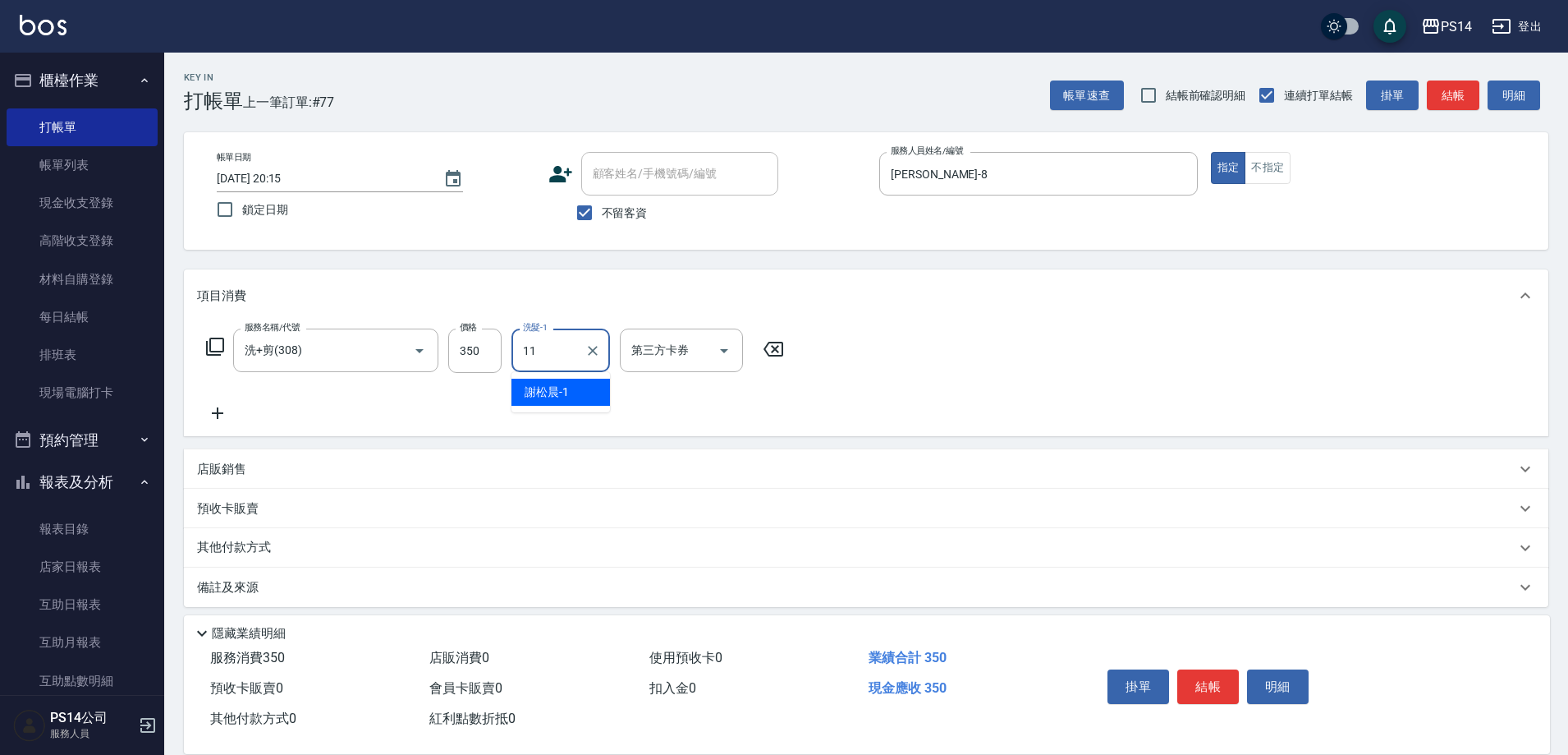
type input "[PERSON_NAME]-11"
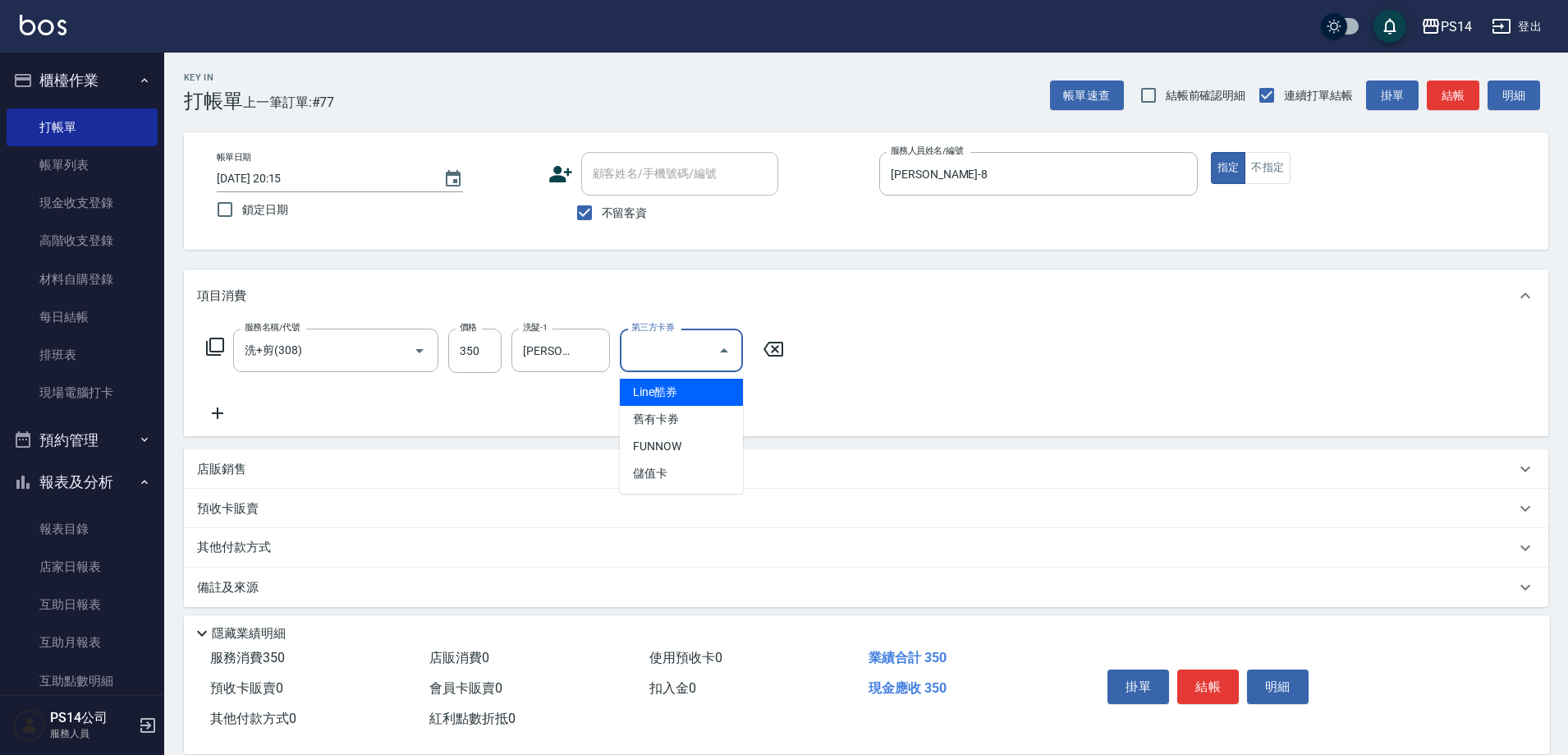
type input "儲值卡"
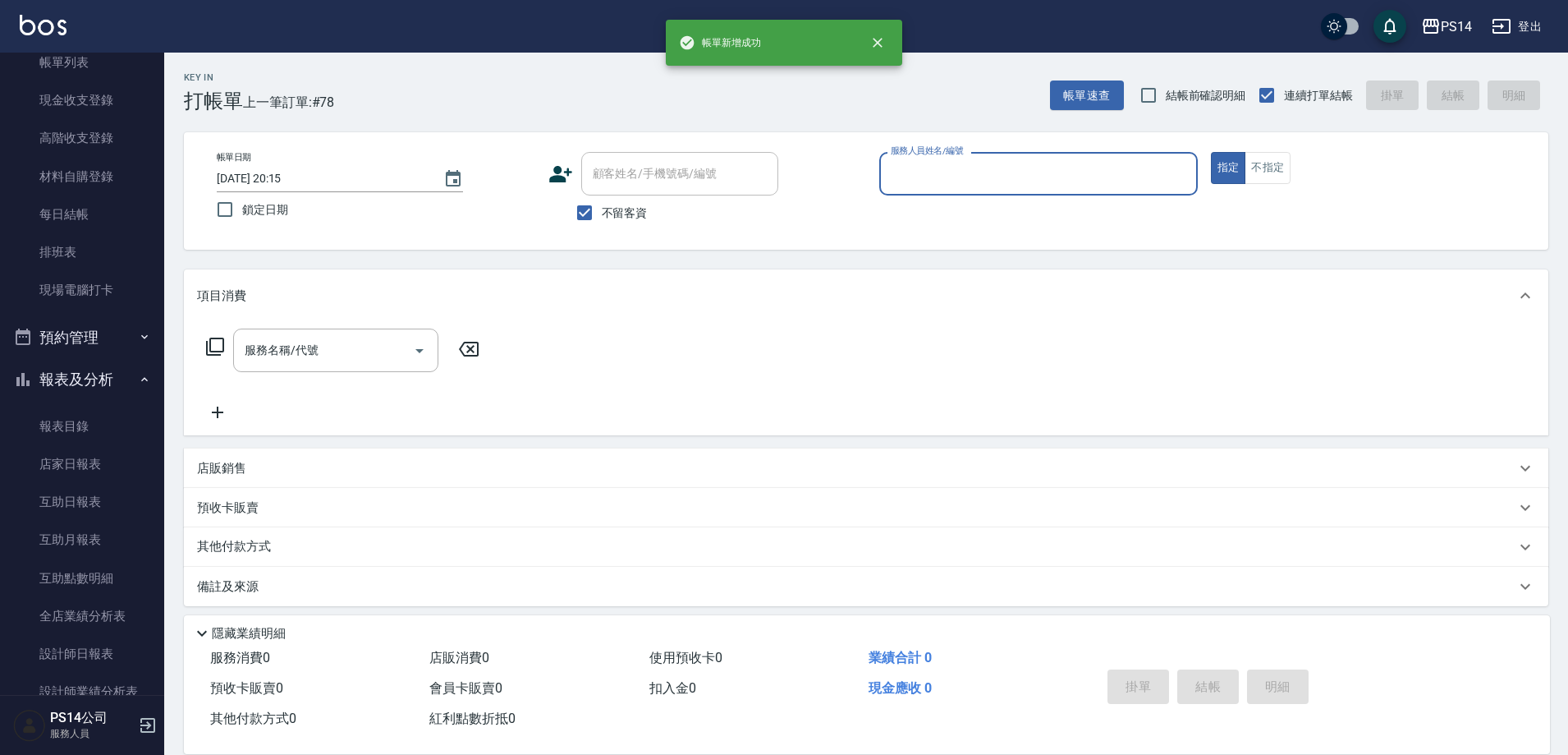
scroll to position [246, 0]
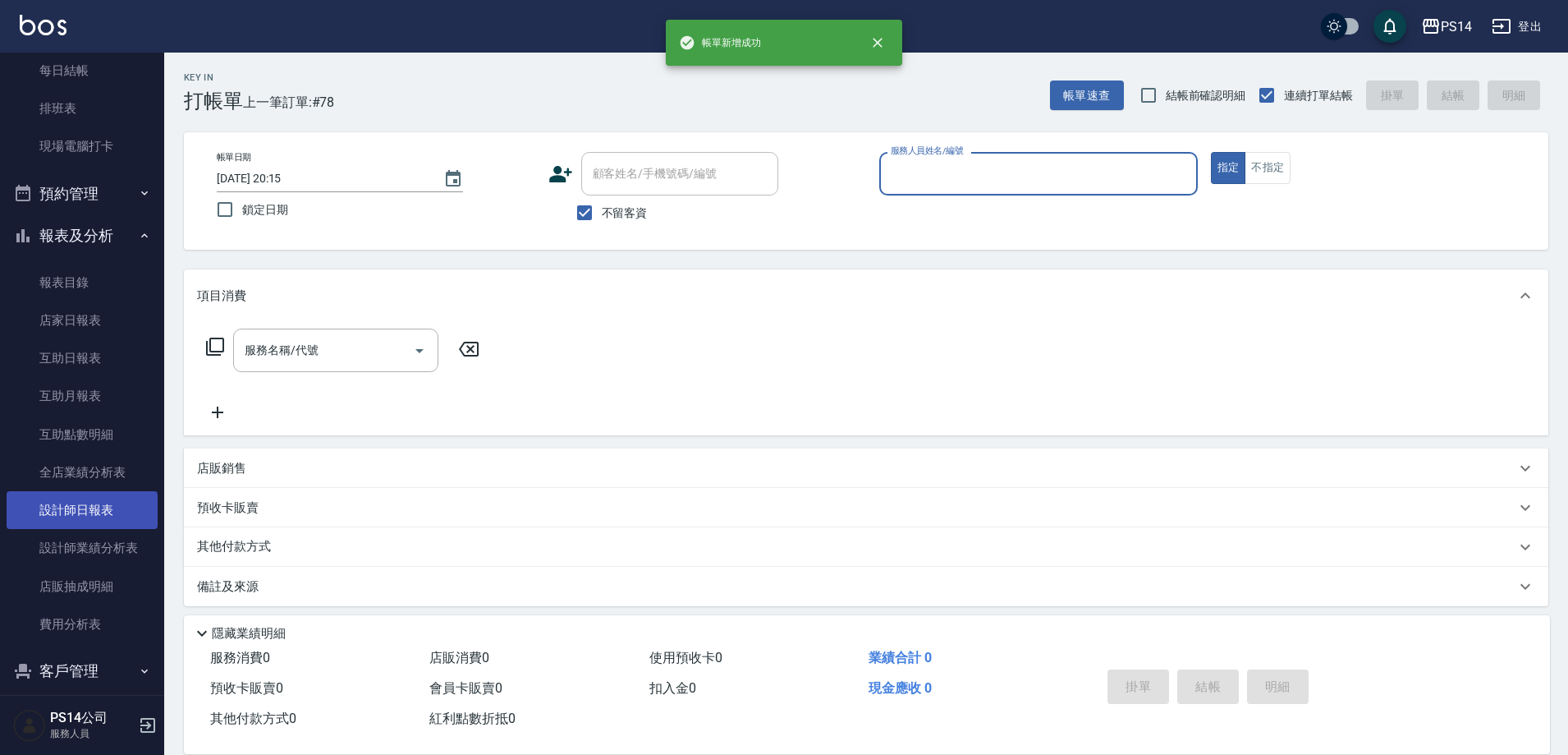
click at [83, 495] on link "設計師日報表" at bounding box center [82, 510] width 151 height 38
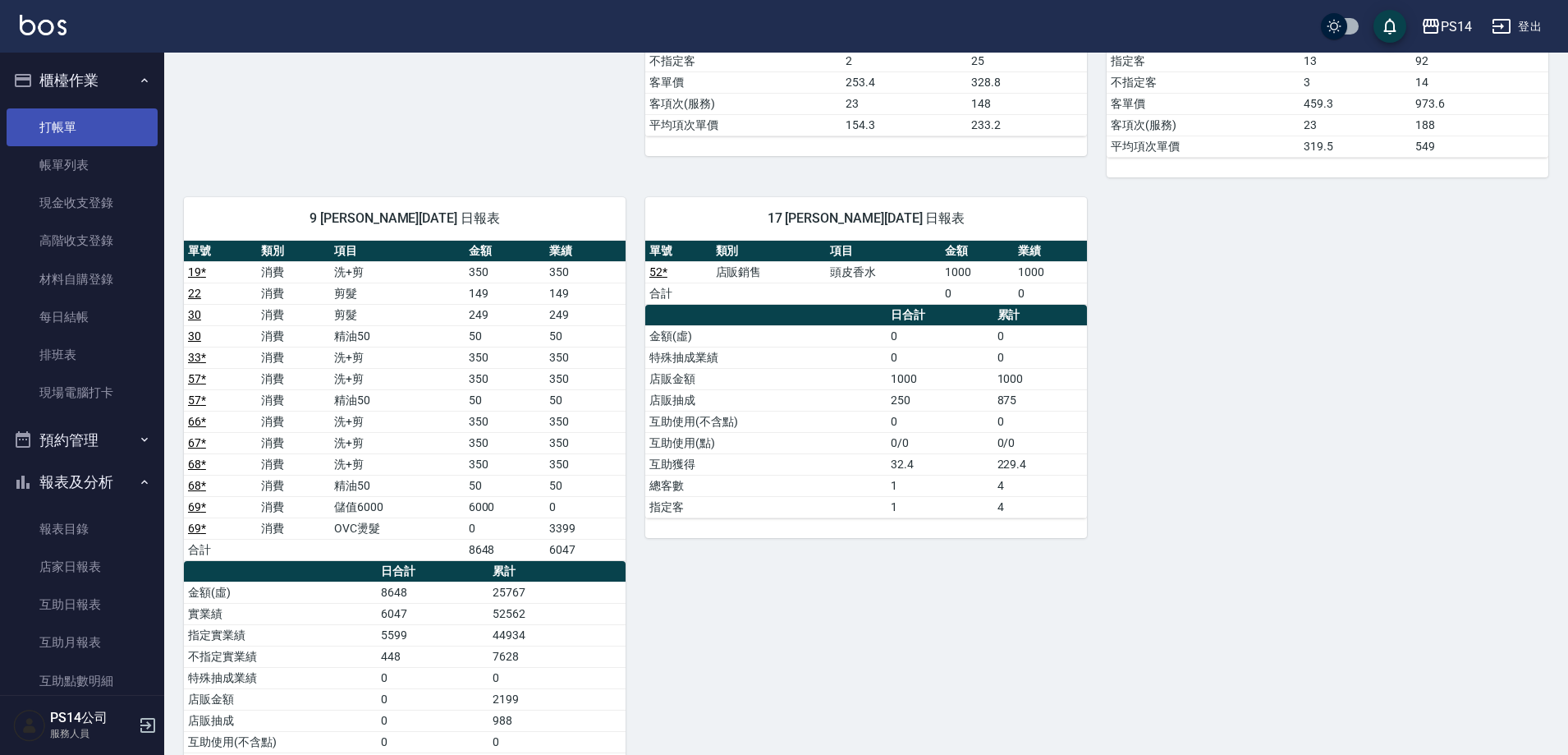
scroll to position [1889, 0]
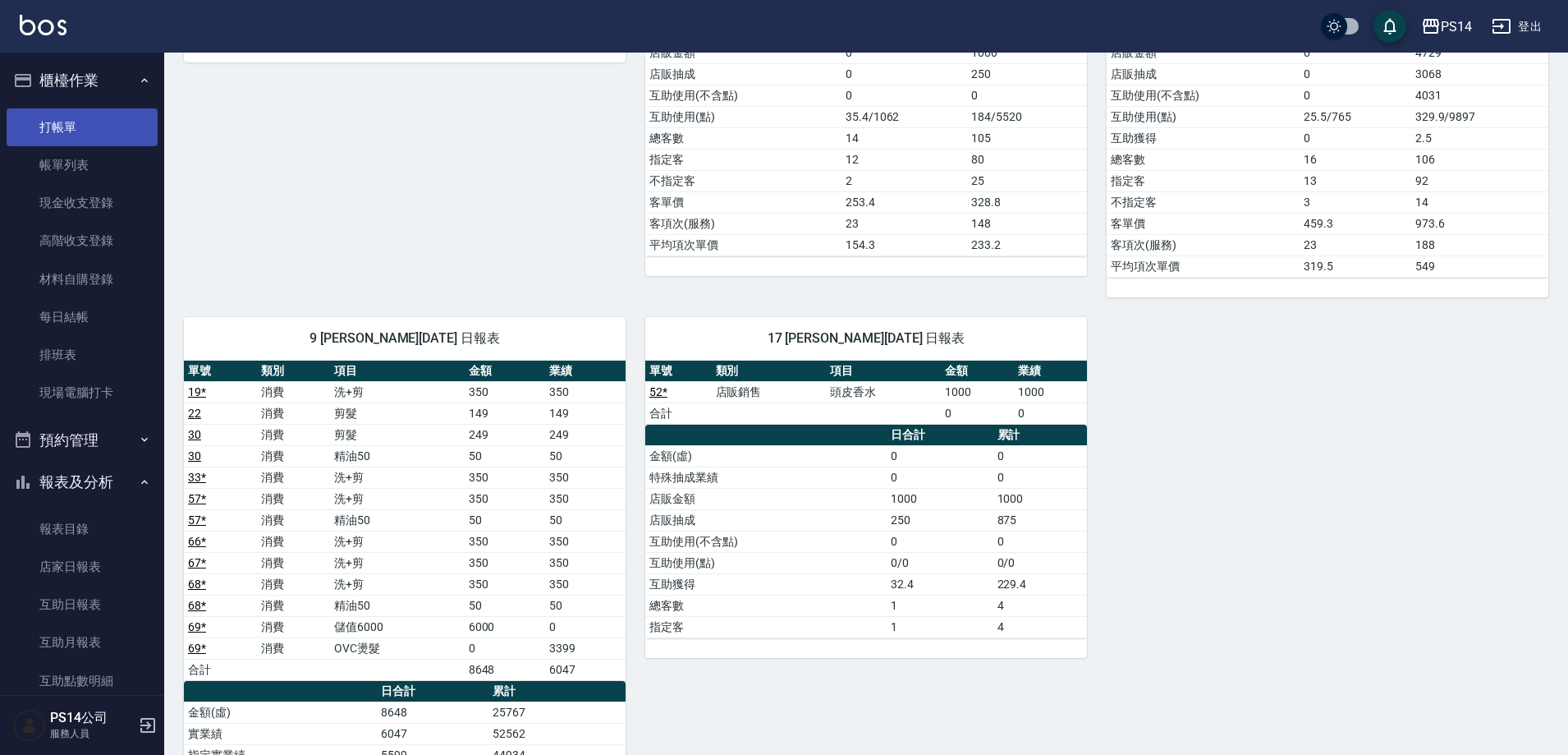
click at [46, 110] on link "打帳單" at bounding box center [82, 127] width 151 height 38
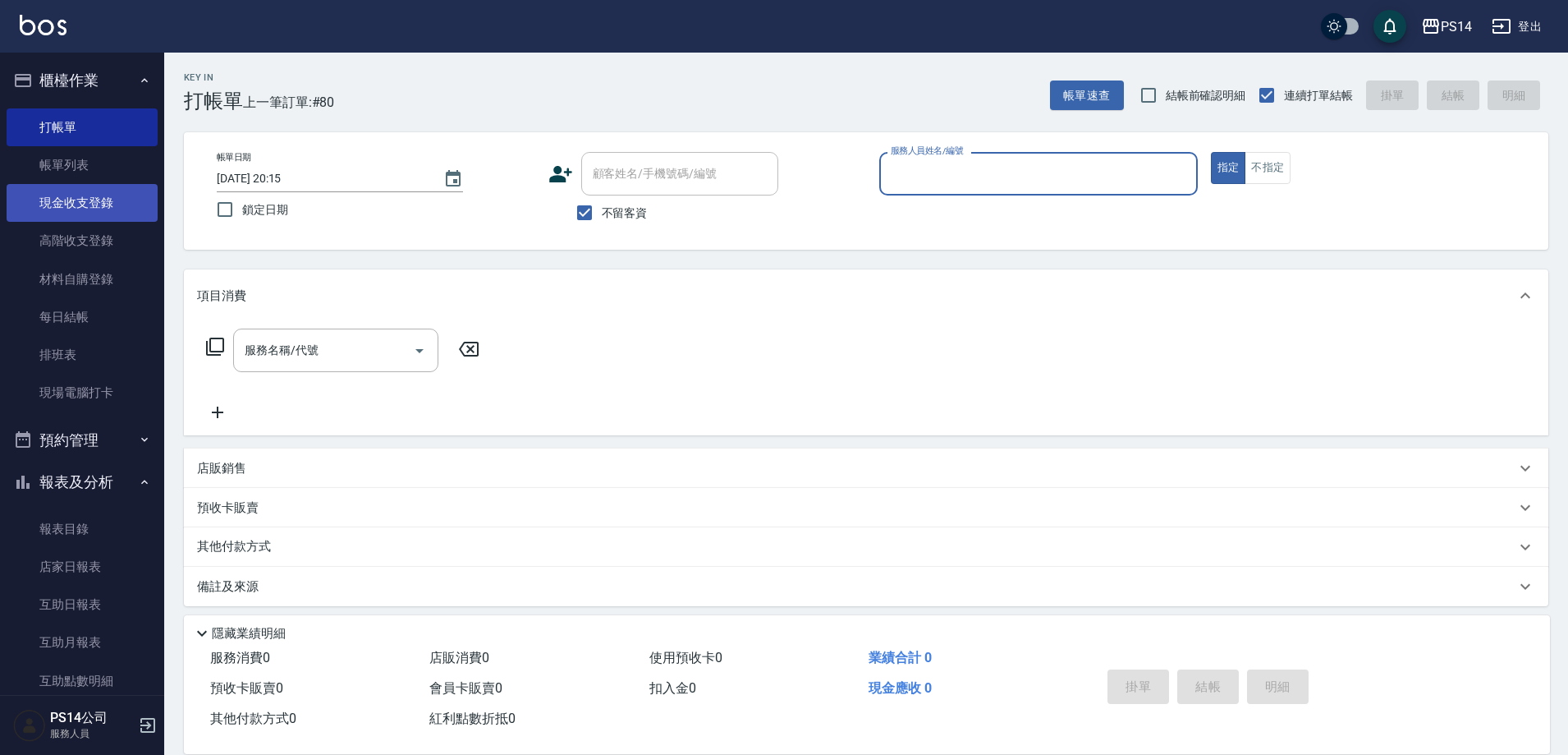
click at [75, 215] on link "現金收支登錄" at bounding box center [82, 202] width 151 height 38
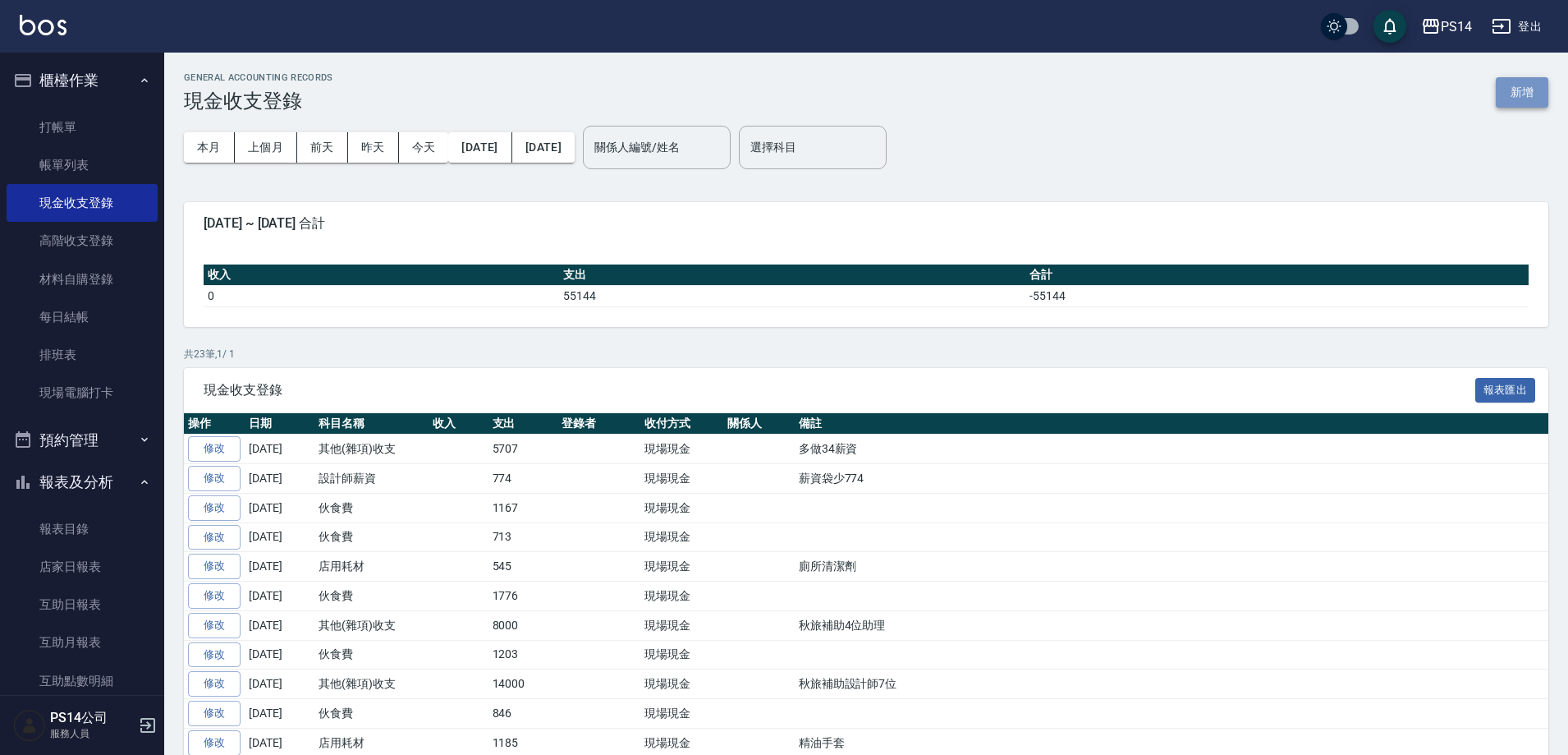
click at [1517, 98] on button "新增" at bounding box center [1521, 93] width 53 height 30
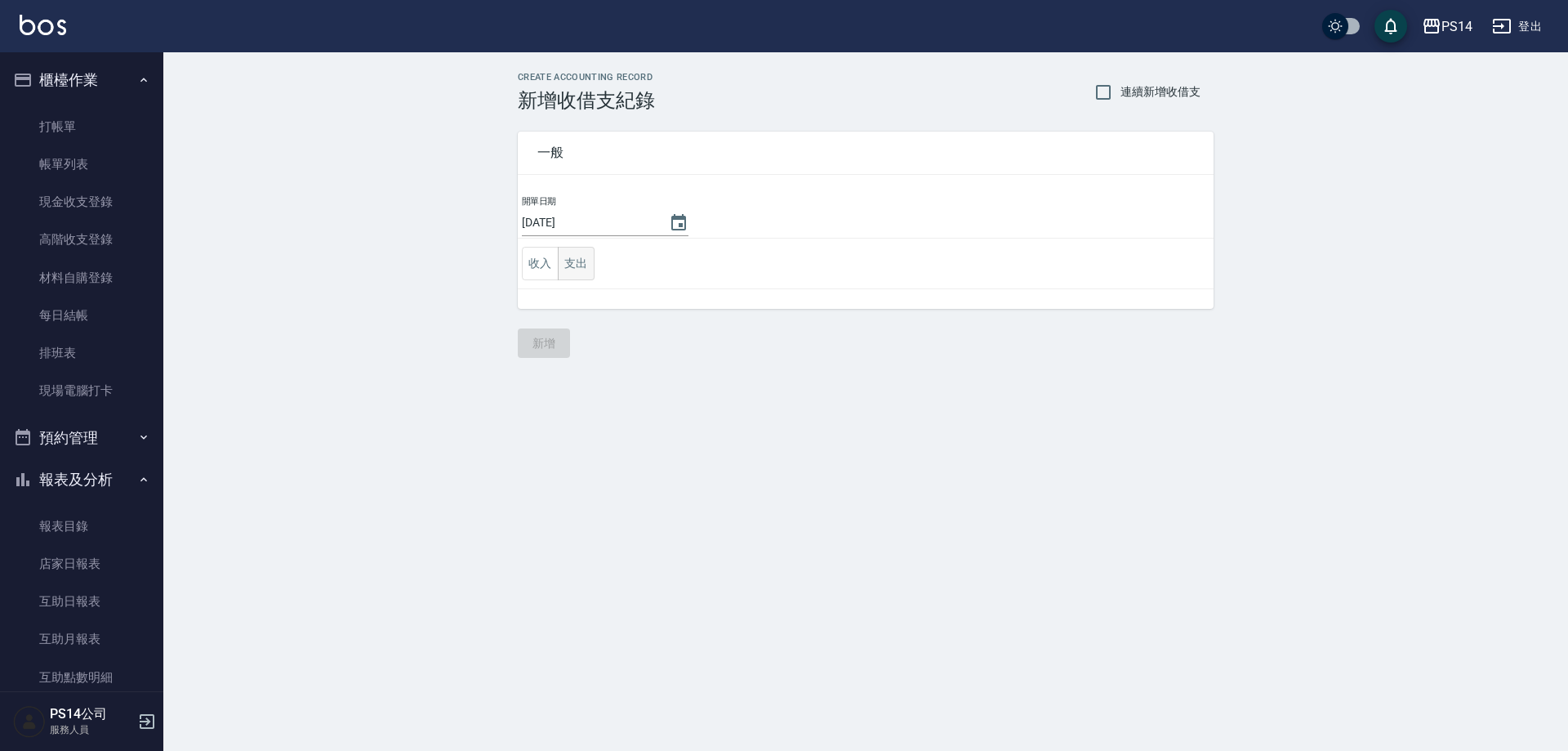
click at [581, 261] on button "支出" at bounding box center [576, 263] width 37 height 33
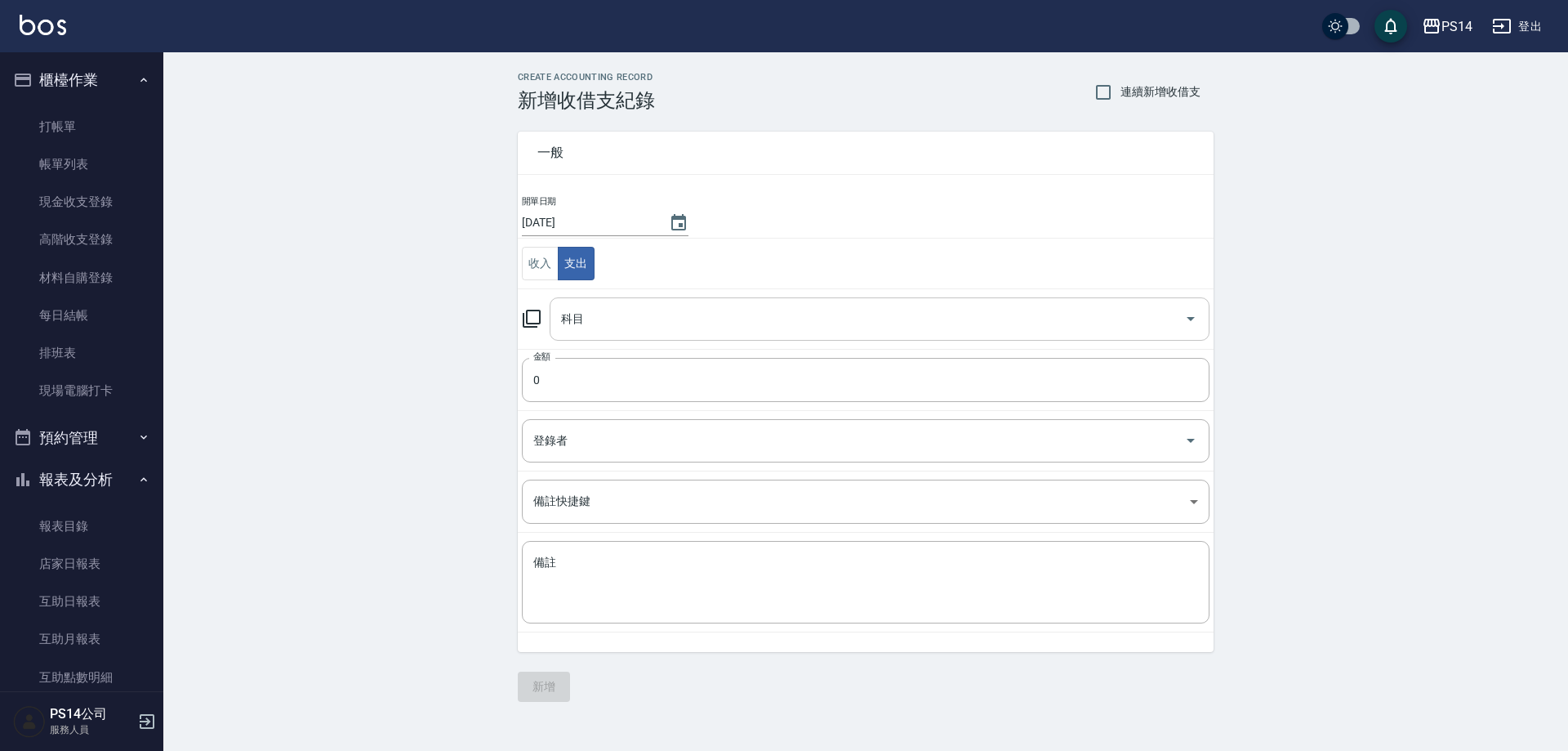
click at [597, 311] on input "科目" at bounding box center [867, 319] width 621 height 28
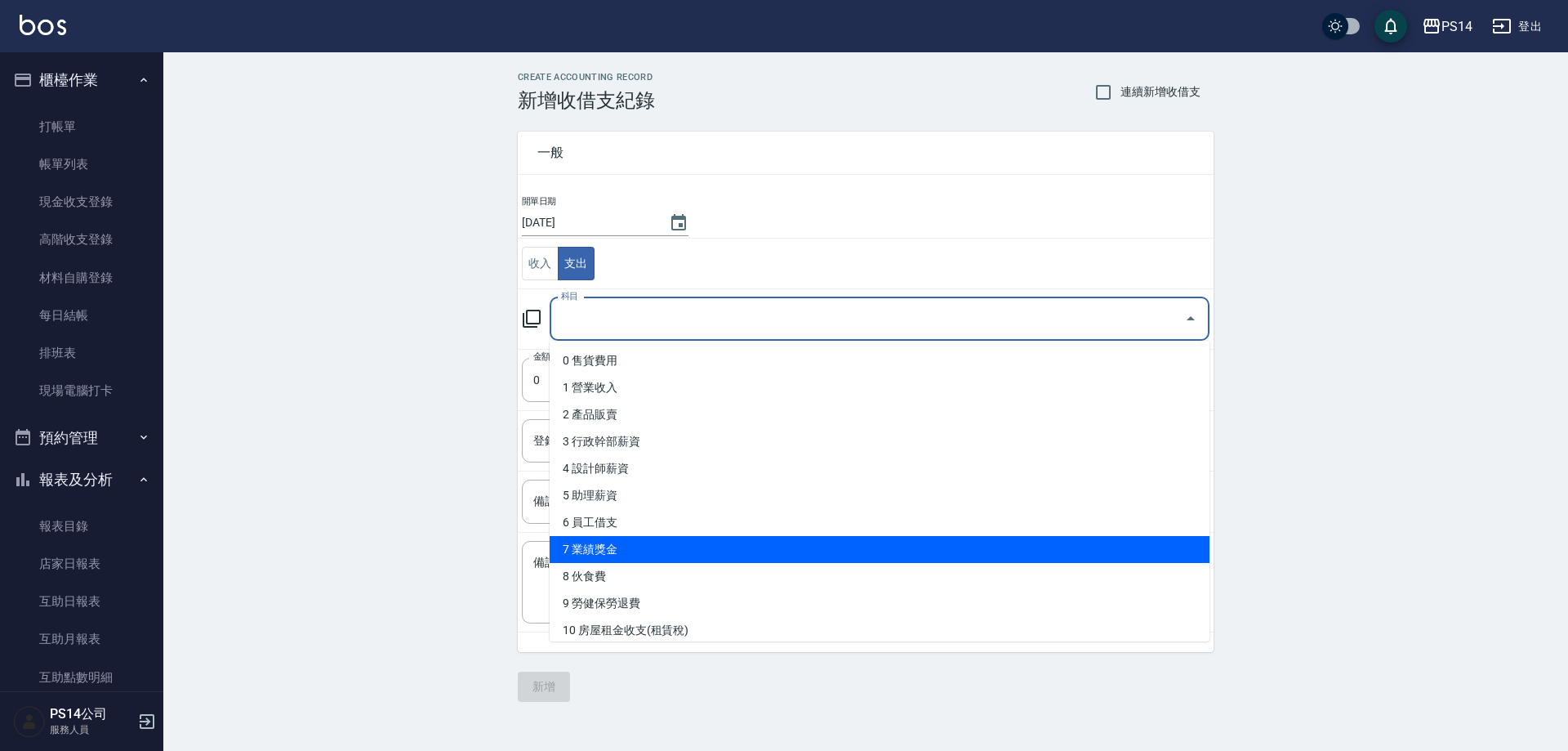
click at [590, 540] on li "7 業績獎金" at bounding box center [879, 549] width 660 height 27
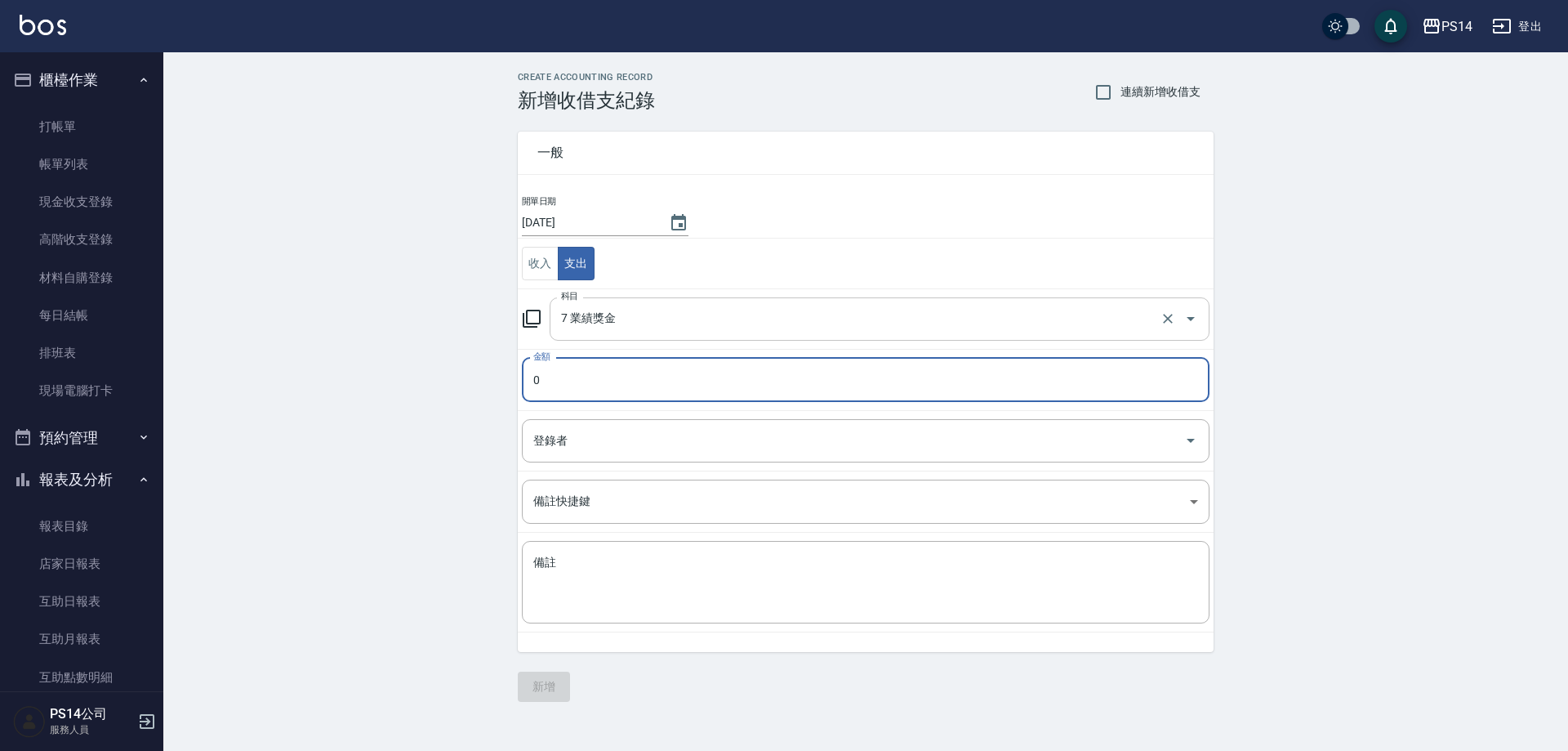
click at [644, 321] on input "7 業績獎金" at bounding box center [856, 319] width 599 height 28
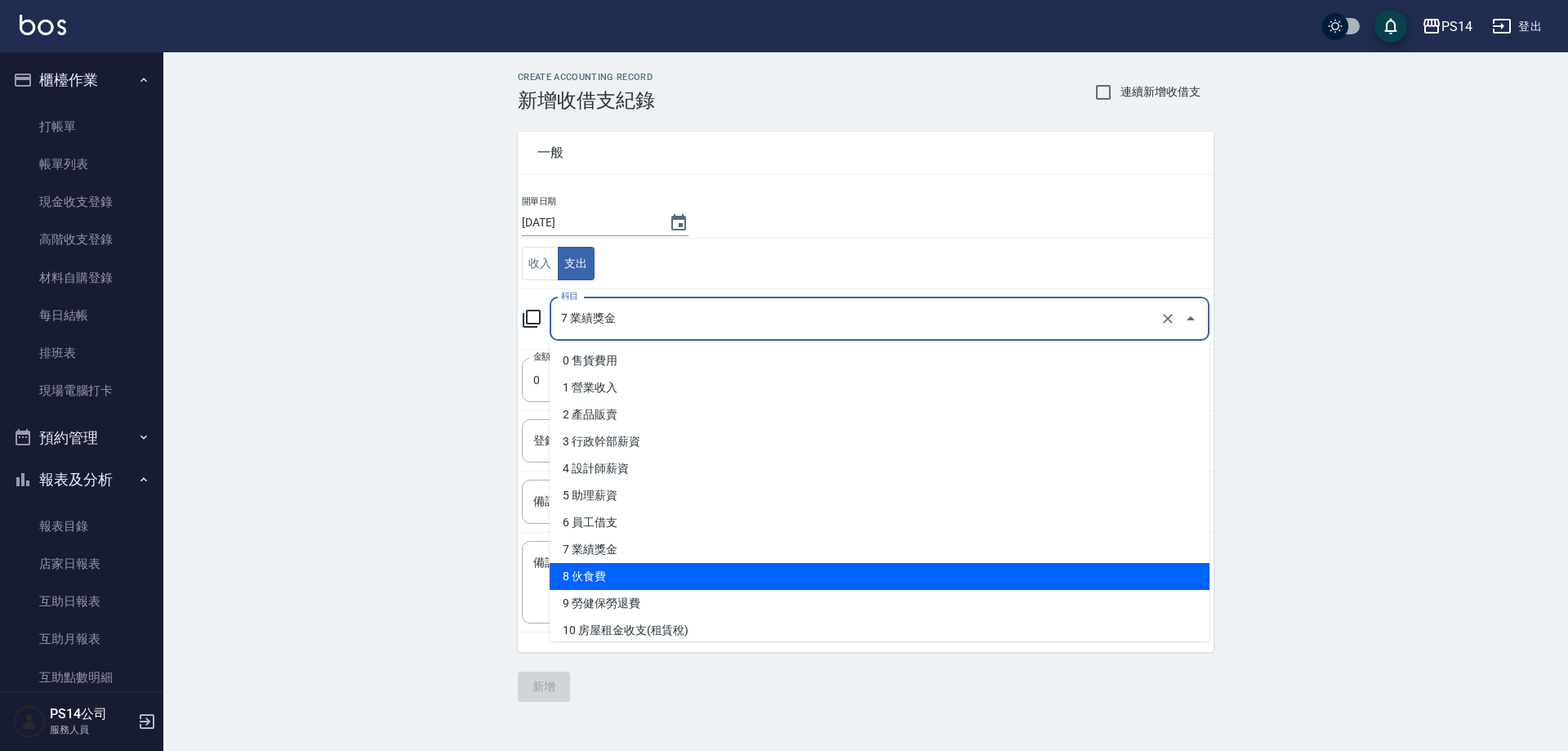
drag, startPoint x: 616, startPoint y: 594, endPoint x: 617, endPoint y: 574, distance: 20.0
click at [617, 574] on ul "0 售貨費用 1 營業收入 2 產品販賣 3 行政幹部薪資 4 設計師薪資 5 助理薪資 6 員工借支 7 業績獎金 8 伙食費 9 勞健保勞退費 10 房屋…" at bounding box center [879, 490] width 660 height 300
click at [617, 574] on li "8 伙食費" at bounding box center [879, 576] width 660 height 27
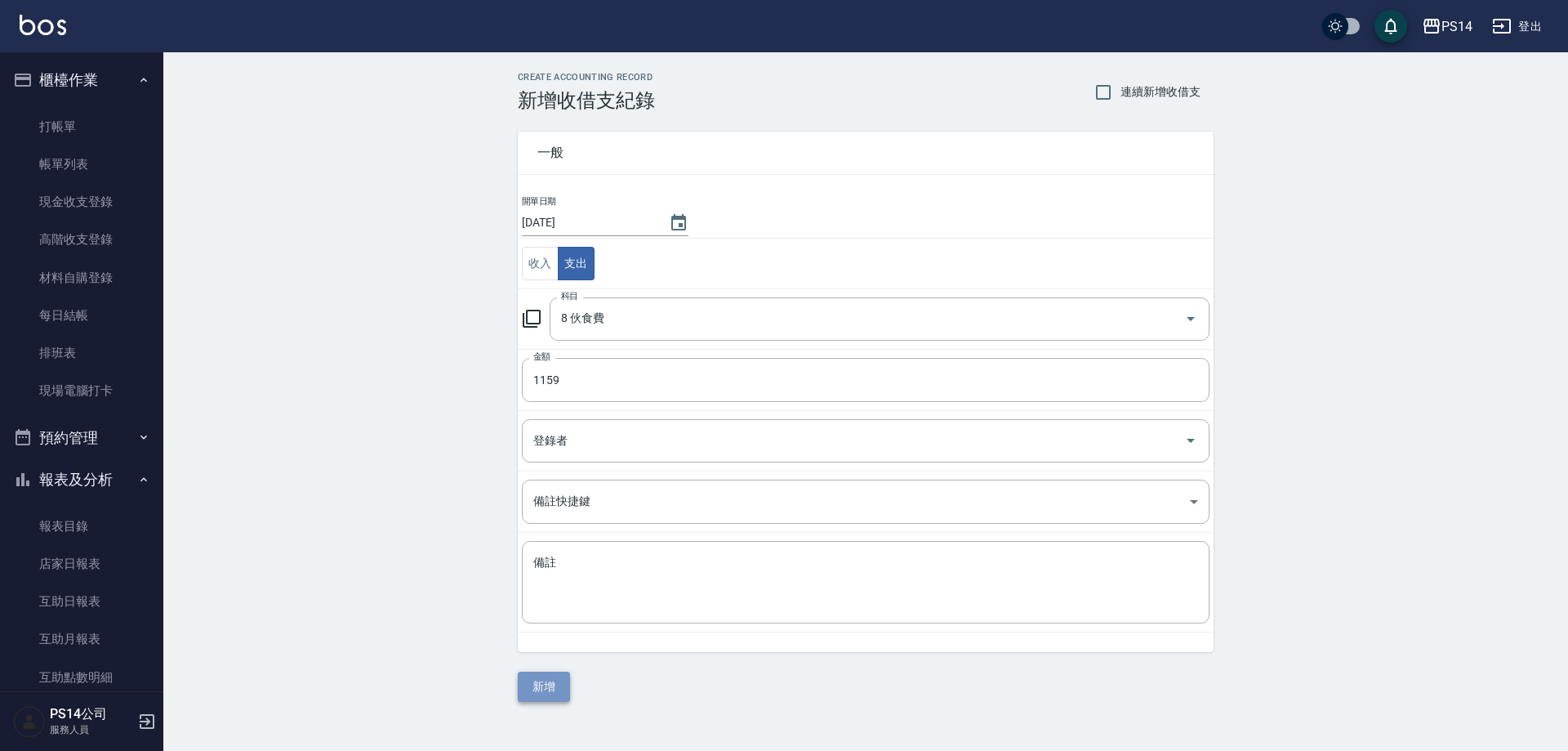
click at [537, 687] on button "新增" at bounding box center [543, 686] width 52 height 30
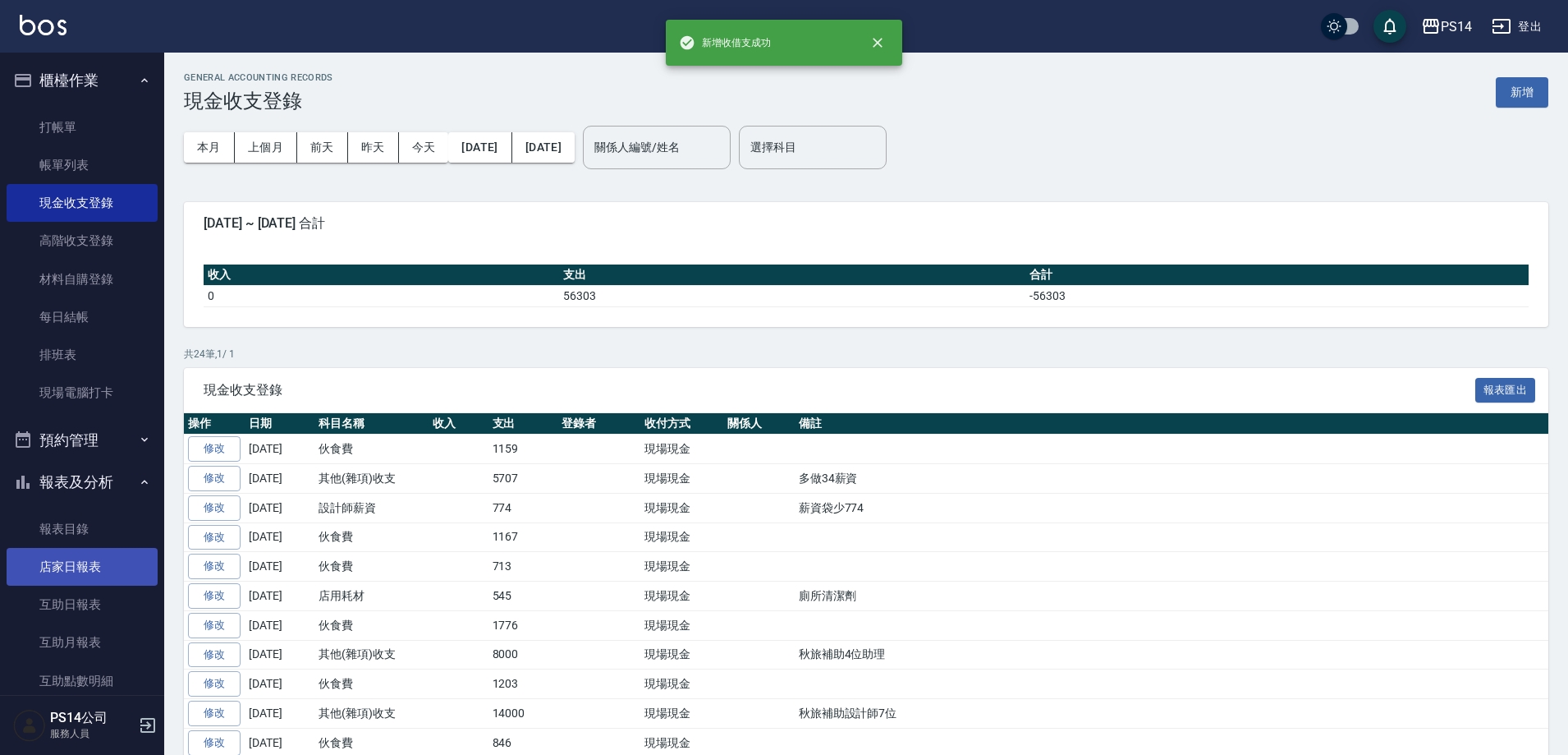
click at [74, 577] on link "店家日報表" at bounding box center [82, 566] width 151 height 38
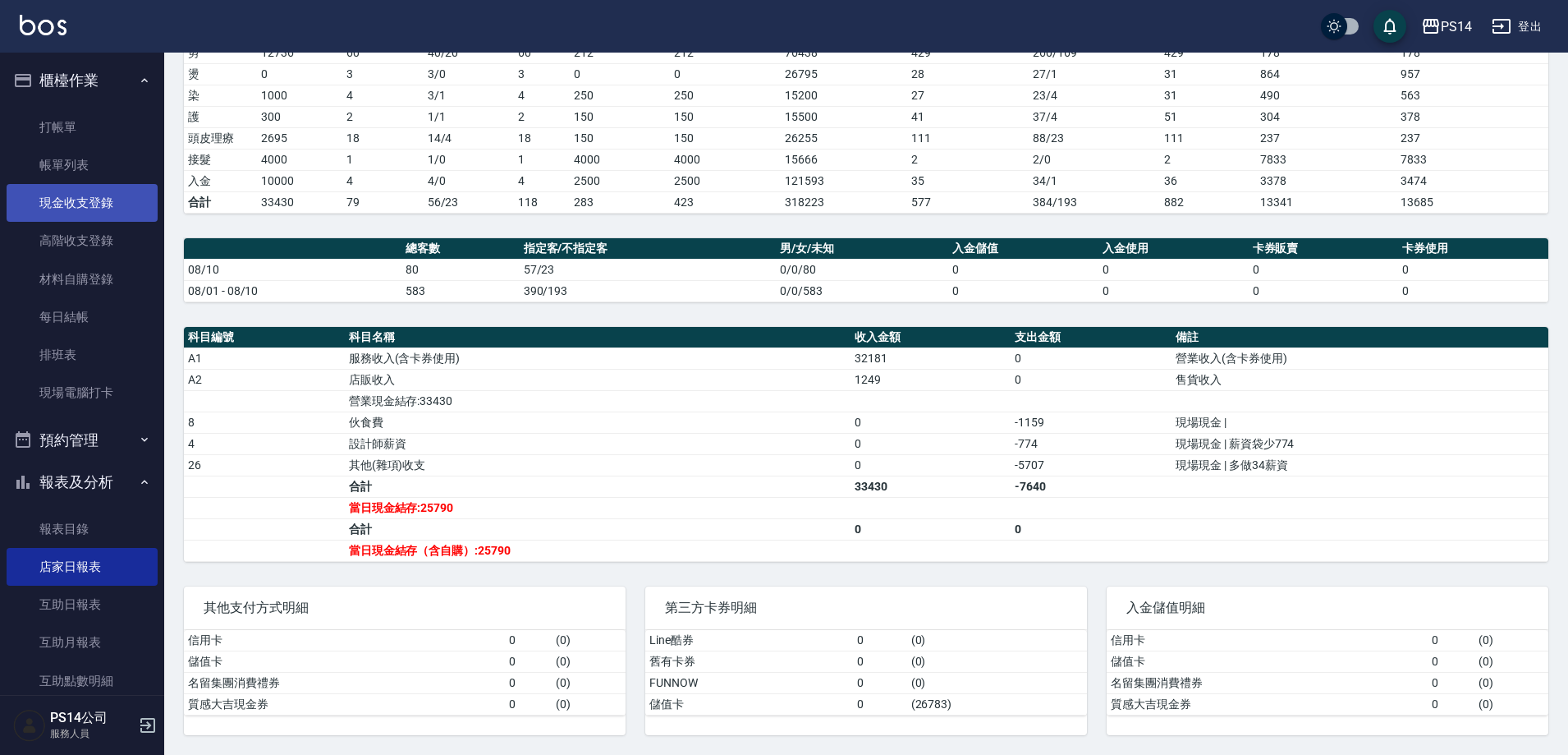
click at [53, 212] on link "現金收支登錄" at bounding box center [82, 202] width 151 height 38
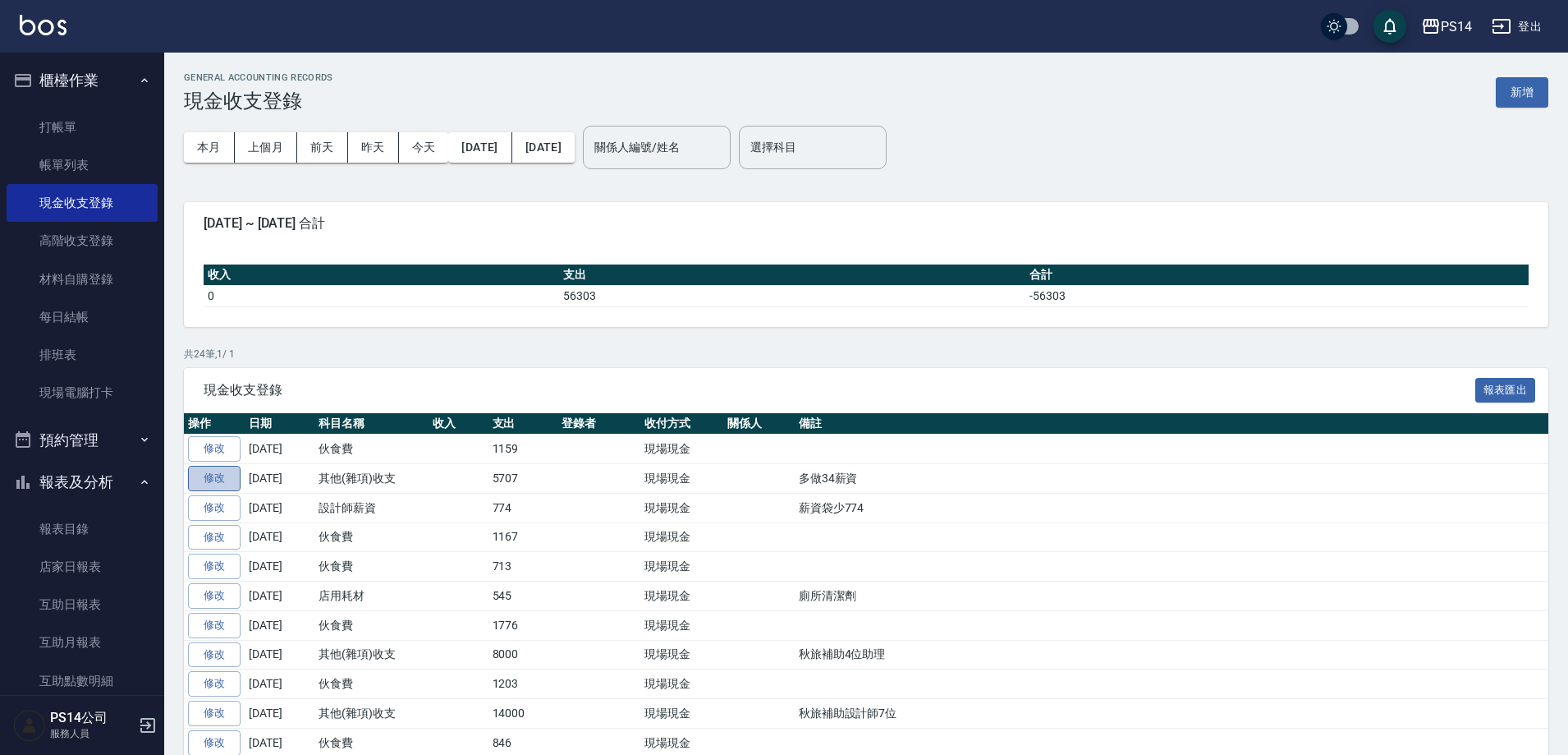
click at [199, 490] on link "修改" at bounding box center [214, 478] width 53 height 26
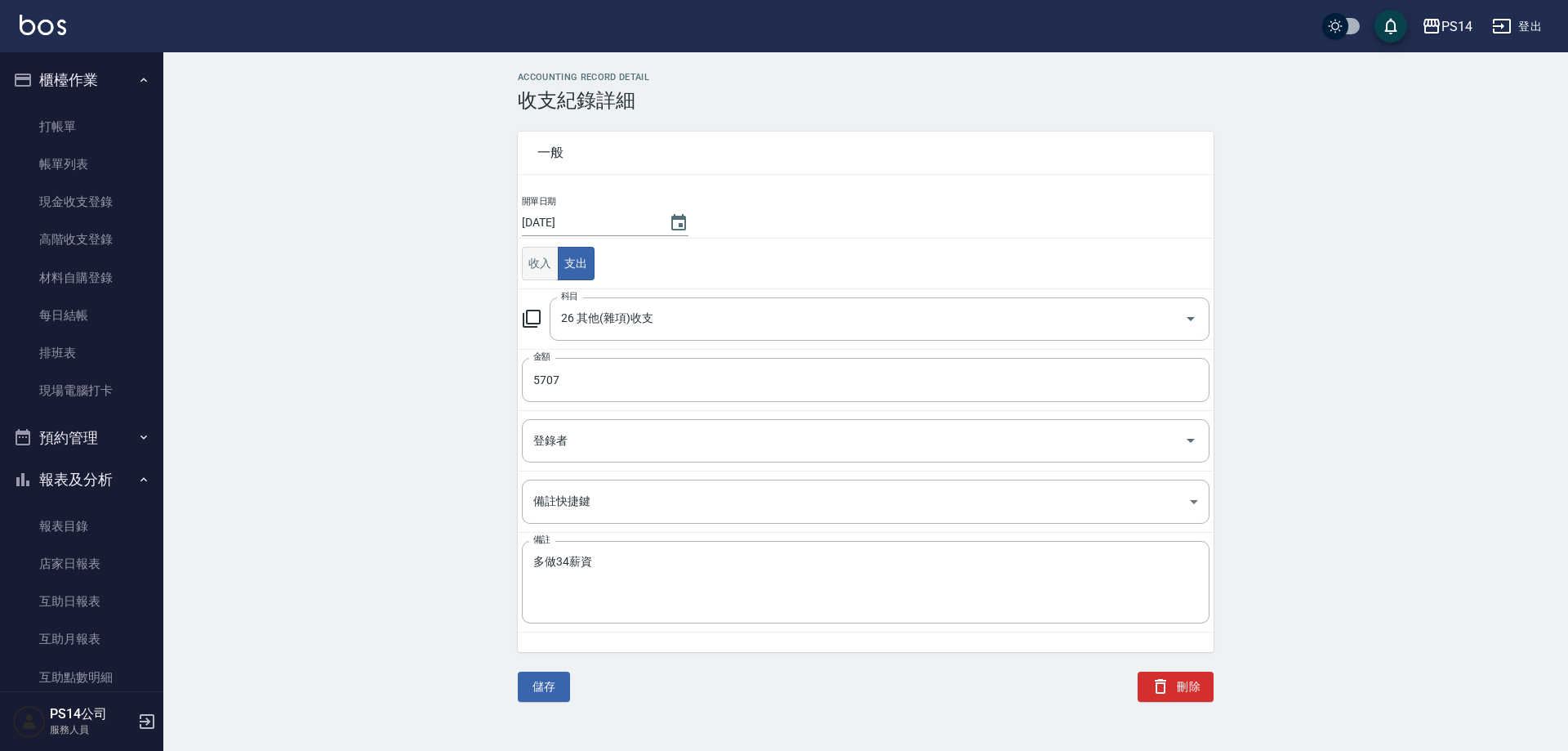
click at [550, 251] on button "收入" at bounding box center [540, 263] width 37 height 33
click at [1198, 686] on button "刪除" at bounding box center [1176, 686] width 76 height 30
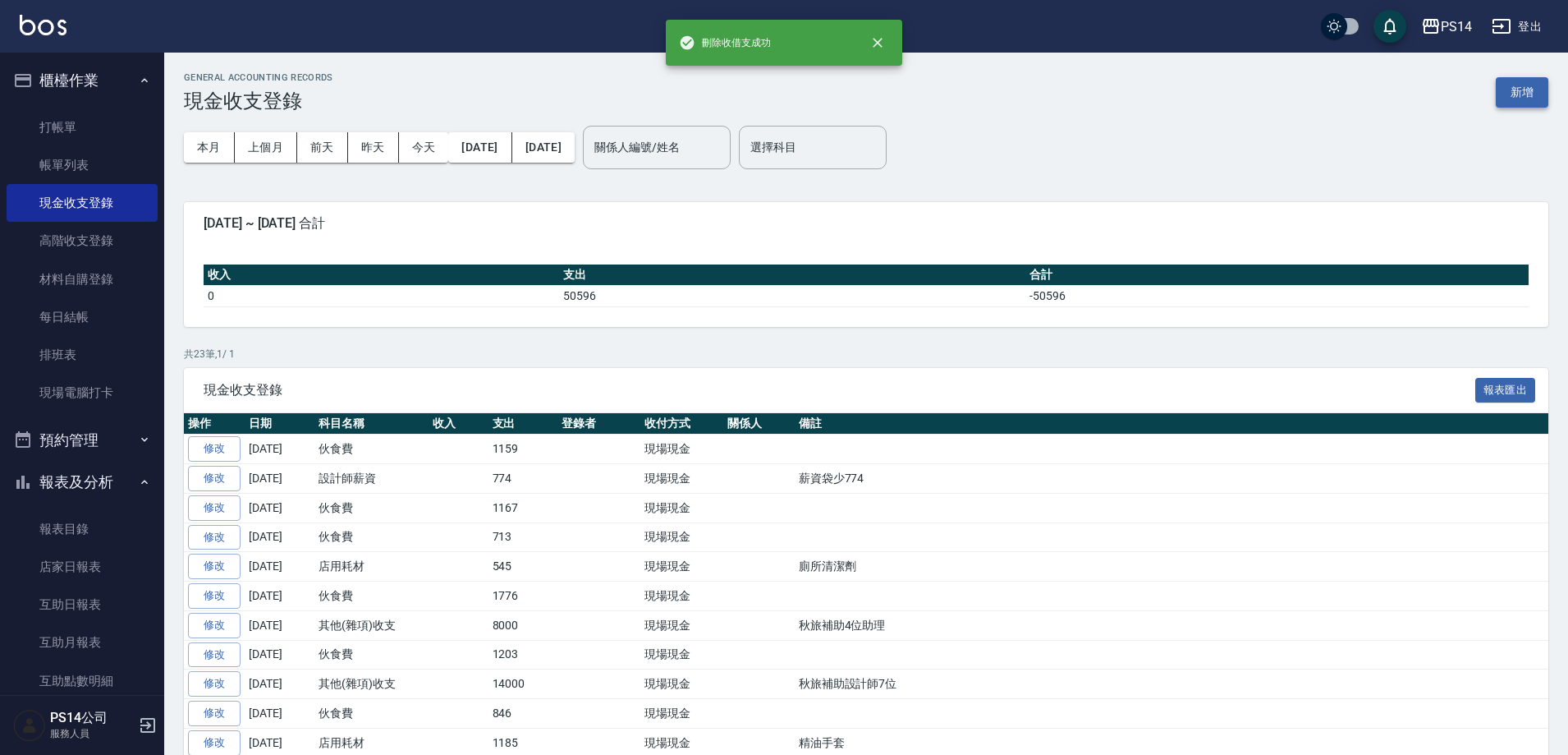
click at [1524, 91] on button "新增" at bounding box center [1521, 93] width 53 height 30
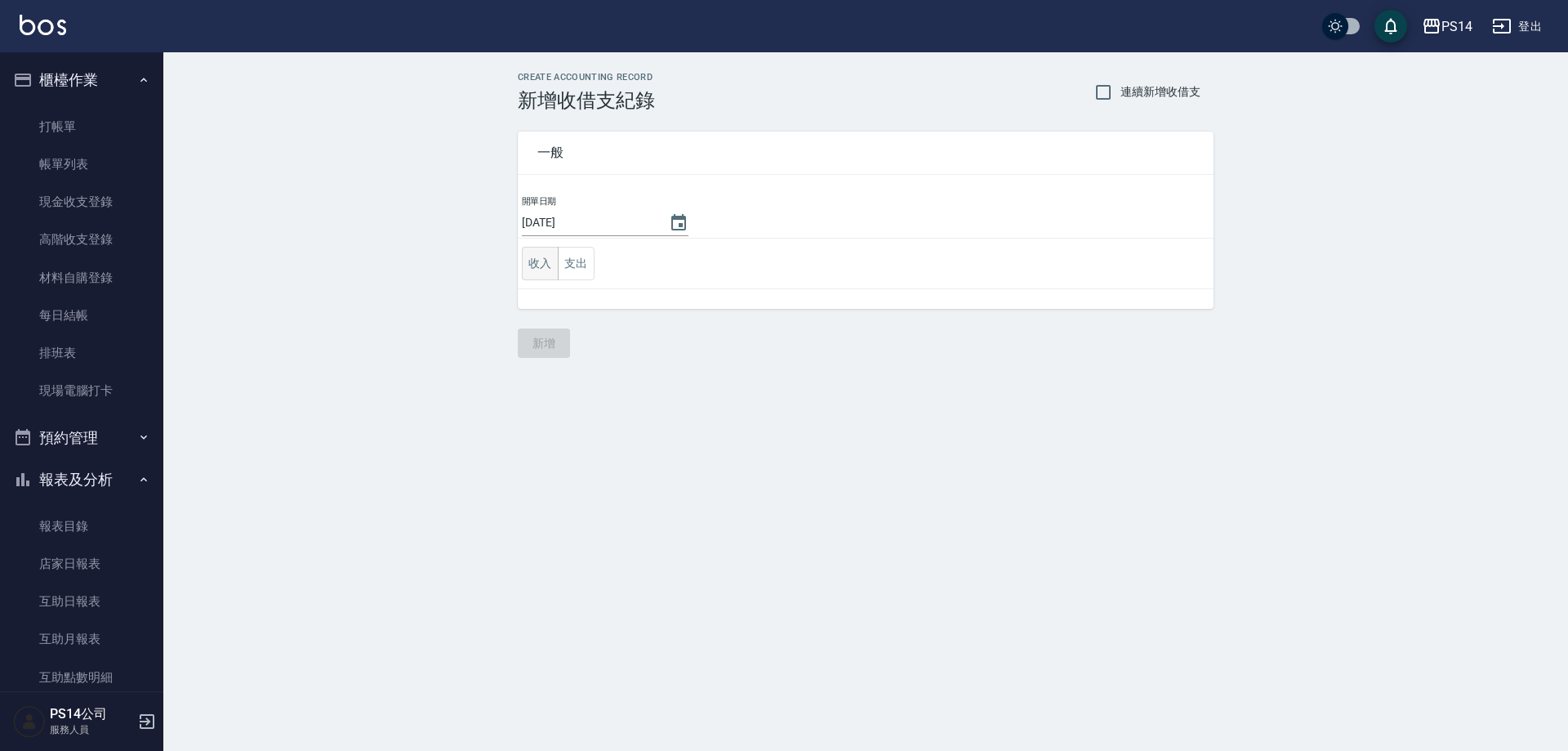
drag, startPoint x: 553, startPoint y: 256, endPoint x: 577, endPoint y: 283, distance: 36.1
click at [553, 257] on button "收入" at bounding box center [540, 263] width 37 height 33
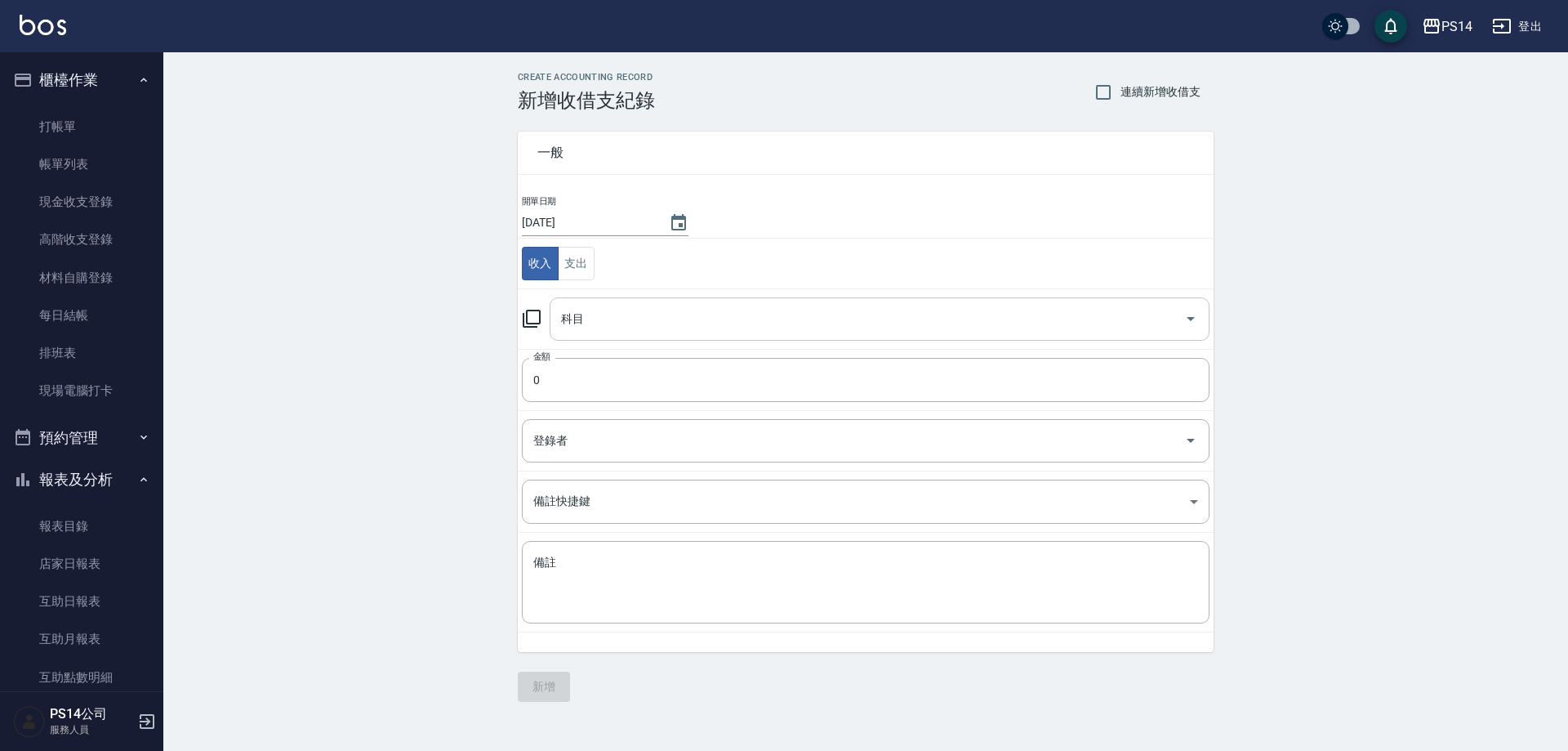
click at [601, 319] on input "科目" at bounding box center [867, 319] width 621 height 28
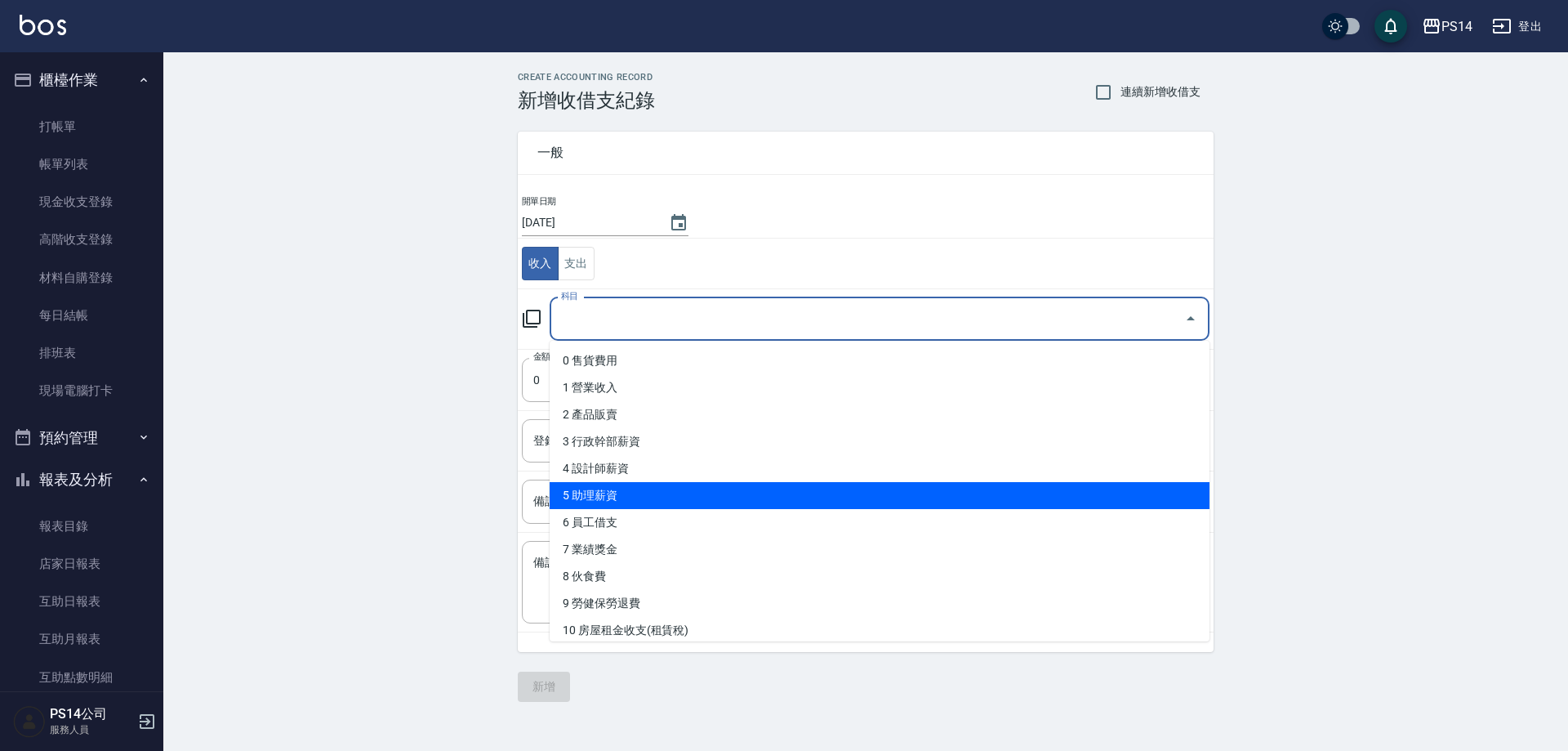
click at [610, 503] on li "5 助理薪資" at bounding box center [879, 495] width 660 height 27
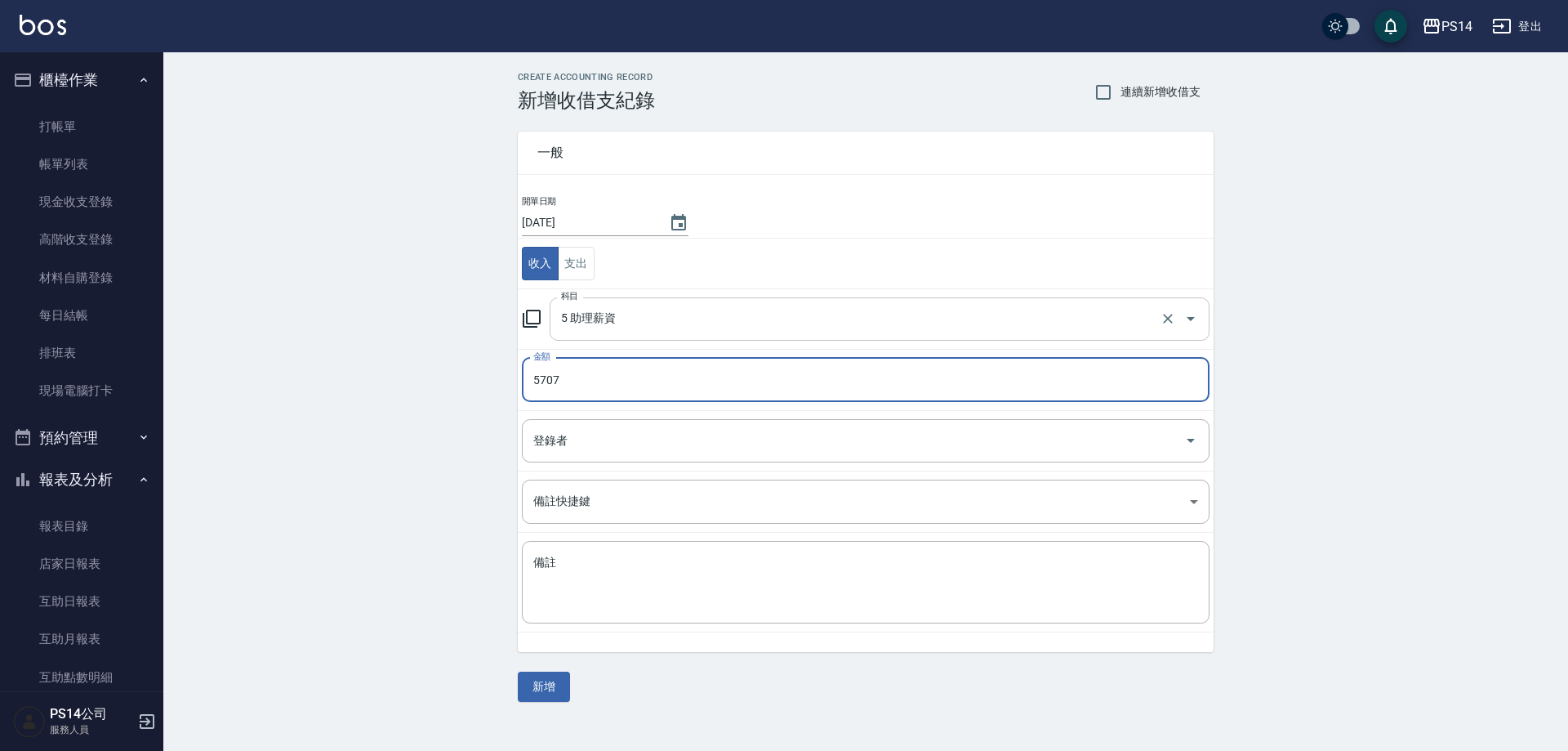
drag, startPoint x: 700, startPoint y: 321, endPoint x: 695, endPoint y: 339, distance: 18.7
click at [701, 321] on input "5 助理薪資" at bounding box center [856, 319] width 599 height 28
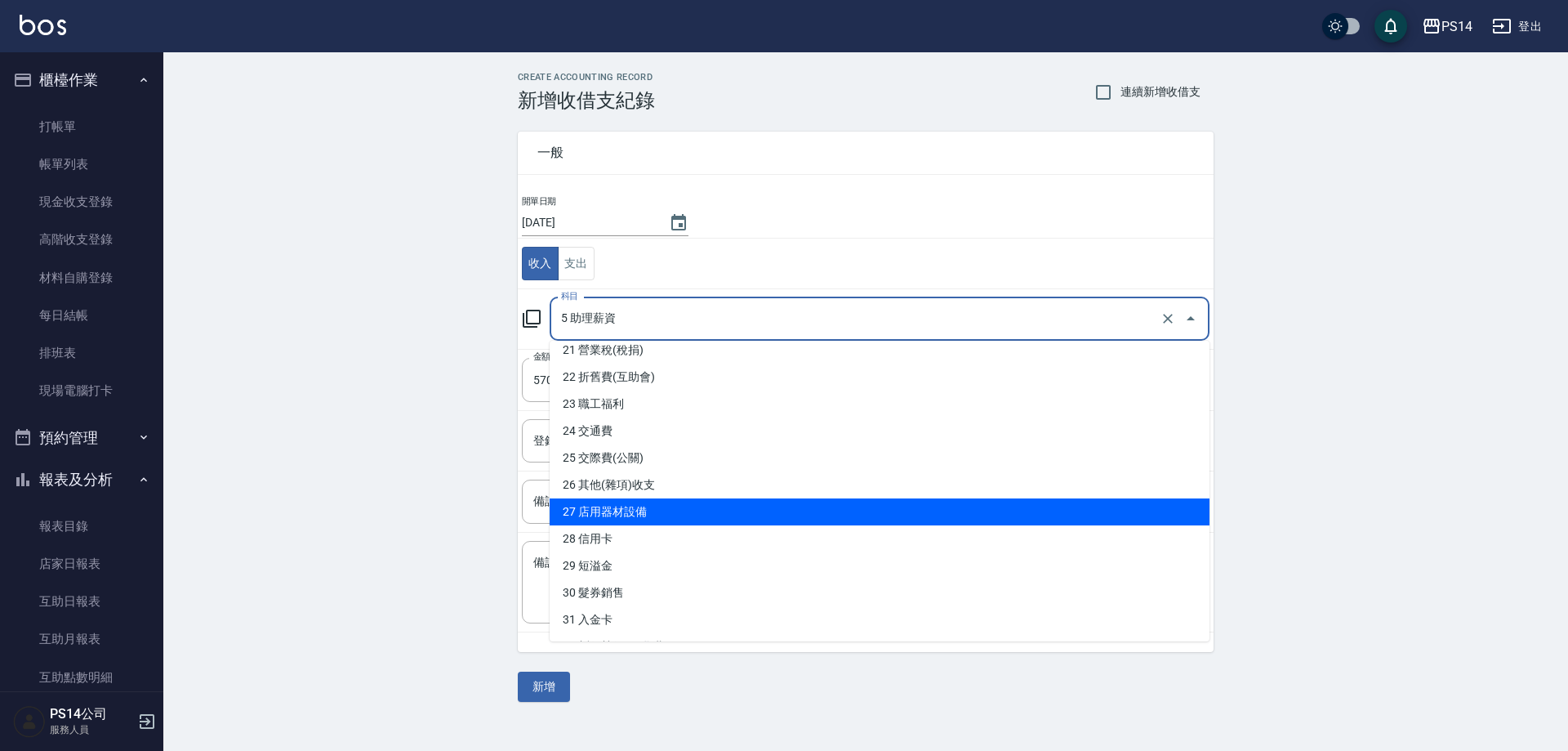
scroll to position [656, 0]
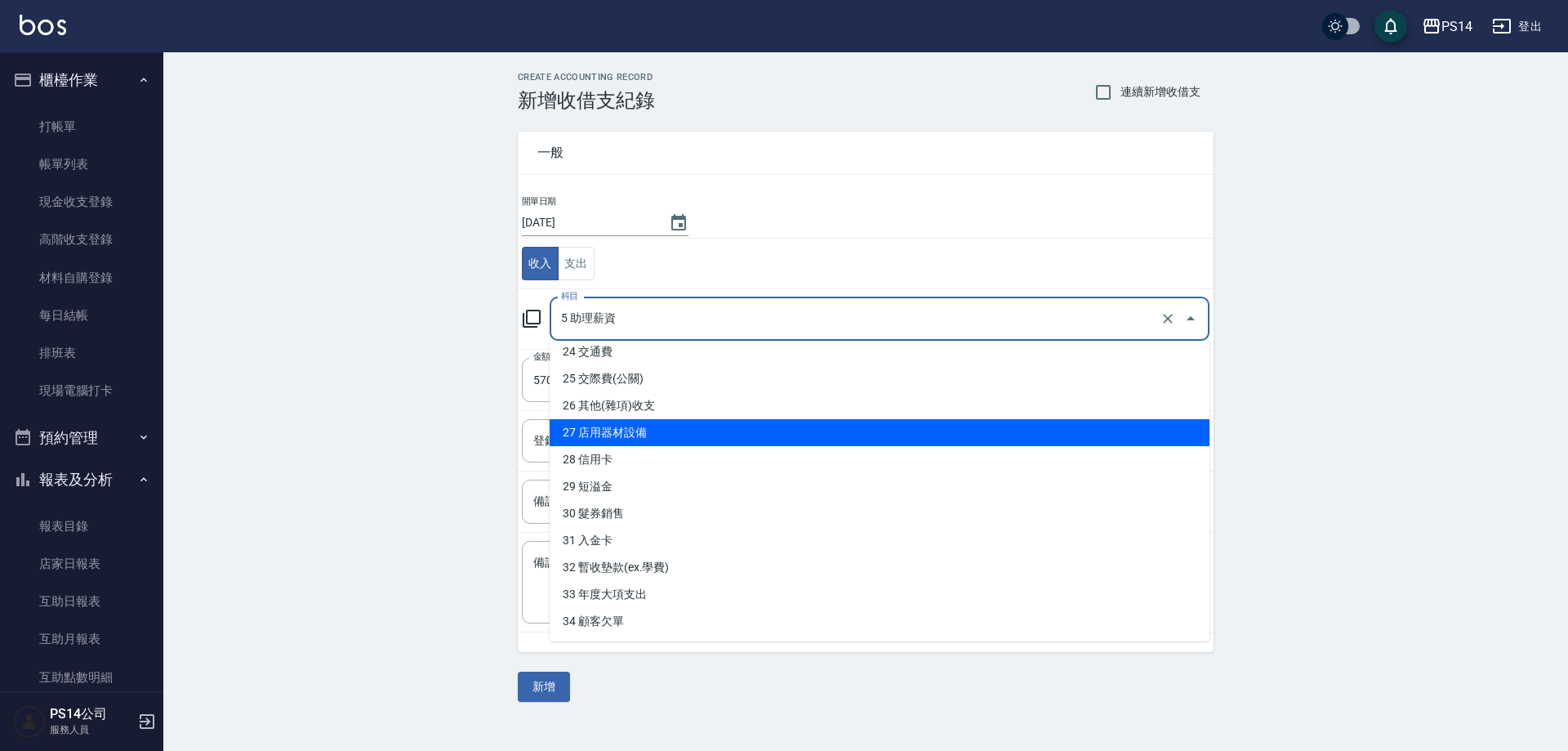
click at [639, 418] on li "26 其他(雜項)收支" at bounding box center [879, 405] width 660 height 27
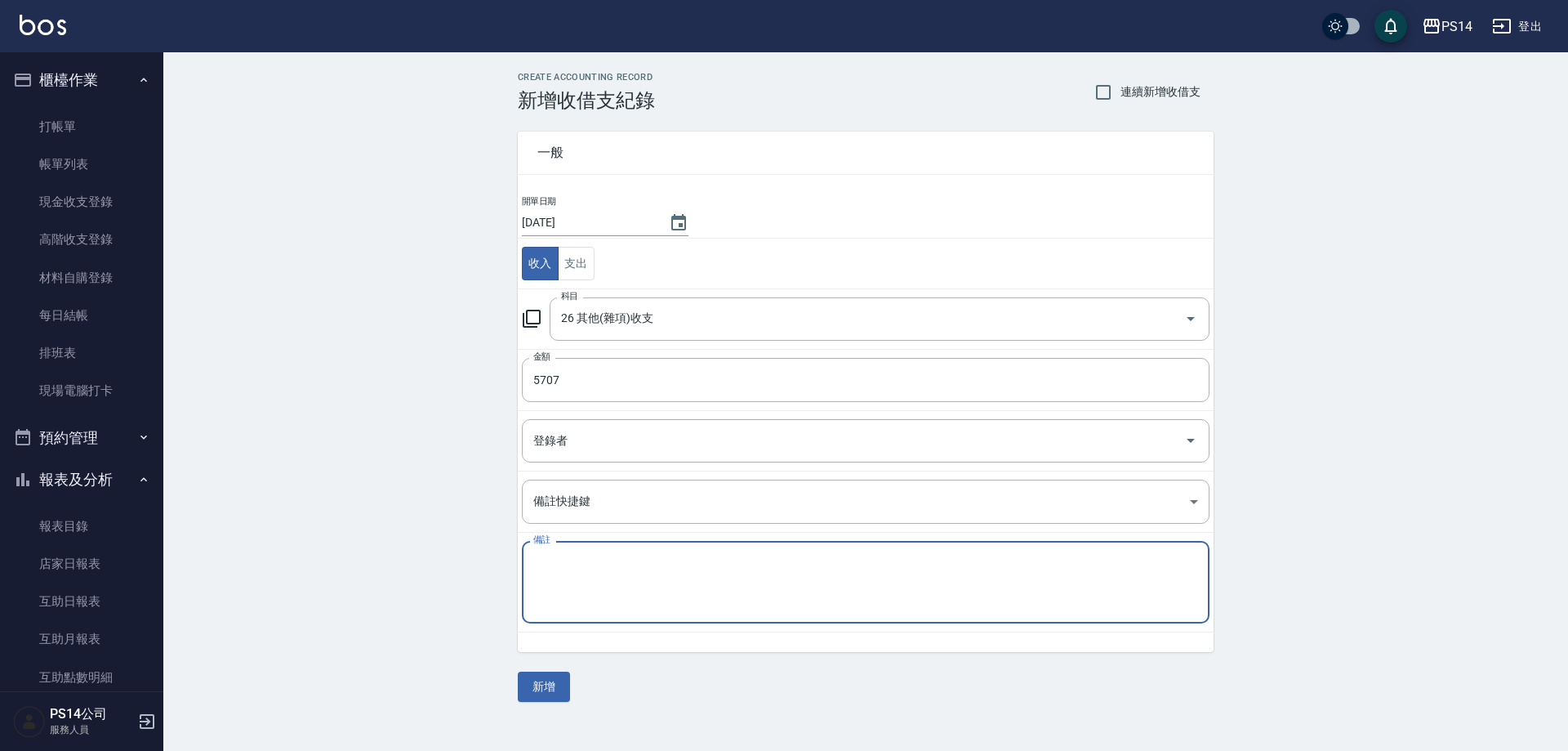
click at [601, 560] on textarea "備註" at bounding box center [865, 582] width 665 height 56
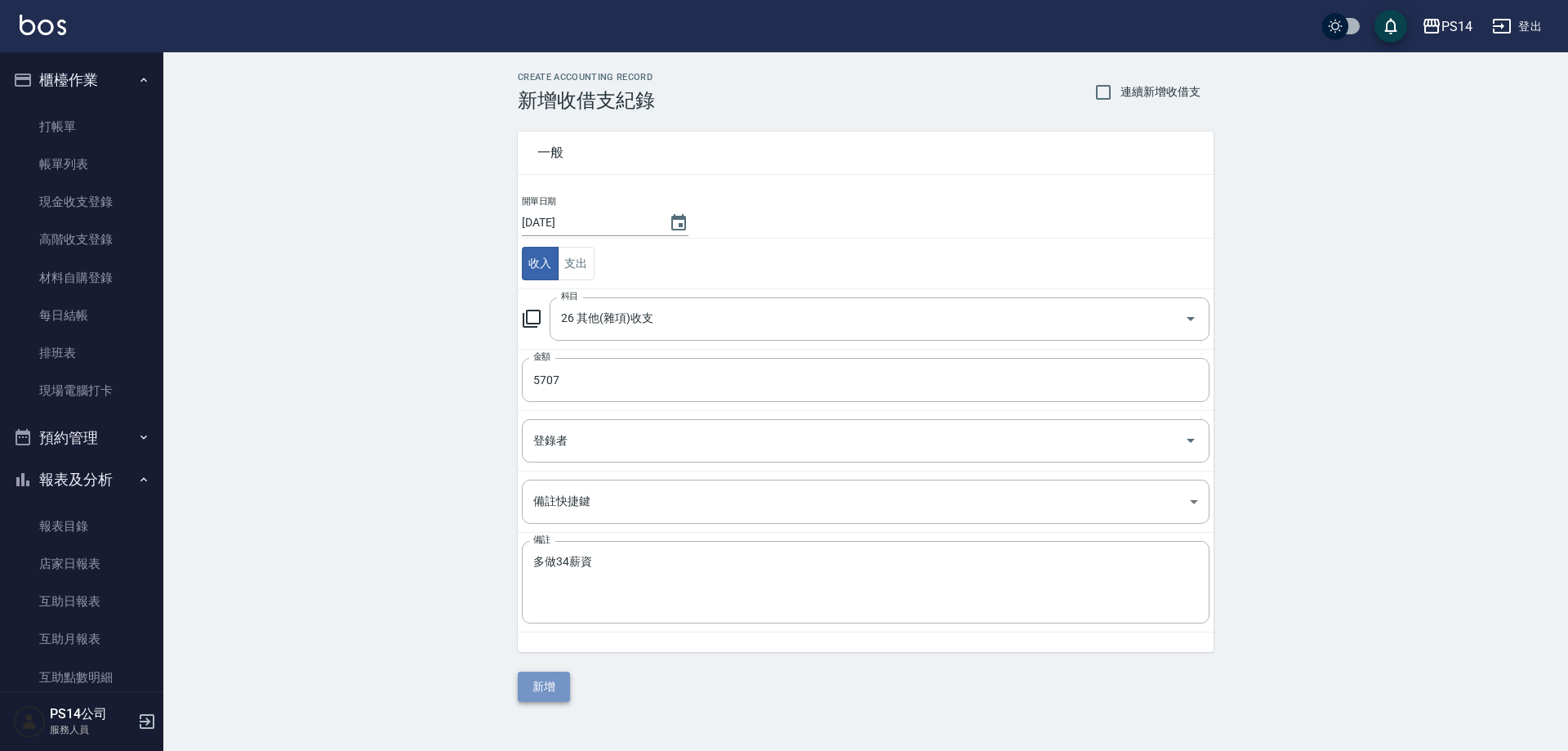
click at [548, 691] on button "新增" at bounding box center [543, 686] width 52 height 30
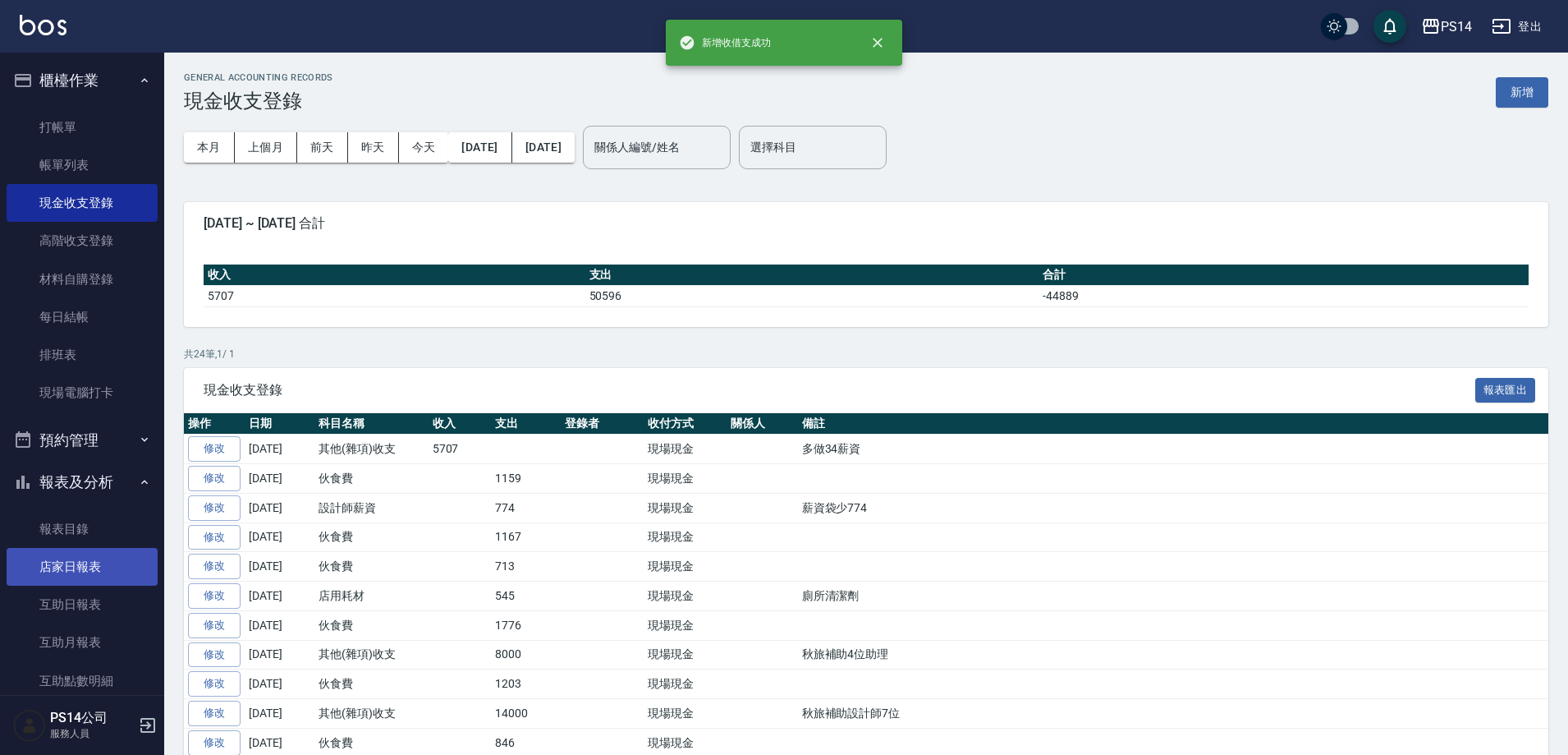
click at [113, 559] on link "店家日報表" at bounding box center [82, 566] width 151 height 38
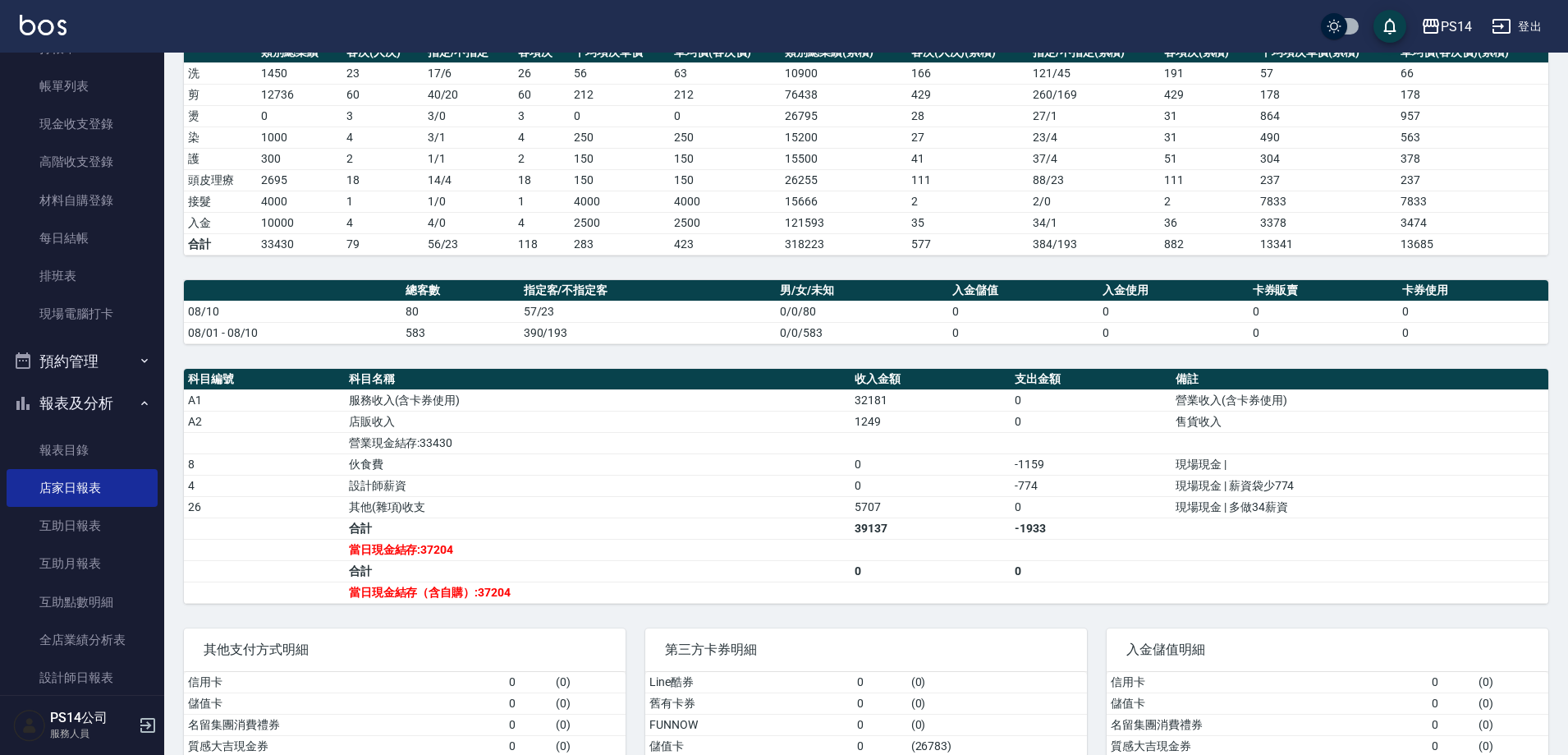
scroll to position [329, 0]
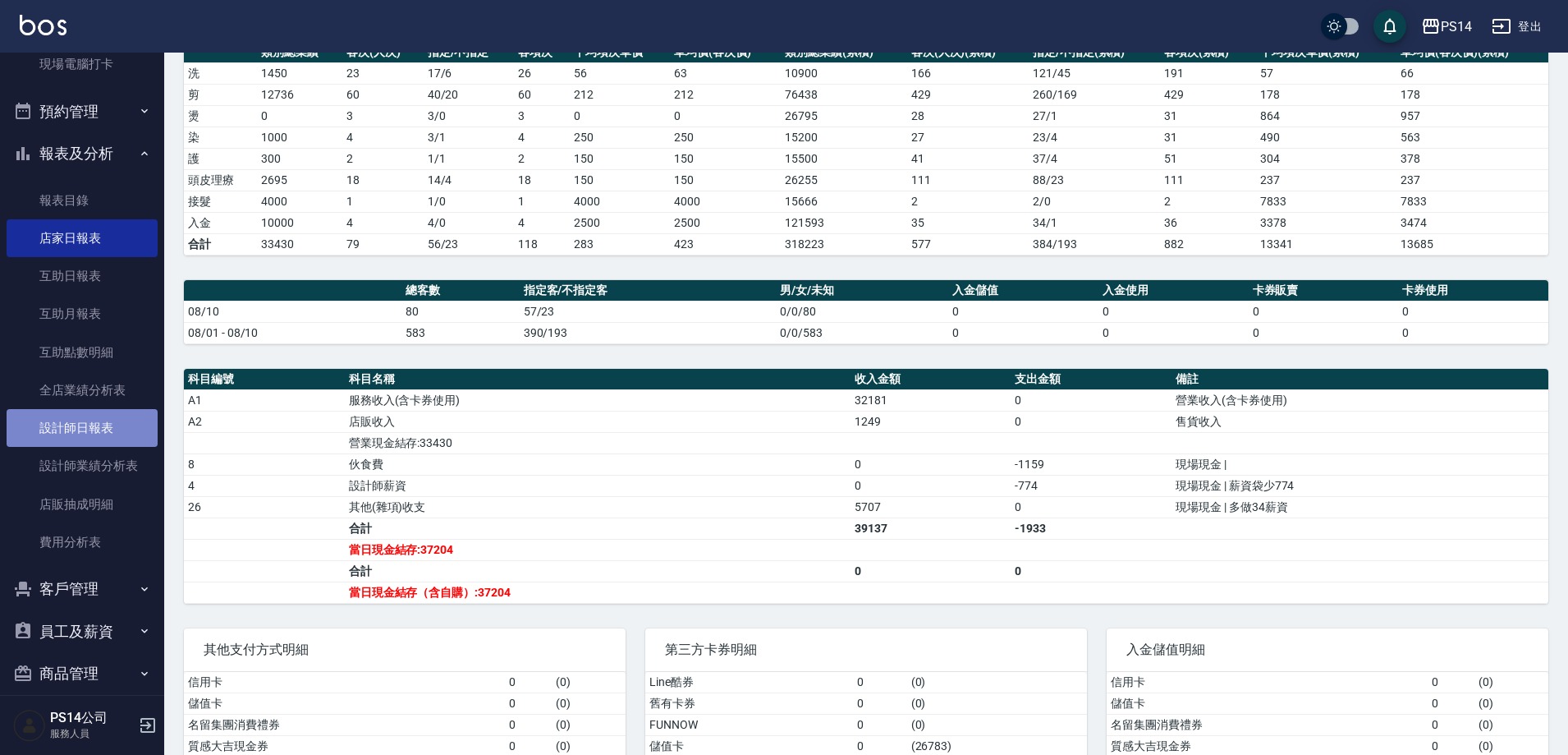
click at [92, 429] on link "設計師日報表" at bounding box center [82, 427] width 151 height 38
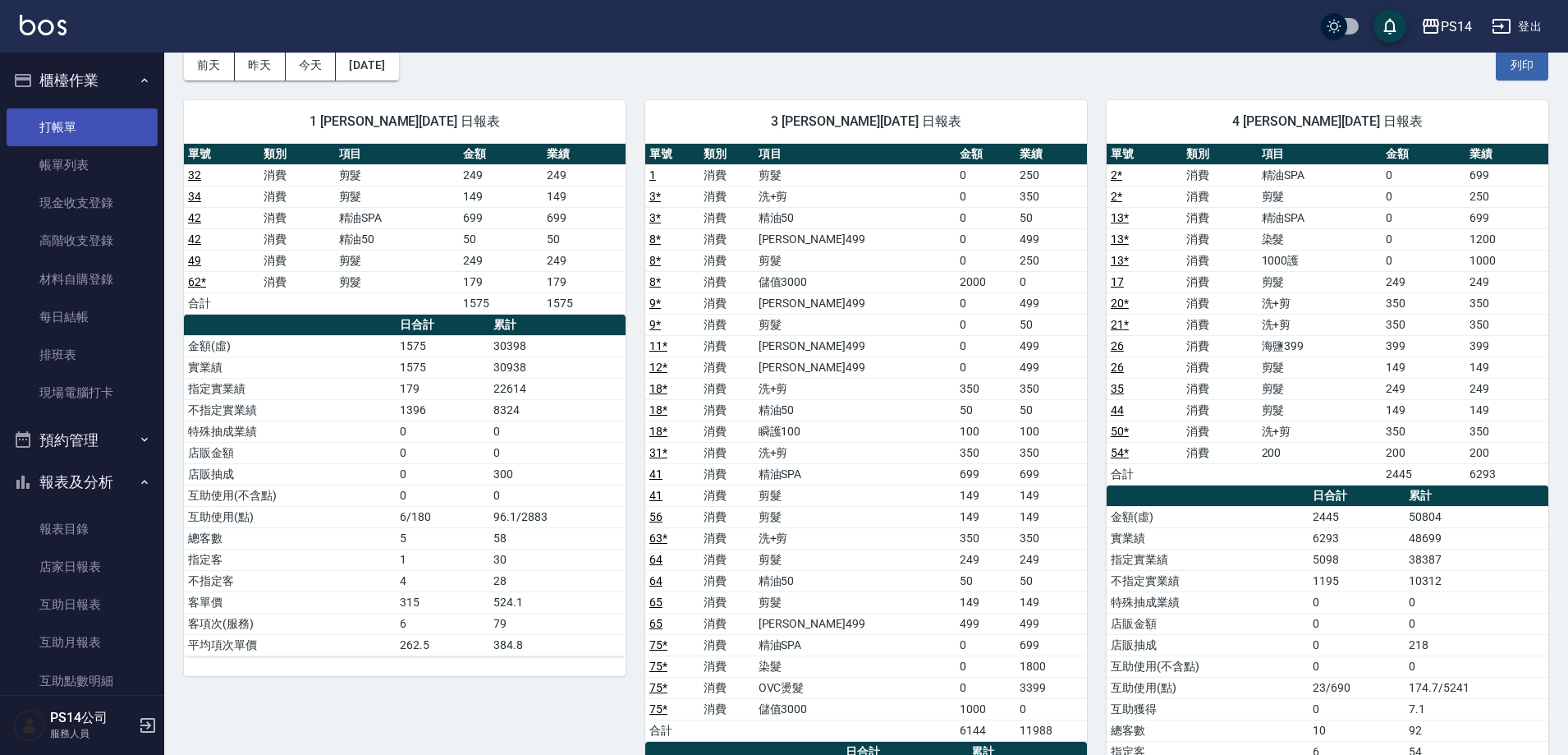
click at [97, 127] on link "打帳單" at bounding box center [82, 127] width 151 height 38
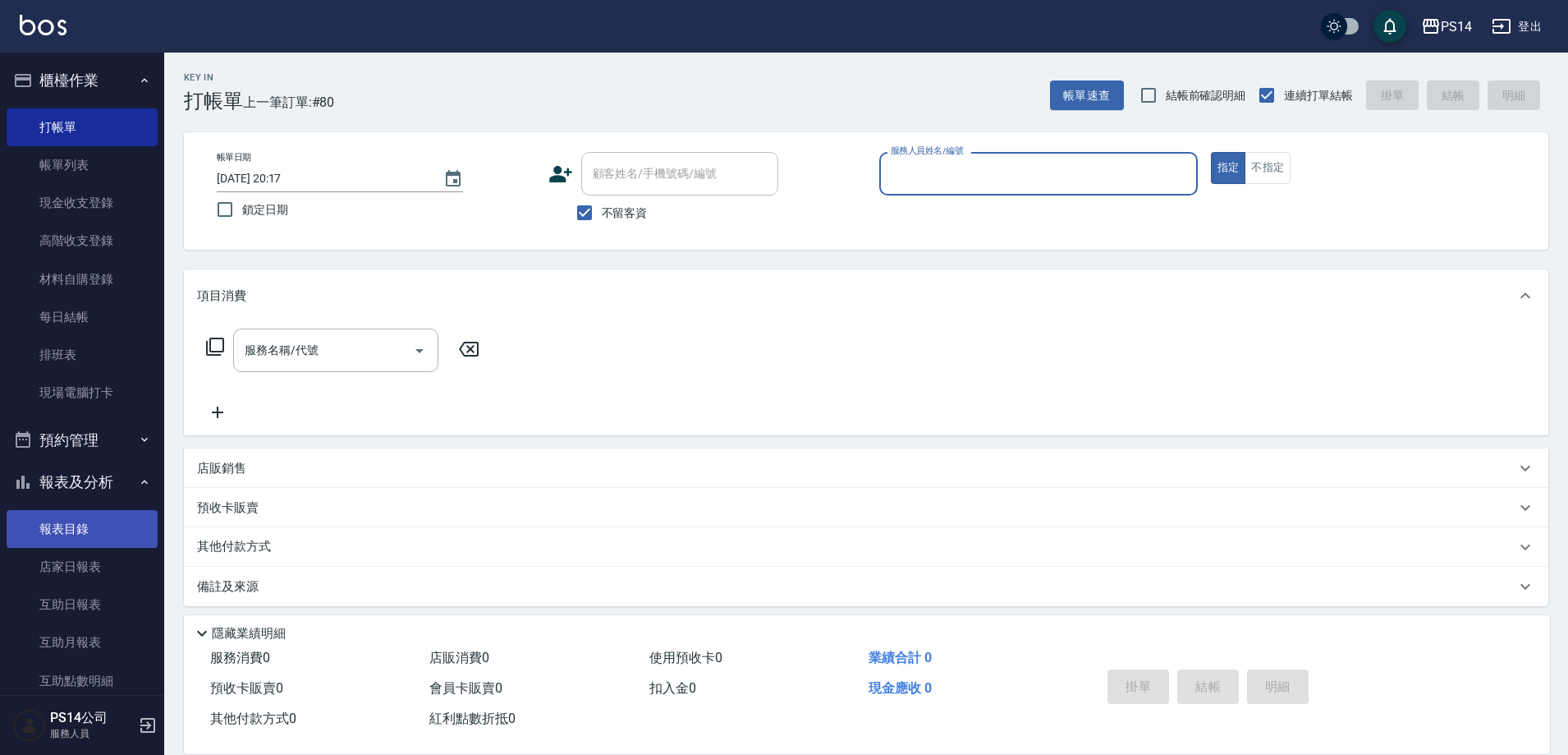
click at [75, 546] on link "報表目錄" at bounding box center [82, 528] width 151 height 38
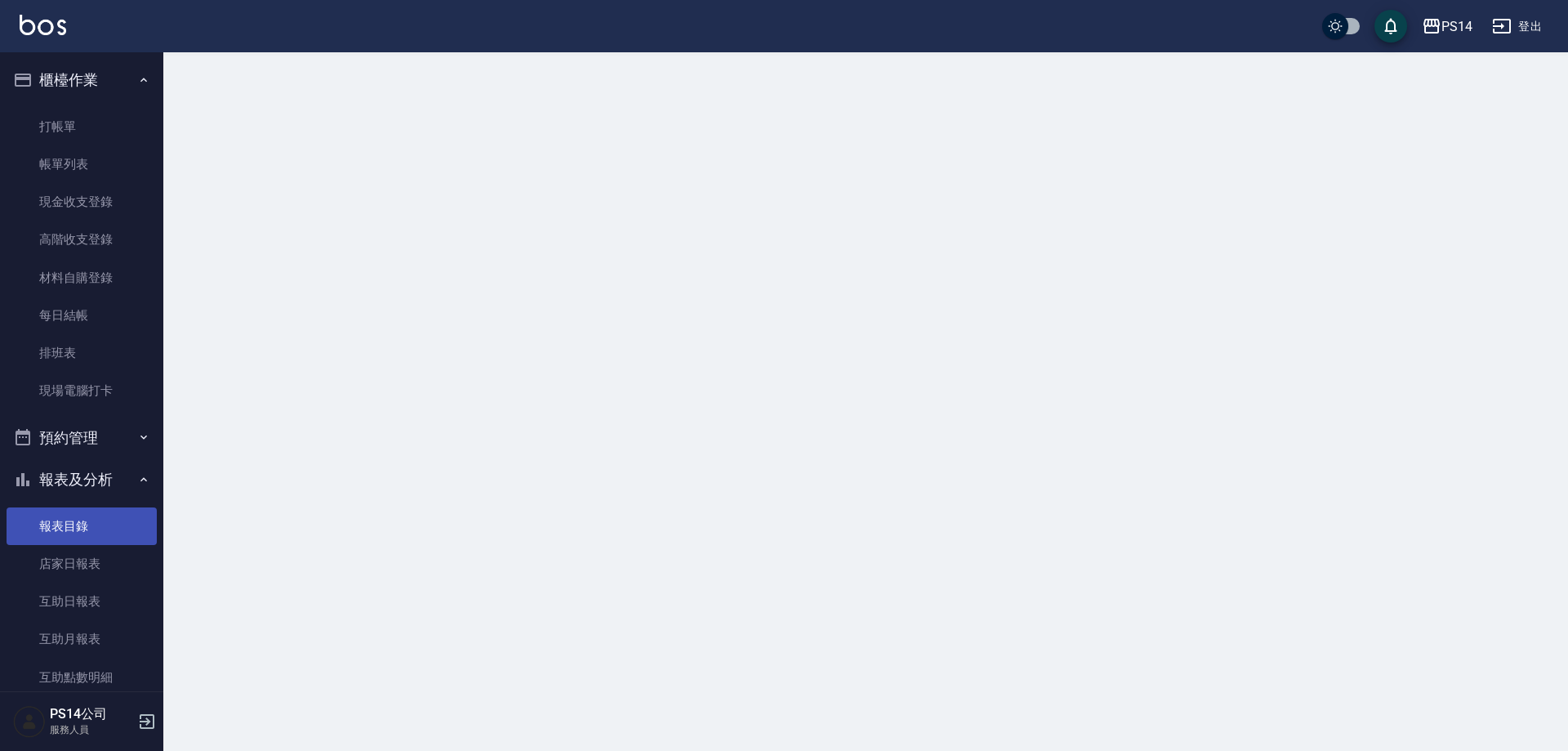
click at [75, 543] on link "報表目錄" at bounding box center [81, 525] width 150 height 37
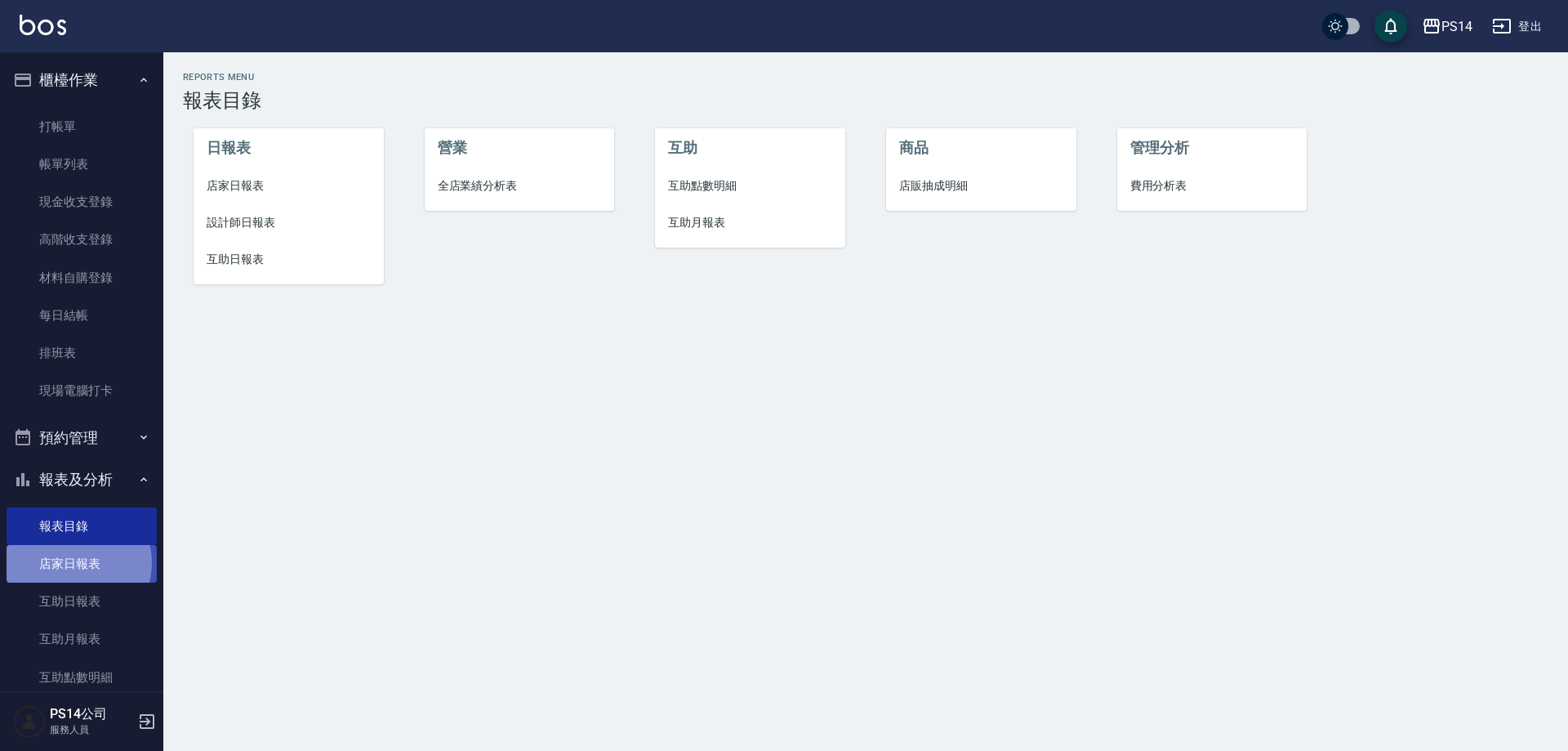
click at [75, 563] on link "店家日報表" at bounding box center [81, 563] width 150 height 37
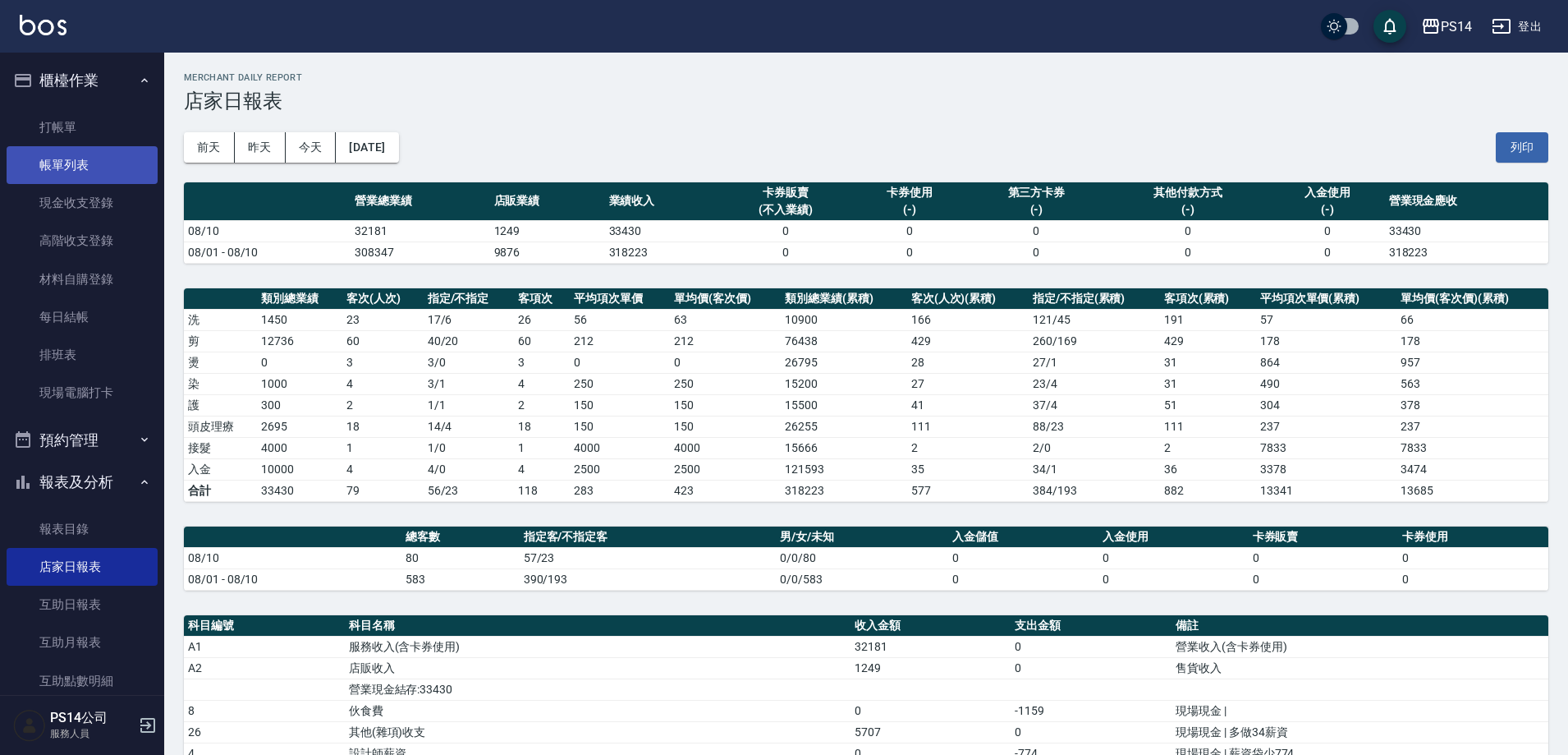
click at [125, 157] on link "帳單列表" at bounding box center [82, 164] width 151 height 38
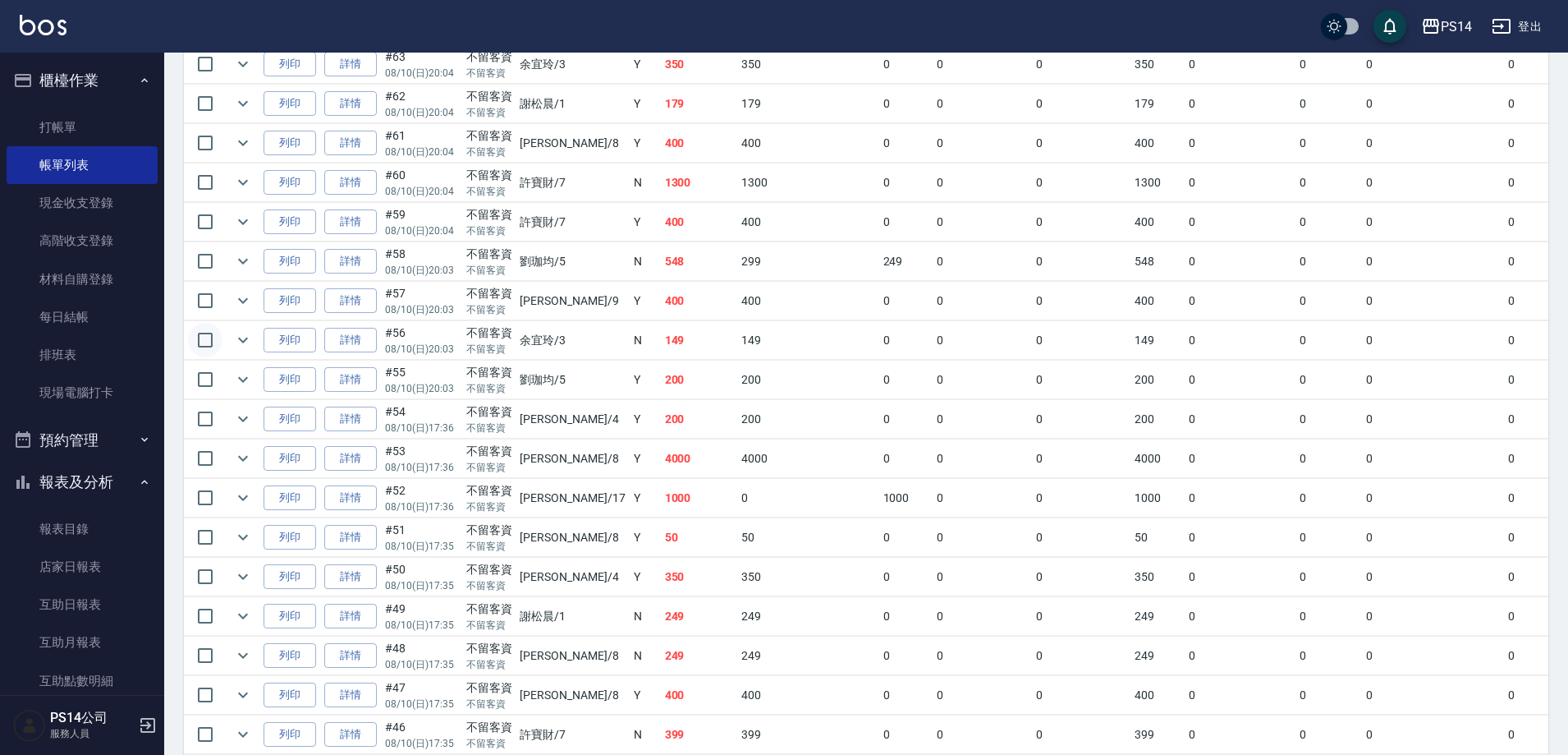
scroll to position [1231, 0]
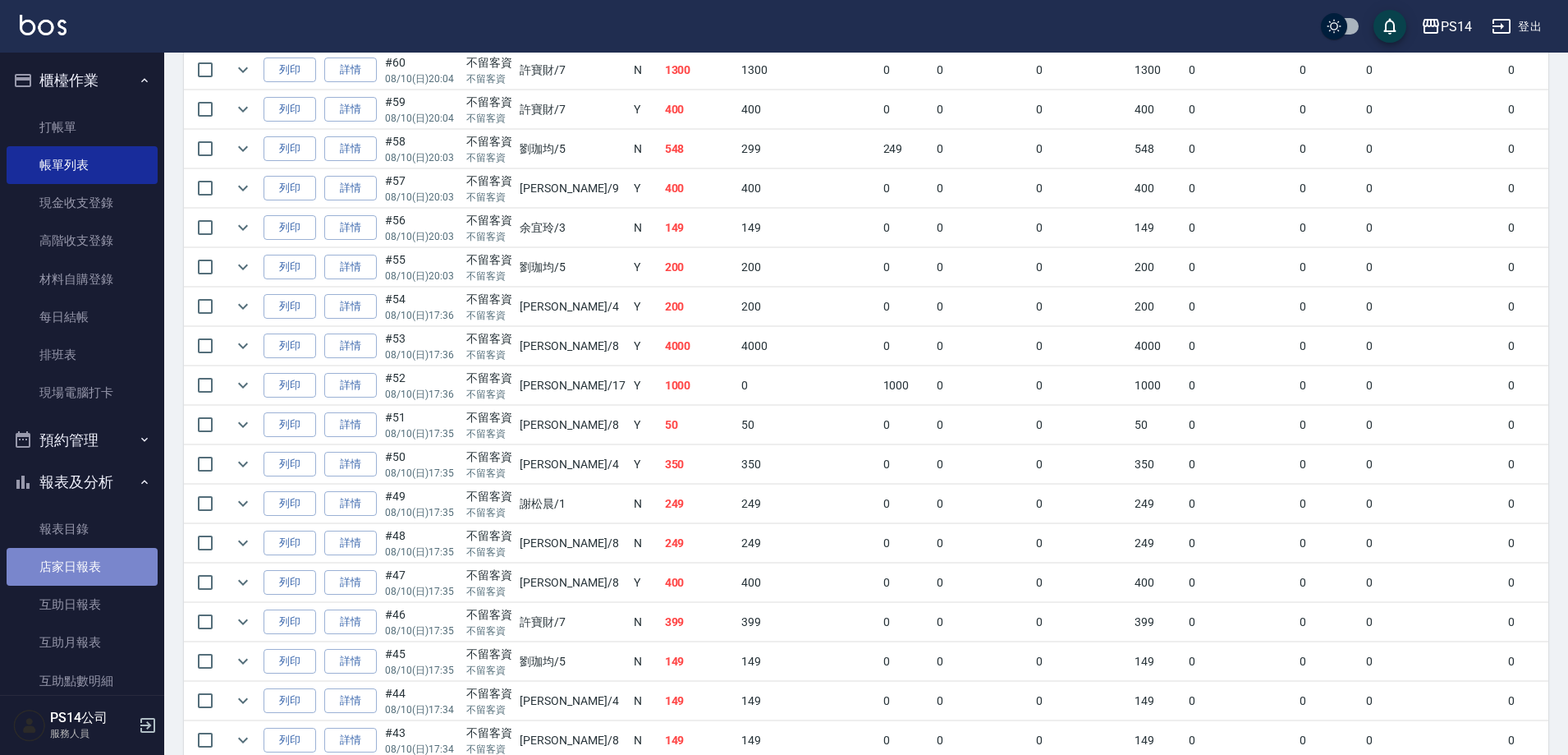
click at [108, 575] on link "店家日報表" at bounding box center [82, 566] width 151 height 38
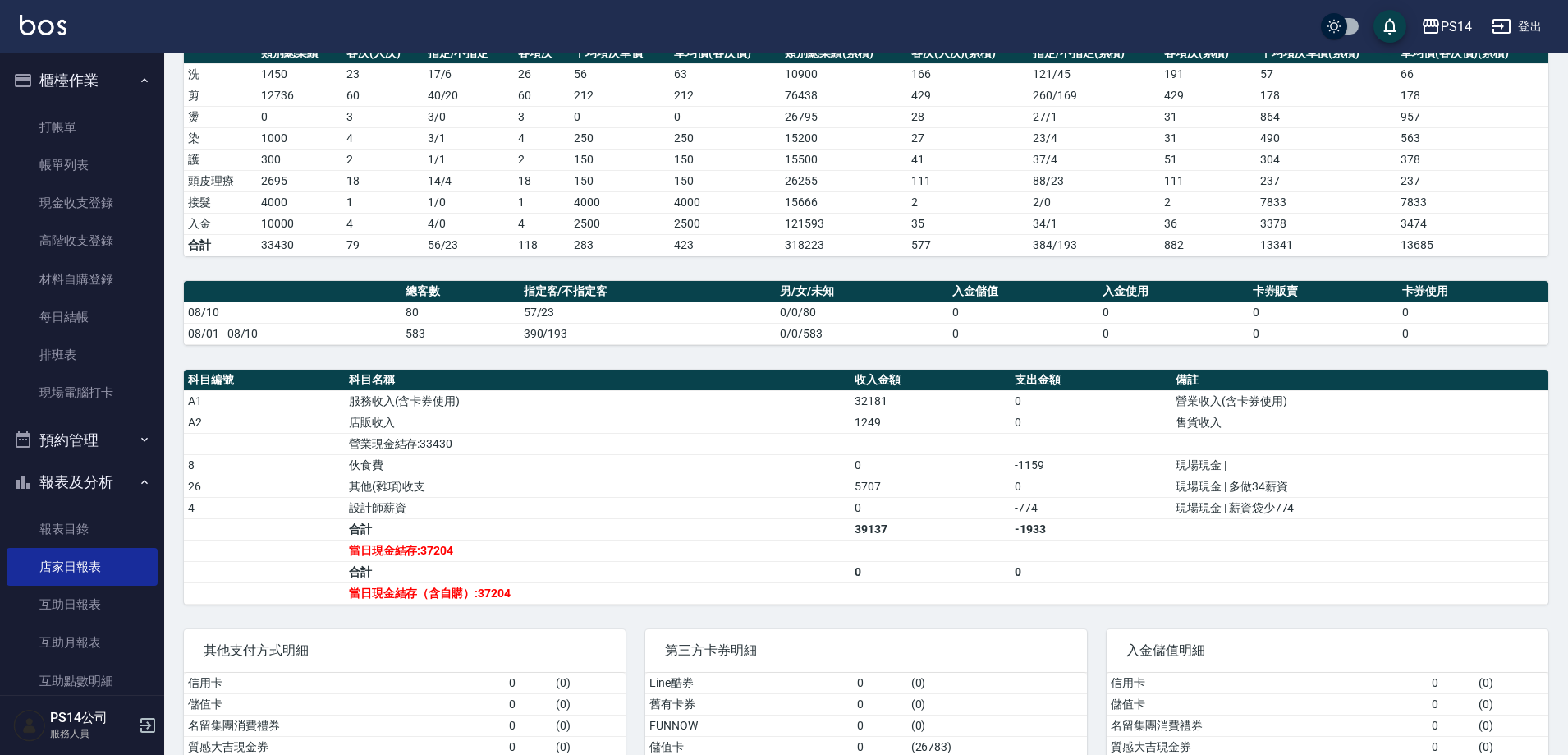
scroll to position [246, 0]
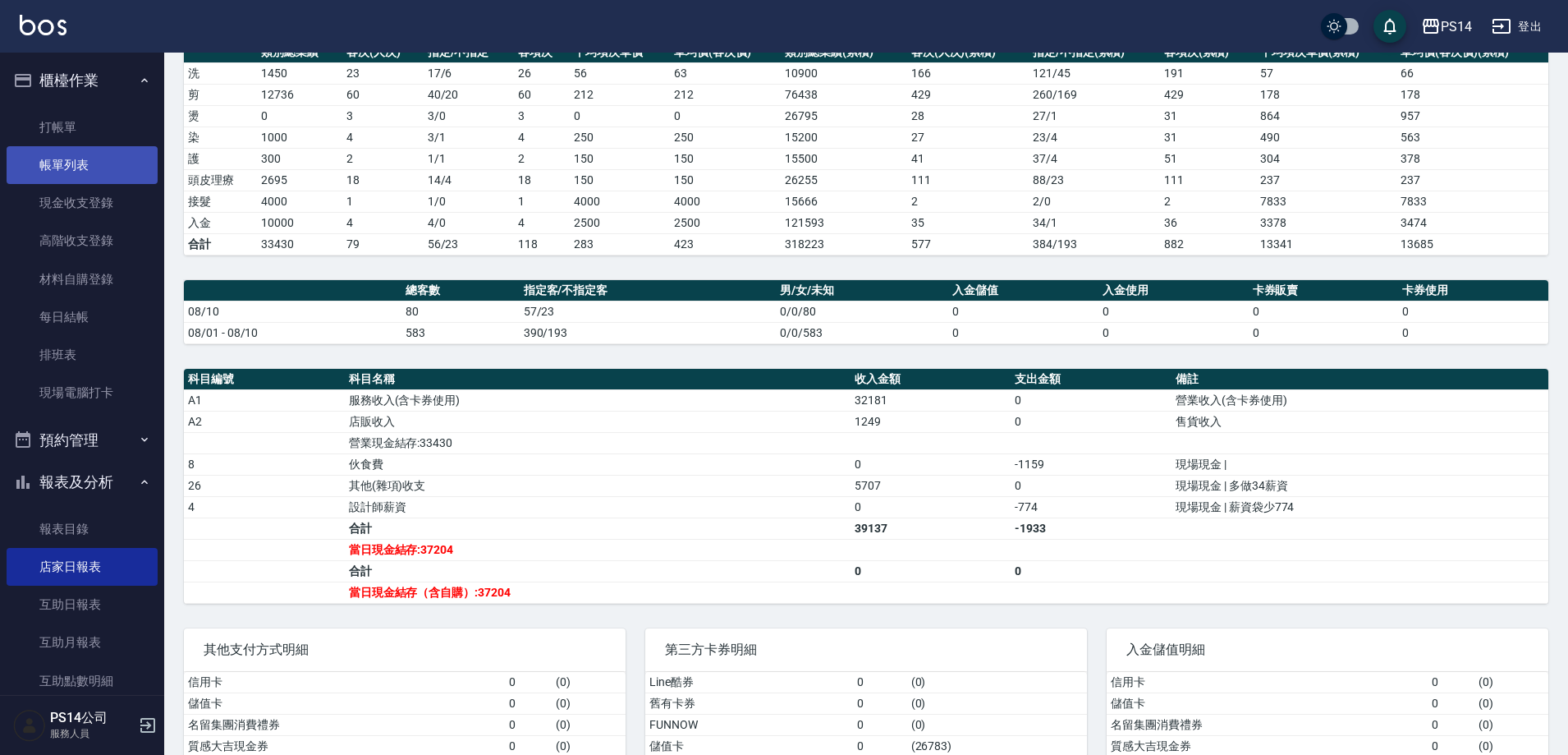
click at [48, 174] on link "帳單列表" at bounding box center [82, 164] width 151 height 38
click at [106, 174] on link "帳單列表" at bounding box center [82, 164] width 151 height 38
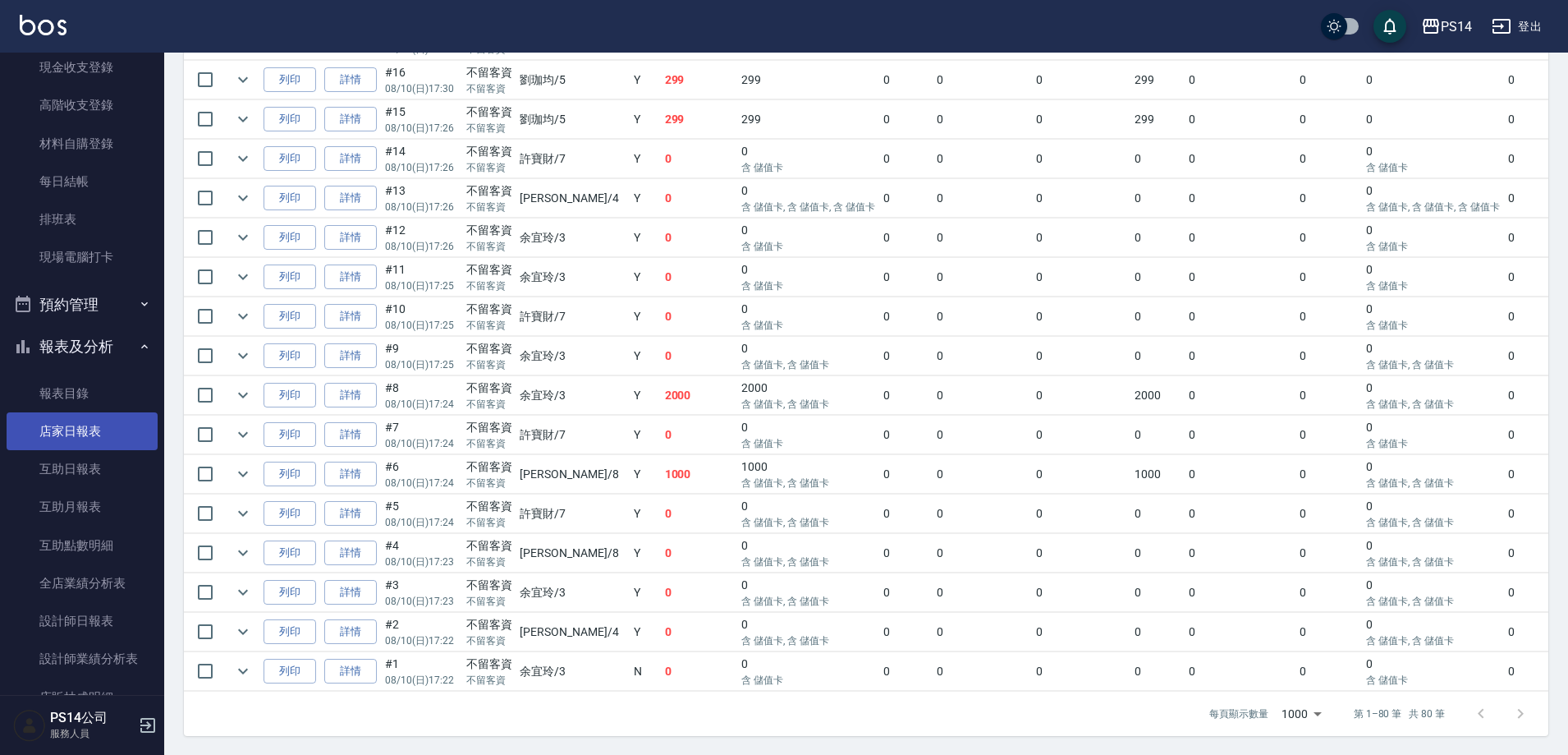
scroll to position [164, 0]
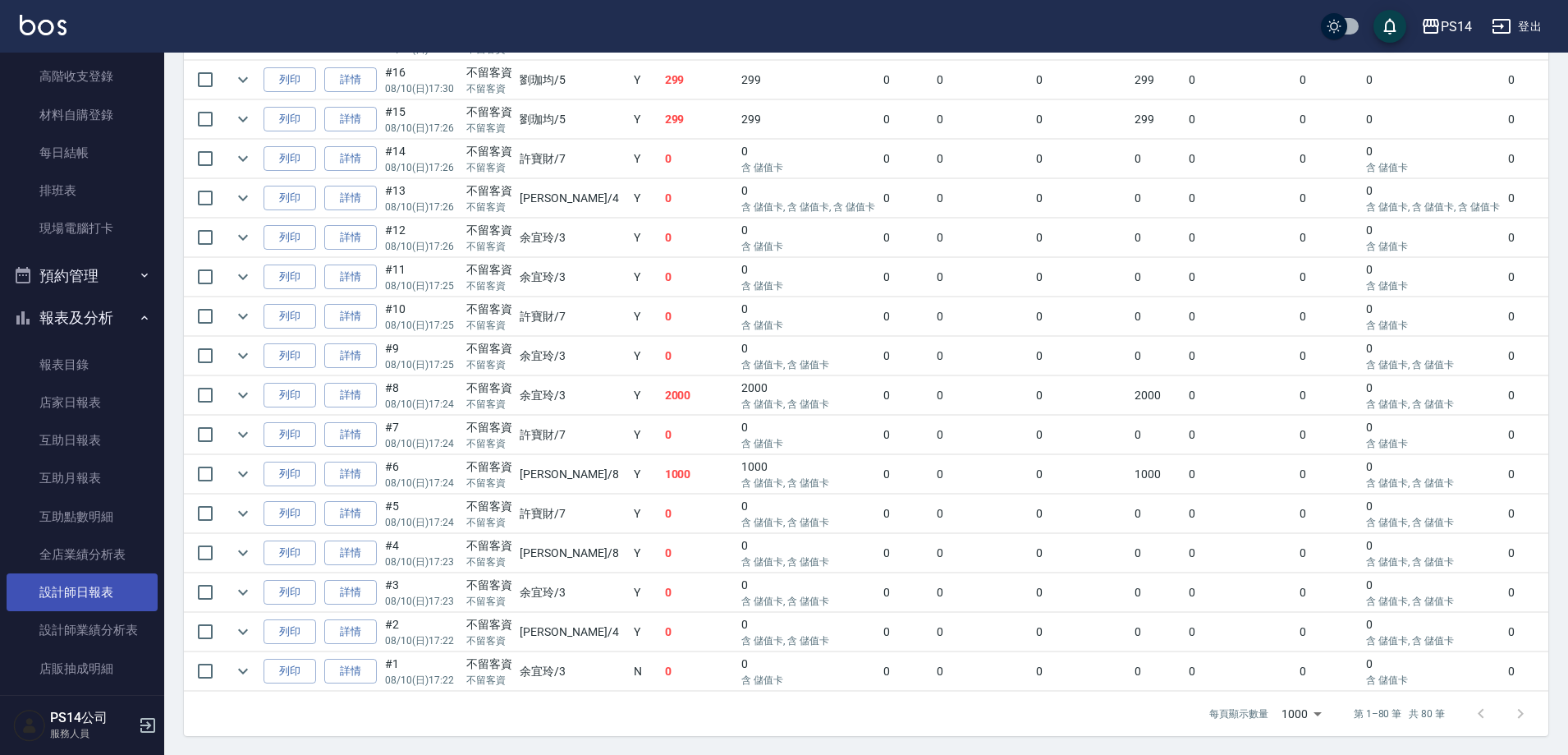
click at [70, 585] on link "設計師日報表" at bounding box center [82, 591] width 151 height 38
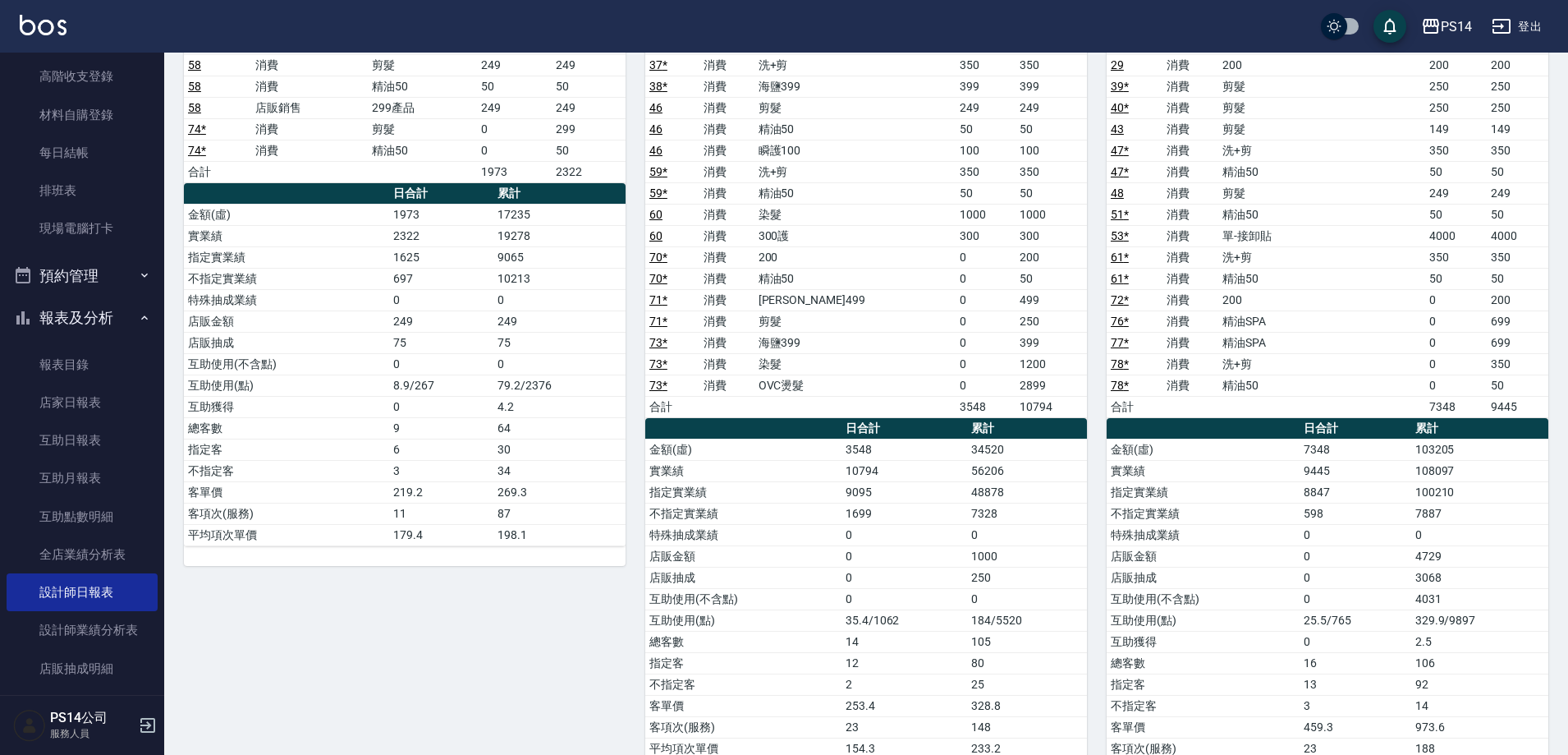
scroll to position [1396, 0]
